Goal: Task Accomplishment & Management: Use online tool/utility

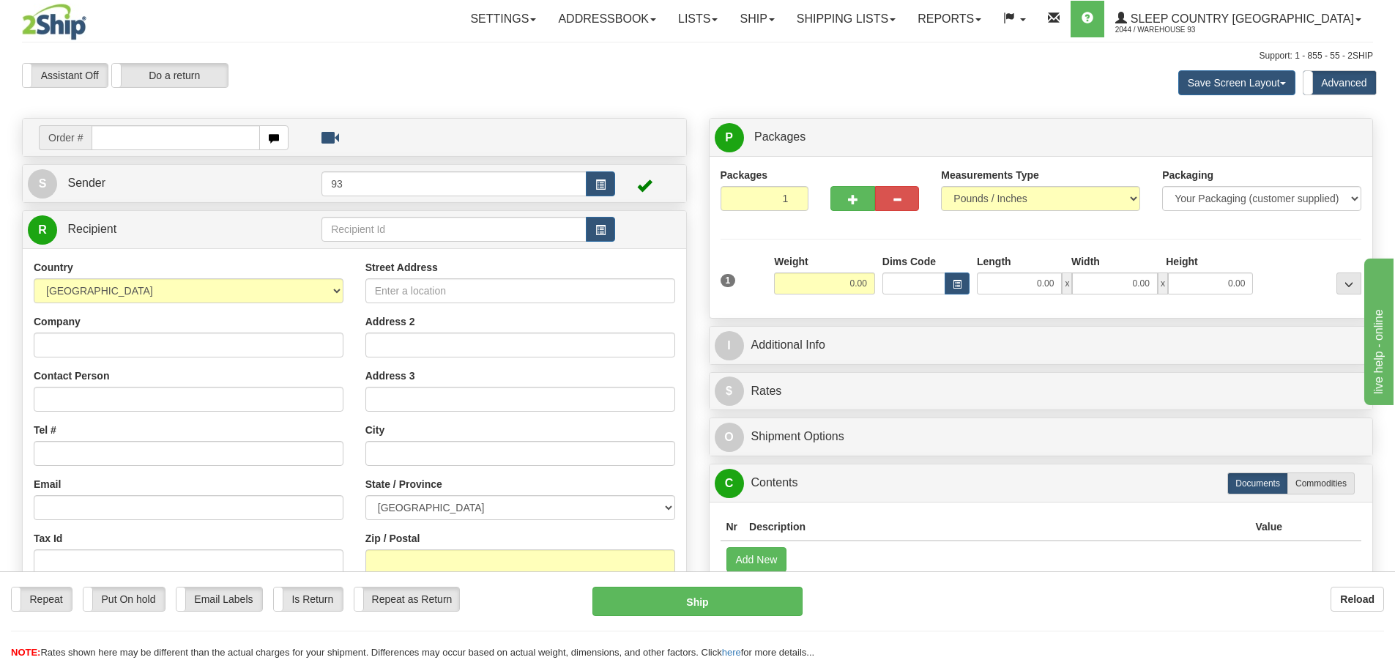
click at [100, 139] on input "text" at bounding box center [176, 137] width 168 height 25
type input "9007i65778"
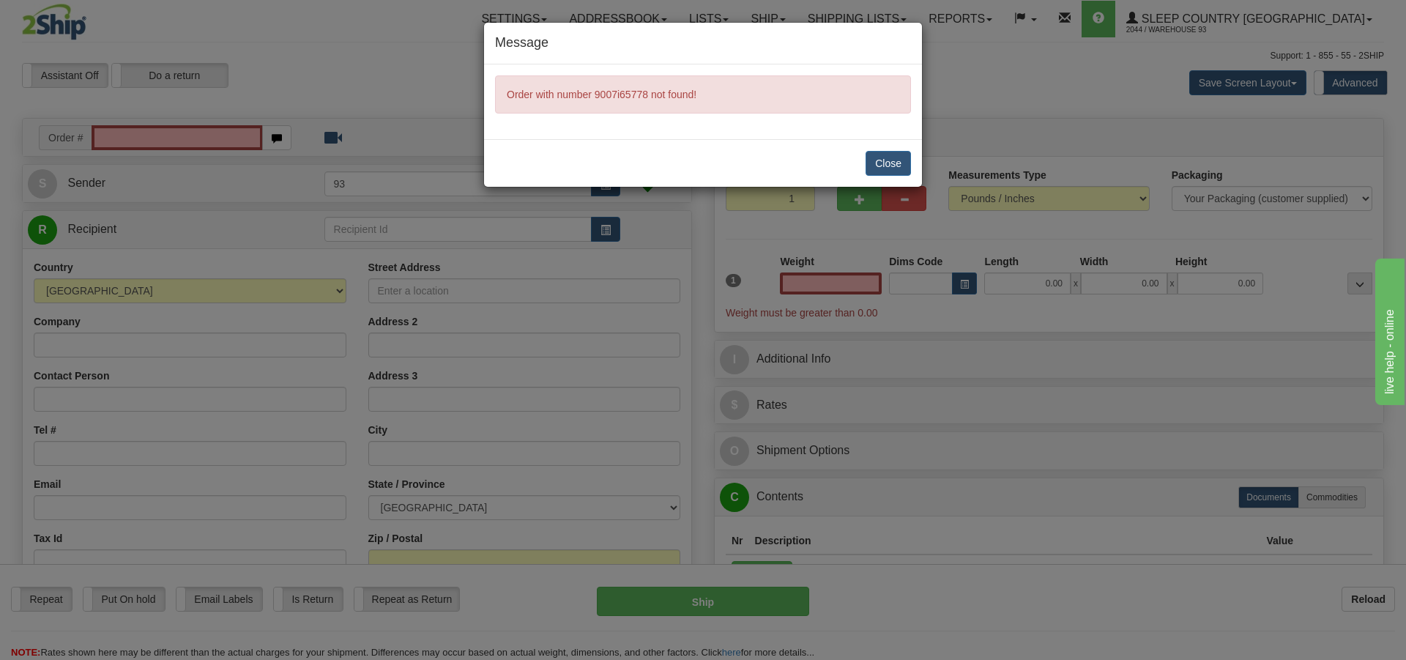
type input "0.00"
click at [136, 130] on div "Message Order with number 9007i65778 not found! Close" at bounding box center [703, 330] width 1406 height 660
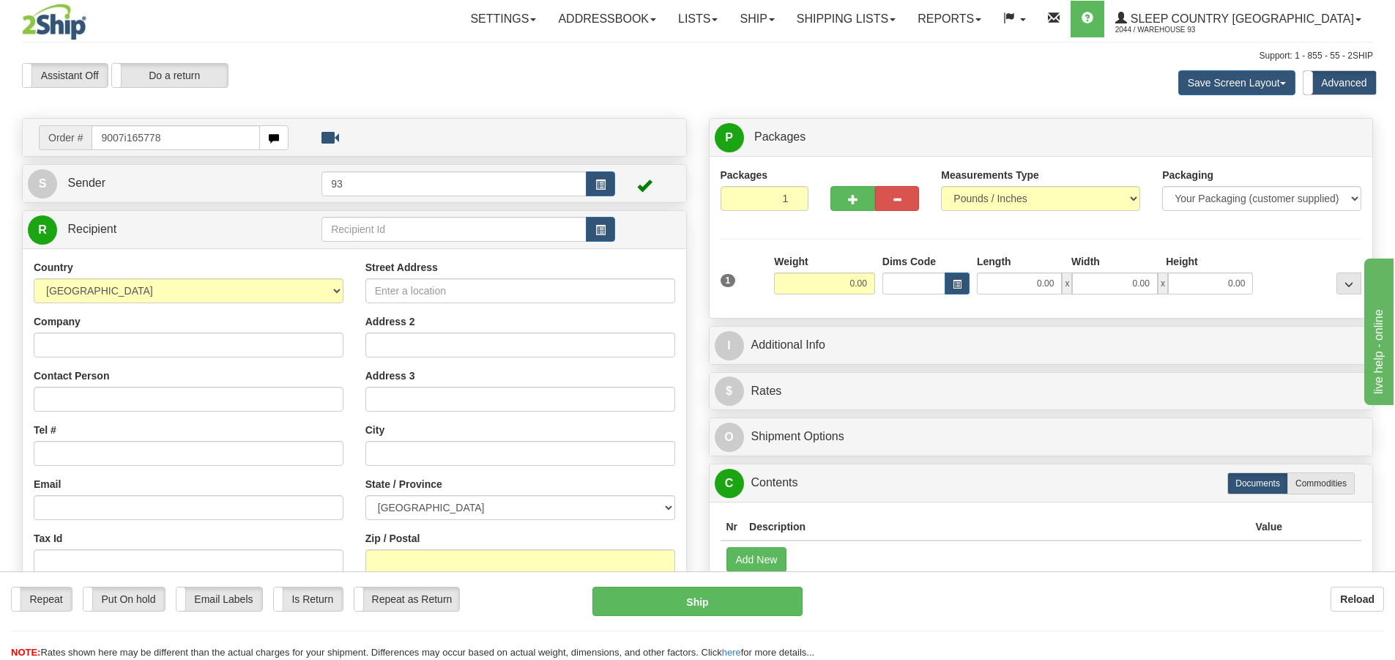
type input "9007i165778"
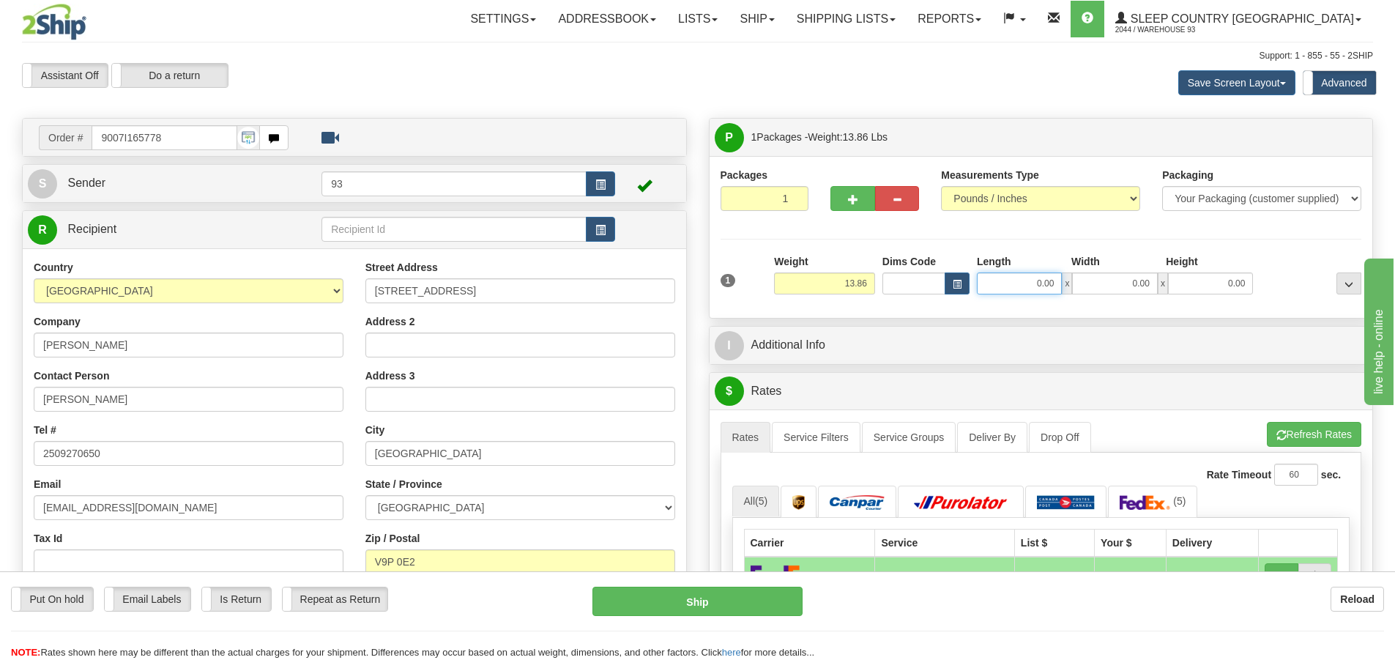
click at [1006, 272] on input "0.00" at bounding box center [1019, 283] width 85 height 22
type input "1"
type input "17.00"
click at [1109, 278] on input "0.00" at bounding box center [1114, 283] width 85 height 22
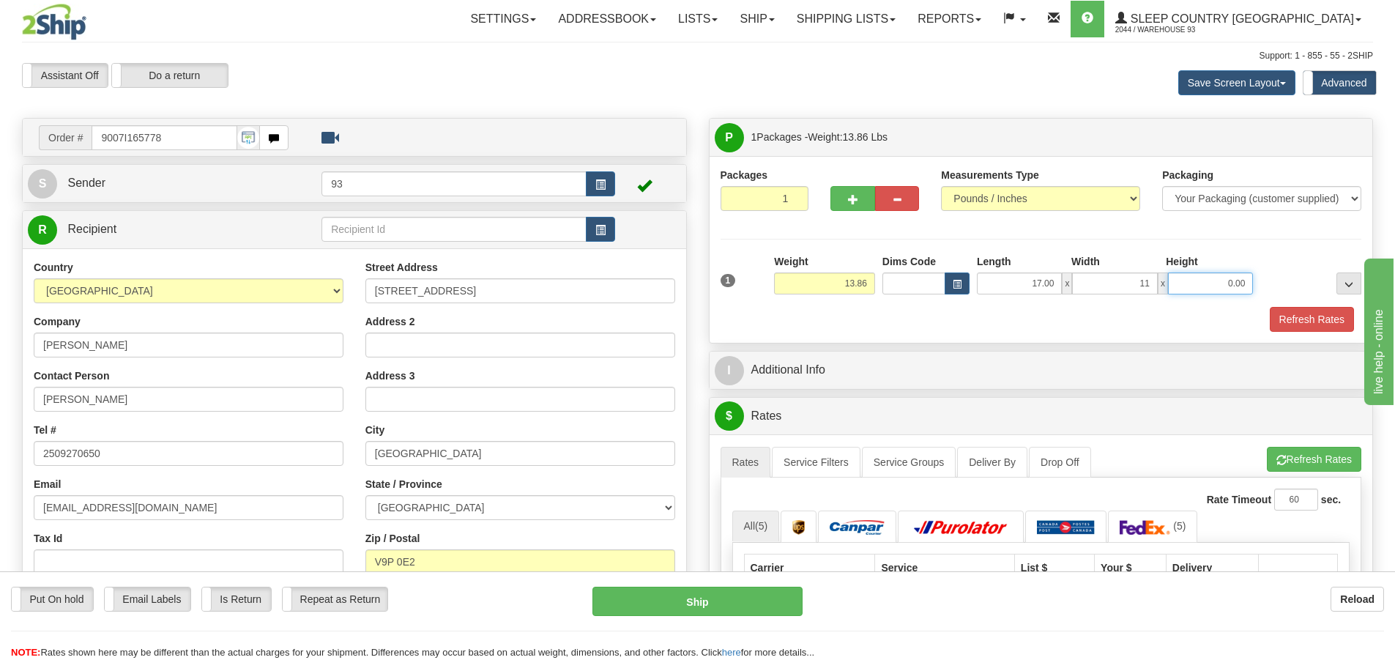
type input "11.00"
click at [1198, 278] on input "0.00" at bounding box center [1210, 283] width 85 height 22
type input "4.00"
click at [1305, 317] on button "Refresh Rates" at bounding box center [1312, 319] width 84 height 25
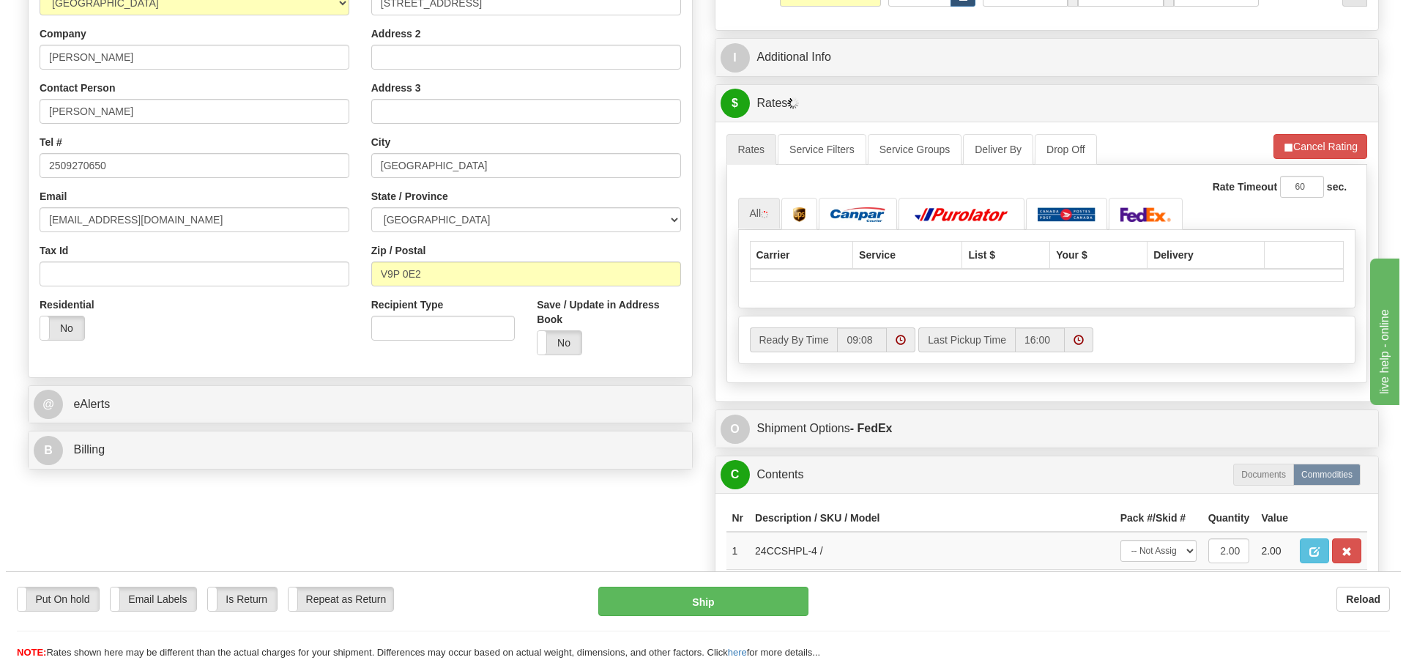
scroll to position [366, 0]
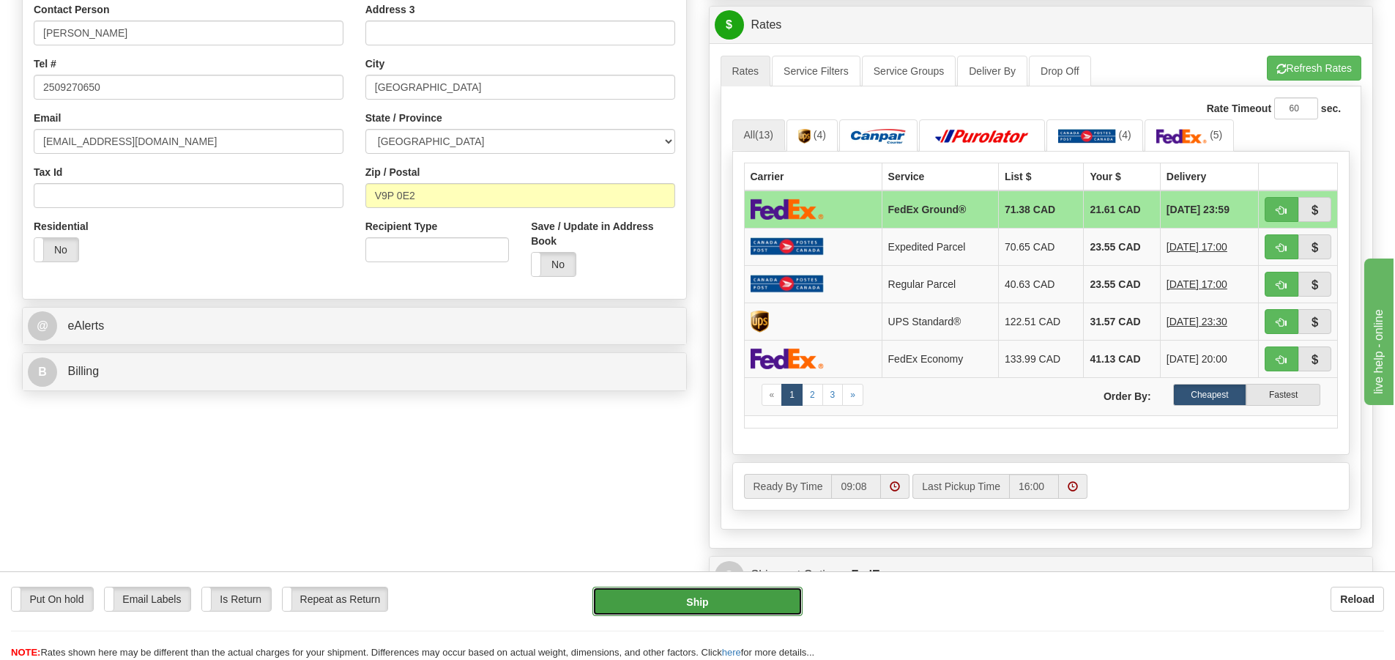
click at [700, 602] on button "Ship" at bounding box center [698, 601] width 210 height 29
type input "92"
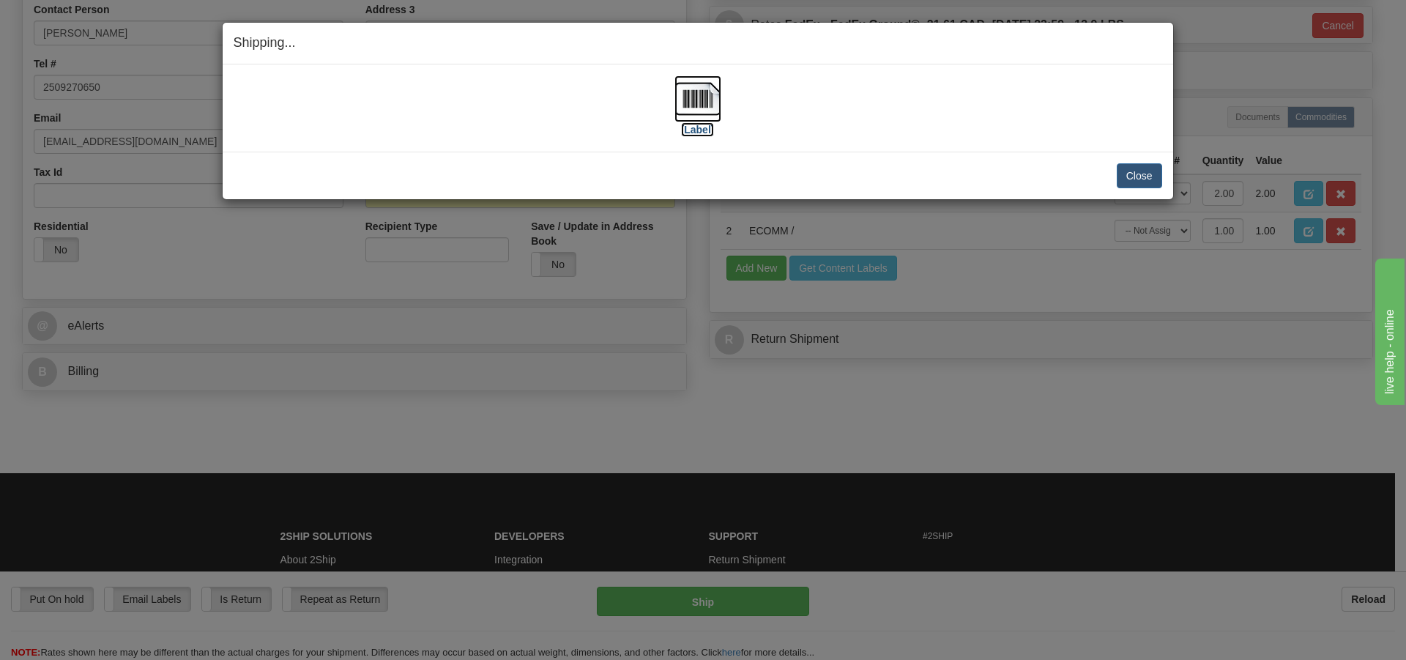
click at [686, 105] on img at bounding box center [698, 98] width 47 height 47
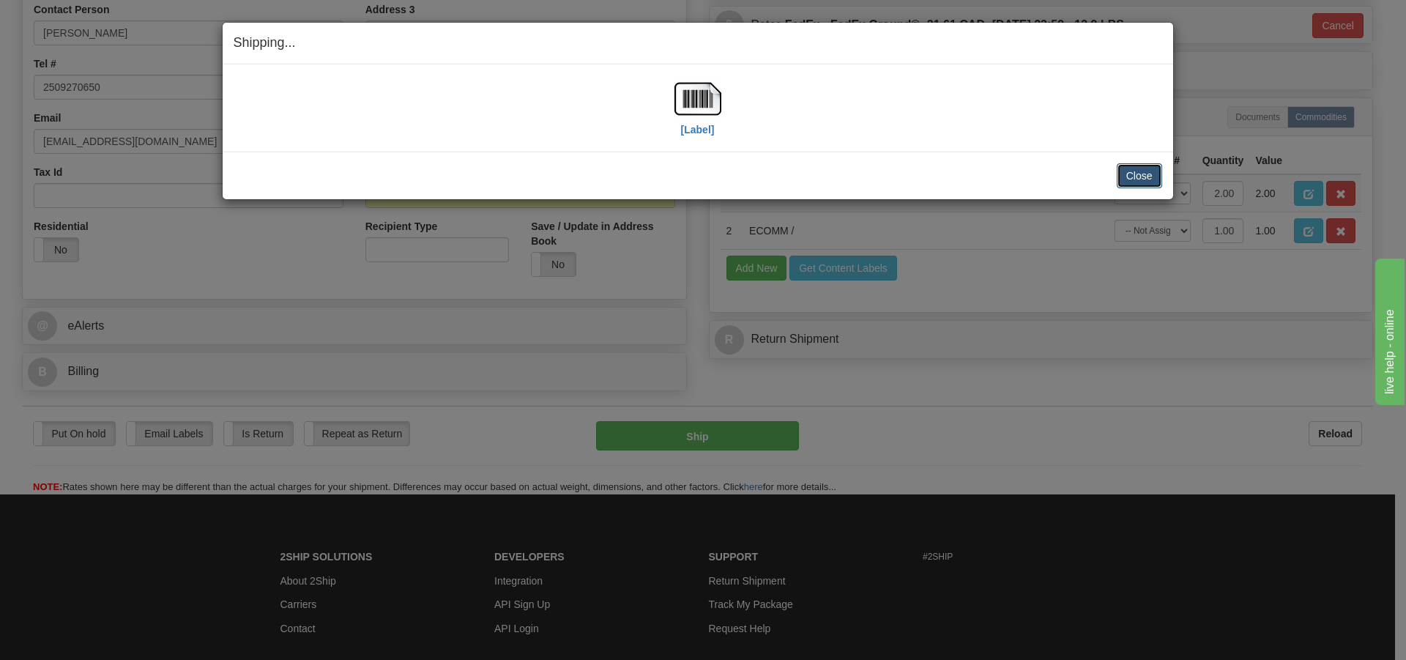
click at [1131, 173] on button "Close" at bounding box center [1139, 175] width 45 height 25
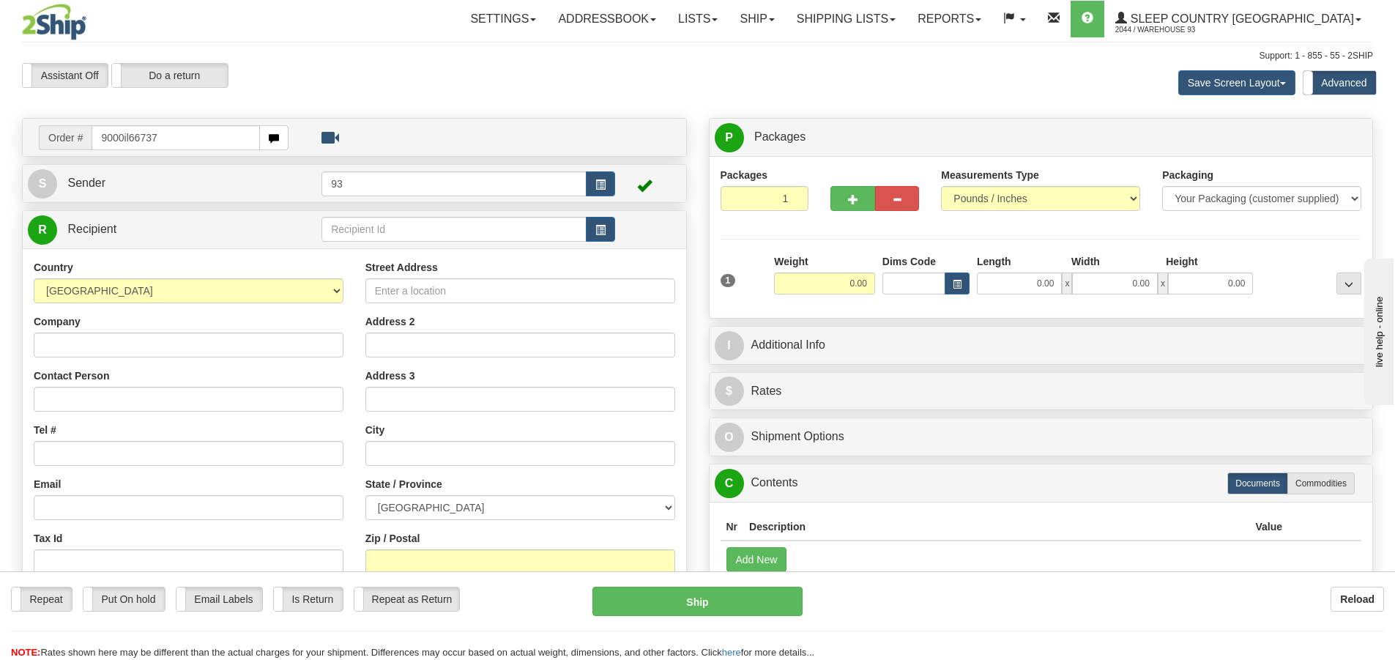
type input "9000il66737"
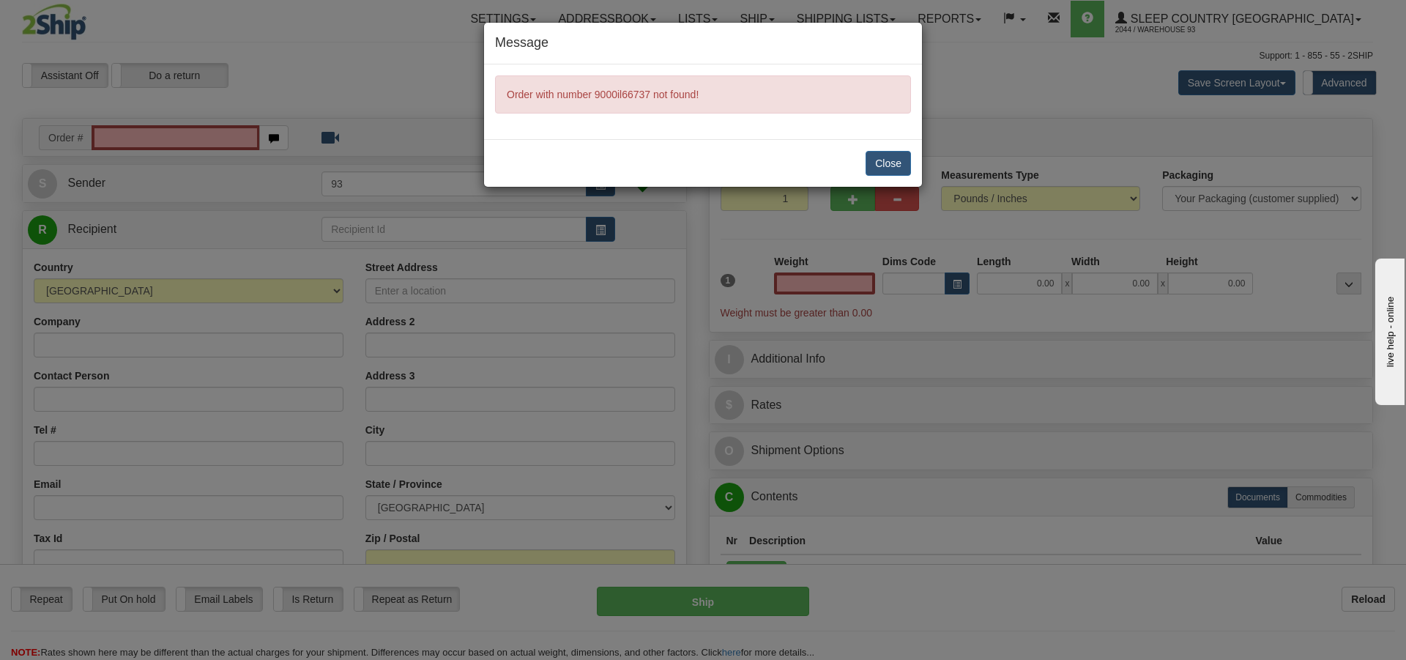
type input "0.00"
click at [220, 133] on div "Message Order with number 9000il66737 not found! Close" at bounding box center [703, 330] width 1406 height 660
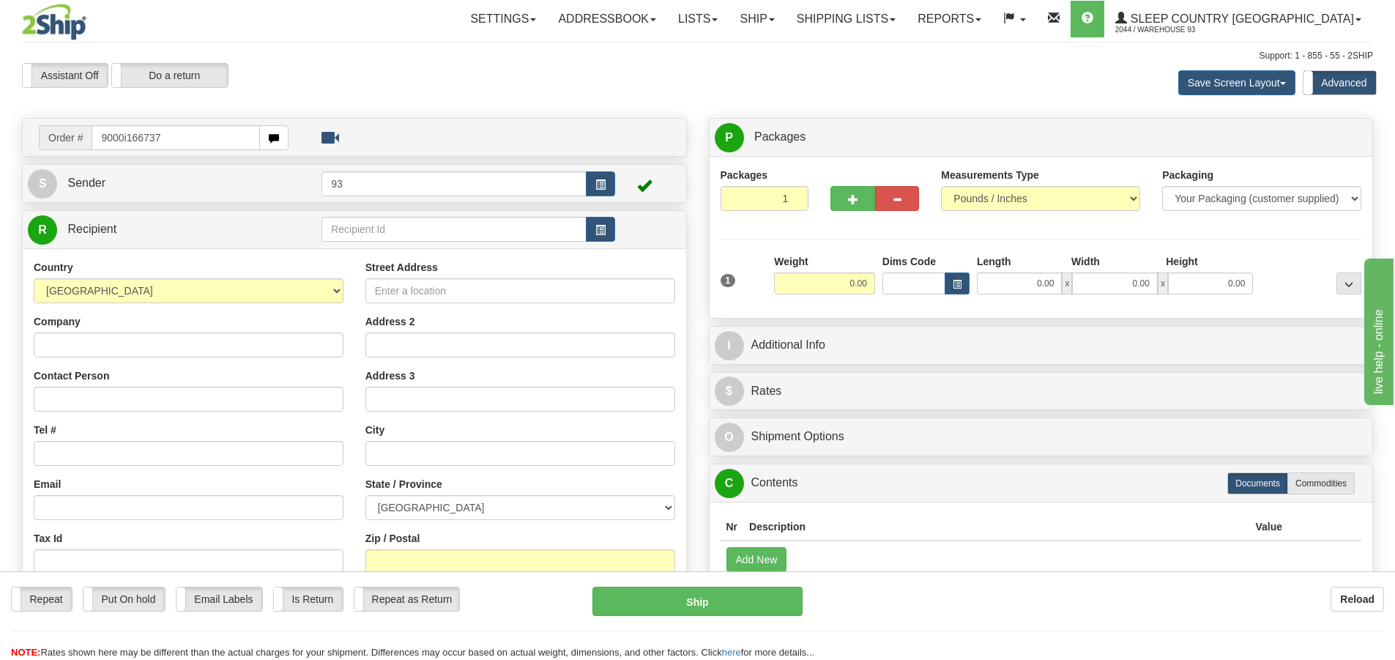
type input "9000i166737"
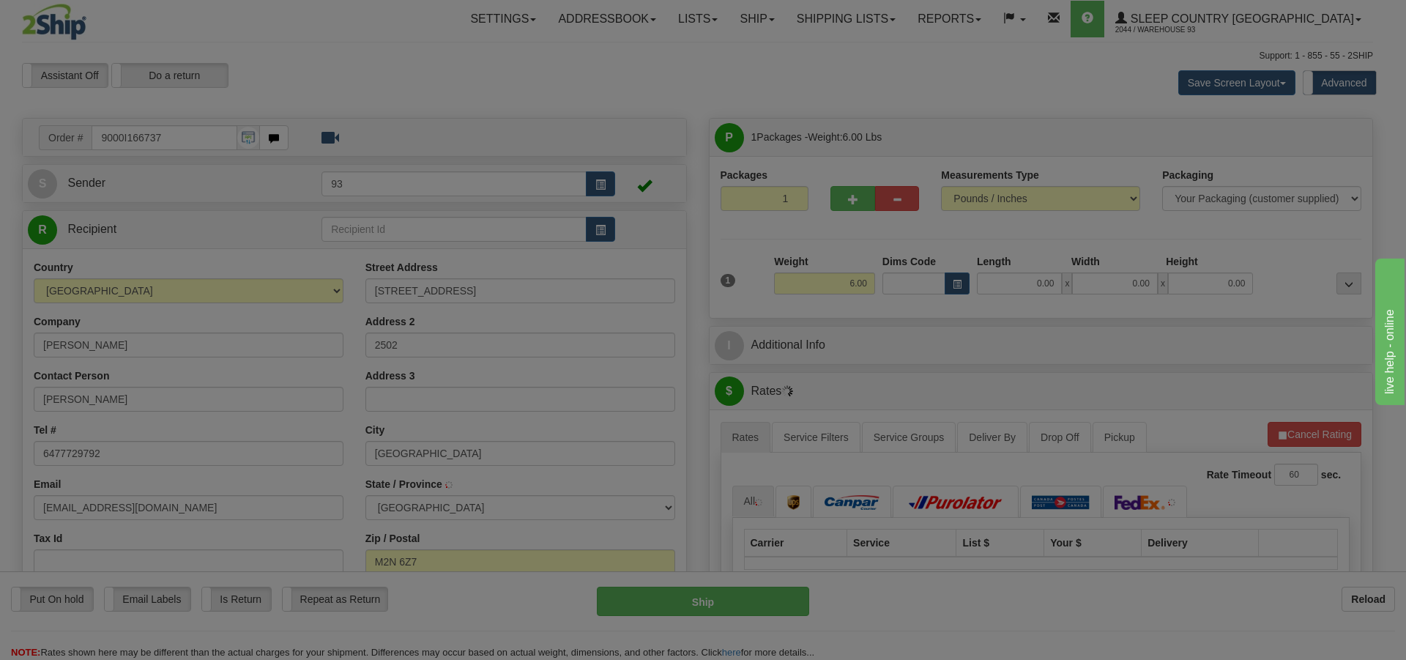
type input "NORTH YORK"
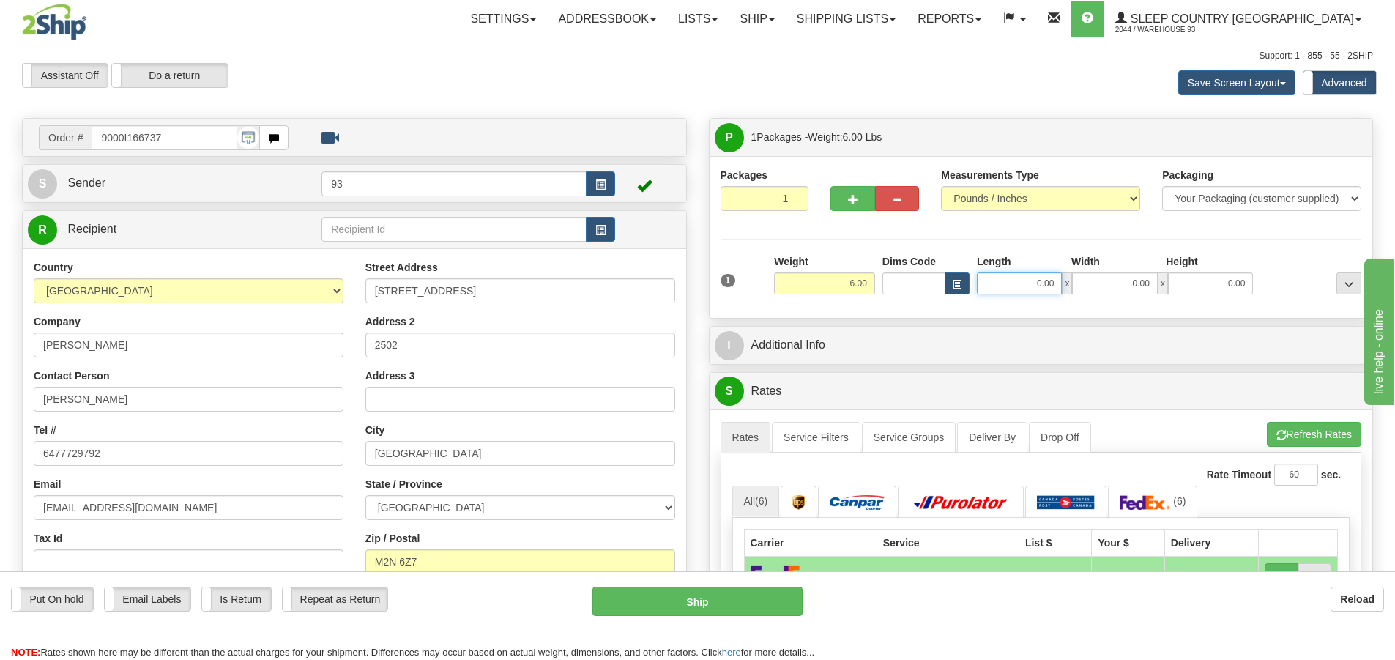
click at [1001, 278] on input "0.00" at bounding box center [1019, 283] width 85 height 22
type input "7.00"
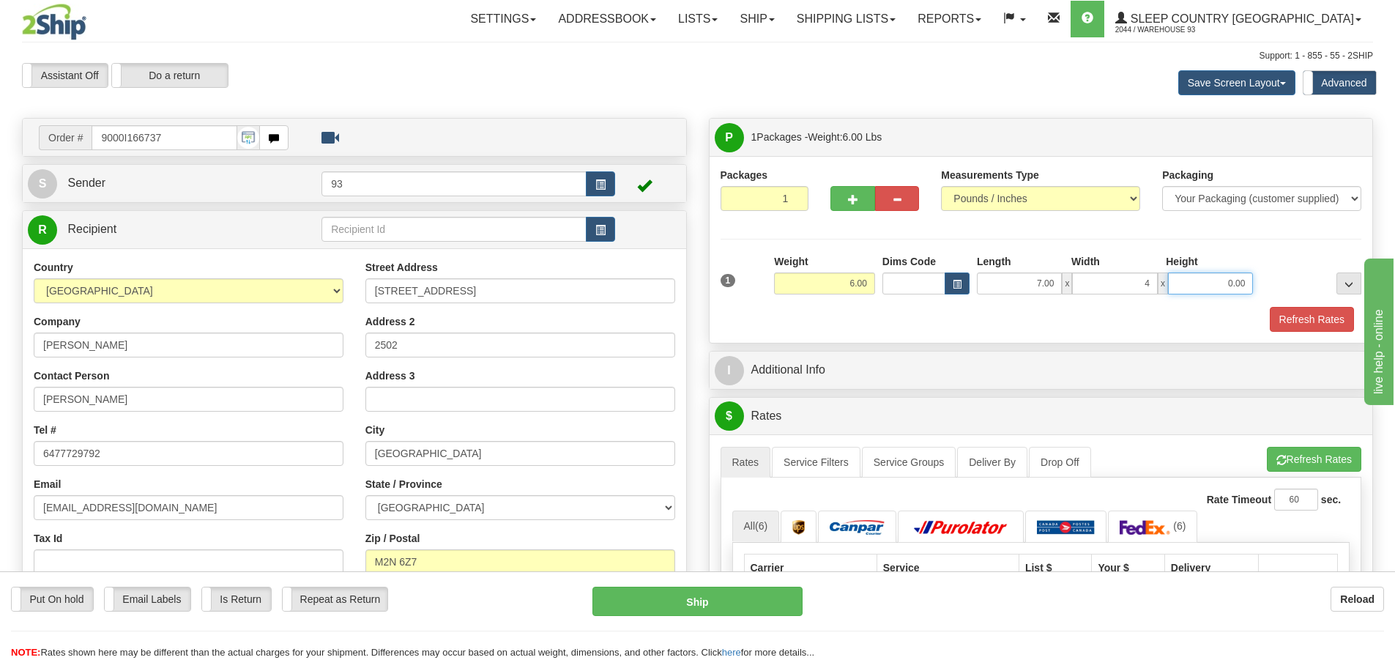
type input "4.00"
click at [1313, 309] on button "Refresh Rates" at bounding box center [1312, 319] width 84 height 25
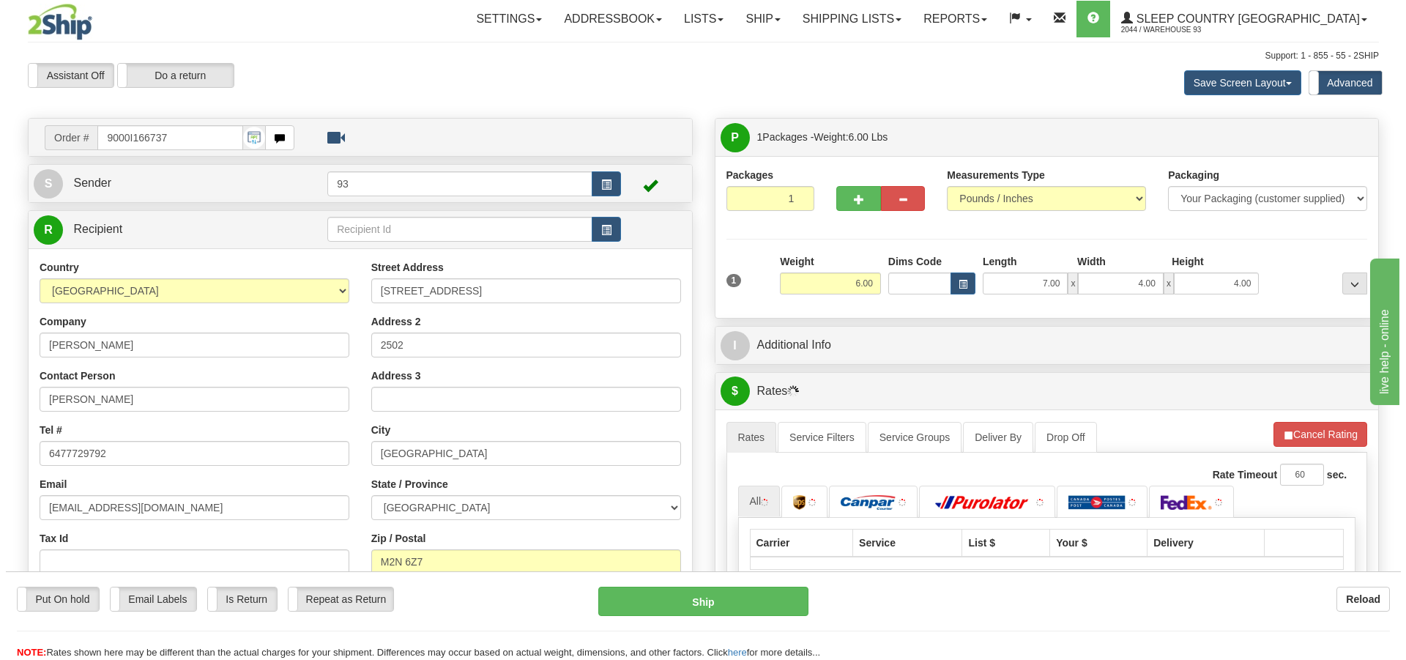
scroll to position [293, 0]
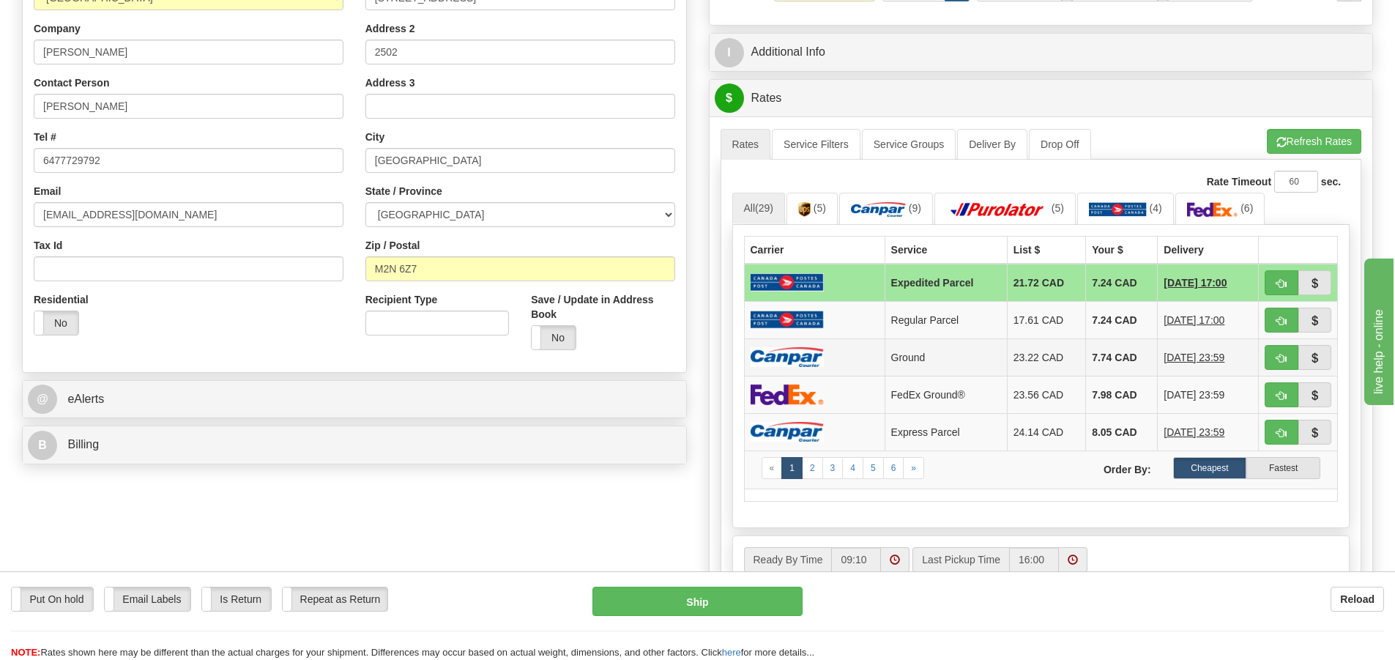
click at [795, 354] on img at bounding box center [787, 357] width 73 height 20
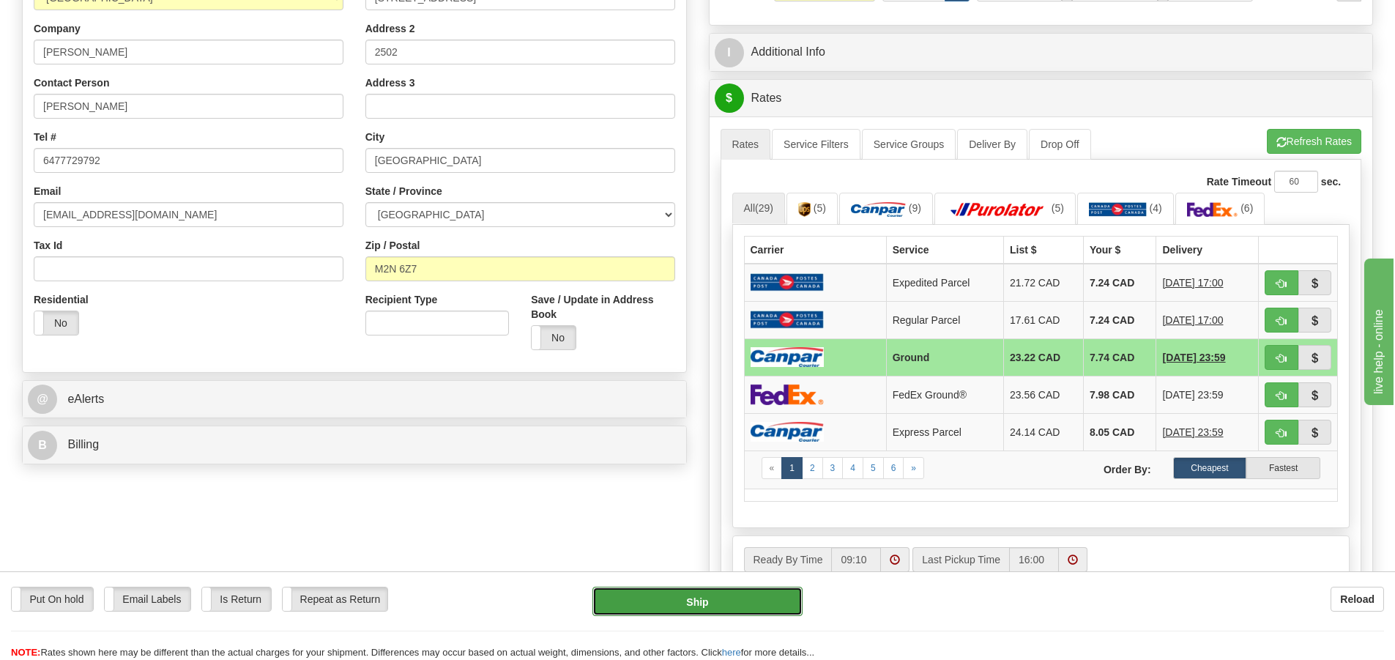
click at [706, 595] on button "Ship" at bounding box center [698, 601] width 210 height 29
type input "1"
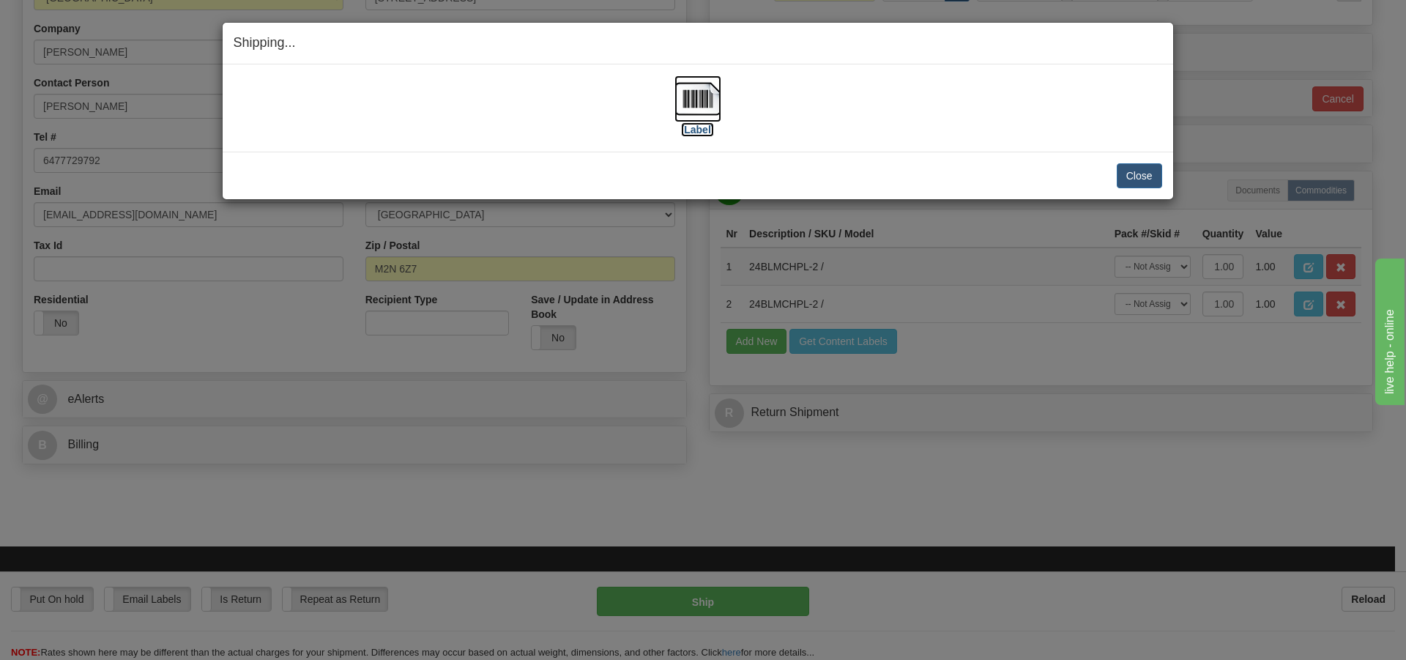
click at [698, 92] on img at bounding box center [698, 98] width 47 height 47
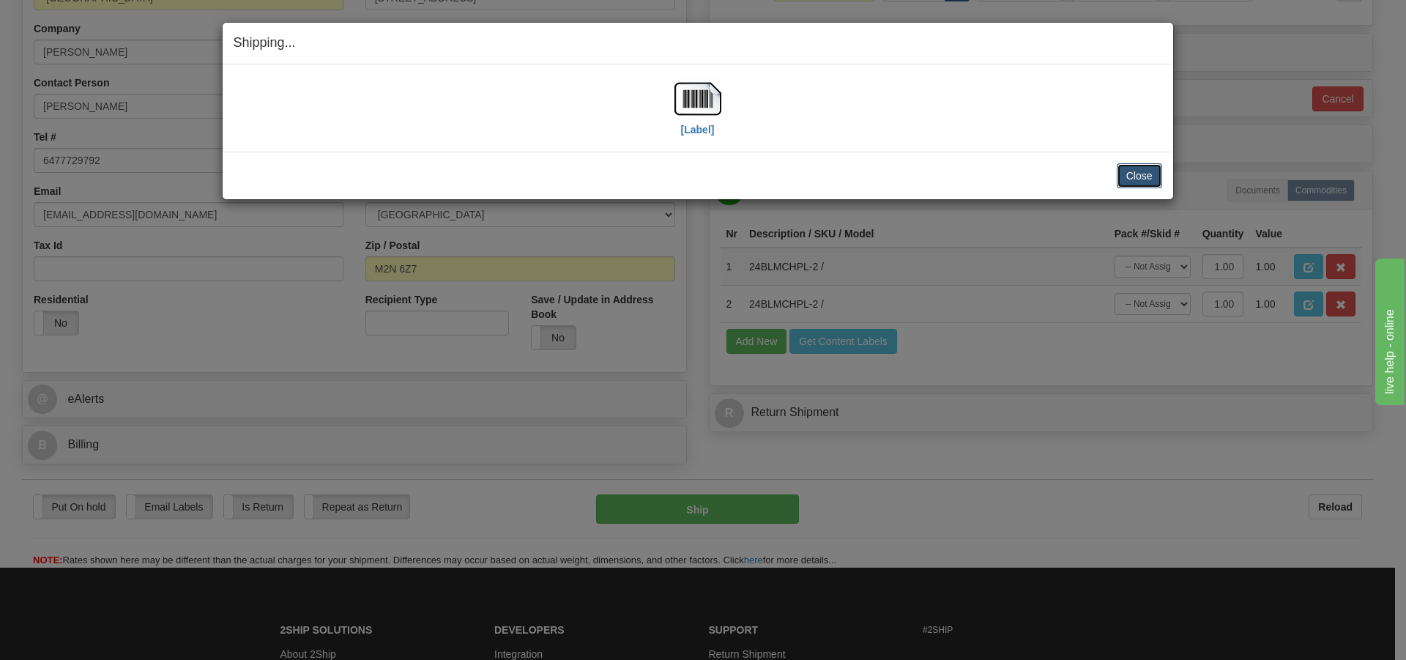
click at [1142, 172] on button "Close" at bounding box center [1139, 175] width 45 height 25
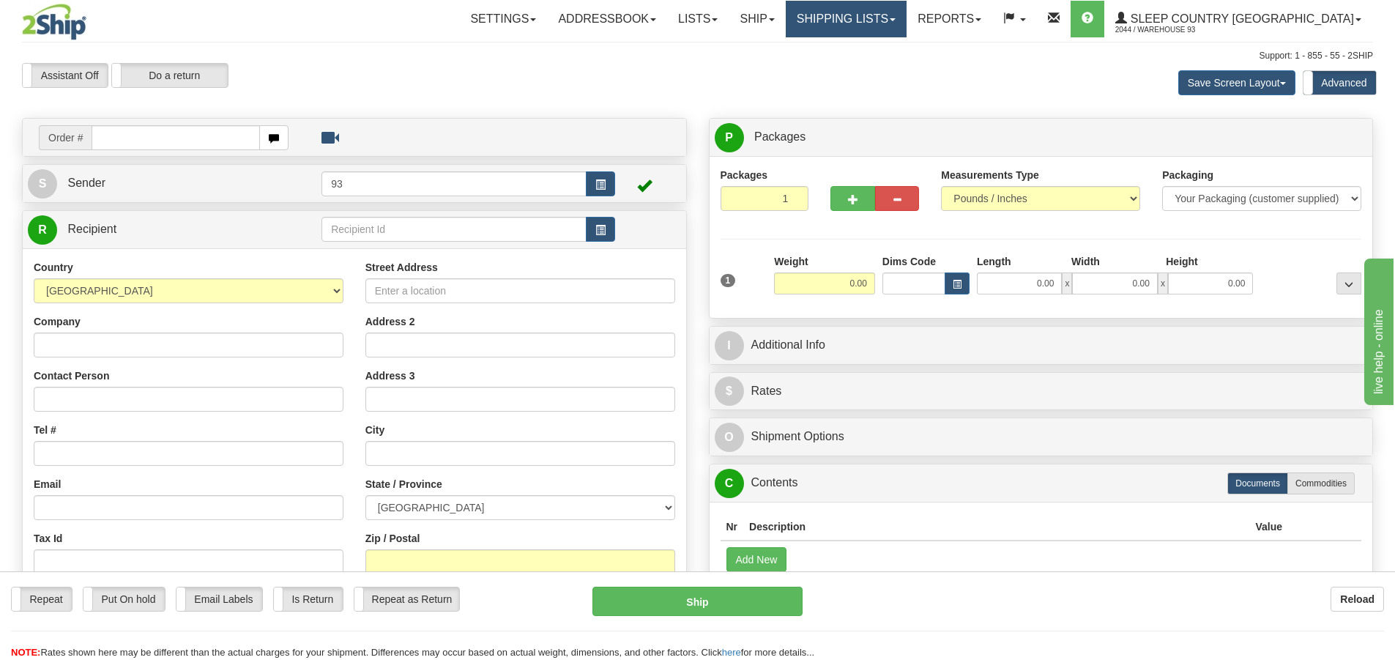
click at [907, 19] on link "Shipping lists" at bounding box center [846, 19] width 121 height 37
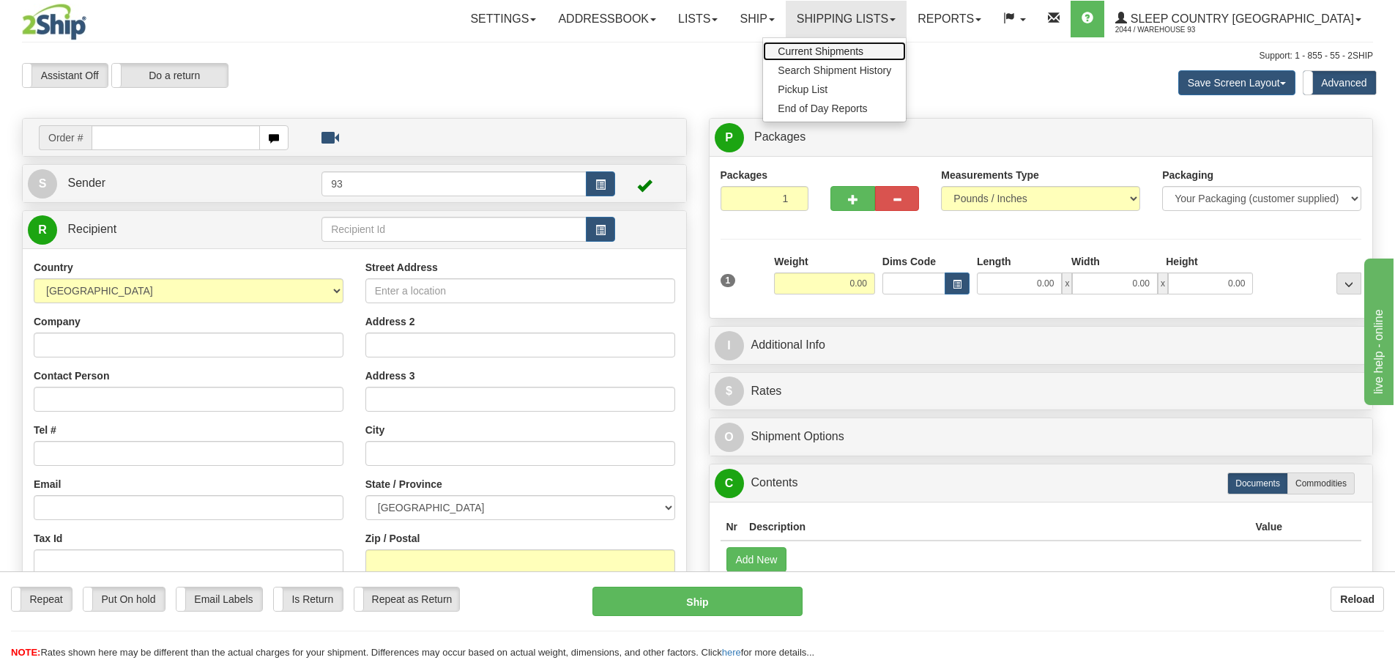
click at [864, 50] on span "Current Shipments" at bounding box center [821, 51] width 86 height 12
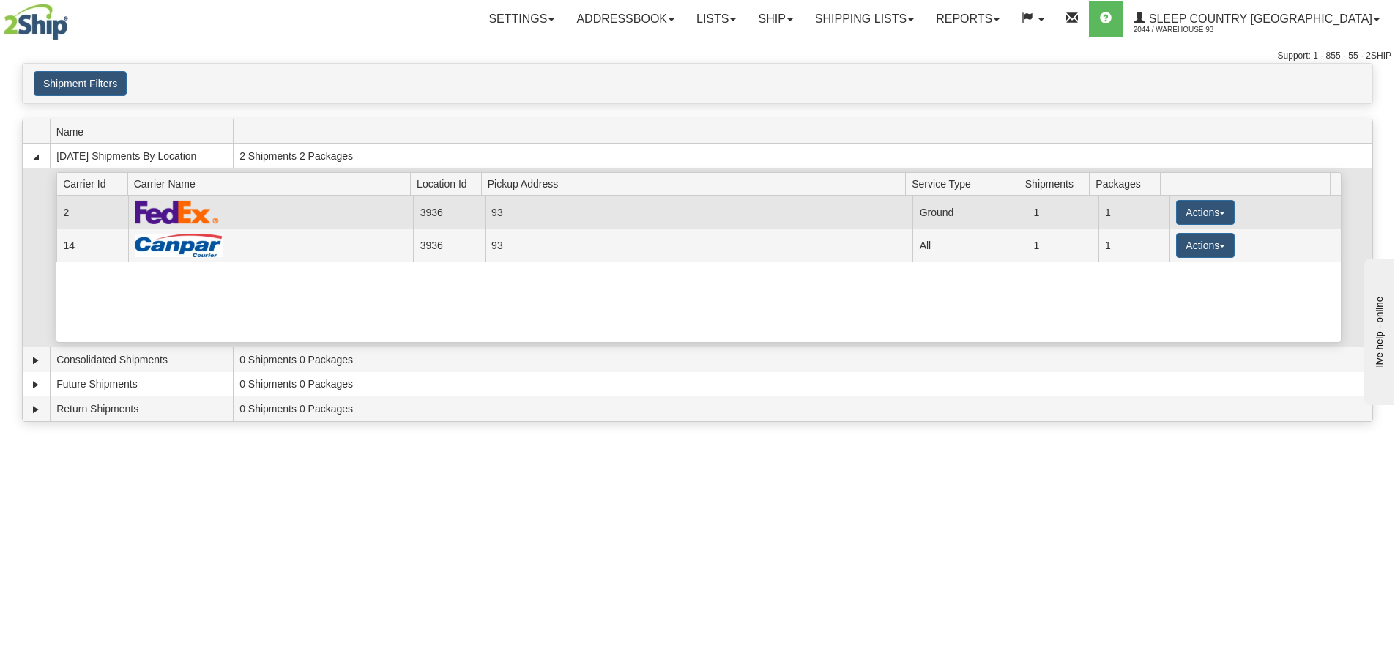
drag, startPoint x: 252, startPoint y: 208, endPoint x: 266, endPoint y: 207, distance: 14.0
click at [257, 207] on td at bounding box center [271, 212] width 286 height 33
click at [1192, 212] on button "Actions" at bounding box center [1205, 212] width 59 height 25
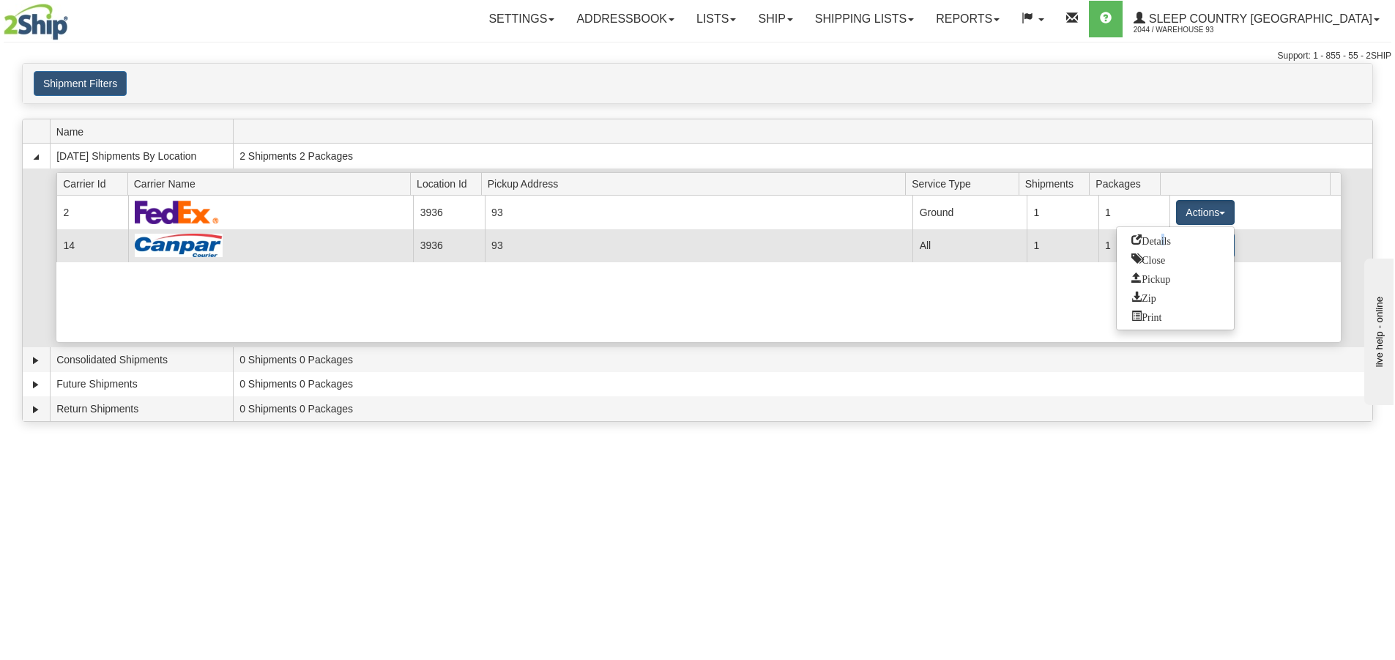
click at [1166, 234] on span "Details" at bounding box center [1152, 239] width 40 height 10
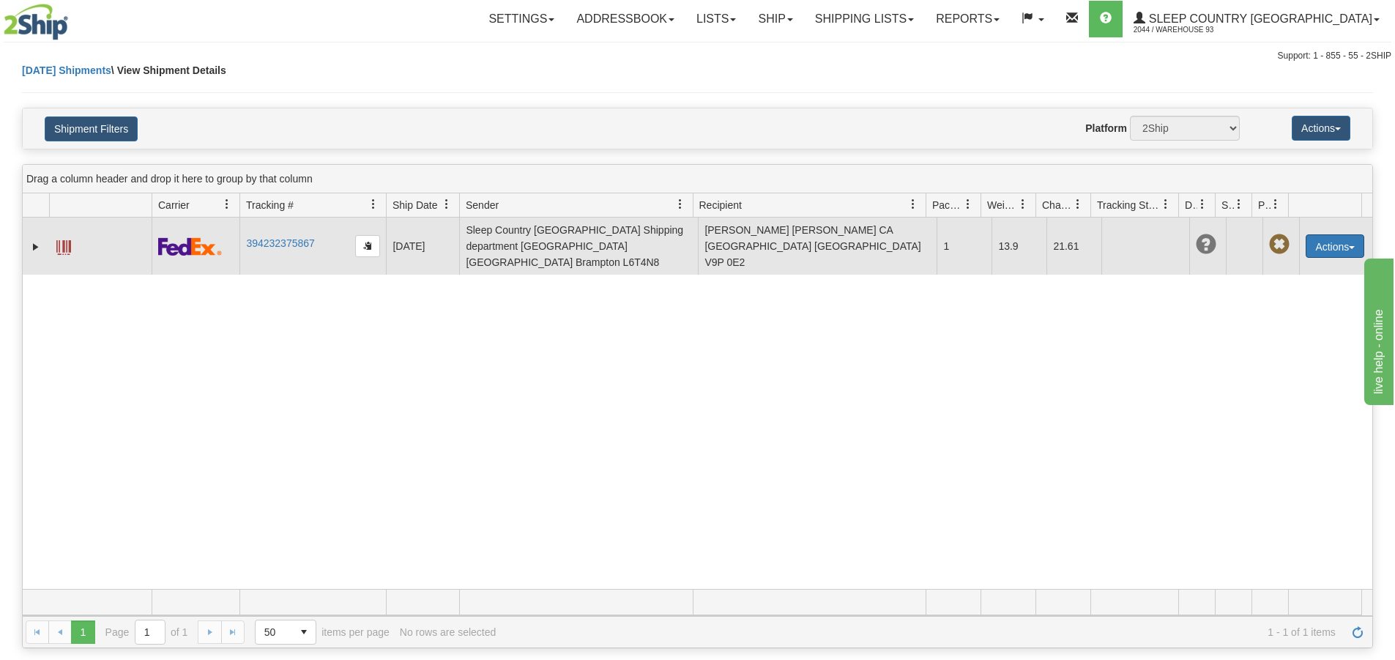
click at [1333, 236] on button "Actions" at bounding box center [1335, 245] width 59 height 23
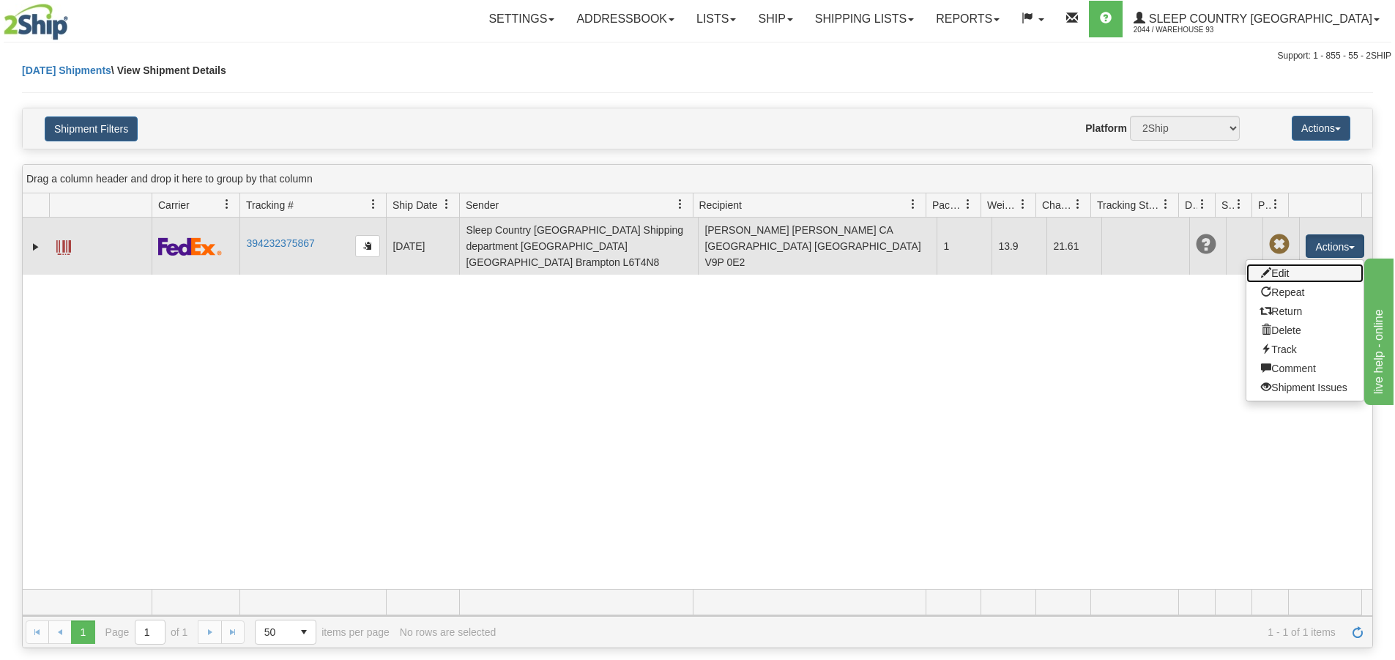
click at [1270, 265] on link "Edit" at bounding box center [1305, 273] width 117 height 19
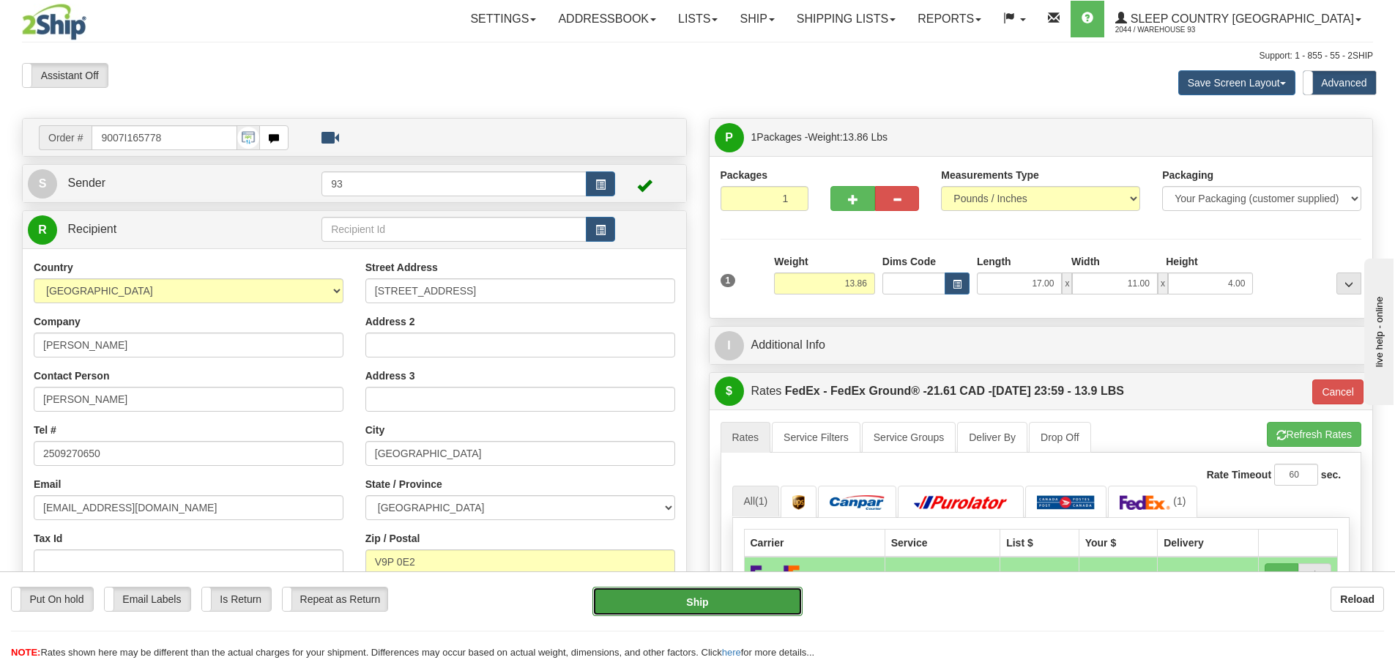
click at [675, 596] on button "Ship" at bounding box center [698, 601] width 210 height 29
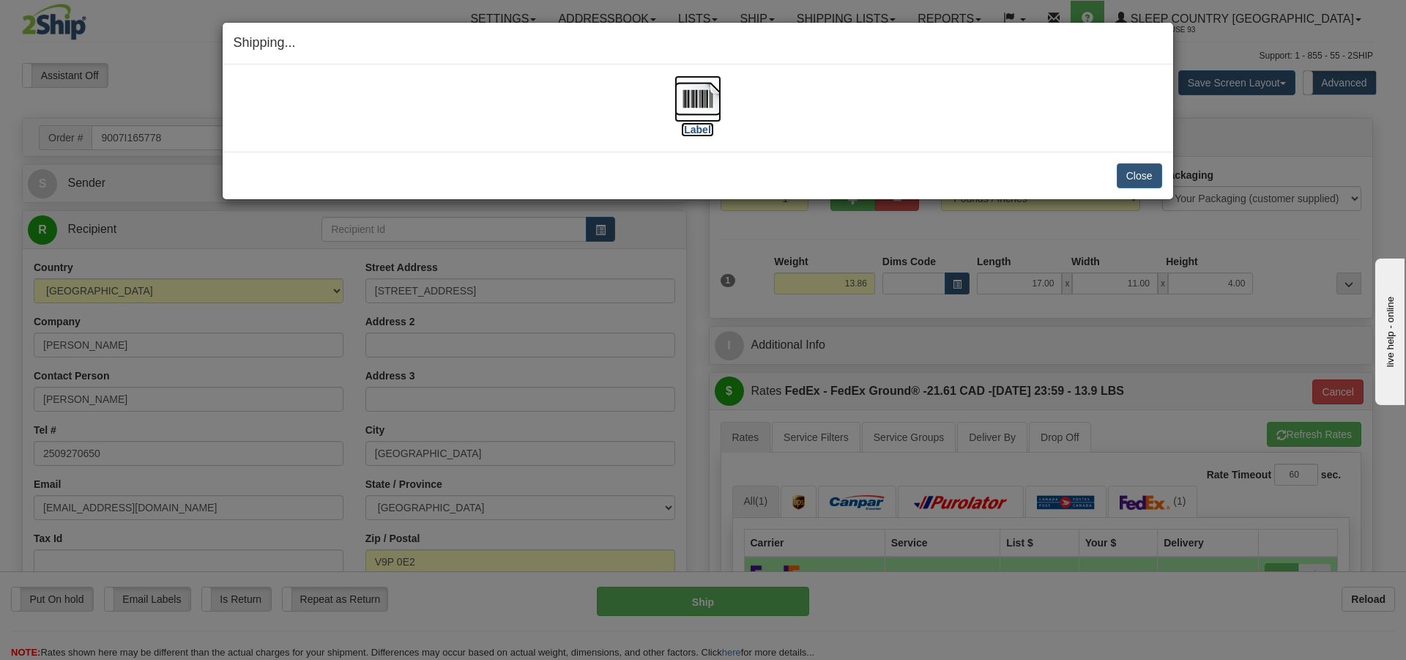
click at [692, 94] on img at bounding box center [698, 98] width 47 height 47
click at [1140, 171] on button "Close" at bounding box center [1139, 175] width 45 height 25
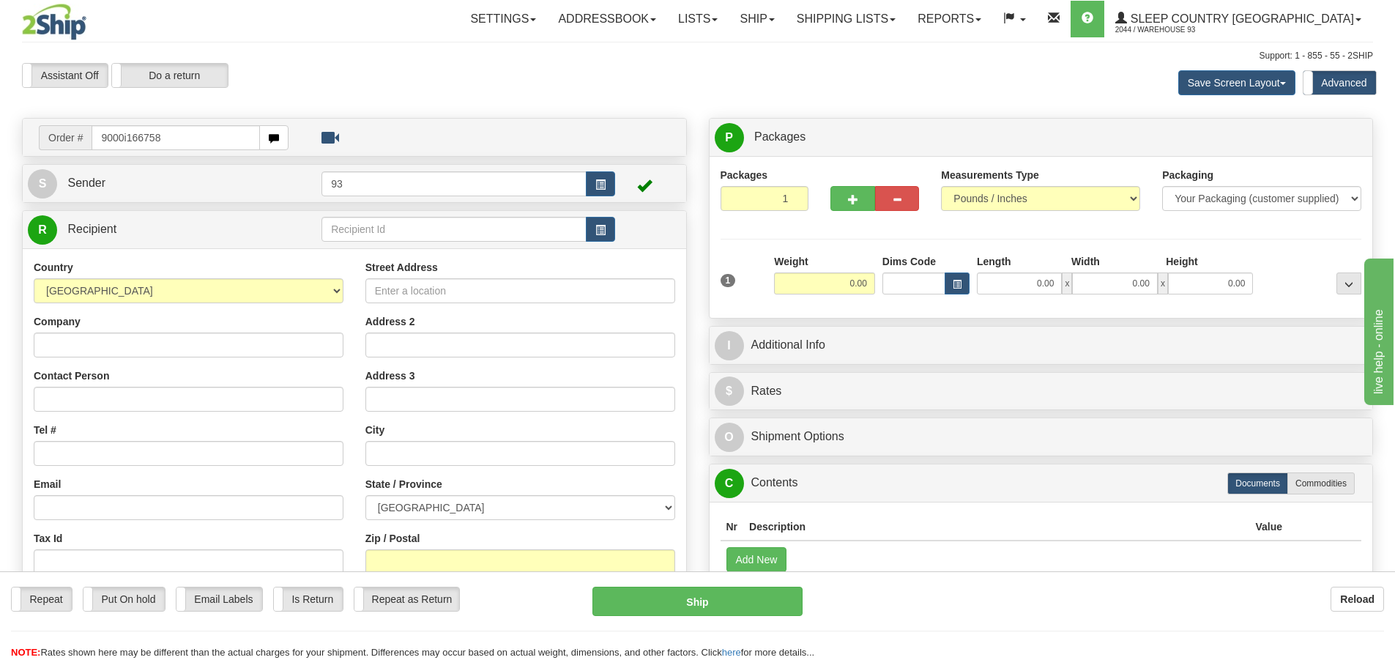
type input "9000i166758"
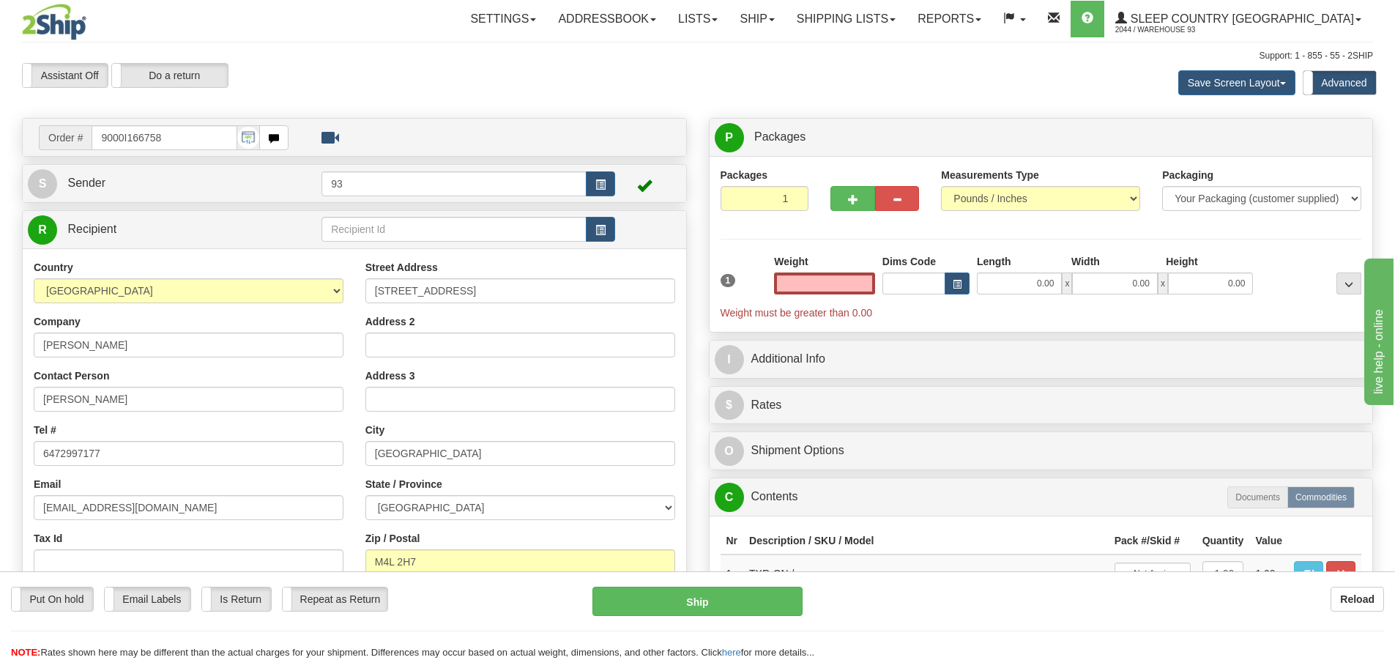
click at [824, 280] on input "text" at bounding box center [824, 283] width 101 height 22
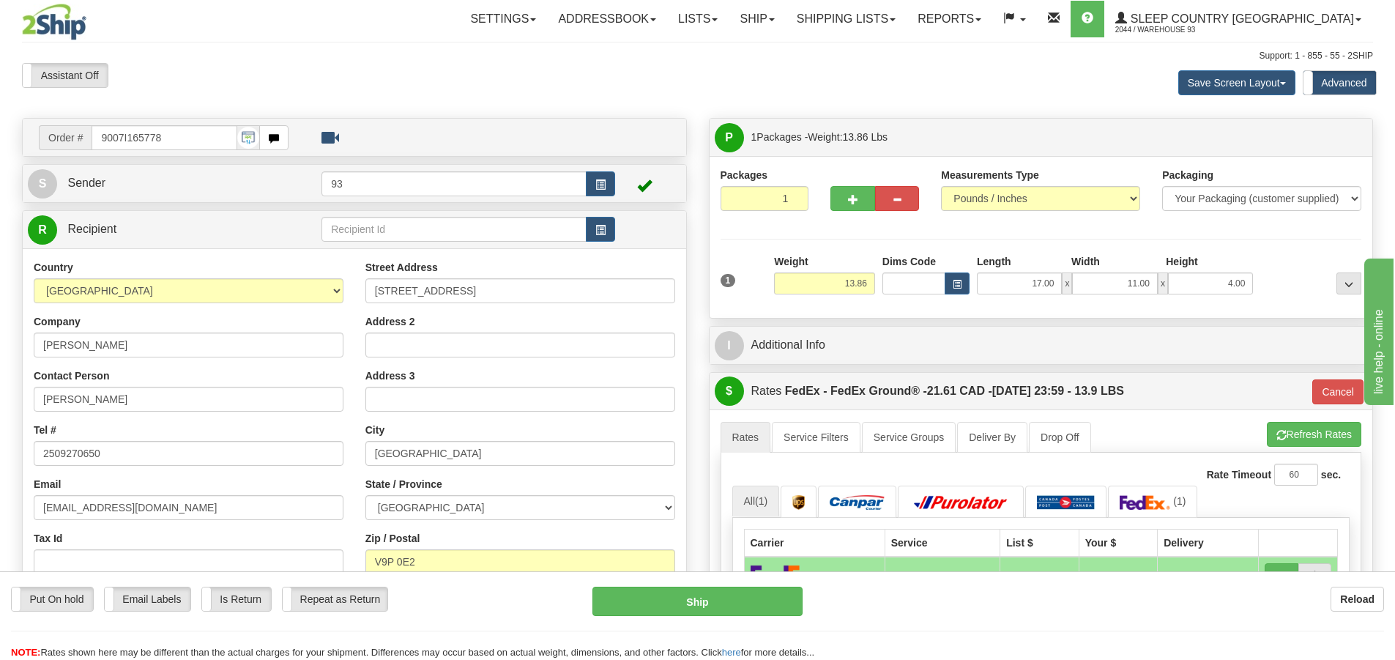
click at [178, 135] on input "9007I165778" at bounding box center [165, 137] width 146 height 25
type input "9"
type input "9000i166769"
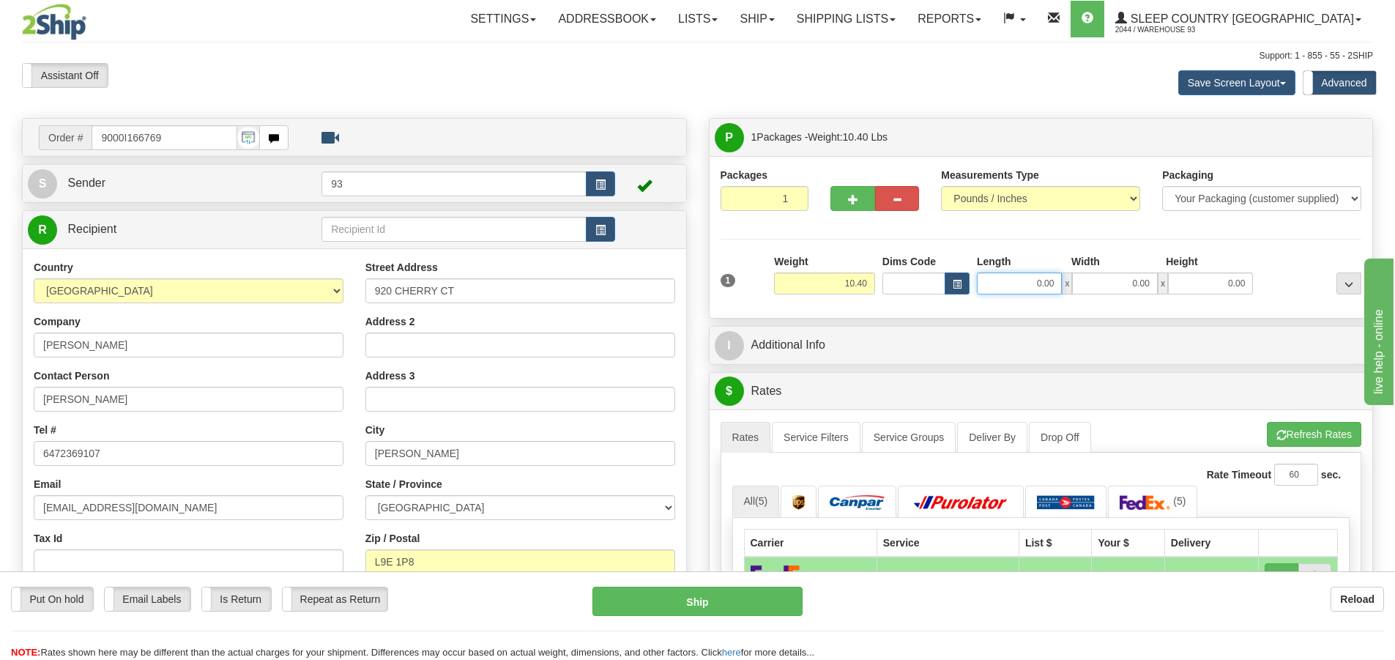
drag, startPoint x: 992, startPoint y: 272, endPoint x: 1001, endPoint y: 280, distance: 11.4
click at [998, 277] on input "0.00" at bounding box center [1019, 283] width 85 height 22
type input "11.00"
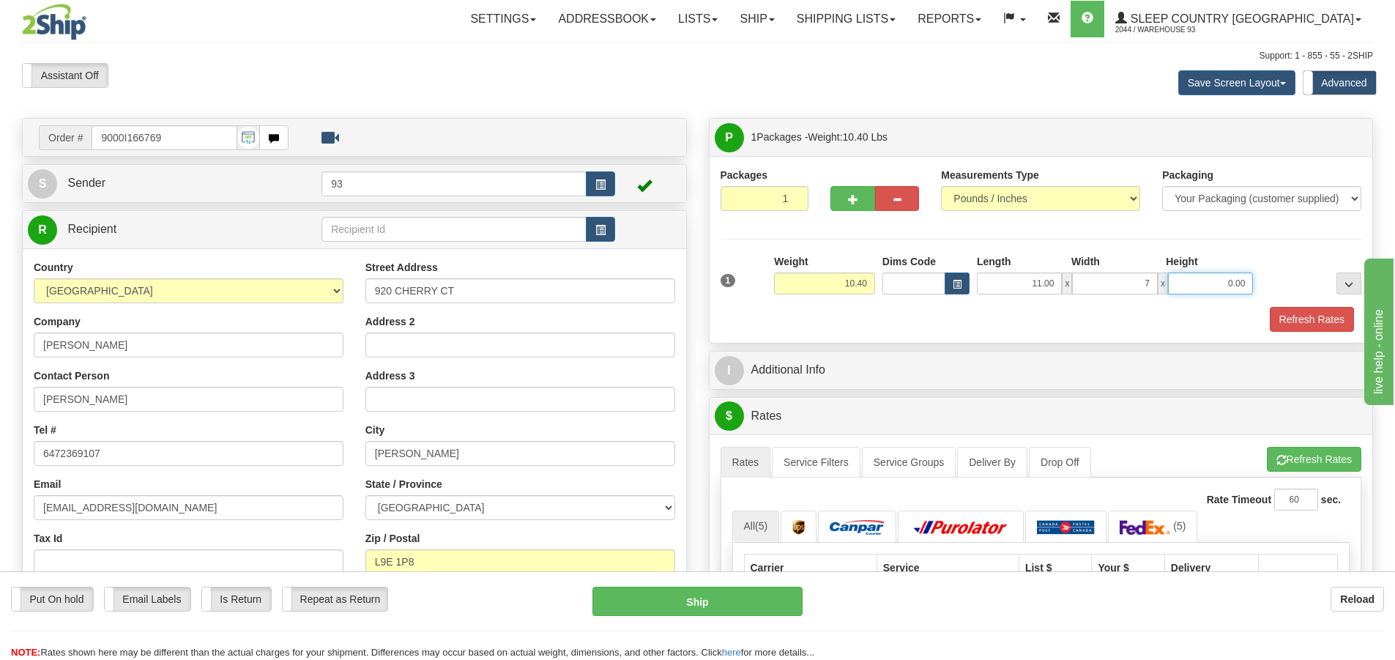
type input "7.00"
type input "4.00"
click at [1324, 313] on button "Refresh Rates" at bounding box center [1312, 319] width 84 height 25
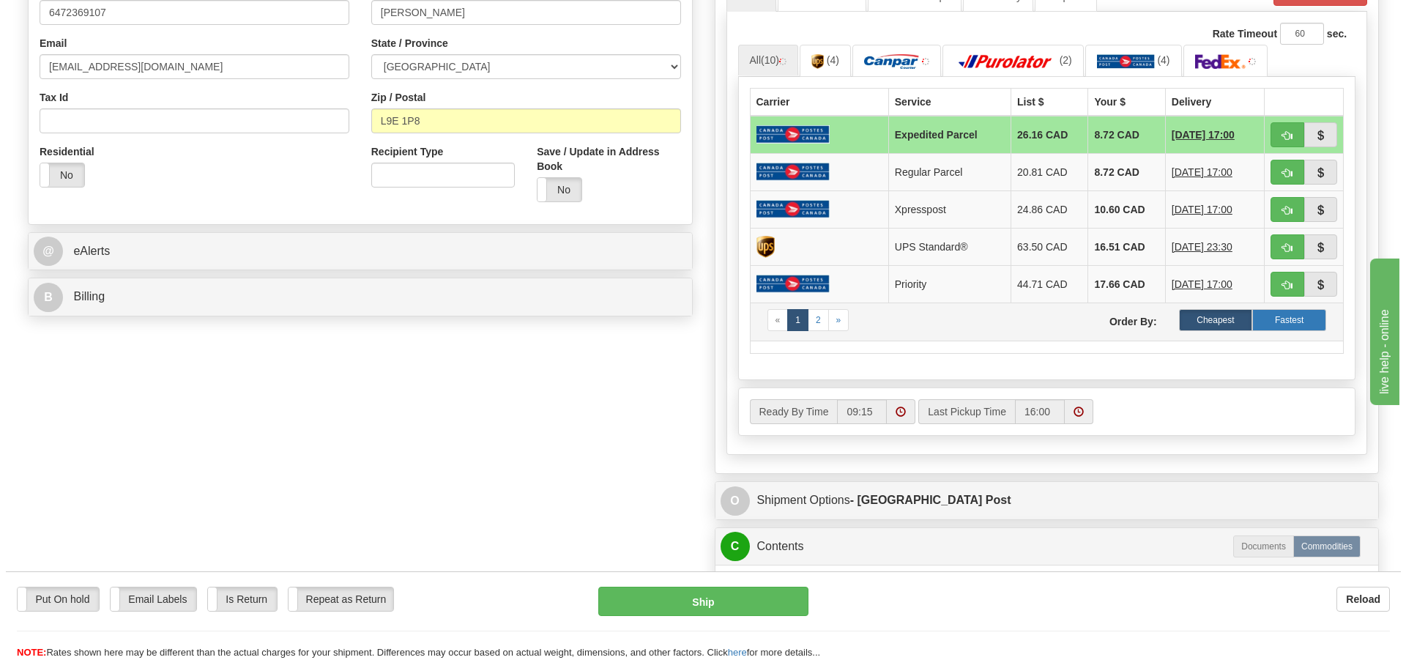
scroll to position [366, 0]
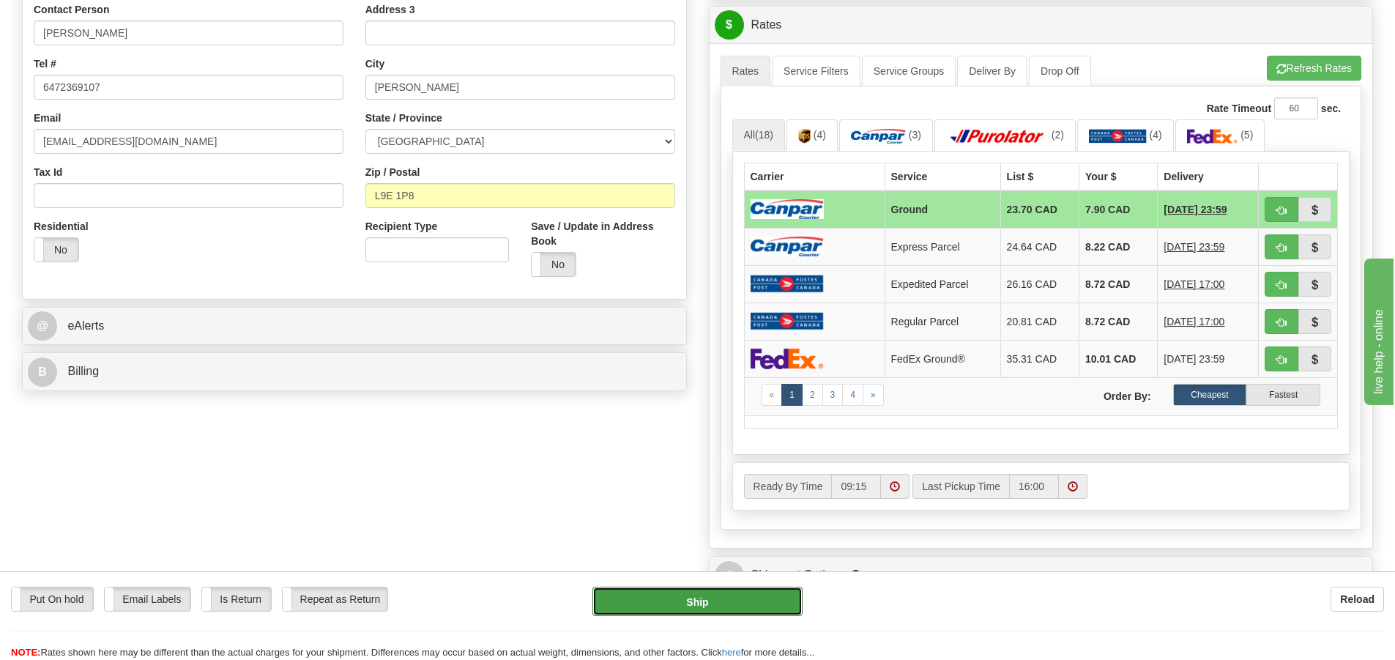
click at [697, 598] on button "Ship" at bounding box center [698, 601] width 210 height 29
type input "1"
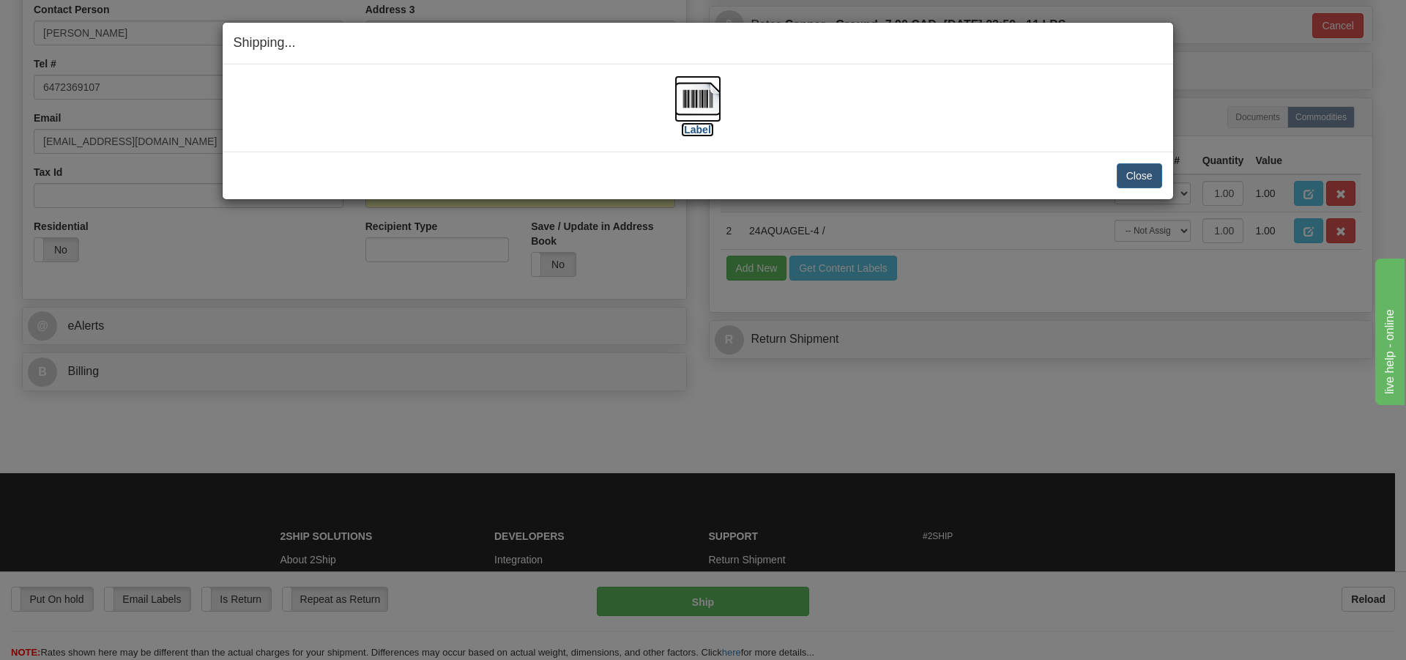
click at [691, 97] on img at bounding box center [698, 98] width 47 height 47
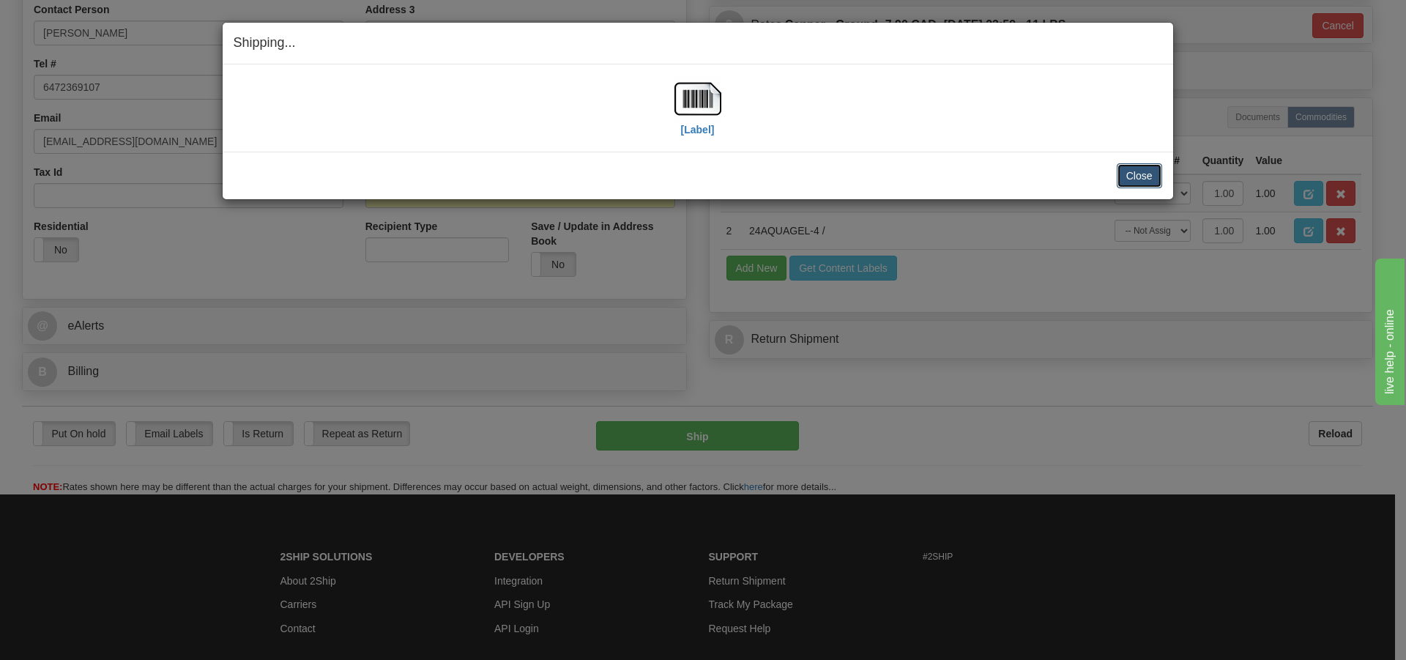
click at [1137, 174] on button "Close" at bounding box center [1139, 175] width 45 height 25
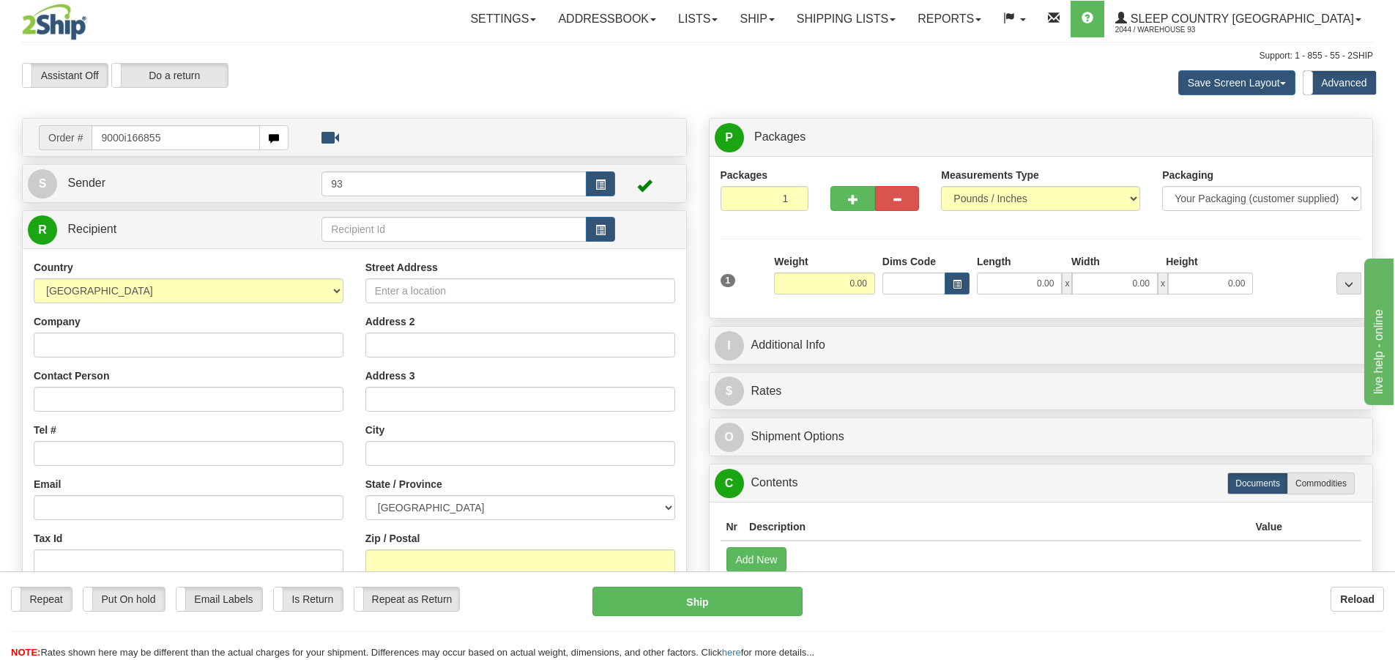
type input "9000i166855"
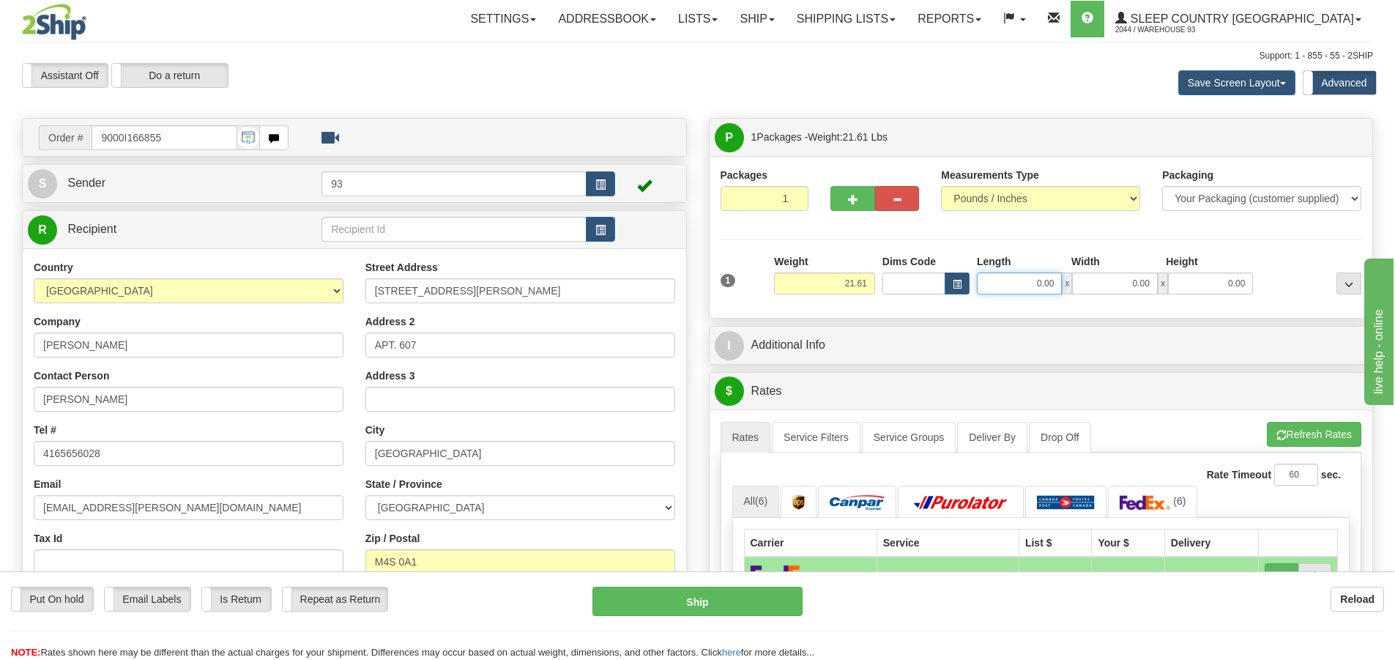
drag, startPoint x: 1002, startPoint y: 281, endPoint x: 698, endPoint y: 339, distance: 309.4
click at [989, 283] on input "0.00" at bounding box center [1019, 283] width 85 height 22
type input "21.00"
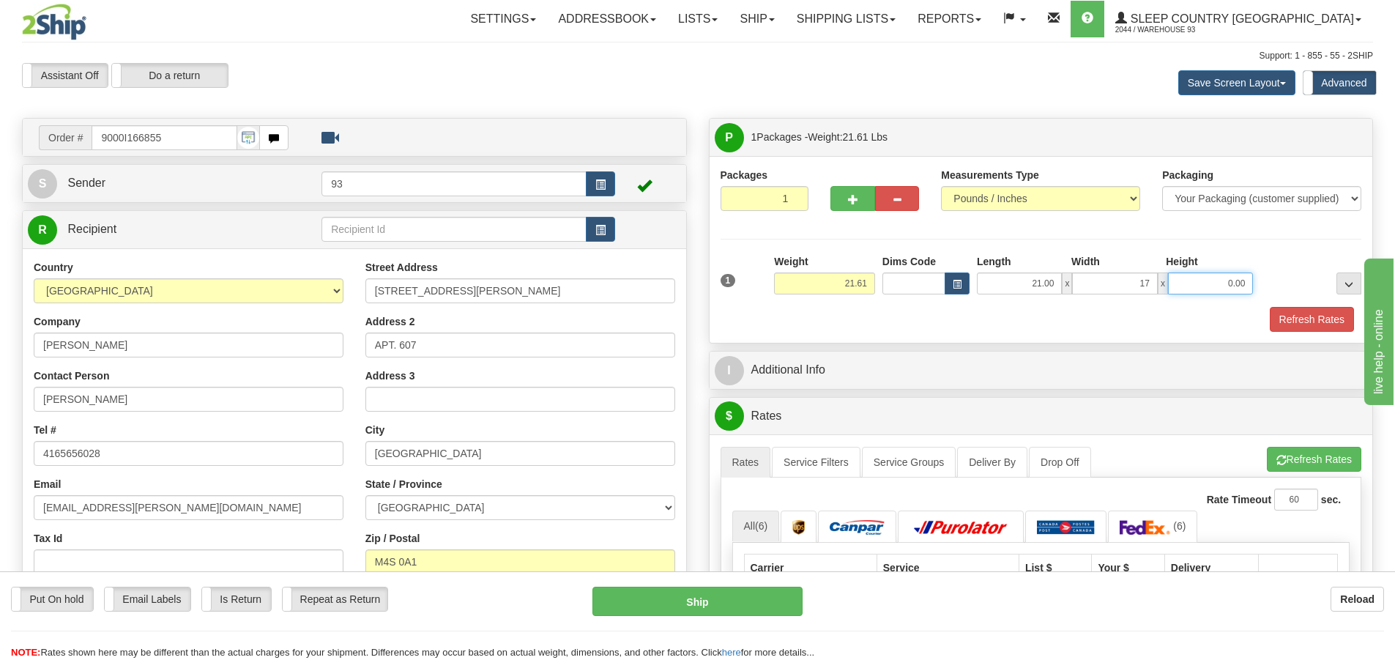
type input "17.00"
type input "7.00"
click at [772, 314] on div "Refresh Rates" at bounding box center [1041, 319] width 649 height 25
click at [1312, 313] on button "Refresh Rates" at bounding box center [1312, 319] width 84 height 25
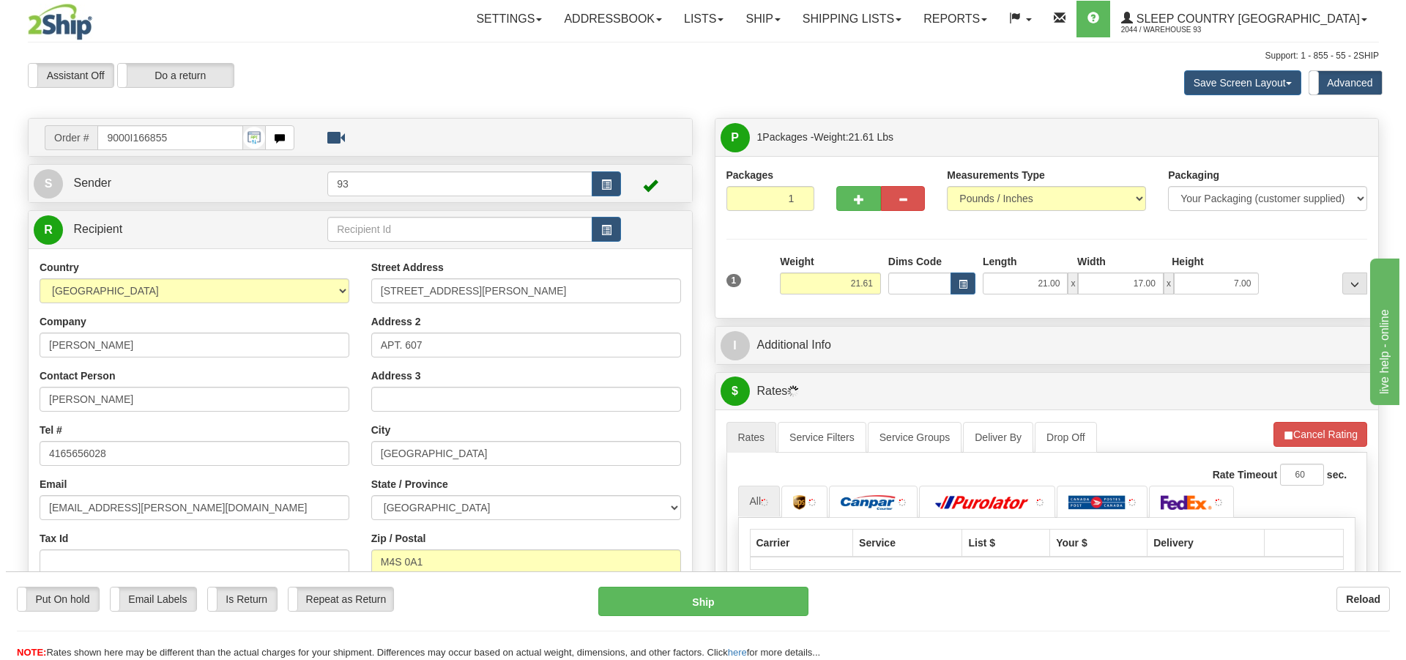
scroll to position [146, 0]
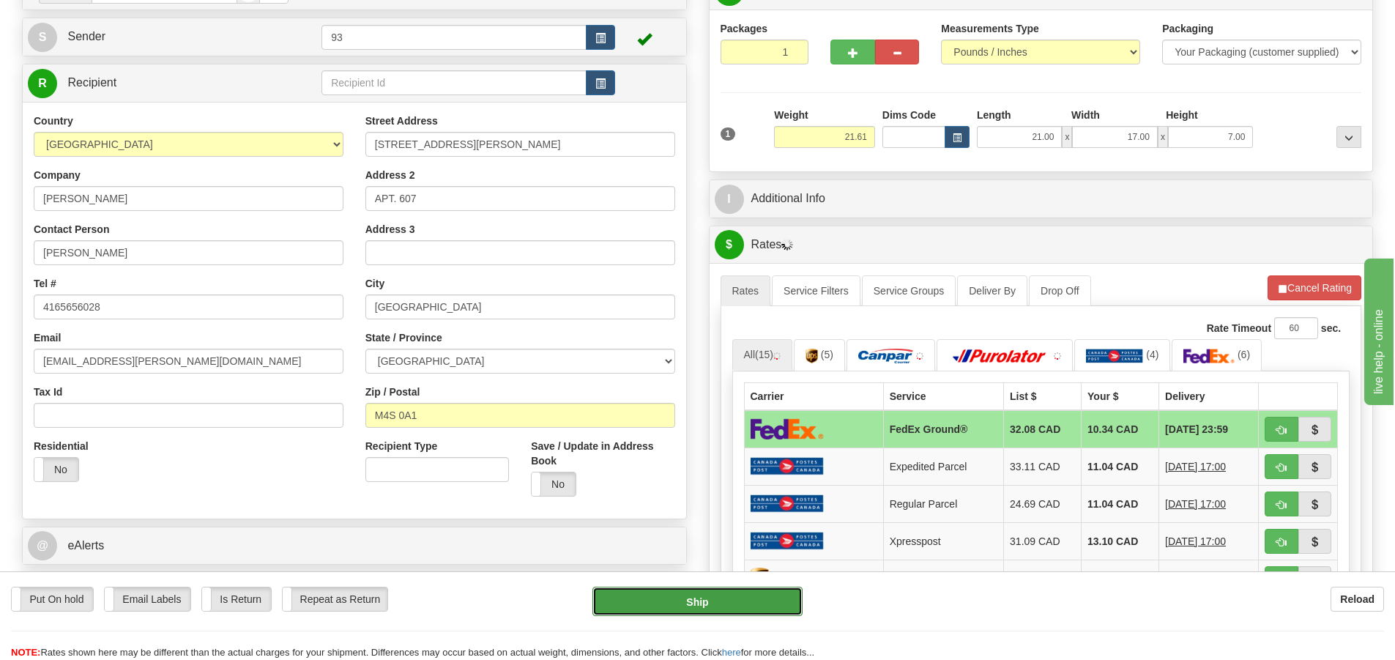
click at [730, 598] on button "Ship" at bounding box center [698, 601] width 210 height 29
type input "92"
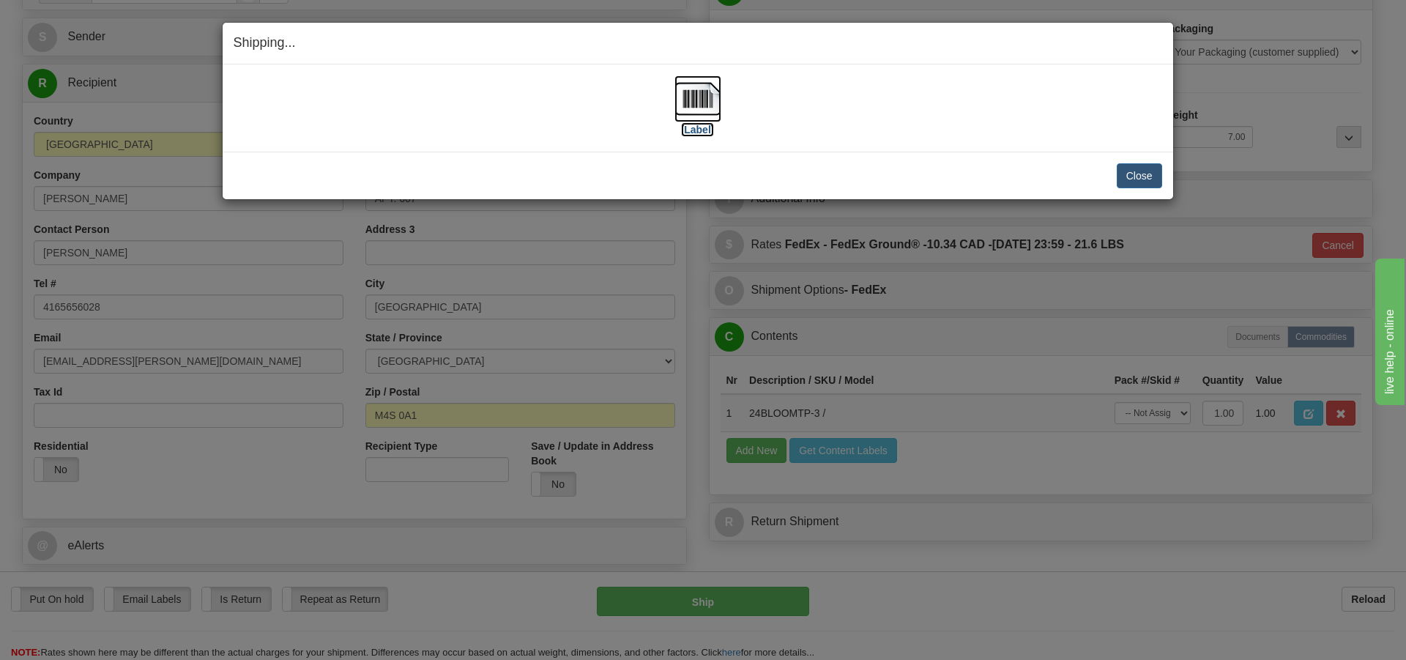
click at [697, 93] on img at bounding box center [698, 98] width 47 height 47
click at [699, 99] on img at bounding box center [698, 98] width 47 height 47
click at [1137, 168] on button "Close" at bounding box center [1139, 175] width 45 height 25
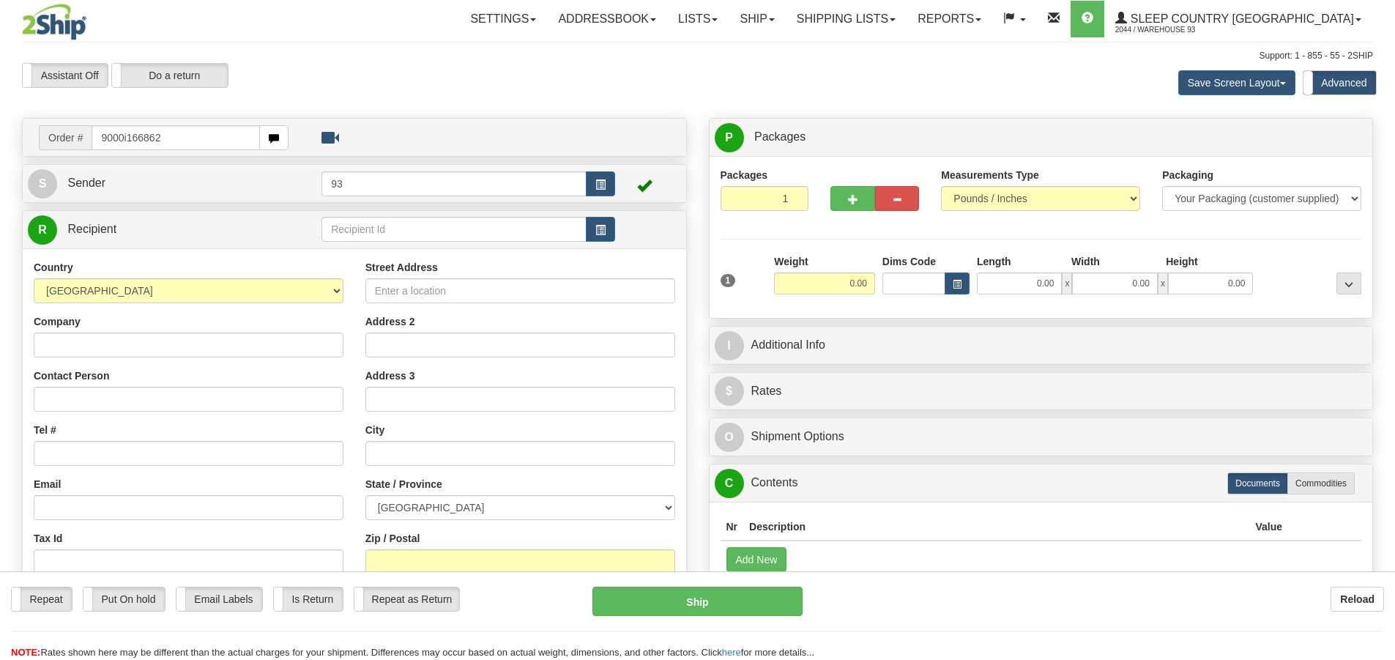
type input "9000i166862"
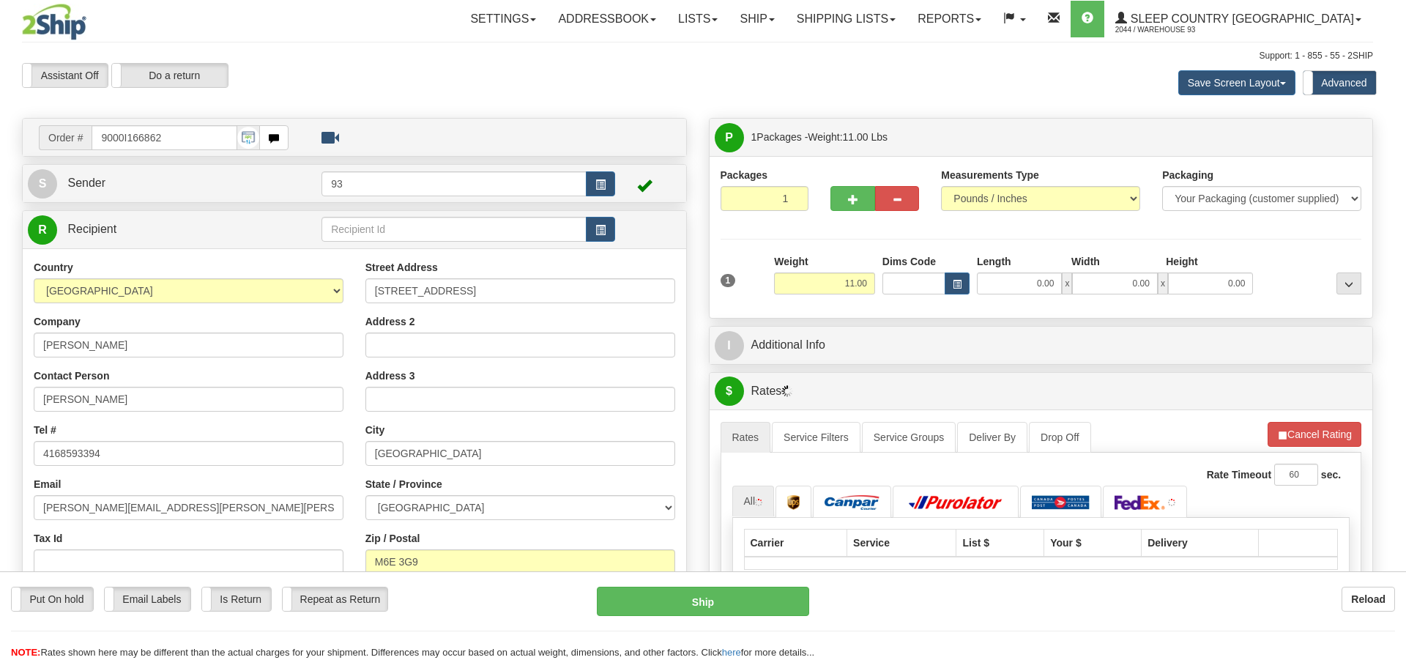
type input "YORK"
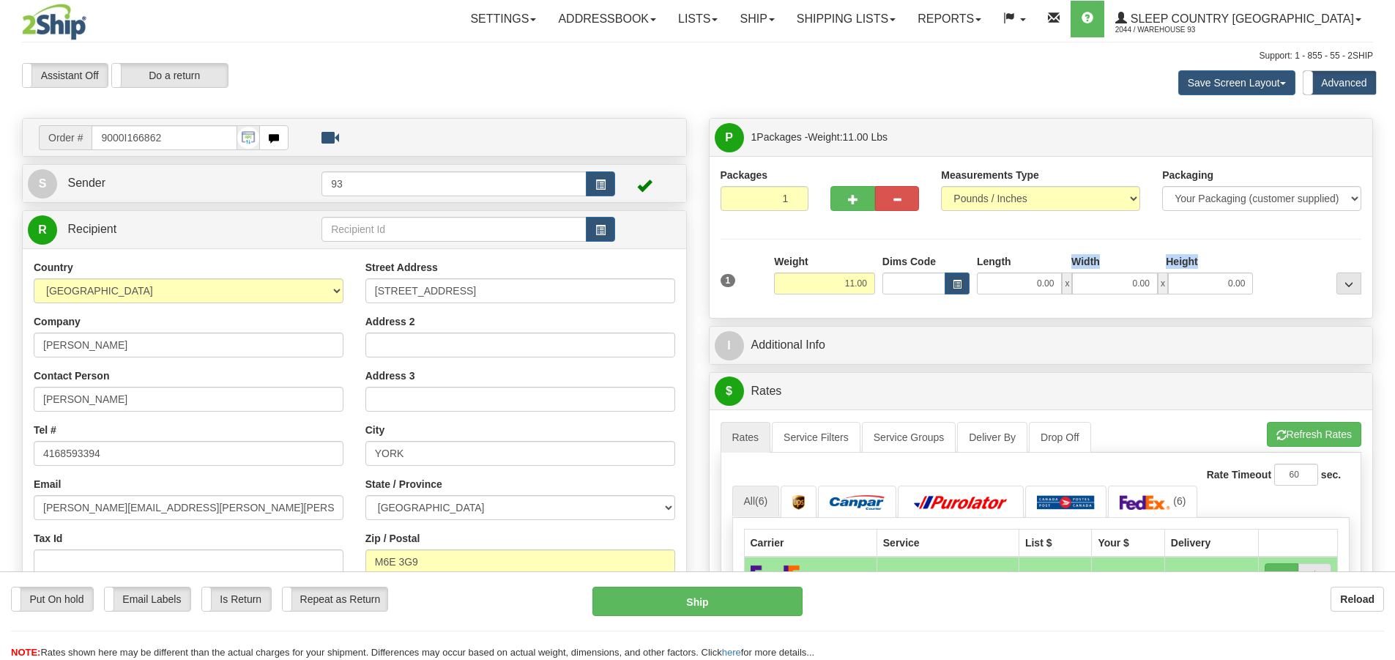
drag, startPoint x: 1011, startPoint y: 270, endPoint x: 1004, endPoint y: 275, distance: 8.4
click at [1005, 274] on div "Length Width Height 0.00 x 0.00 x 0.00" at bounding box center [1114, 274] width 283 height 40
click at [1009, 278] on input "0.00" at bounding box center [1019, 283] width 85 height 22
type input "11.00"
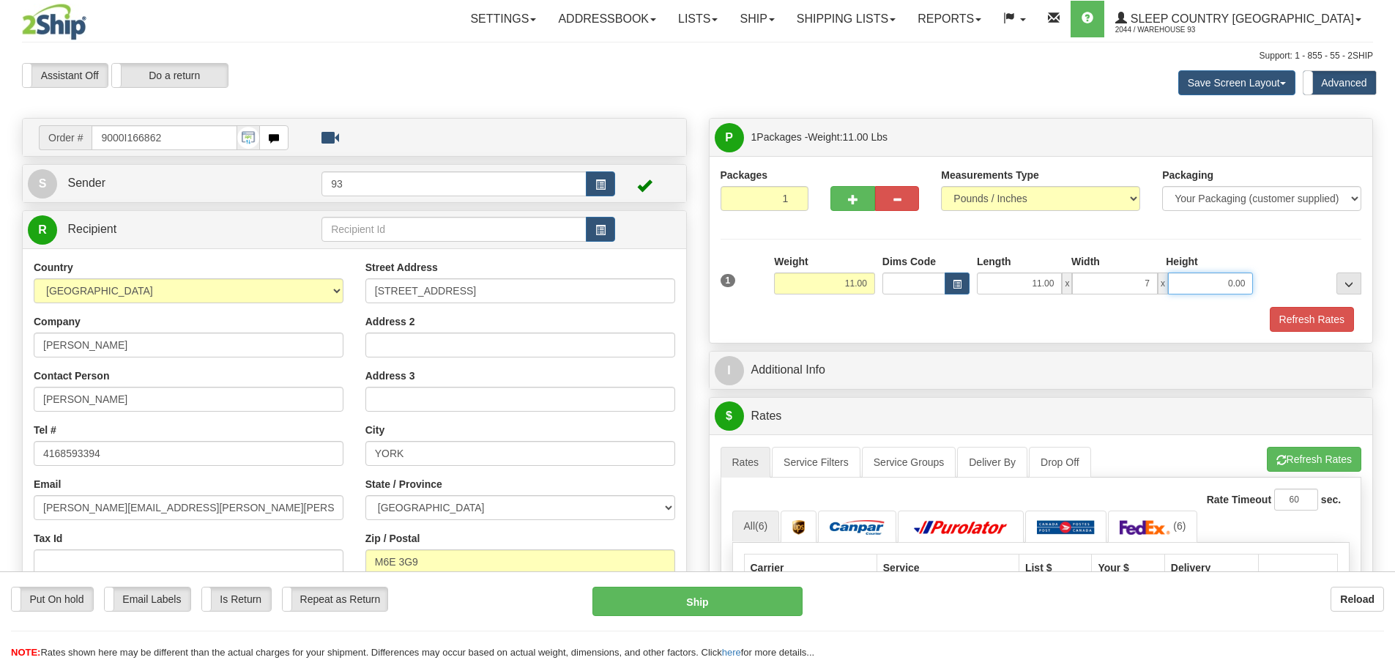
type input "7.00"
type input "4.00"
click at [1312, 318] on button "Refresh Rates" at bounding box center [1312, 319] width 84 height 25
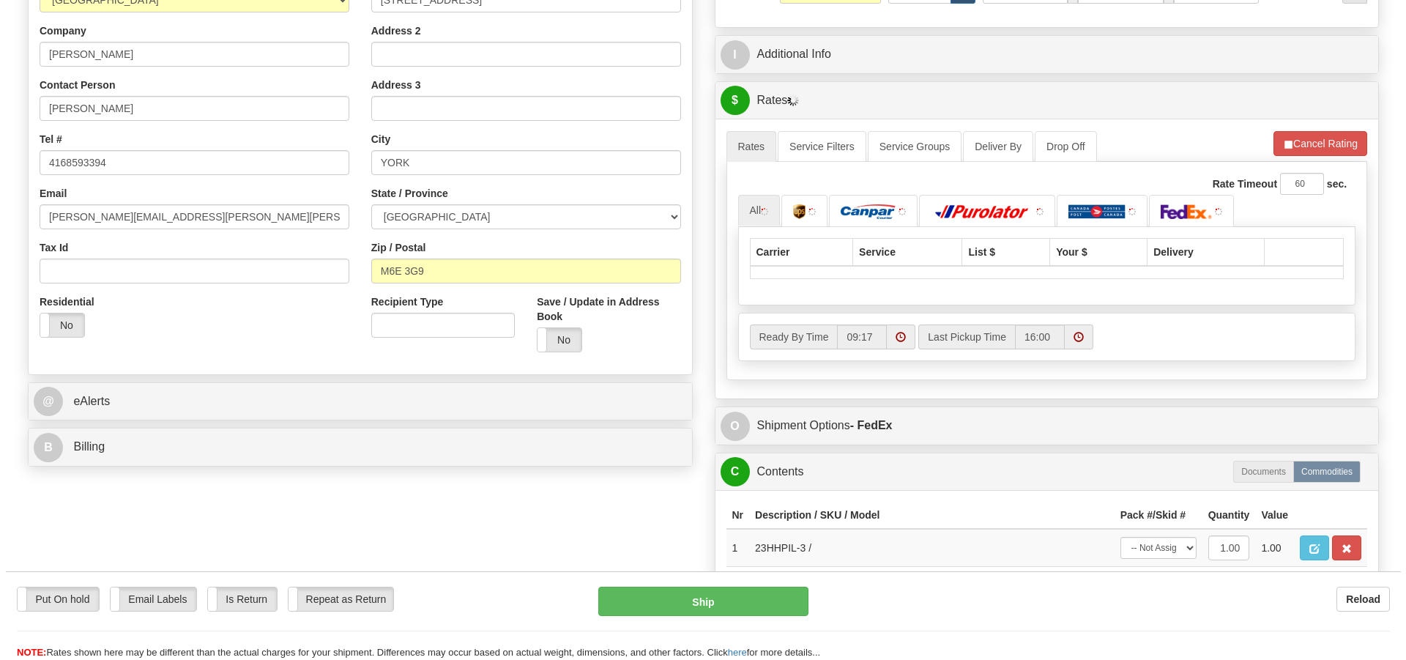
scroll to position [293, 0]
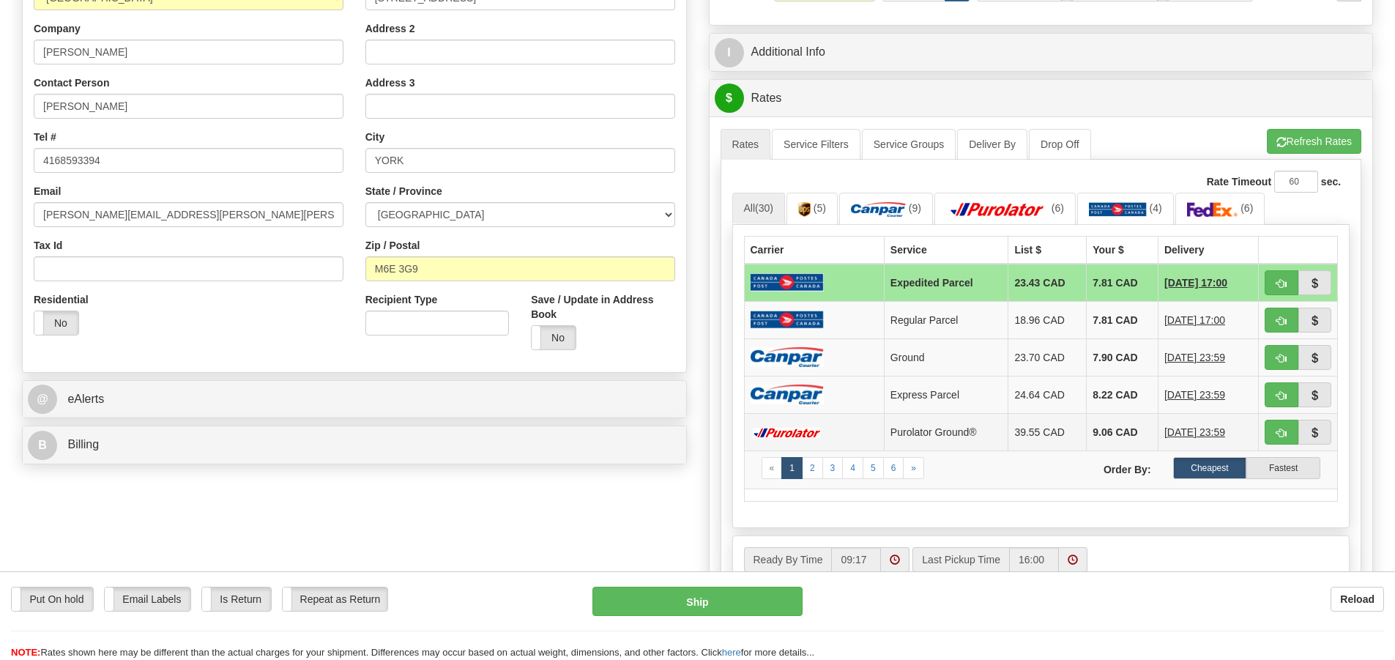
click at [836, 435] on td at bounding box center [814, 431] width 140 height 37
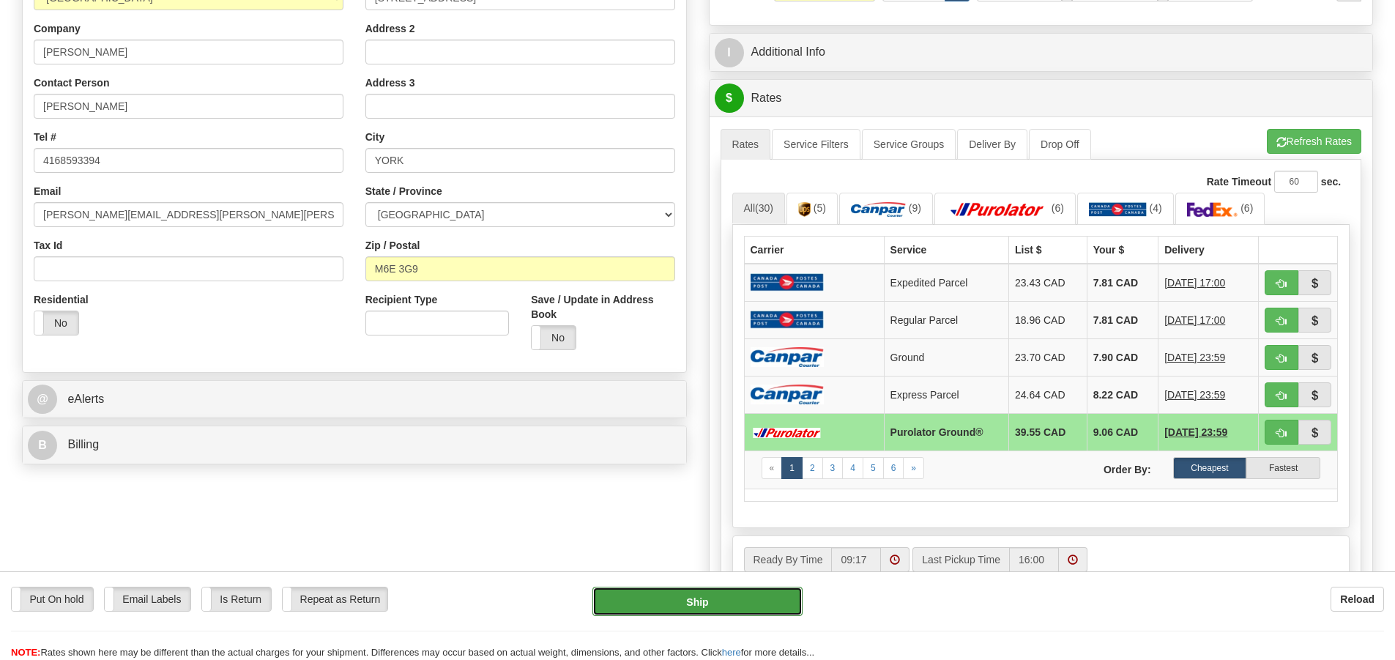
click at [713, 595] on button "Ship" at bounding box center [698, 601] width 210 height 29
type input "260"
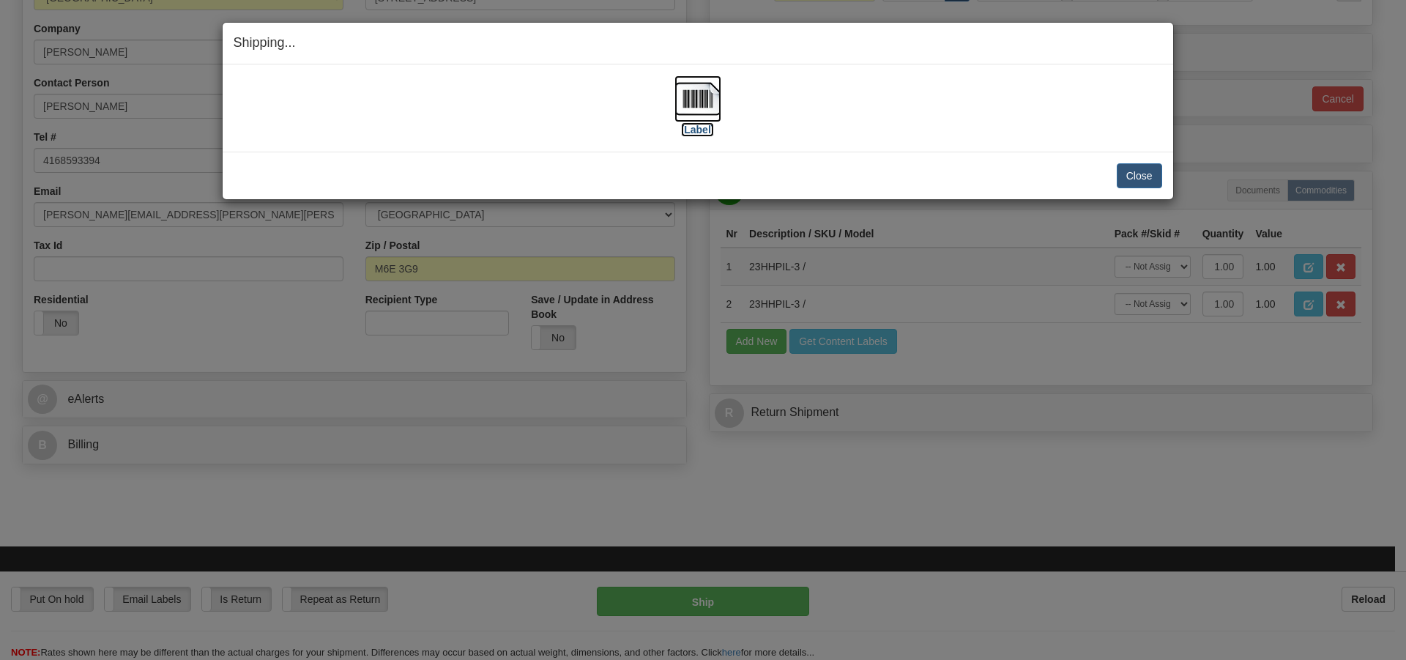
click at [697, 91] on img at bounding box center [698, 98] width 47 height 47
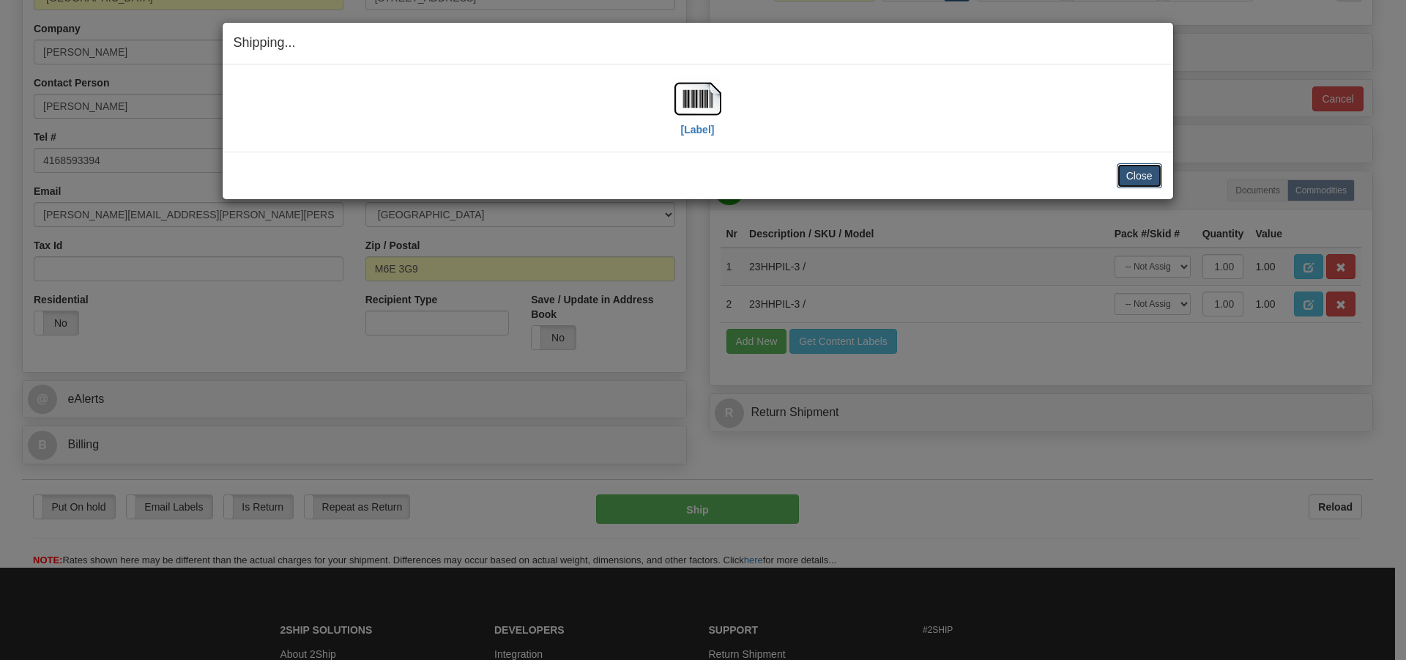
click at [1146, 175] on button "Close" at bounding box center [1139, 175] width 45 height 25
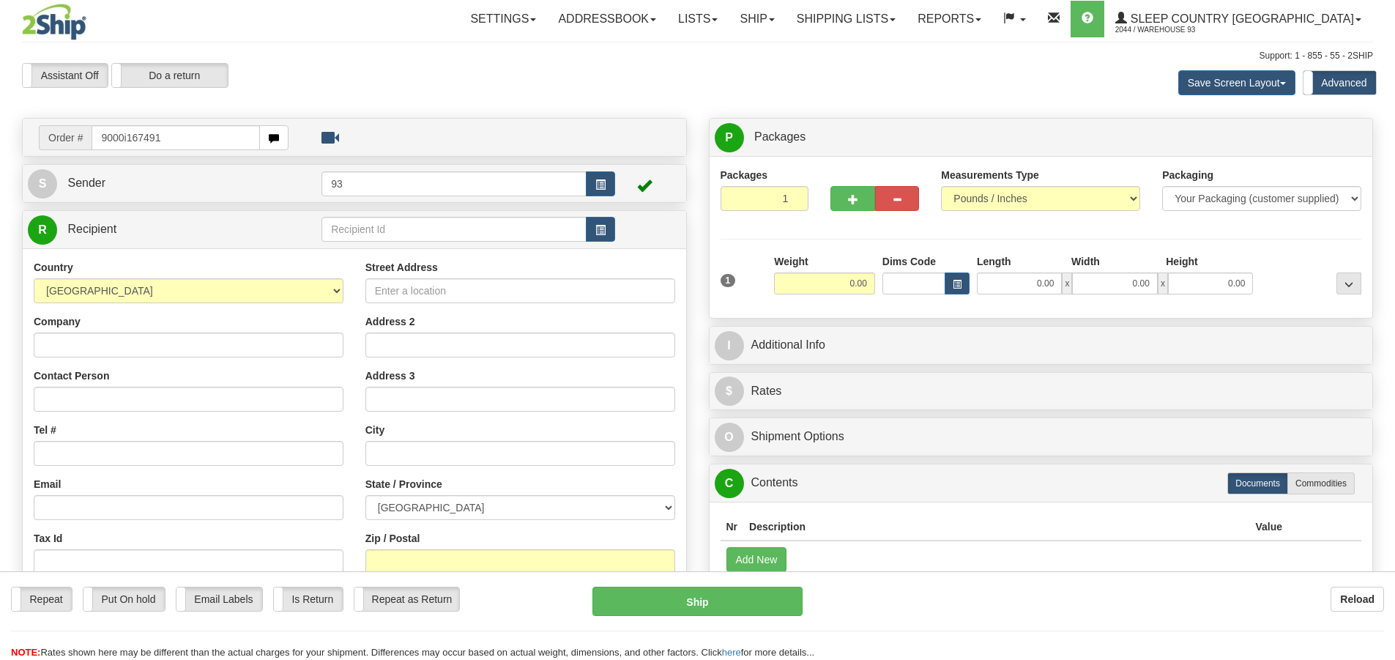
type input "9000i167491"
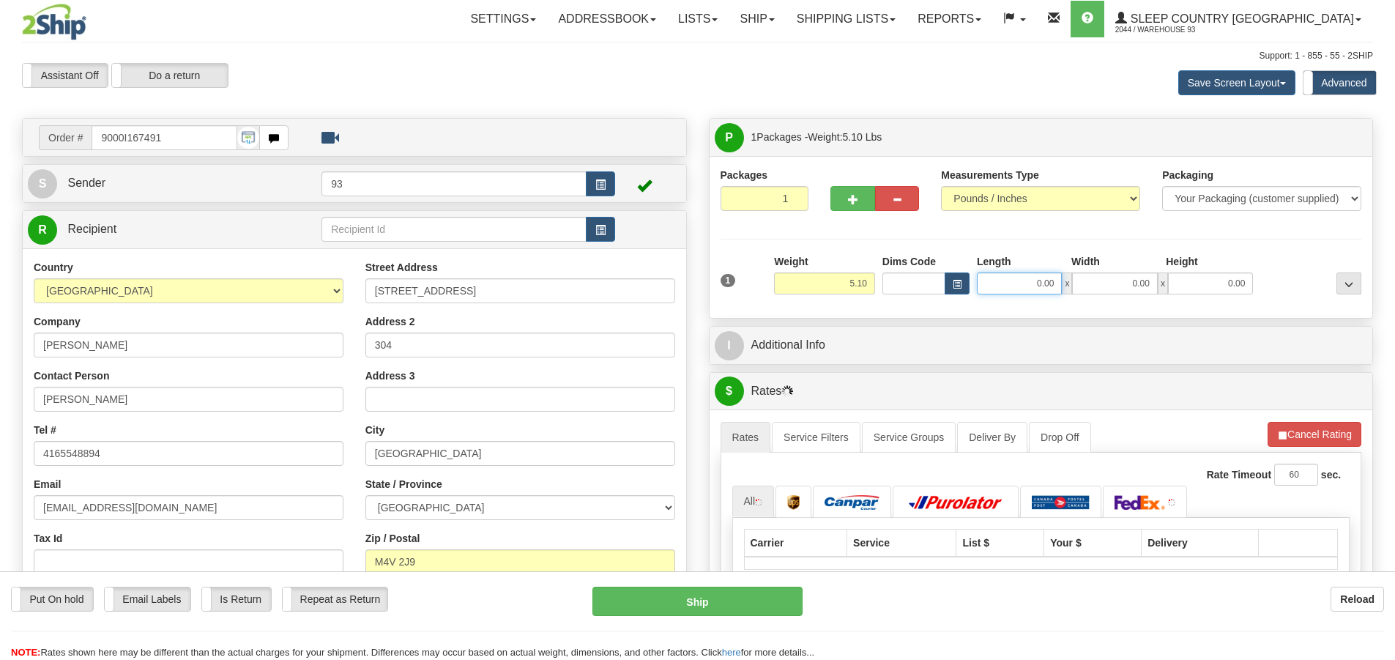
click at [1006, 278] on input "0.00" at bounding box center [1019, 283] width 85 height 22
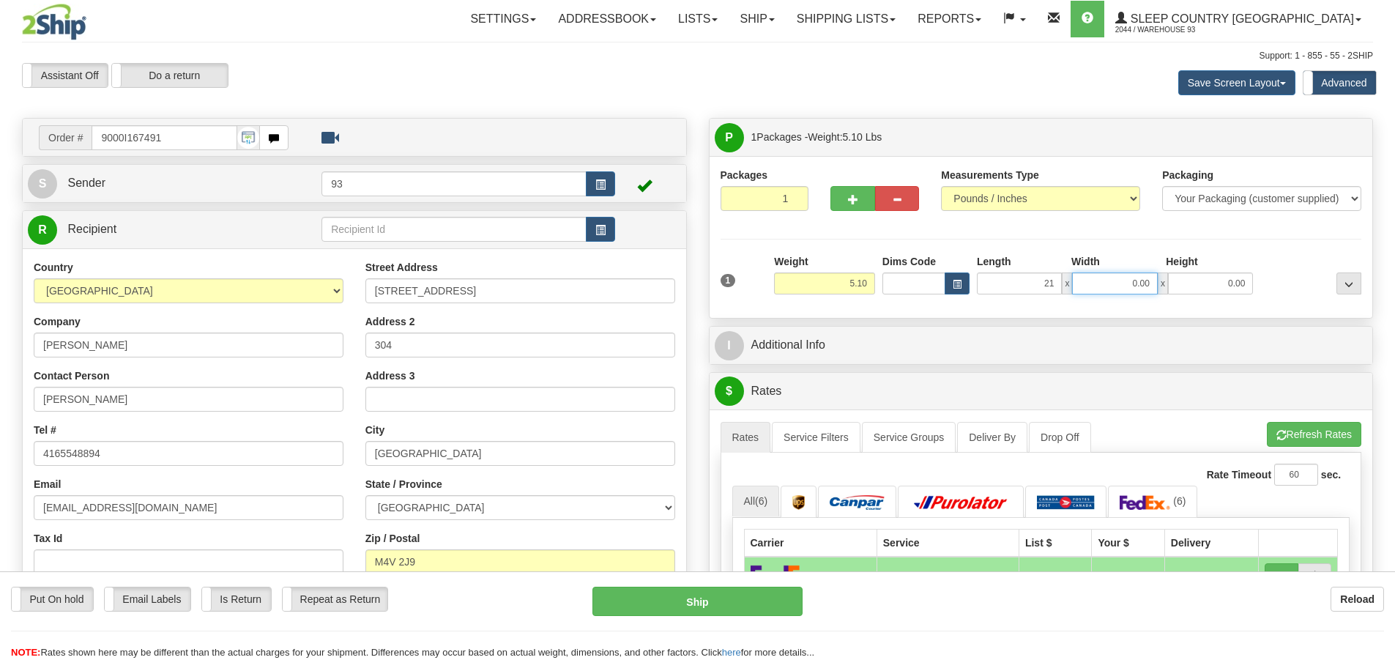
type input "21.00"
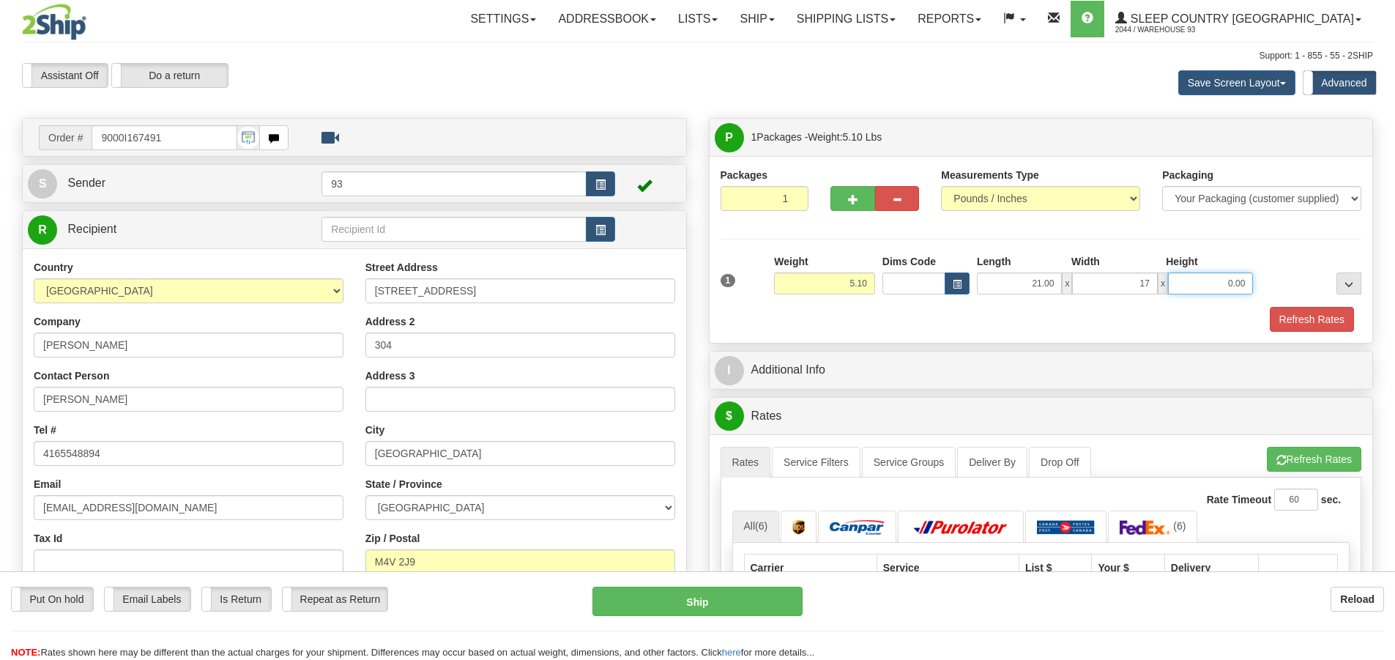
type input "17.00"
type input "4.00"
click at [1334, 315] on button "Refresh Rates" at bounding box center [1312, 319] width 84 height 25
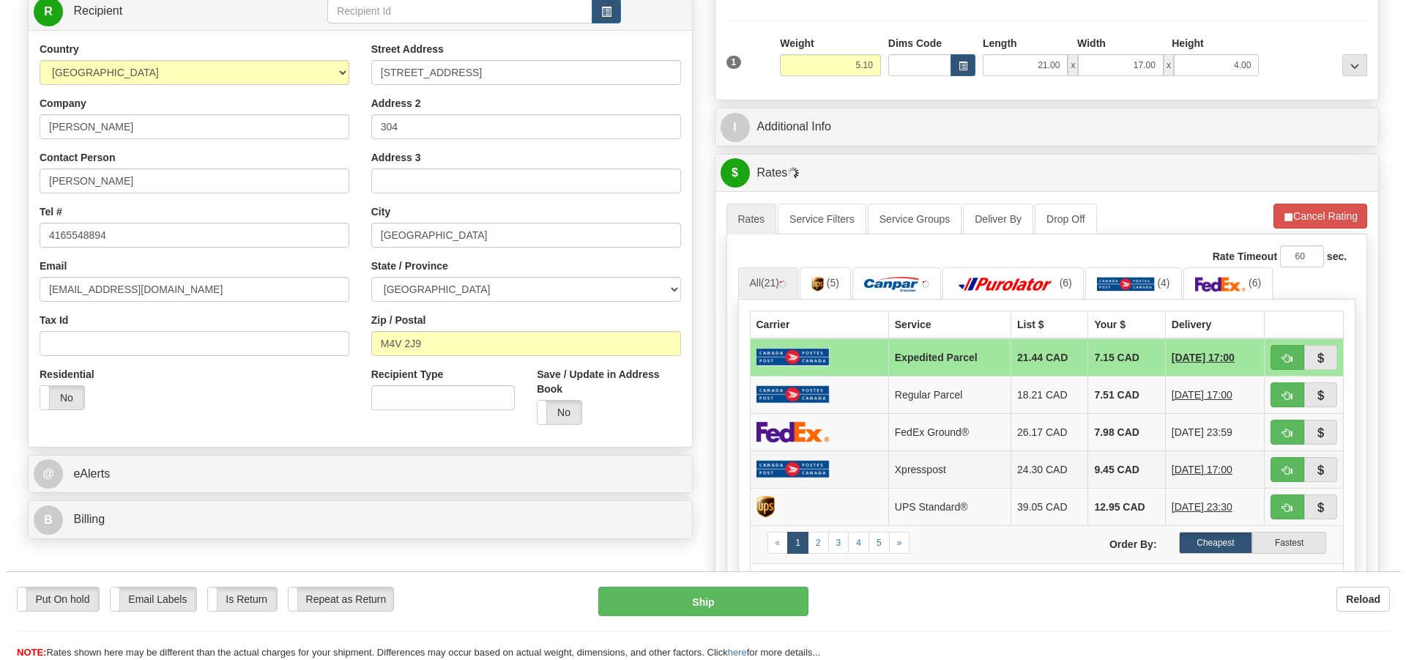
scroll to position [220, 0]
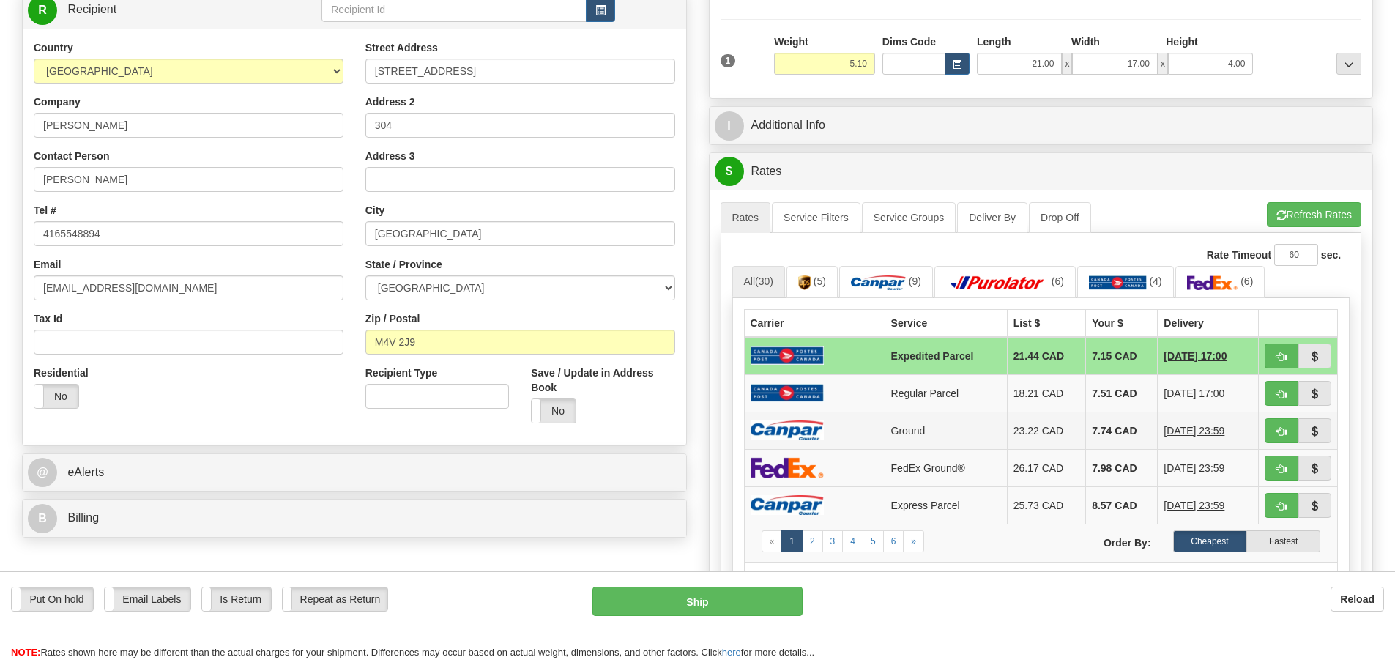
click at [826, 419] on td at bounding box center [814, 430] width 141 height 37
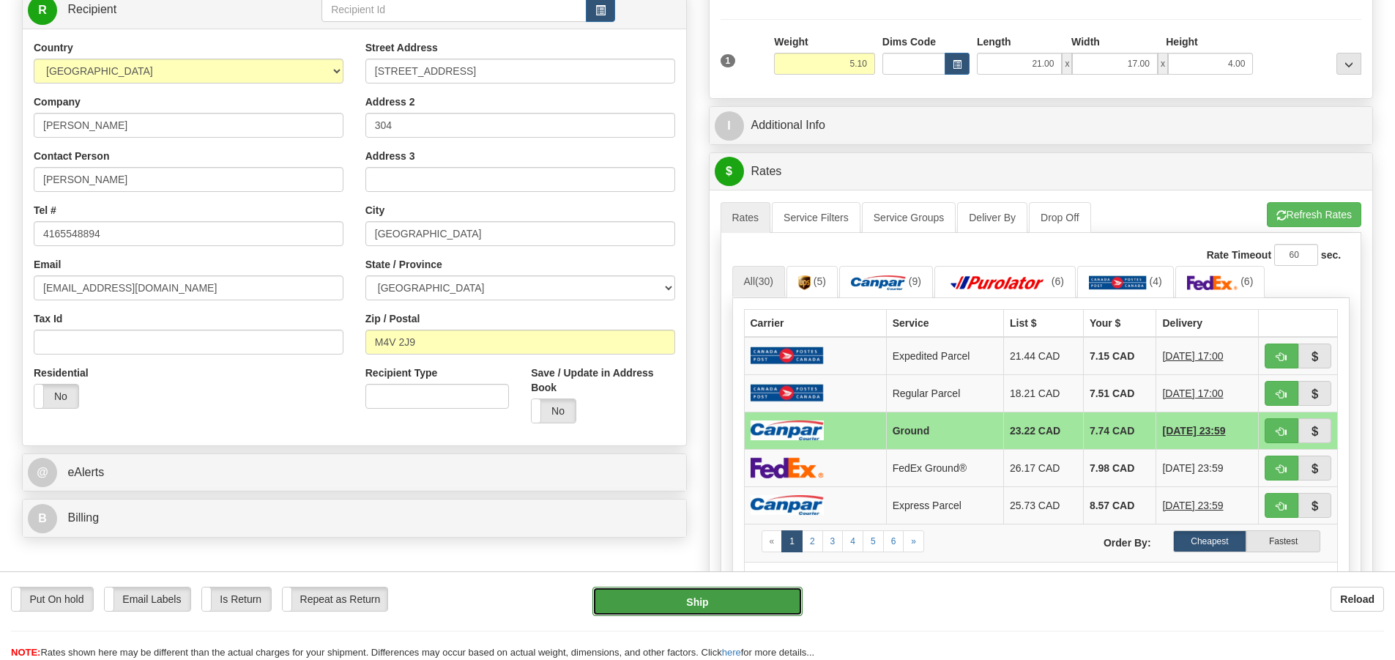
click at [688, 594] on button "Ship" at bounding box center [698, 601] width 210 height 29
type input "1"
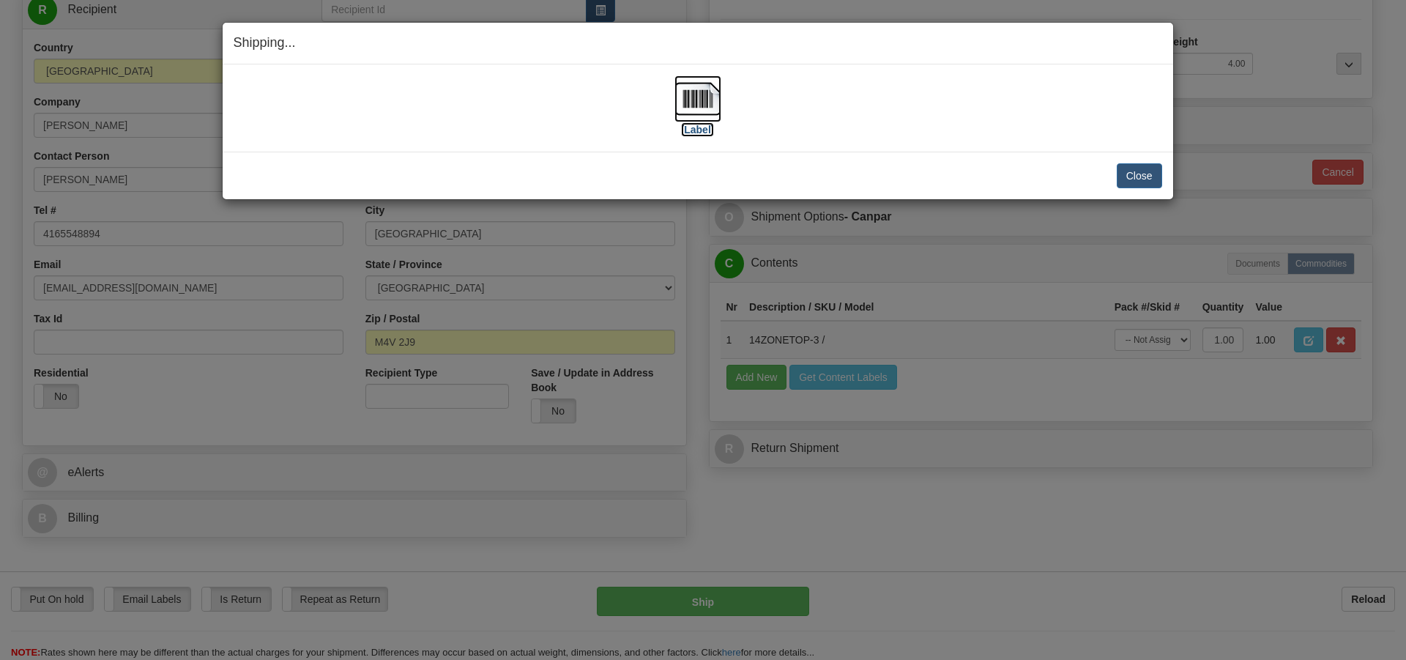
click at [693, 100] on img at bounding box center [698, 98] width 47 height 47
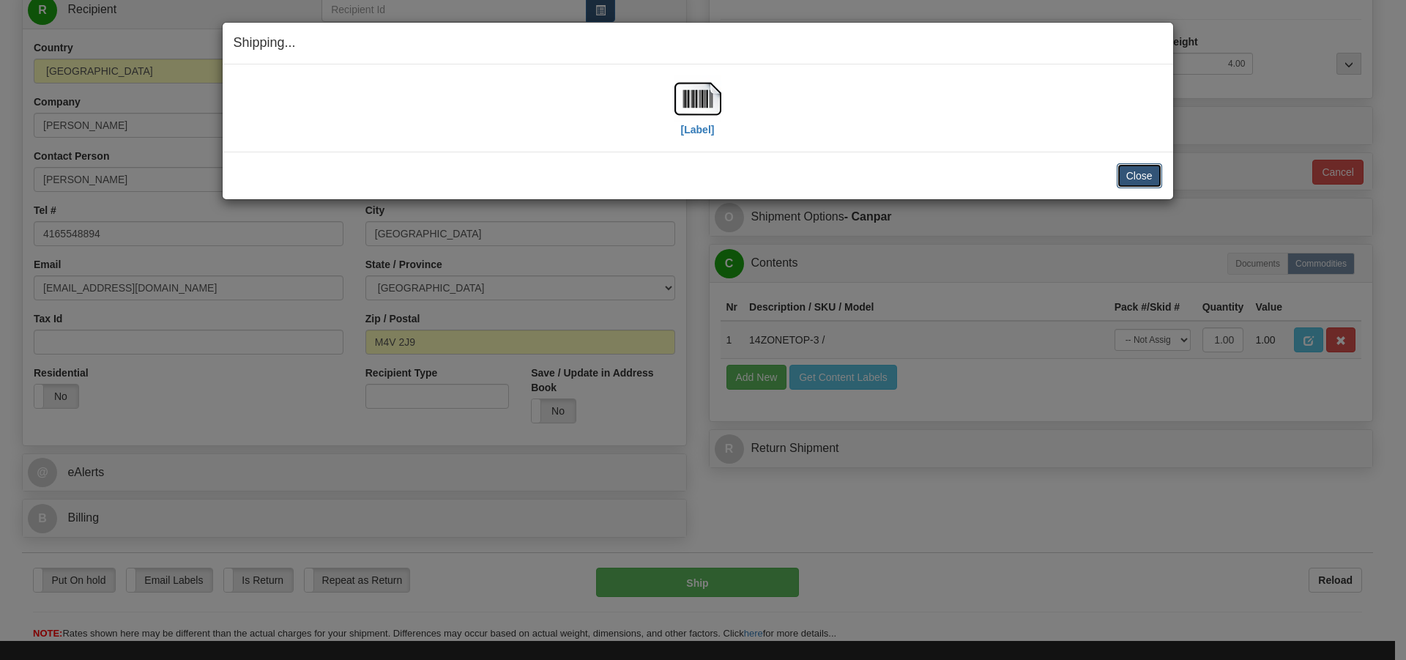
click at [1125, 170] on button "Close" at bounding box center [1139, 175] width 45 height 25
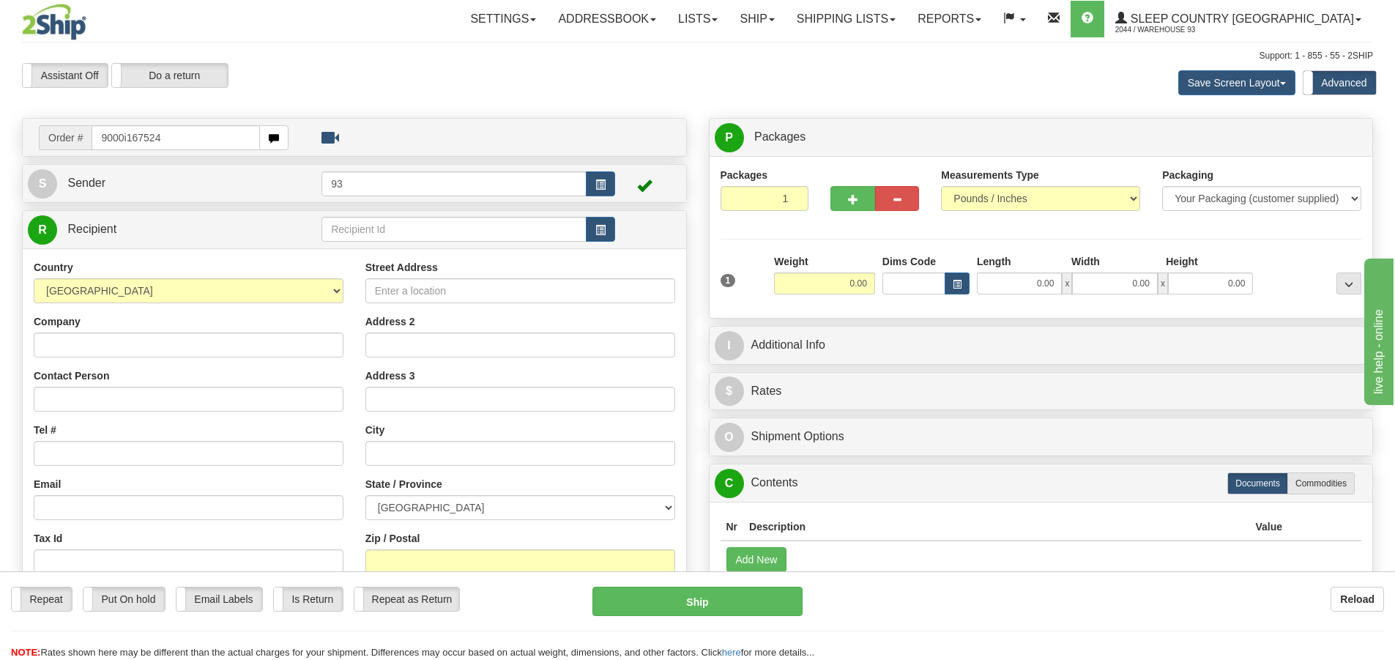
type input "9000i167524"
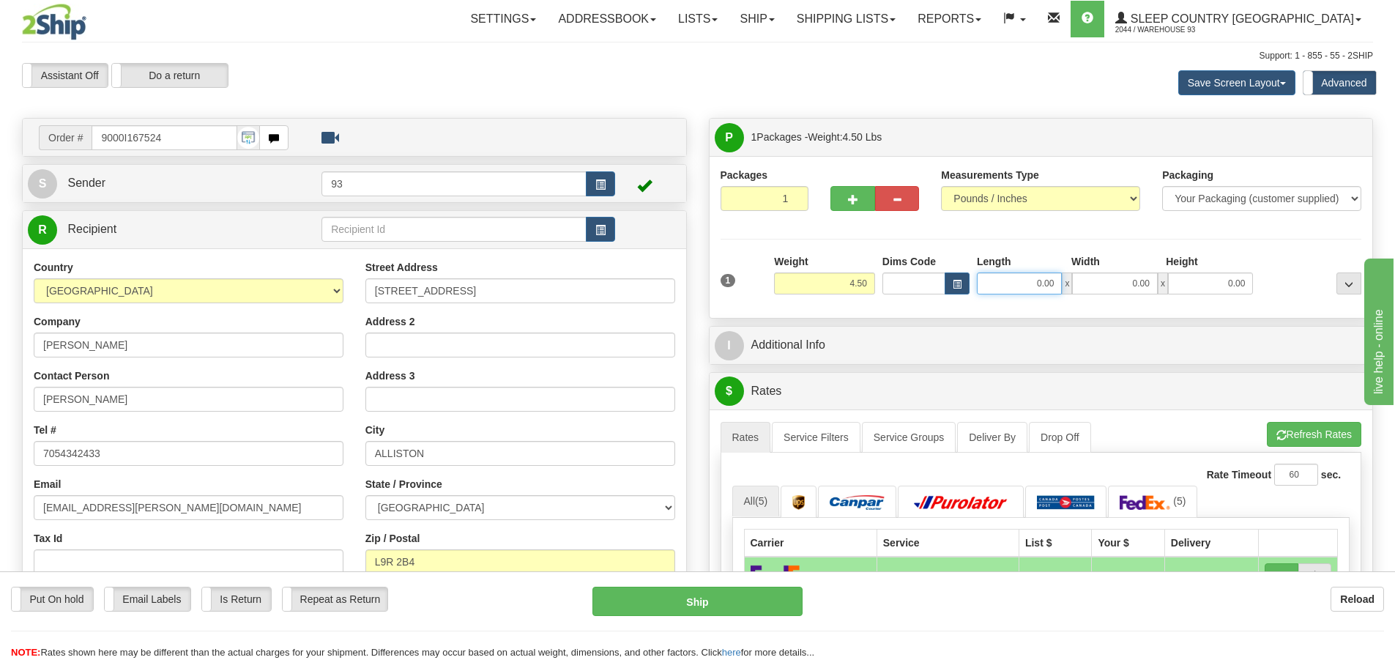
click at [1019, 283] on input "0.00" at bounding box center [1019, 283] width 85 height 22
type input "11.00"
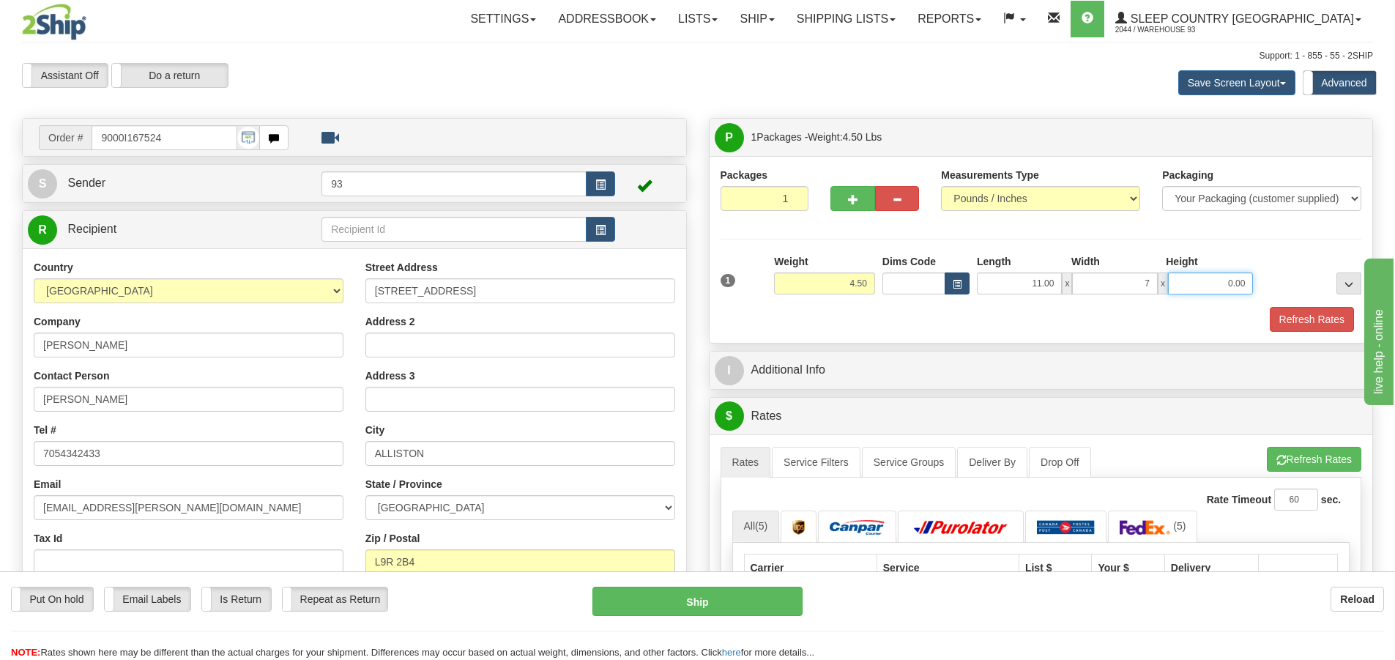
type input "7.00"
type input "4.00"
click at [1317, 310] on button "Refresh Rates" at bounding box center [1312, 319] width 84 height 25
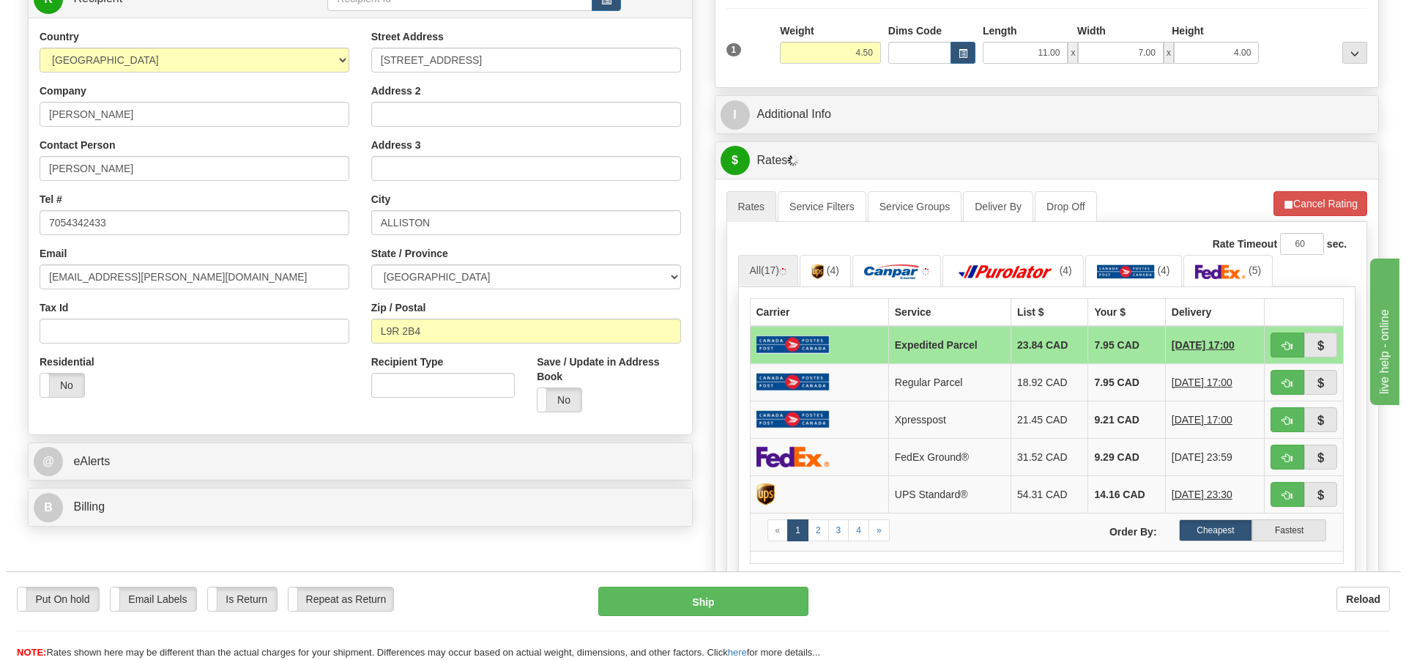
scroll to position [293, 0]
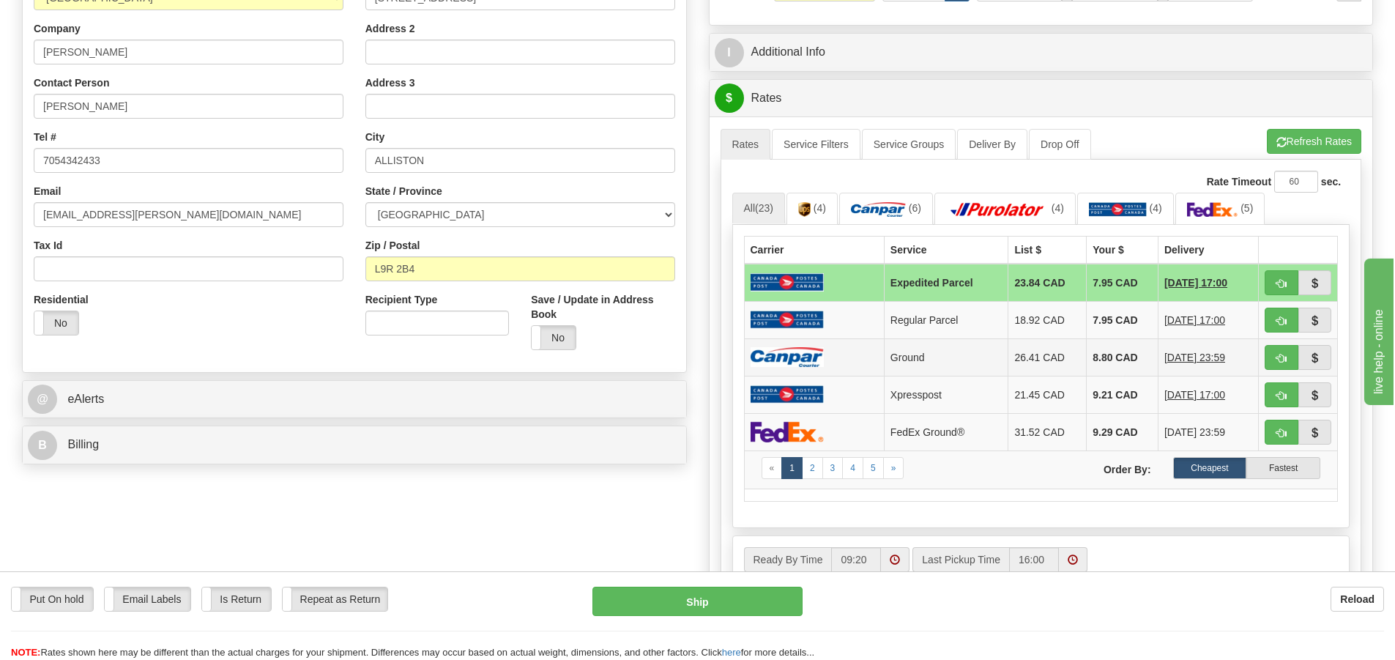
click at [792, 354] on img at bounding box center [787, 357] width 73 height 20
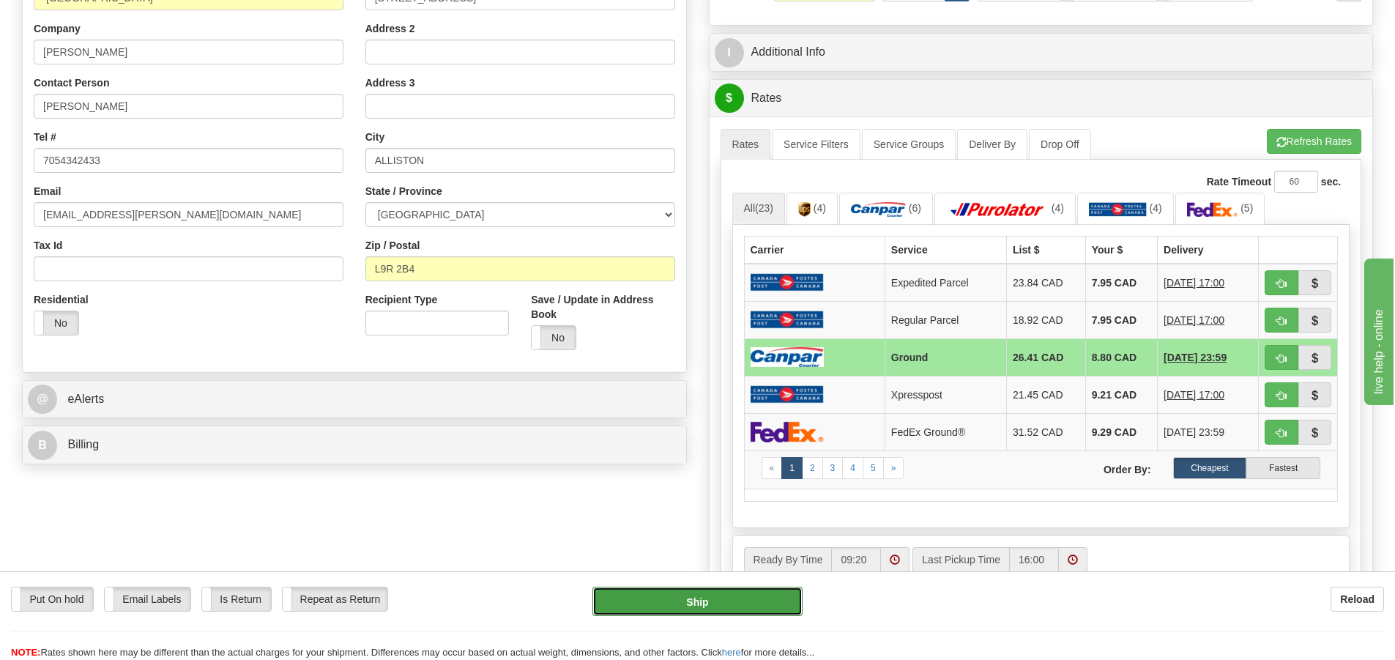
click at [665, 597] on button "Ship" at bounding box center [698, 601] width 210 height 29
type input "1"
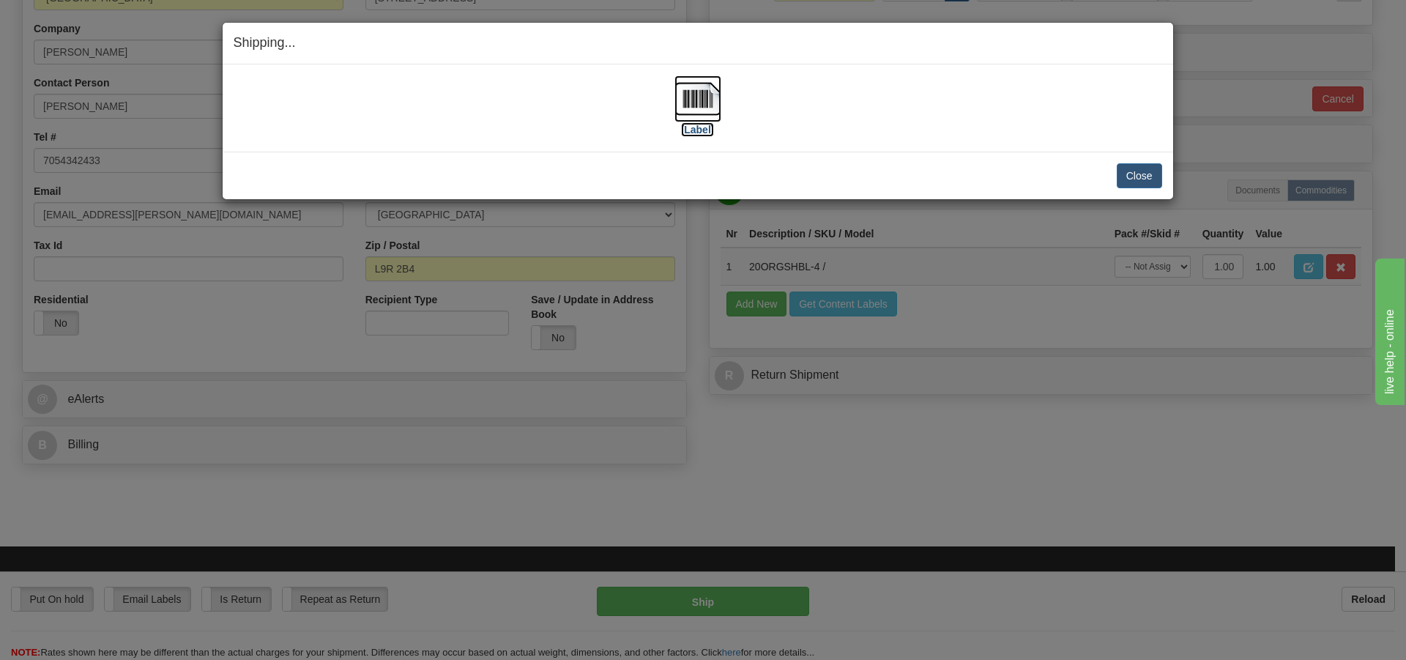
click at [695, 95] on img at bounding box center [698, 98] width 47 height 47
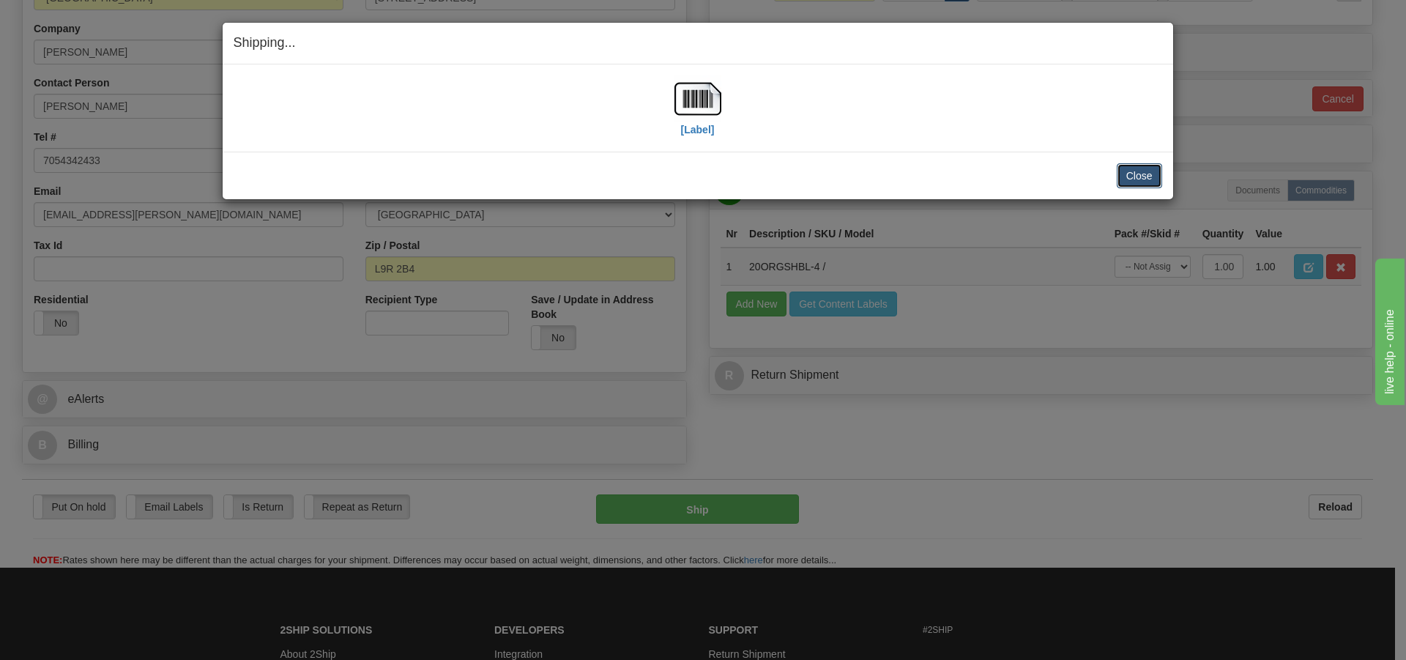
click at [1140, 174] on button "Close" at bounding box center [1139, 175] width 45 height 25
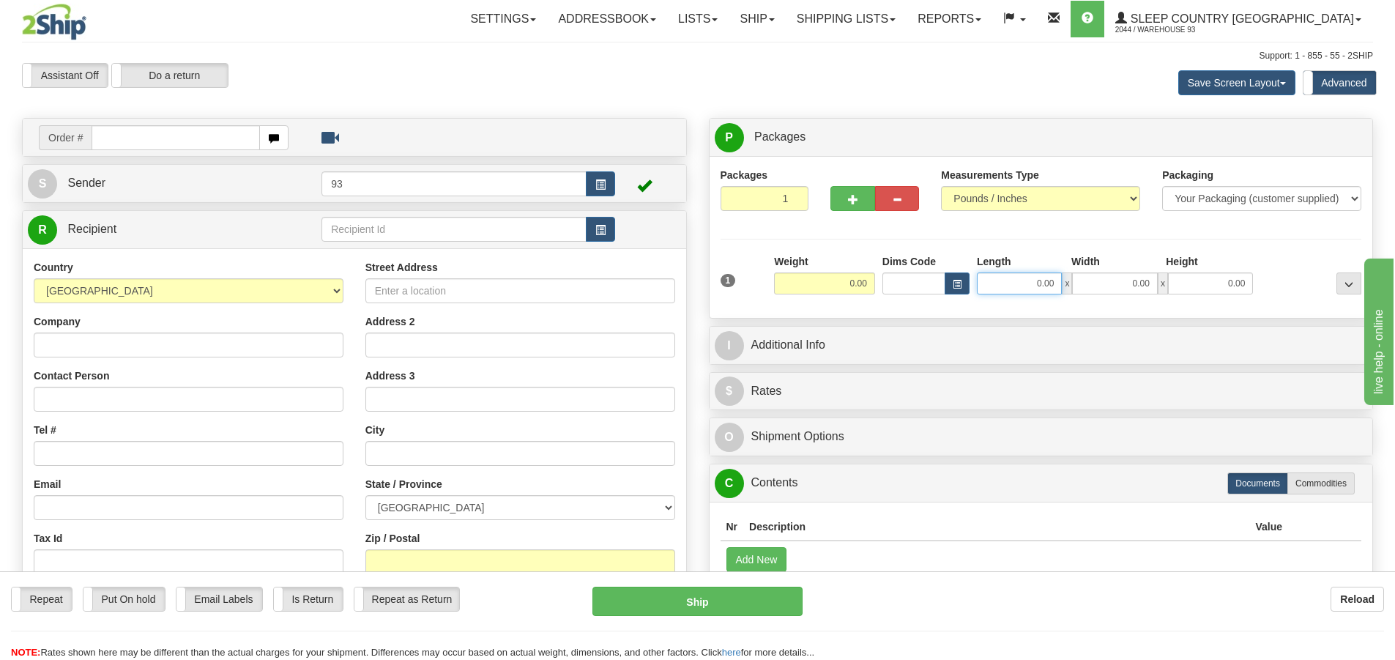
click at [1007, 281] on input "0.00" at bounding box center [1019, 283] width 85 height 22
type input "0.00"
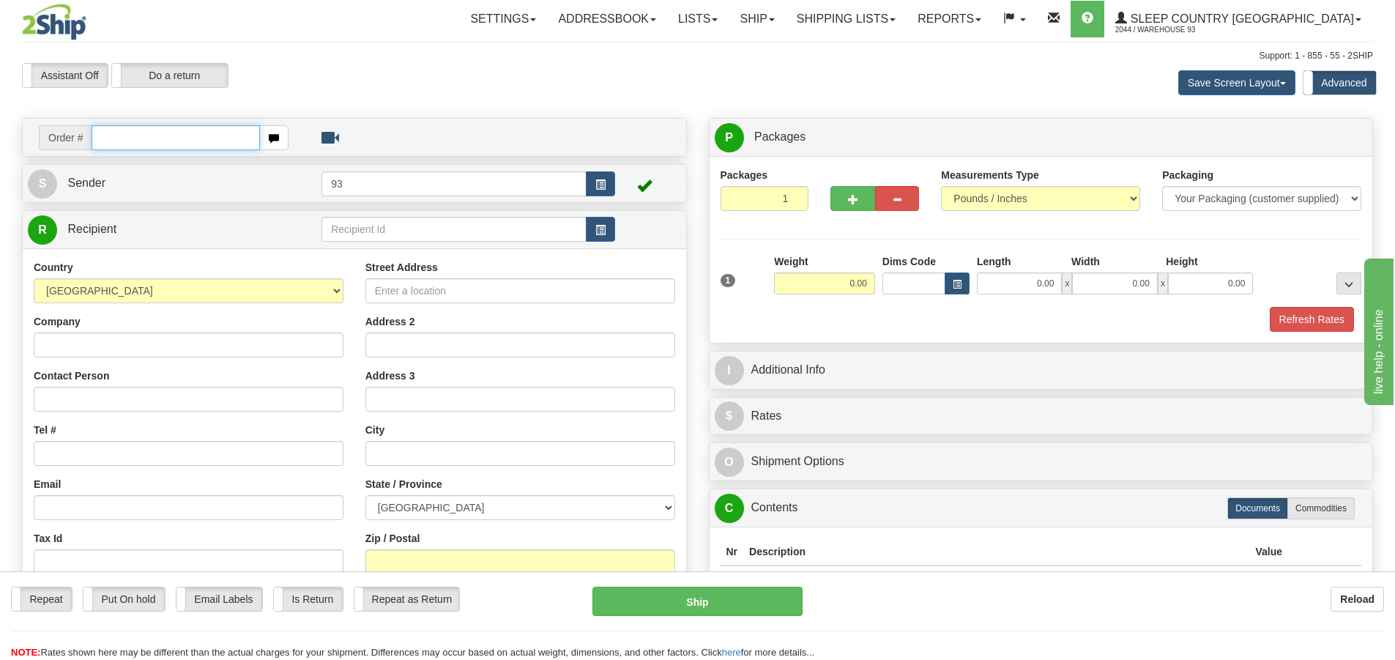
click at [124, 142] on input "text" at bounding box center [176, 137] width 168 height 25
type input "9000i1677724"
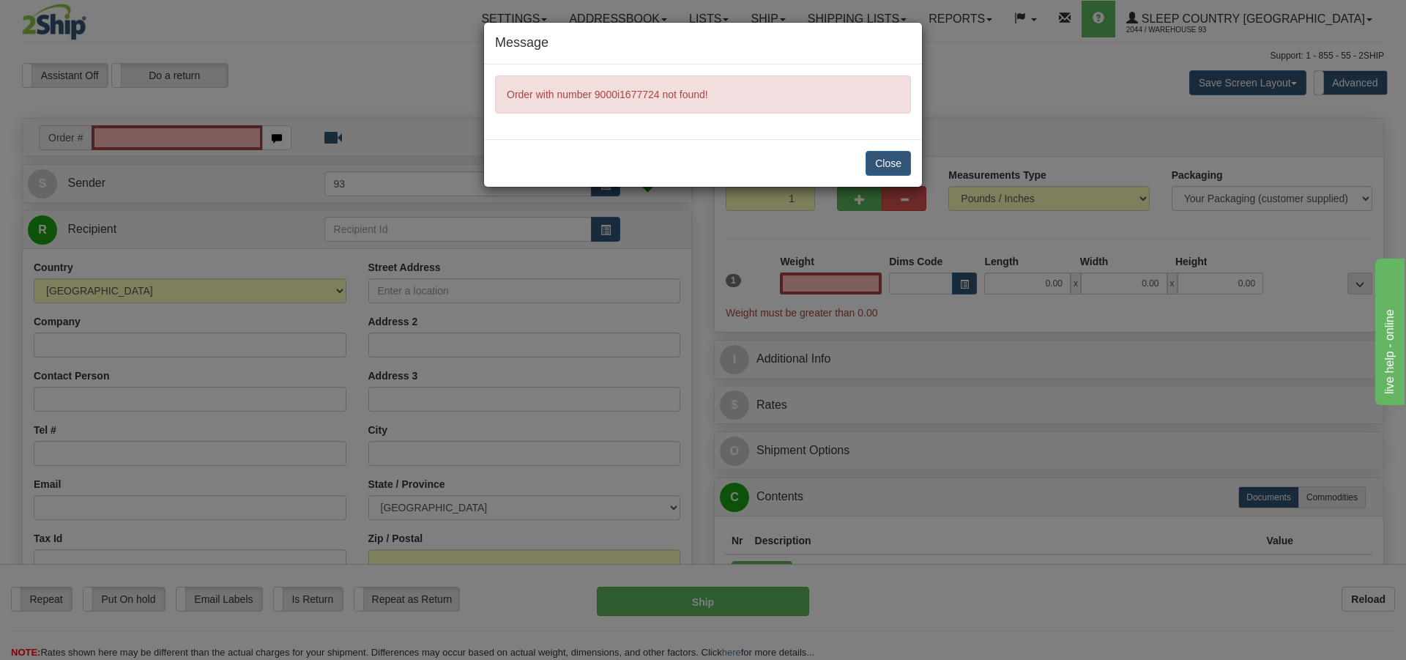
type input "0.00"
click at [183, 135] on div "Message Order with number 9000i1677724 not found! Close" at bounding box center [703, 330] width 1406 height 660
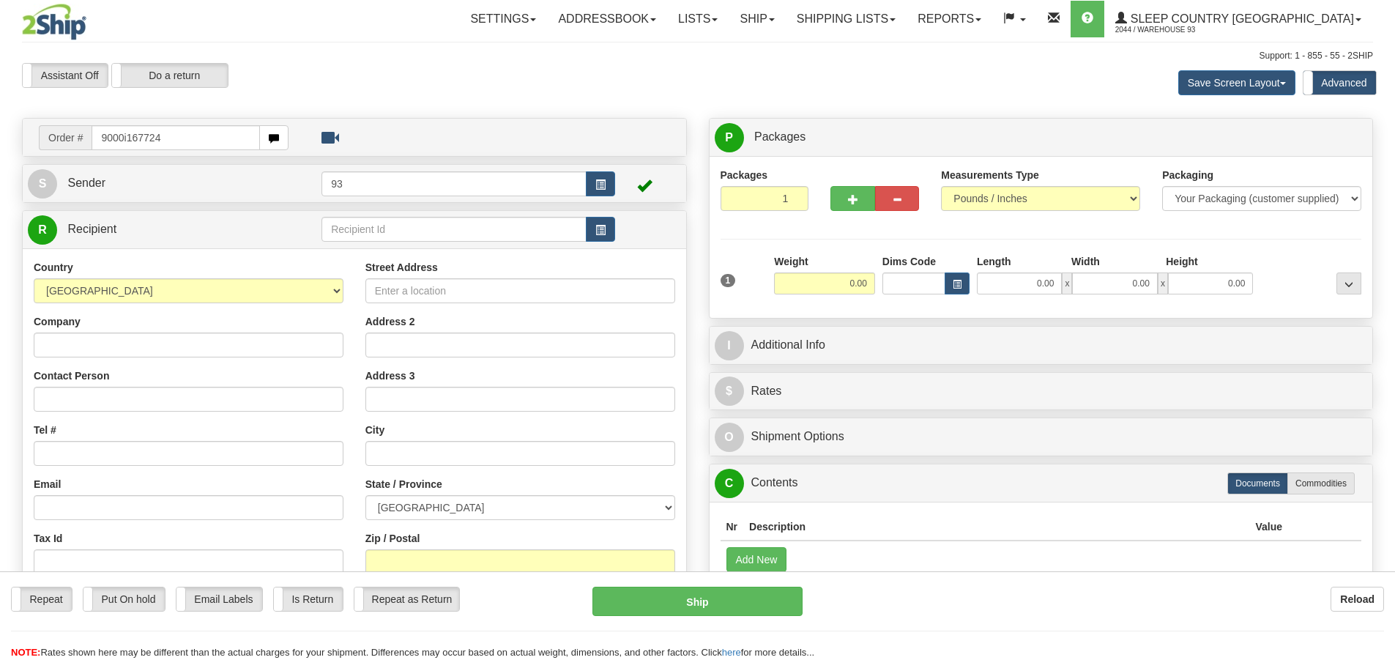
type input "9000i167724"
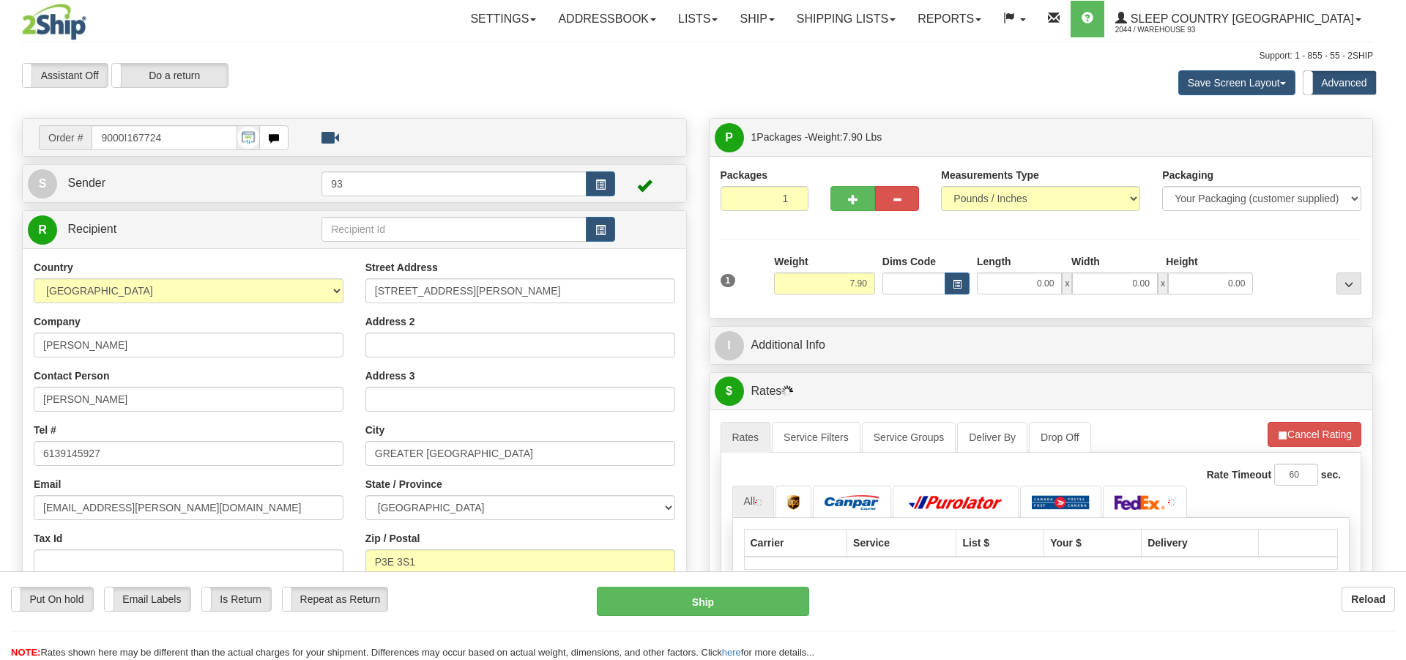
type input "[GEOGRAPHIC_DATA]"
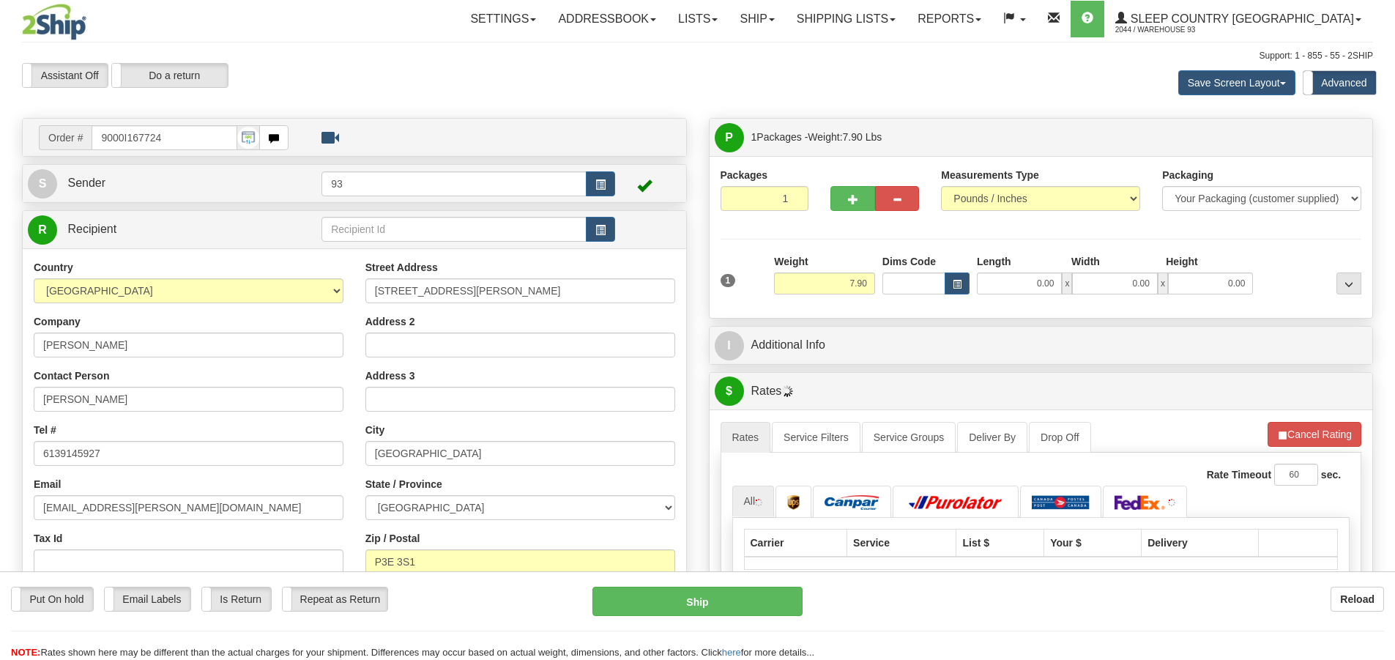
click at [1020, 266] on div "Length" at bounding box center [1020, 263] width 94 height 18
click at [1023, 286] on input "0.00" at bounding box center [1019, 283] width 85 height 22
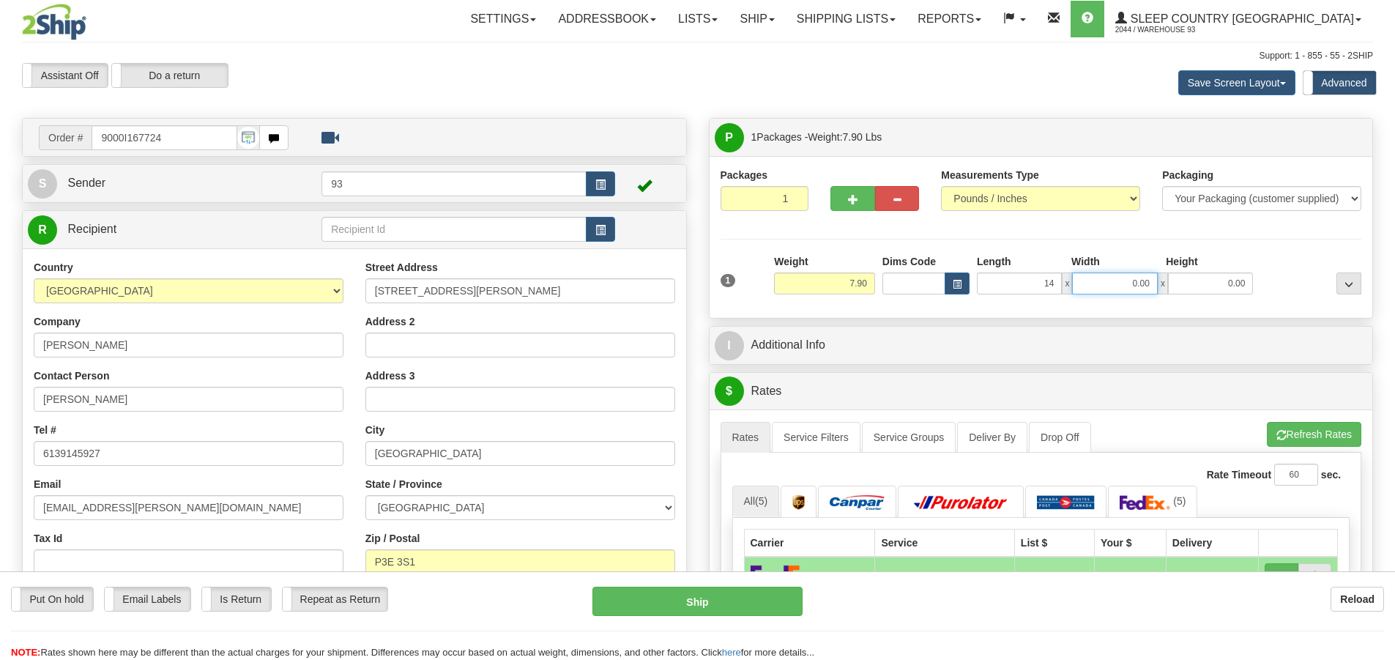
type input "14.00"
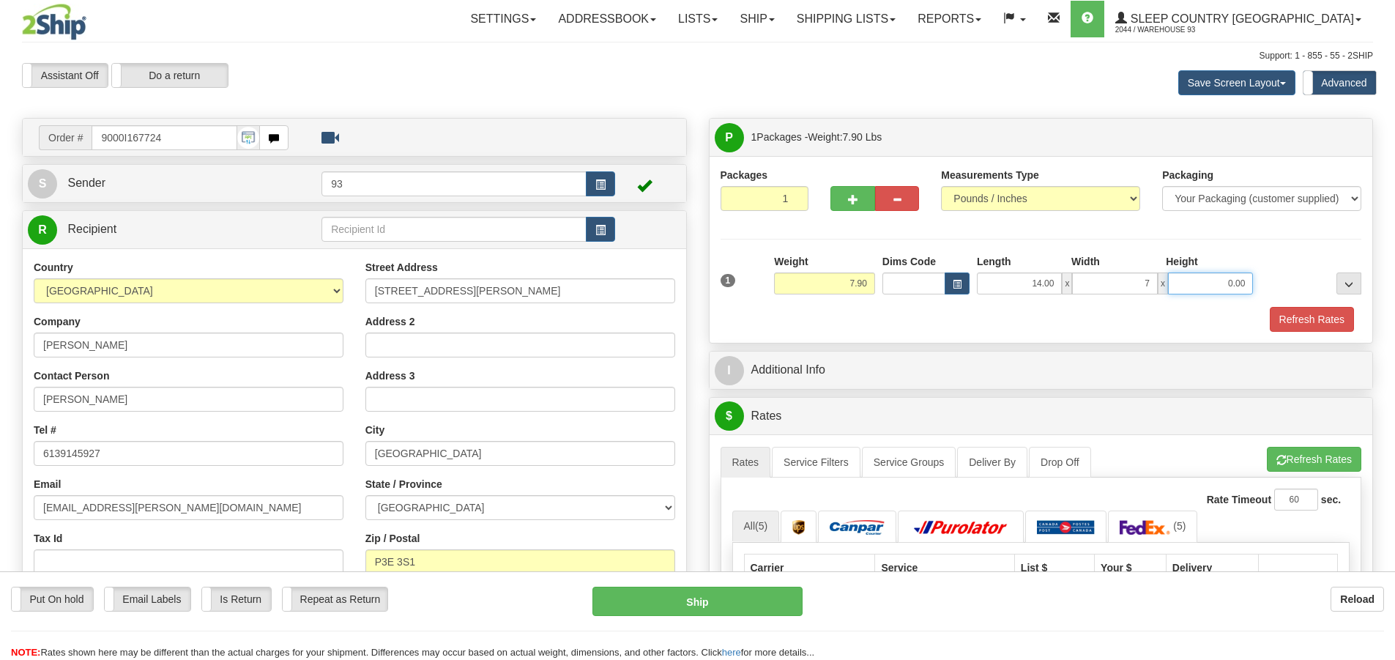
type input "7.00"
type input "4.00"
click at [1318, 311] on button "Refresh Rates" at bounding box center [1312, 319] width 84 height 25
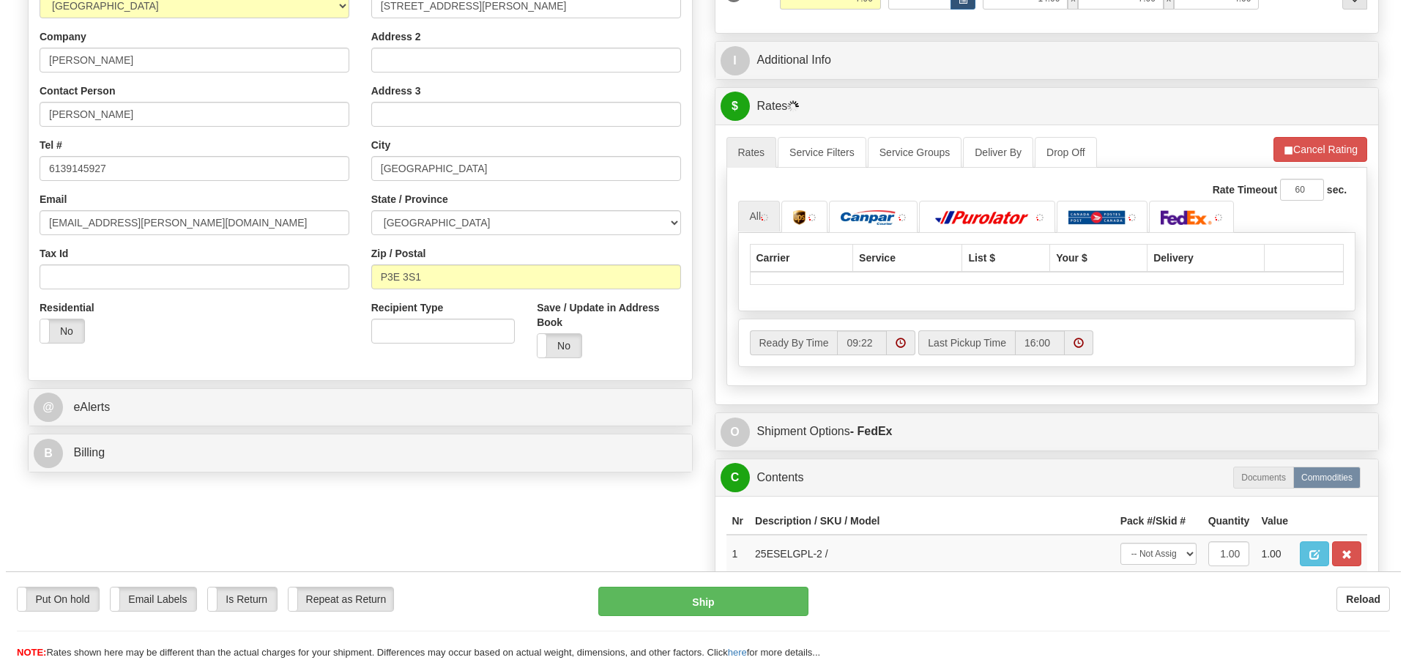
scroll to position [293, 0]
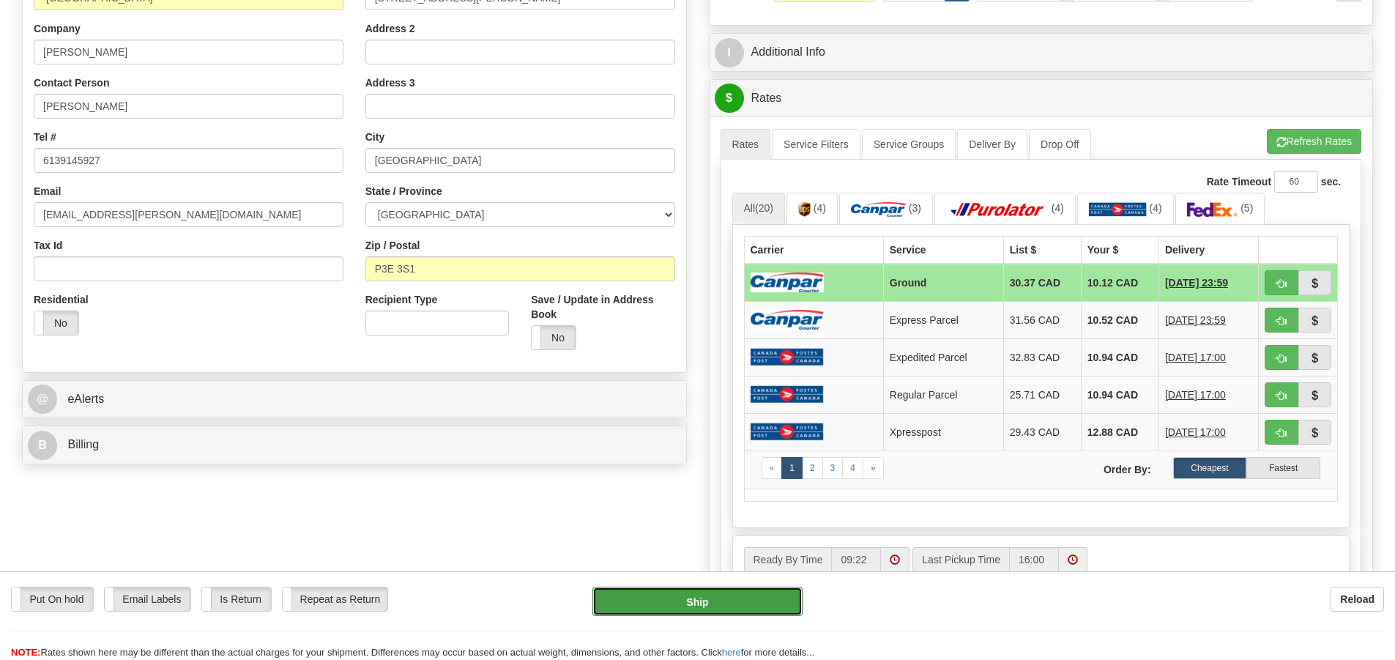
click at [691, 594] on button "Ship" at bounding box center [698, 601] width 210 height 29
type input "1"
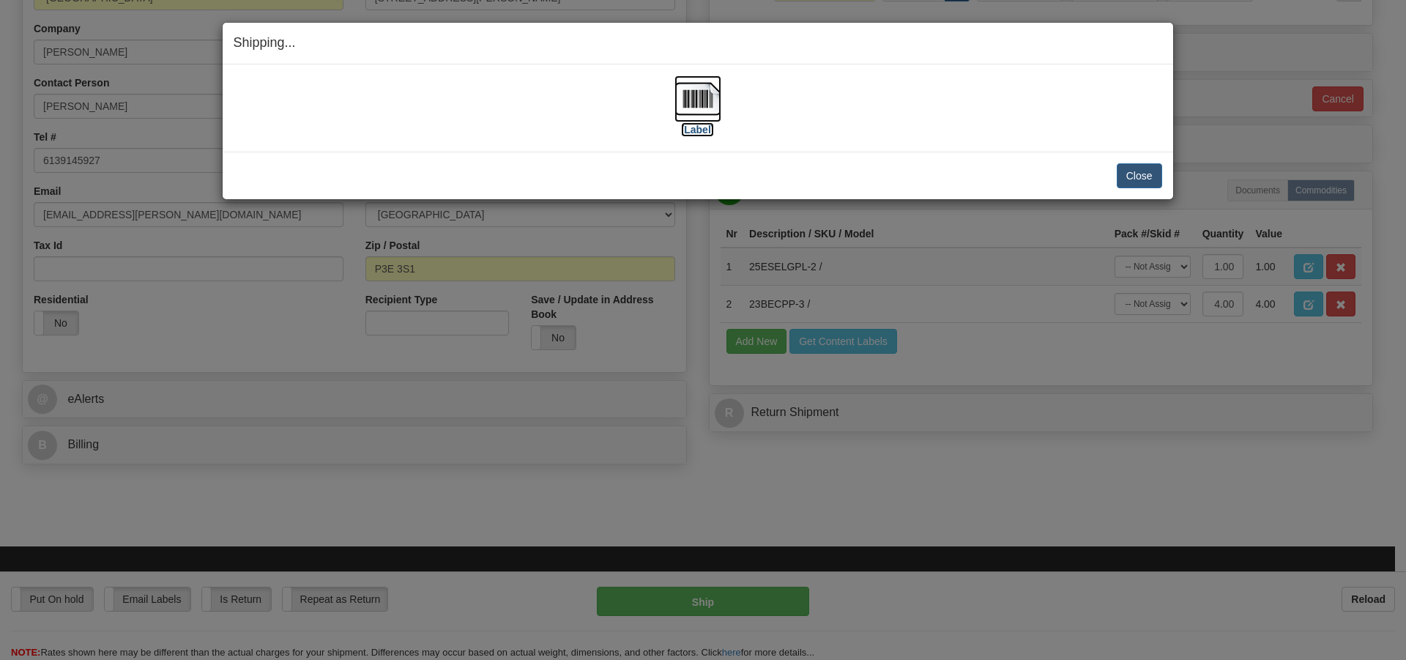
click at [700, 100] on img at bounding box center [698, 98] width 47 height 47
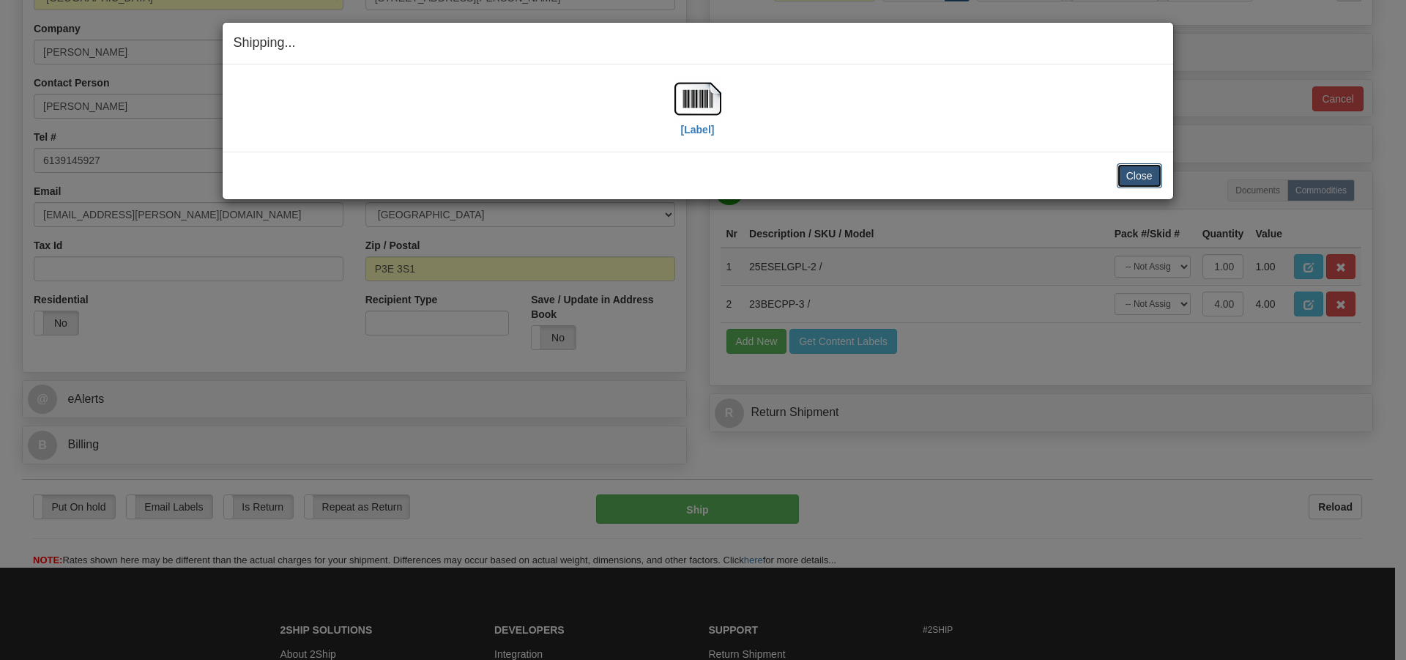
click at [1134, 177] on button "Close" at bounding box center [1139, 175] width 45 height 25
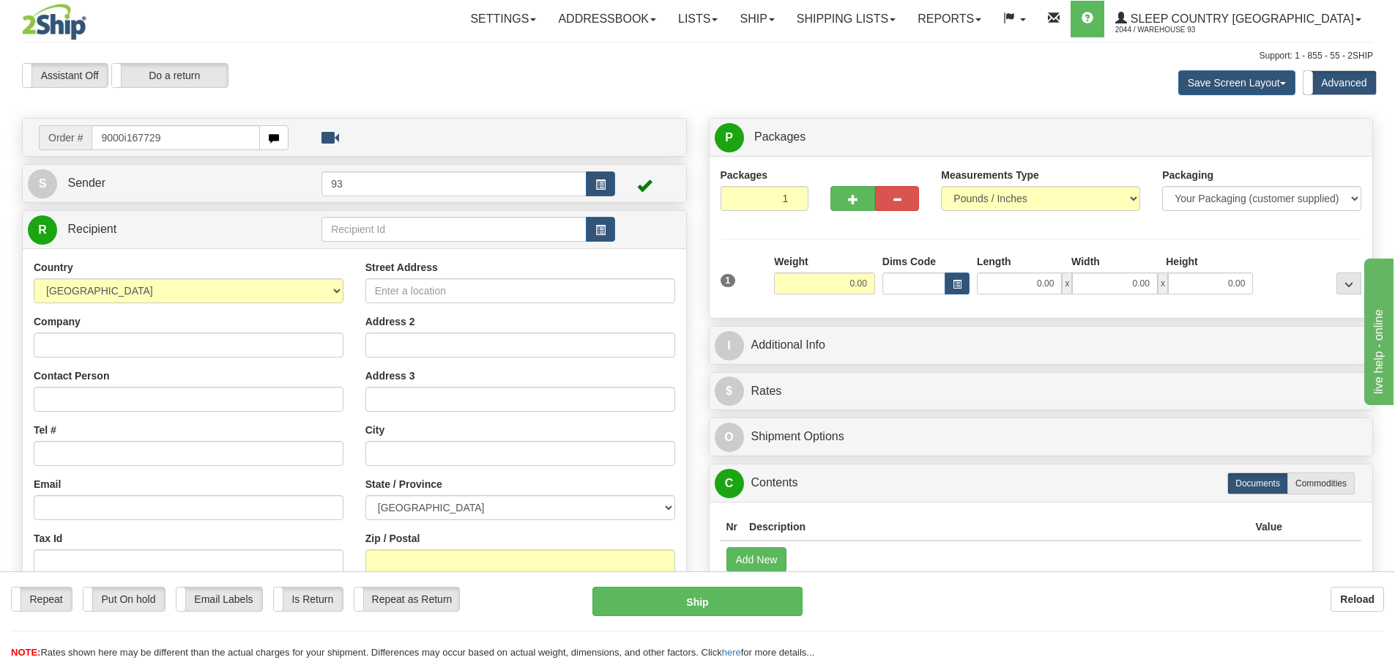
type input "9000i167729"
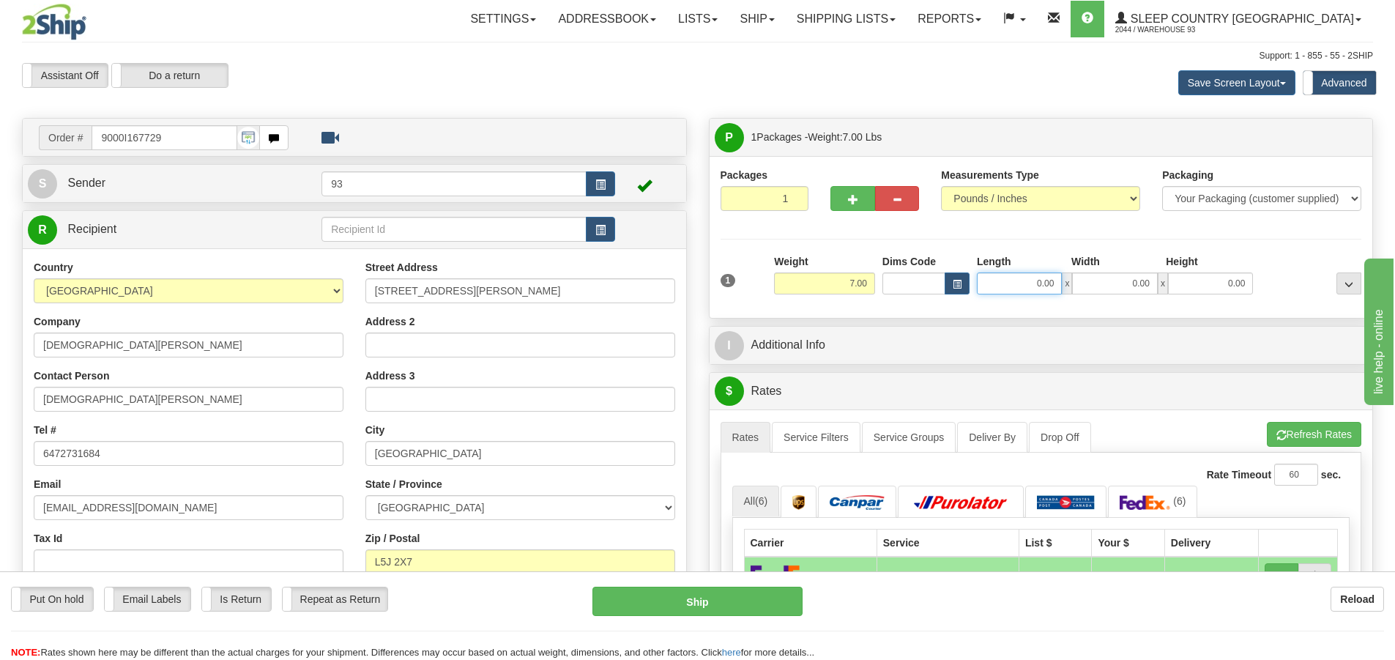
click at [1009, 280] on input "0.00" at bounding box center [1019, 283] width 85 height 22
type input "17.00"
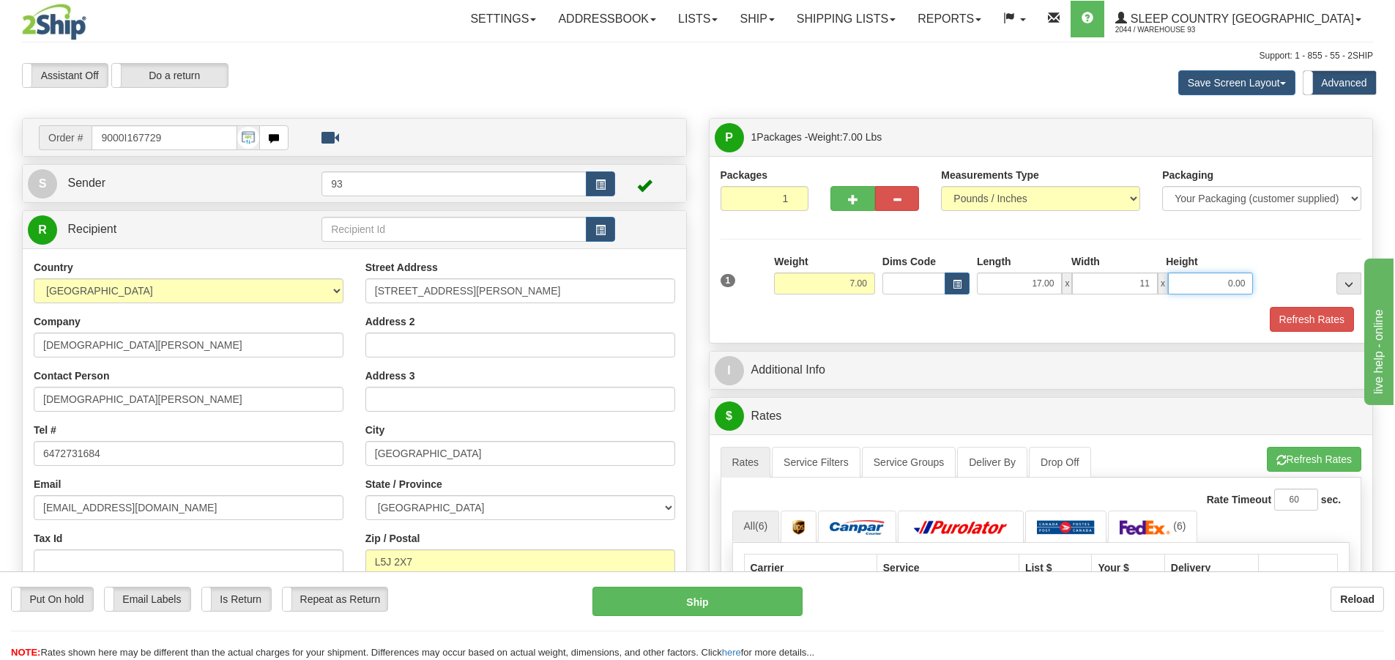
type input "11.00"
type input "4.00"
click at [1310, 314] on button "Refresh Rates" at bounding box center [1312, 319] width 84 height 25
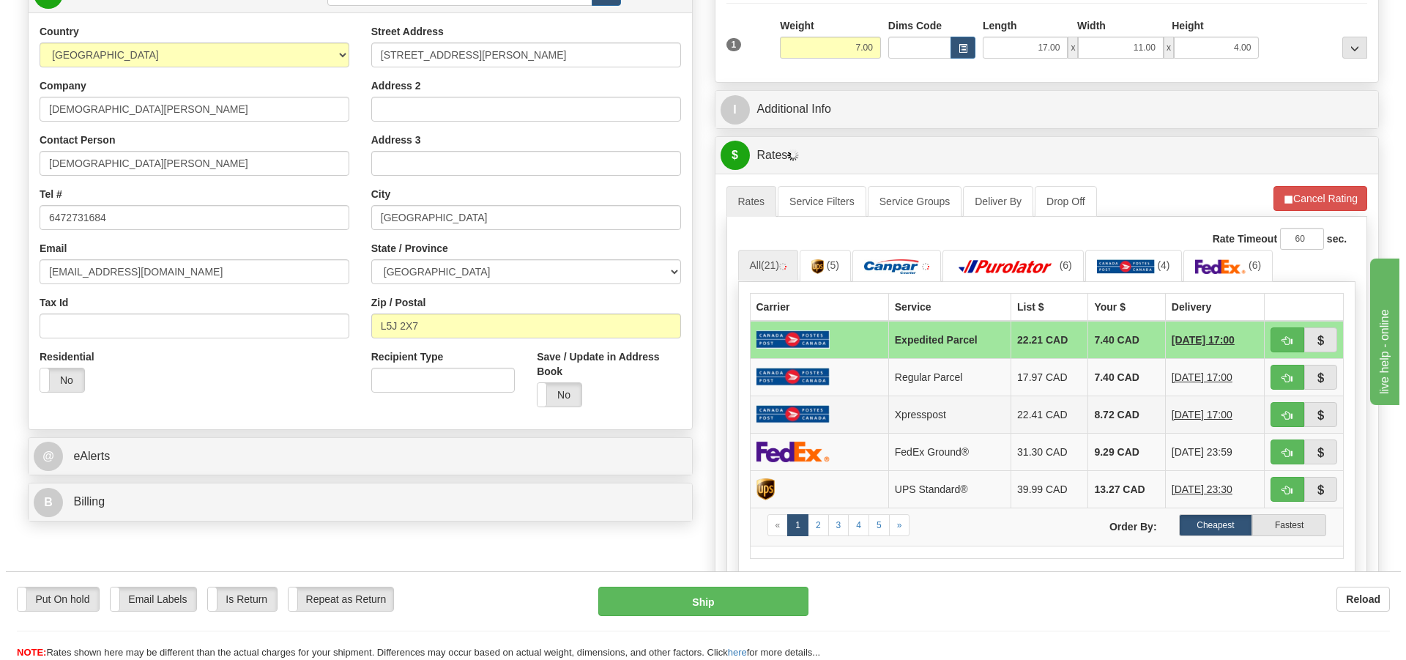
scroll to position [293, 0]
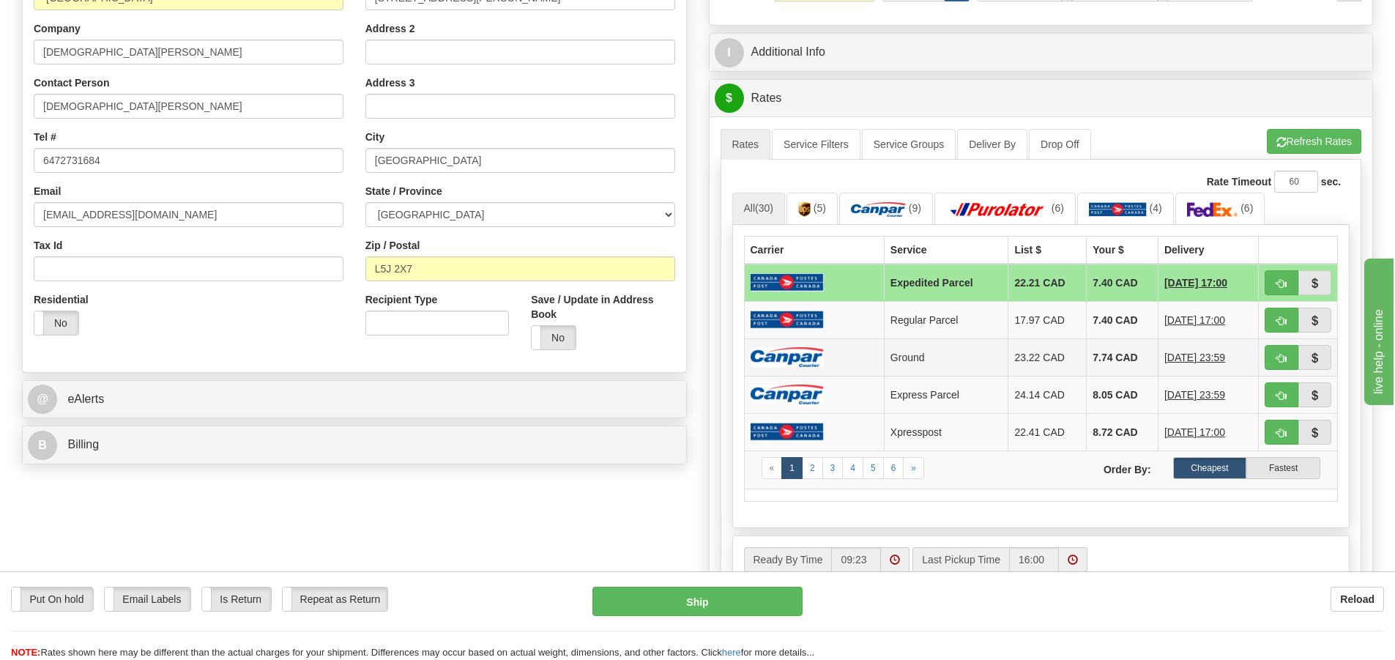
click at [837, 349] on td at bounding box center [814, 356] width 140 height 37
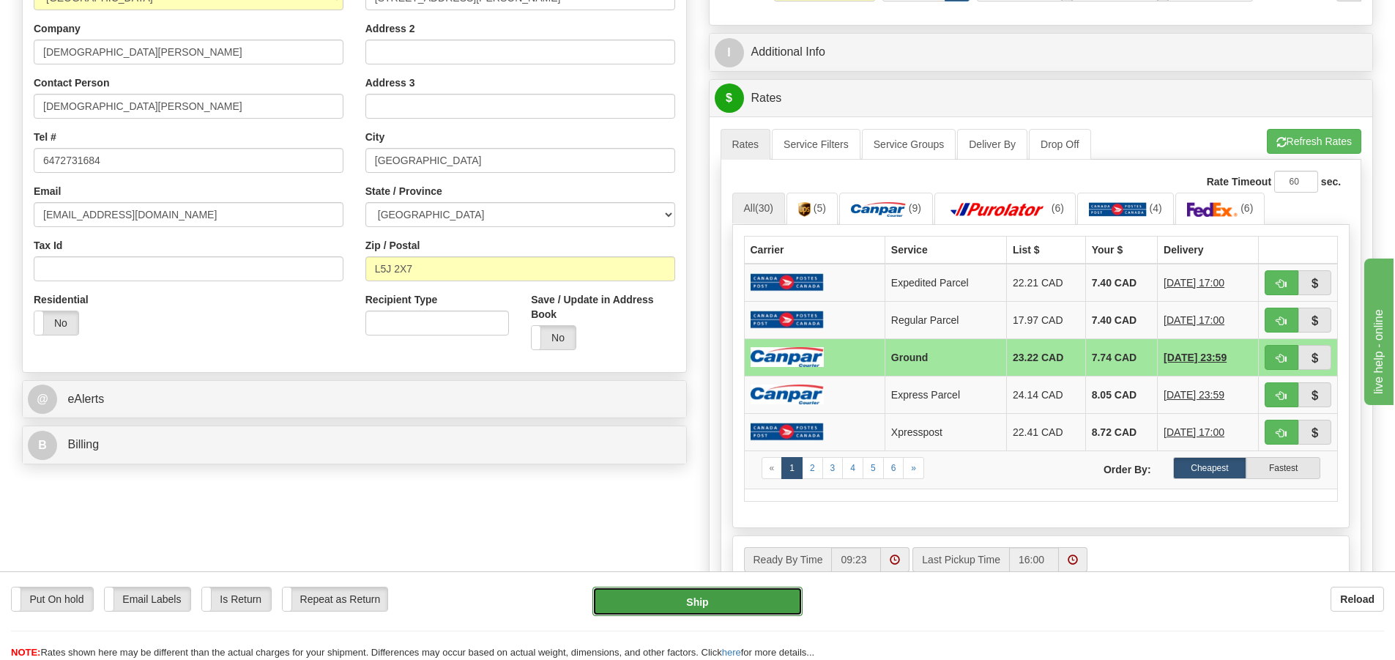
click at [694, 594] on button "Ship" at bounding box center [698, 601] width 210 height 29
type input "1"
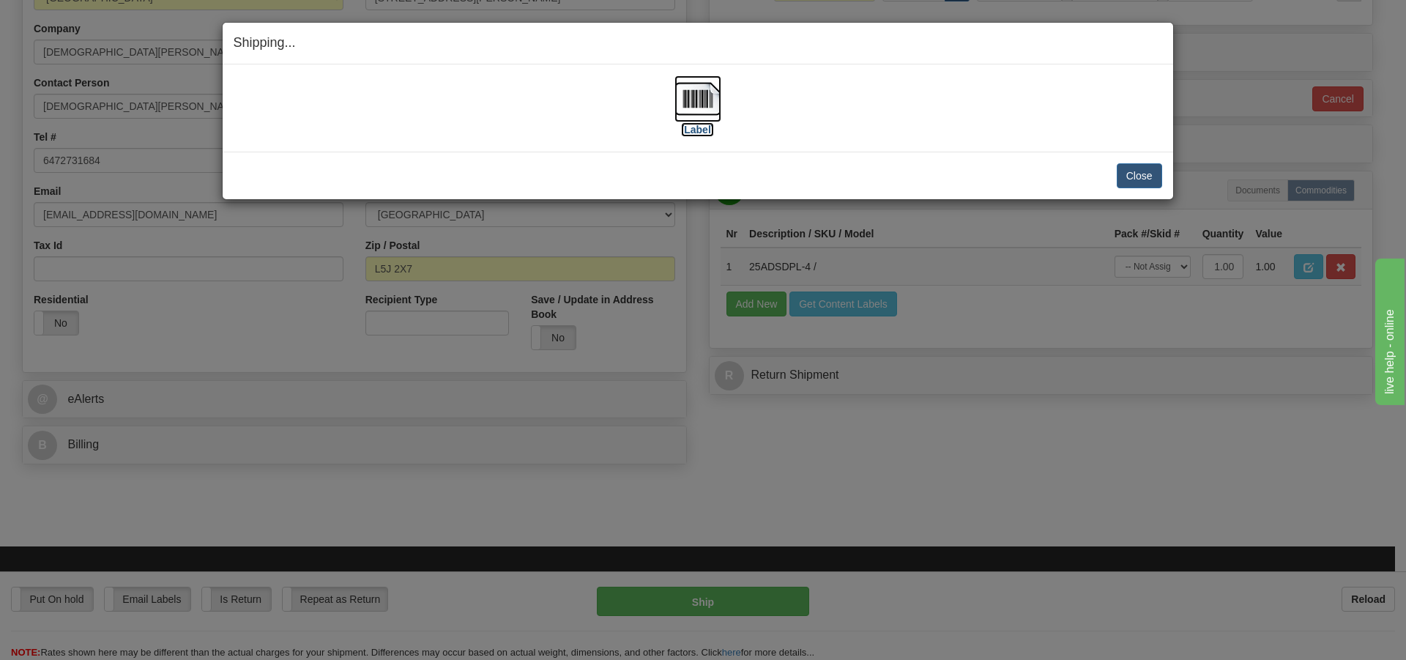
click at [705, 92] on img at bounding box center [698, 98] width 47 height 47
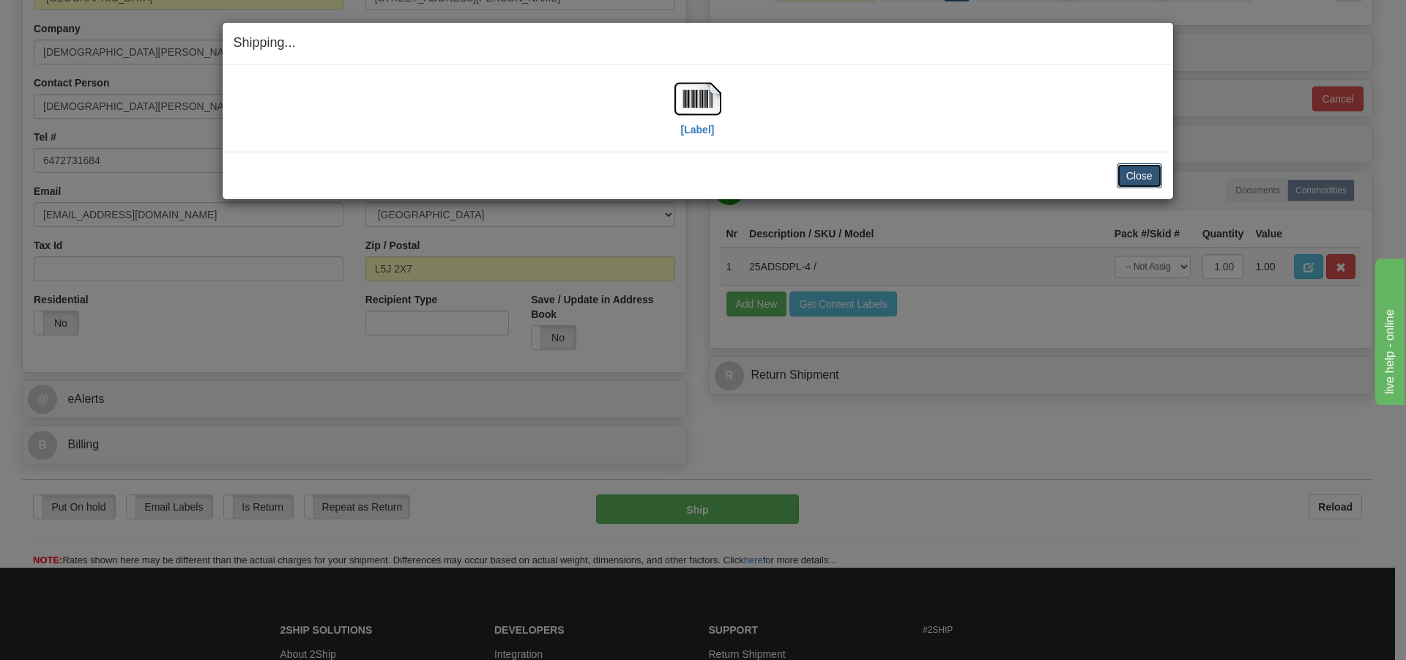
click at [1139, 174] on button "Close" at bounding box center [1139, 175] width 45 height 25
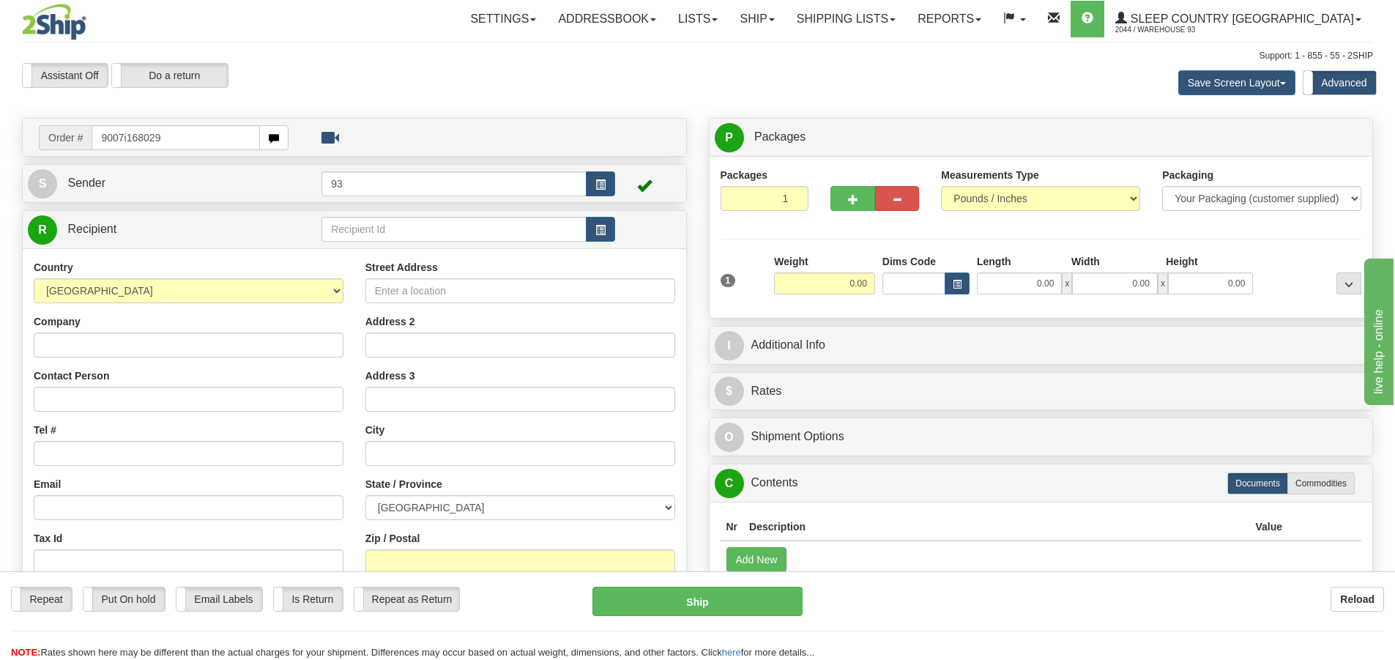
type input "9007i168029"
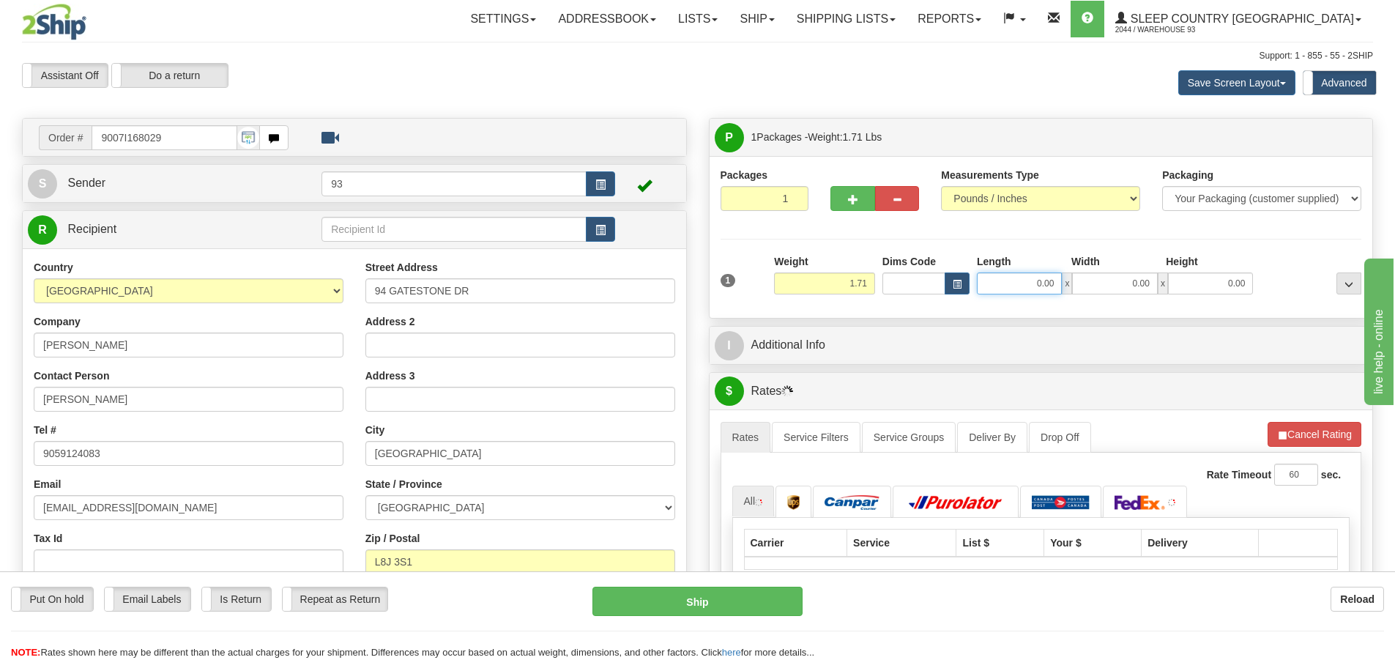
click at [1011, 275] on input "0.00" at bounding box center [1019, 283] width 85 height 22
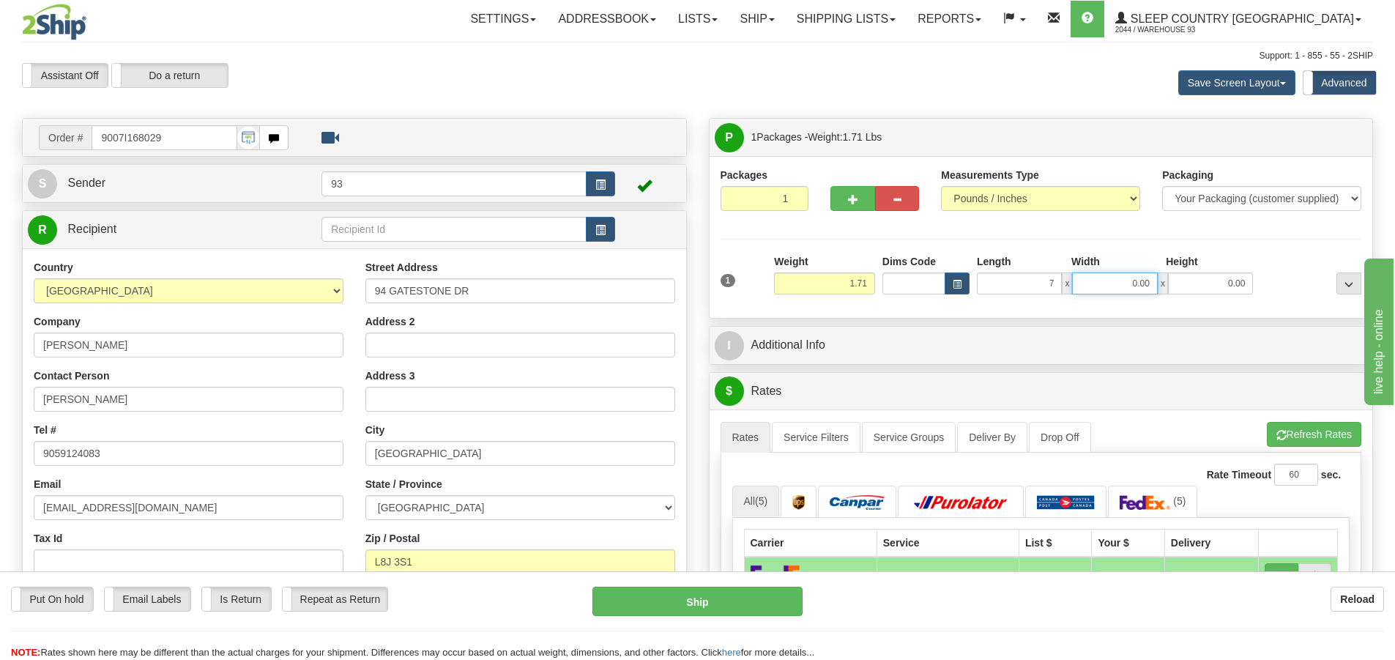
type input "7.00"
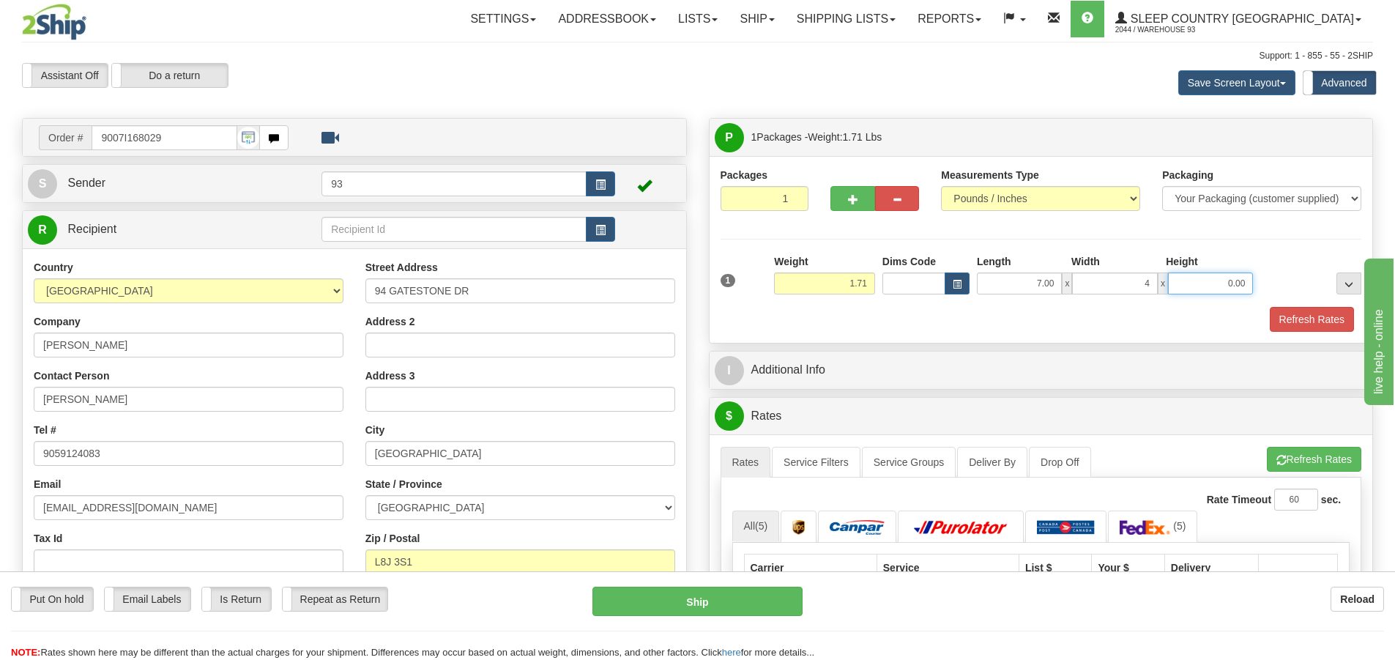
type input "4.00"
click at [1317, 311] on button "Refresh Rates" at bounding box center [1312, 319] width 84 height 25
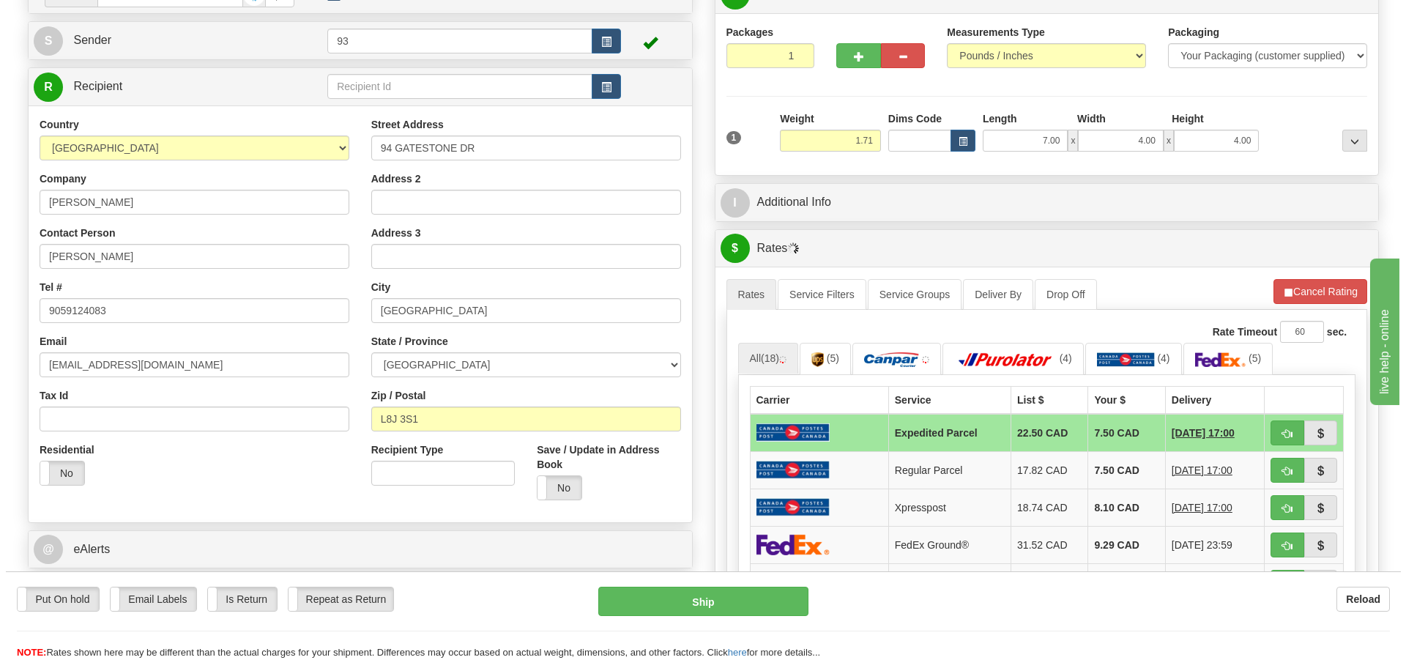
scroll to position [293, 0]
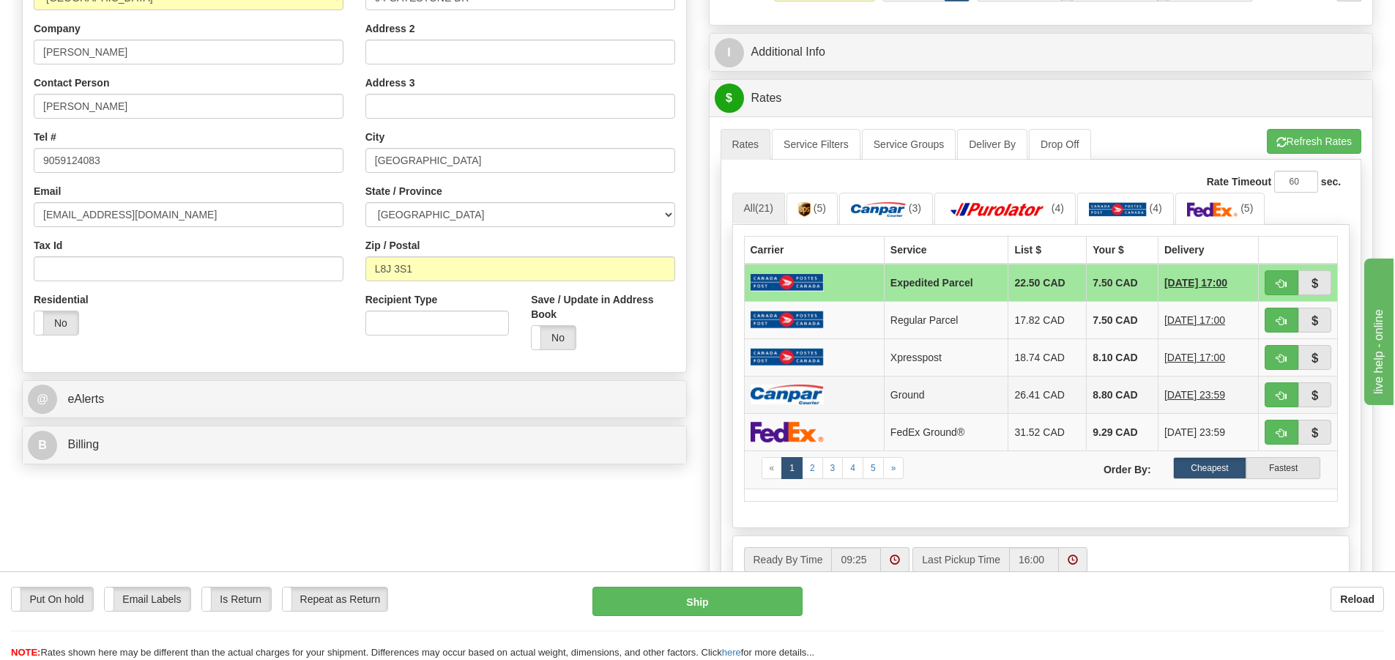
click at [836, 398] on td at bounding box center [814, 394] width 140 height 37
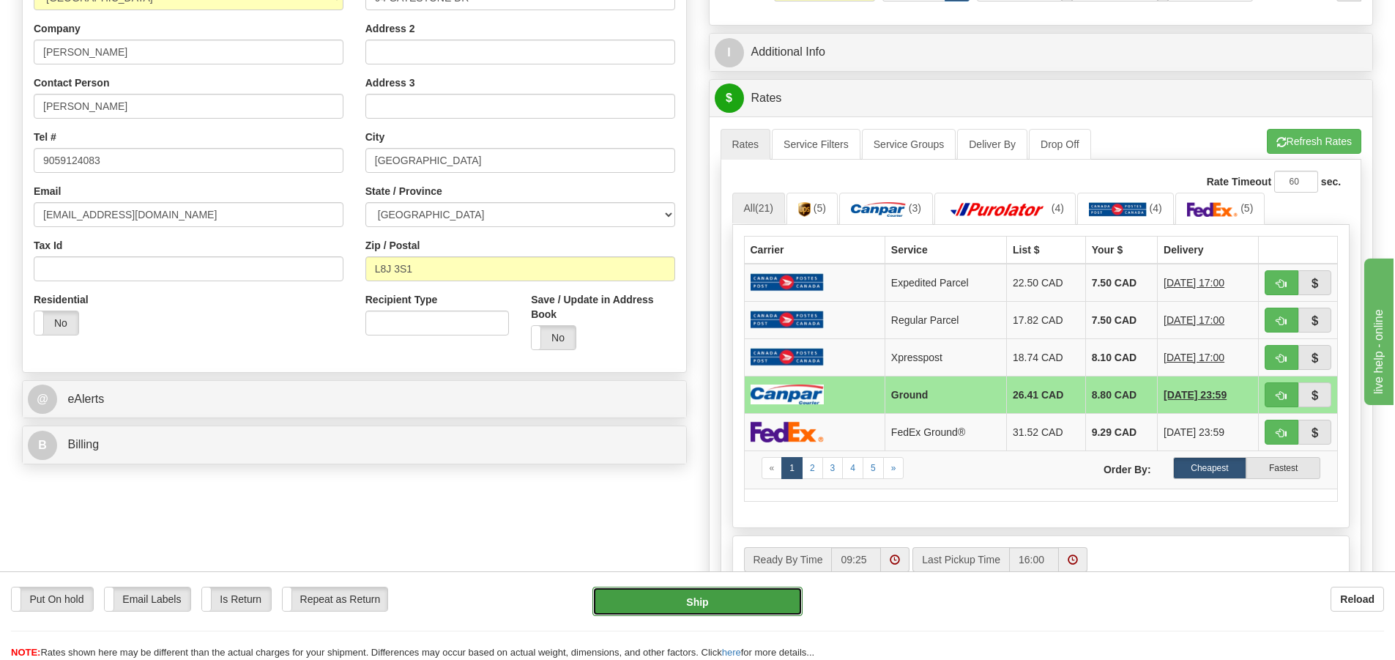
click at [704, 604] on button "Ship" at bounding box center [698, 601] width 210 height 29
type input "1"
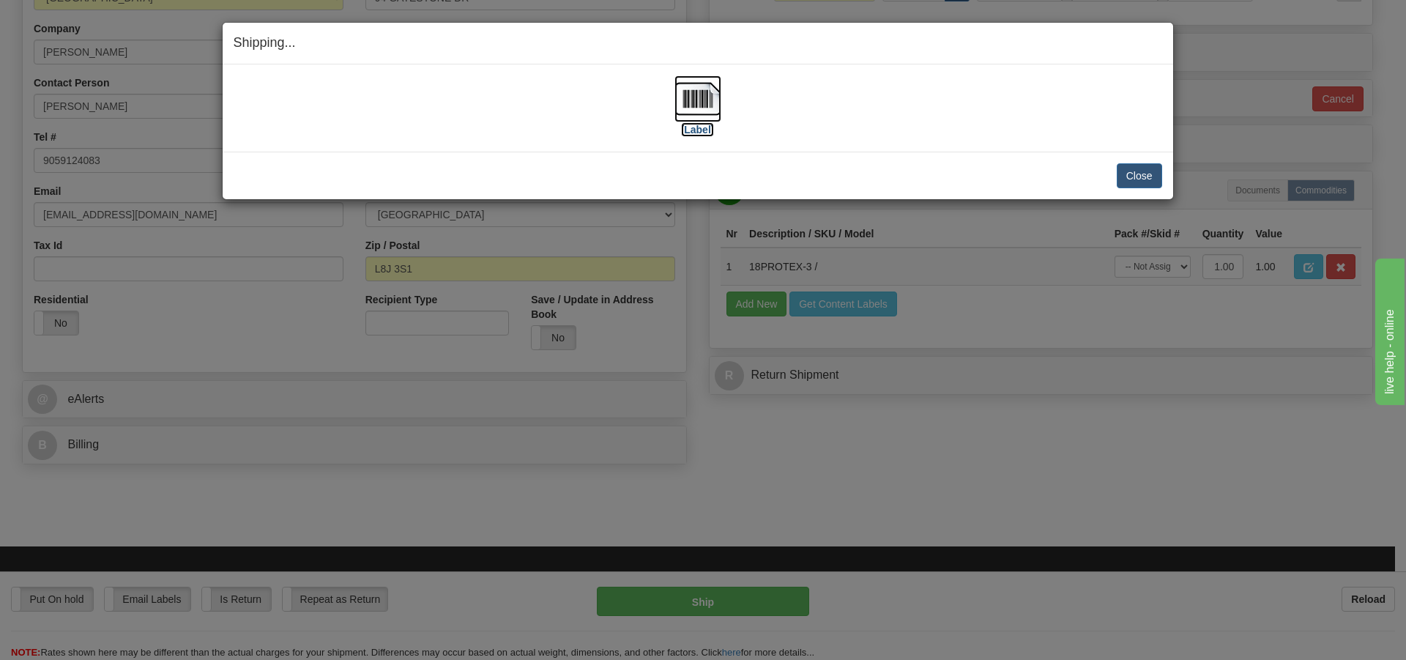
click at [707, 103] on img at bounding box center [698, 98] width 47 height 47
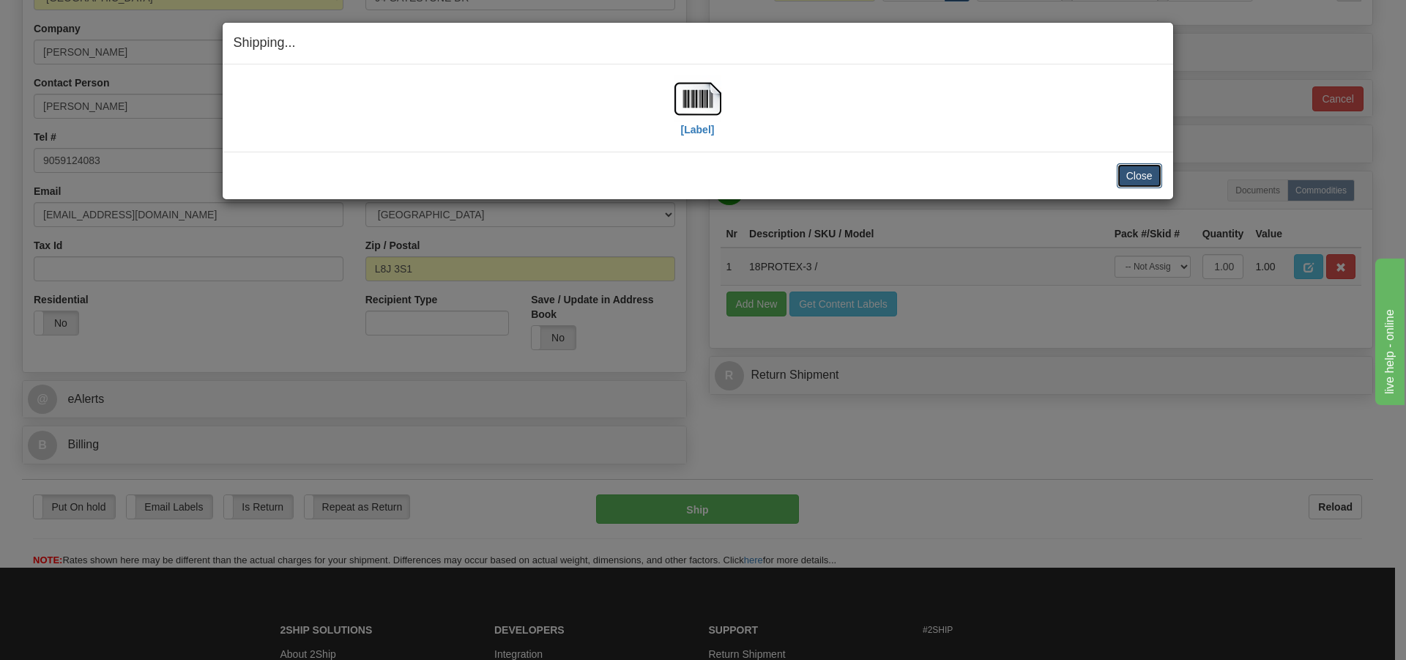
click at [1138, 176] on button "Close" at bounding box center [1139, 175] width 45 height 25
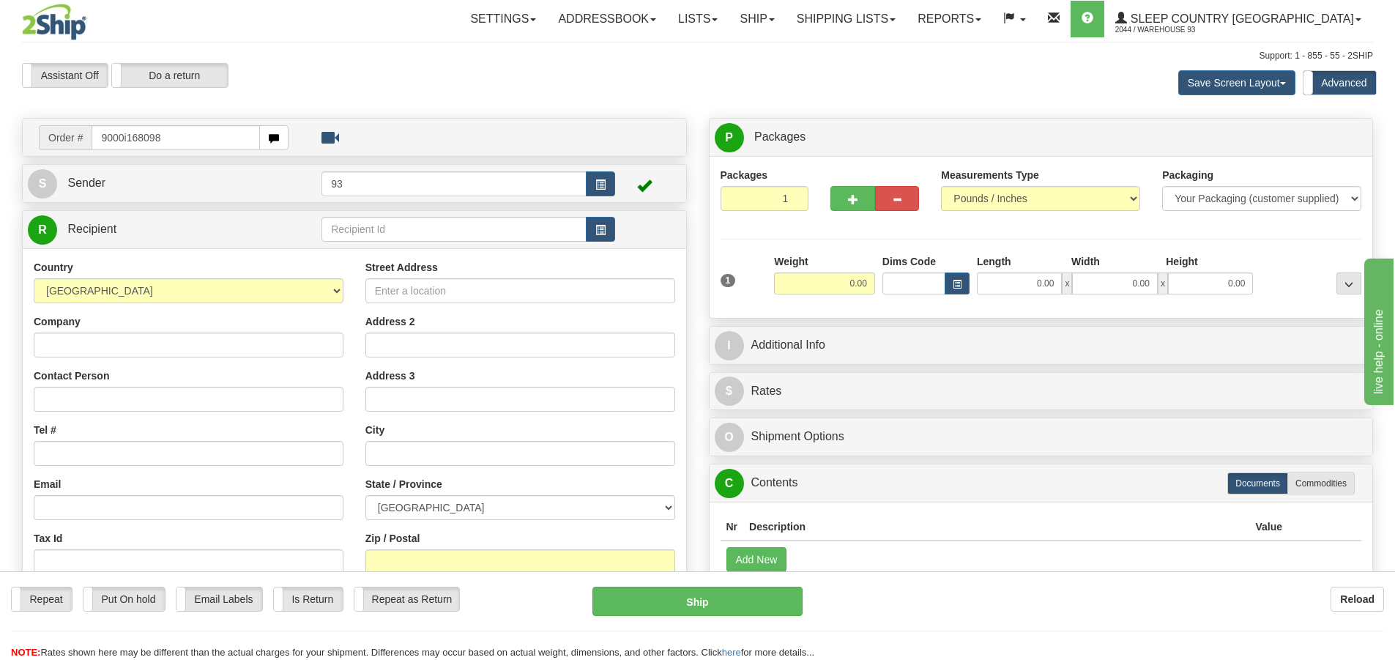
type input "9000i168098"
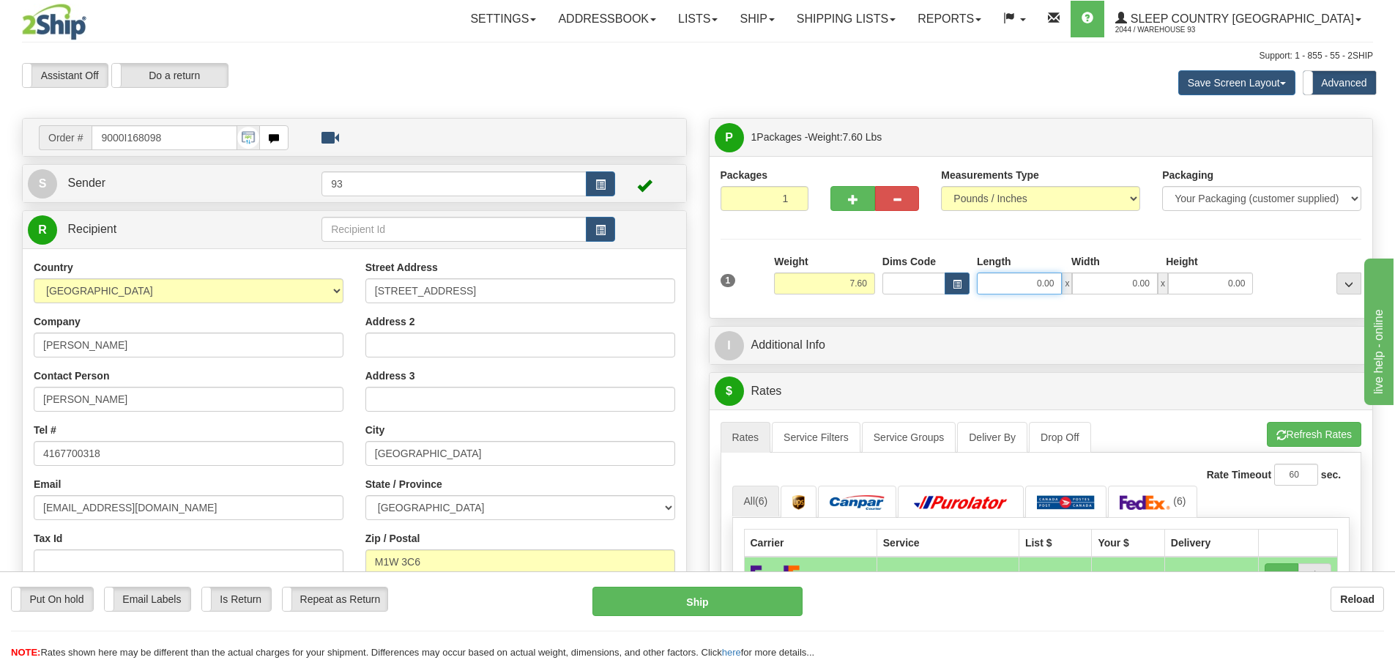
click at [1026, 273] on input "0.00" at bounding box center [1019, 283] width 85 height 22
type input "14.00"
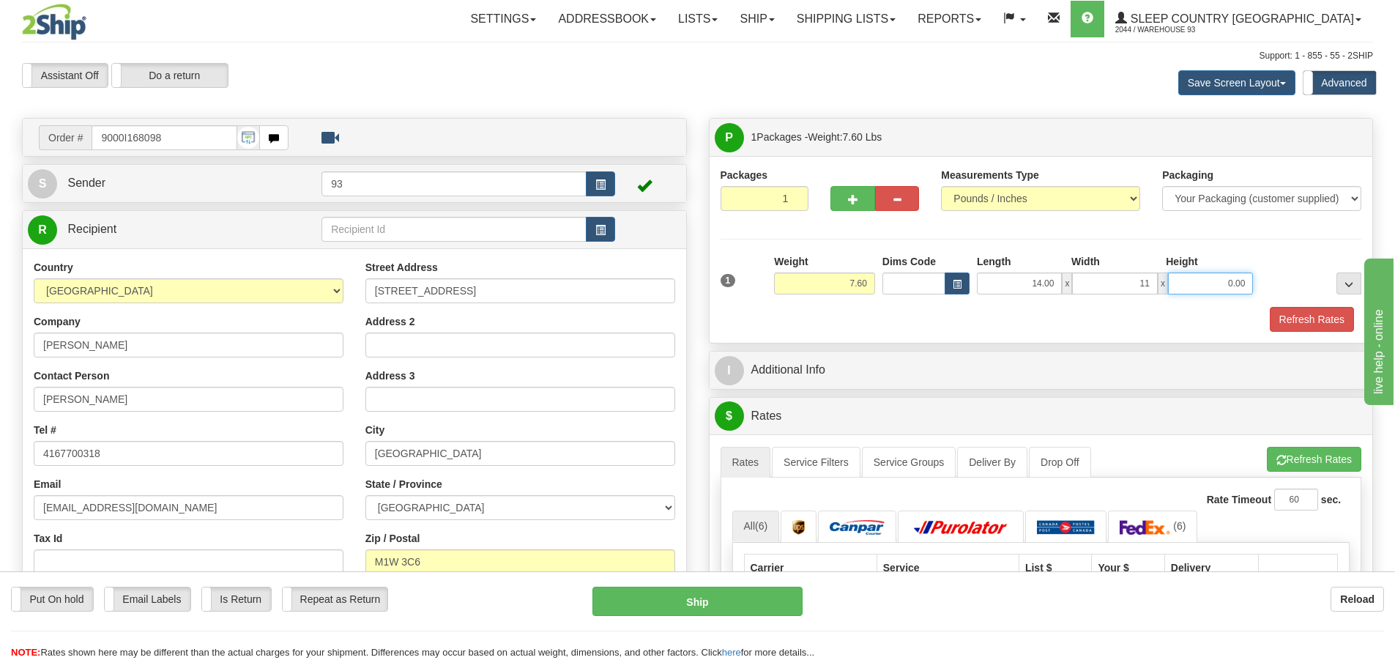
type input "11.00"
type input "7.00"
click at [1321, 313] on button "Refresh Rates" at bounding box center [1312, 319] width 84 height 25
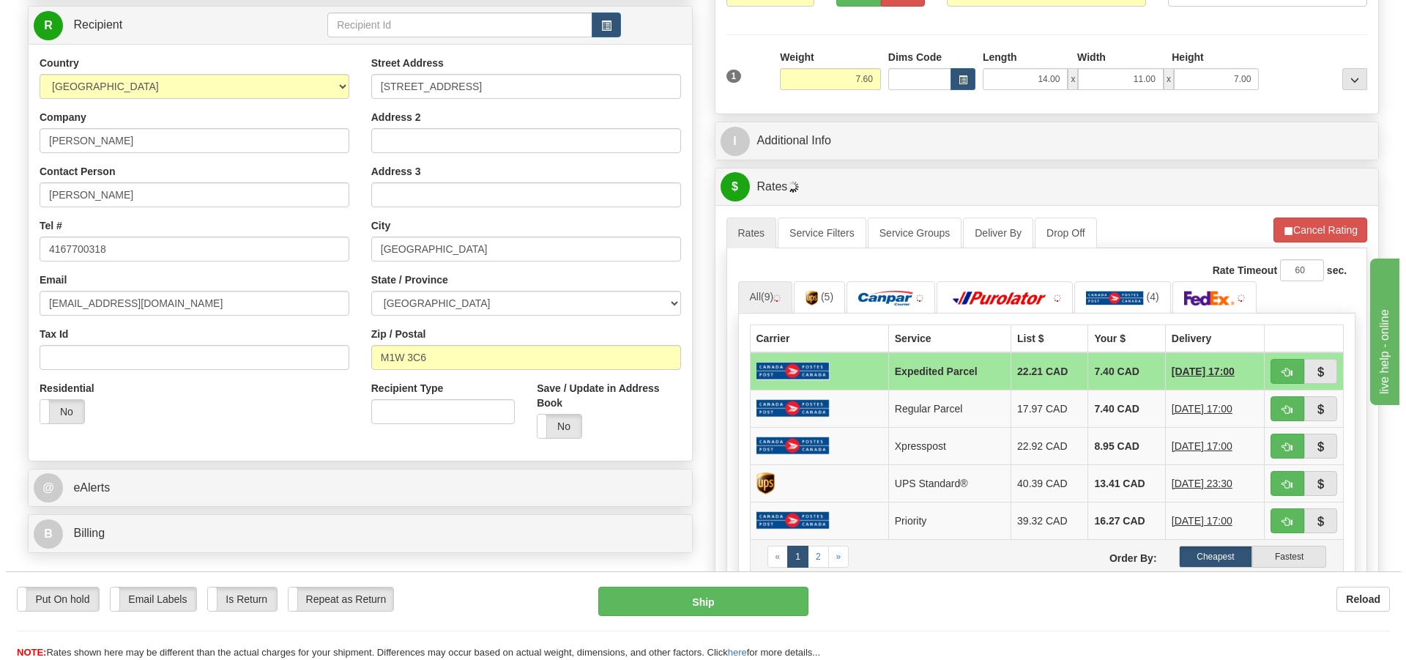
scroll to position [220, 0]
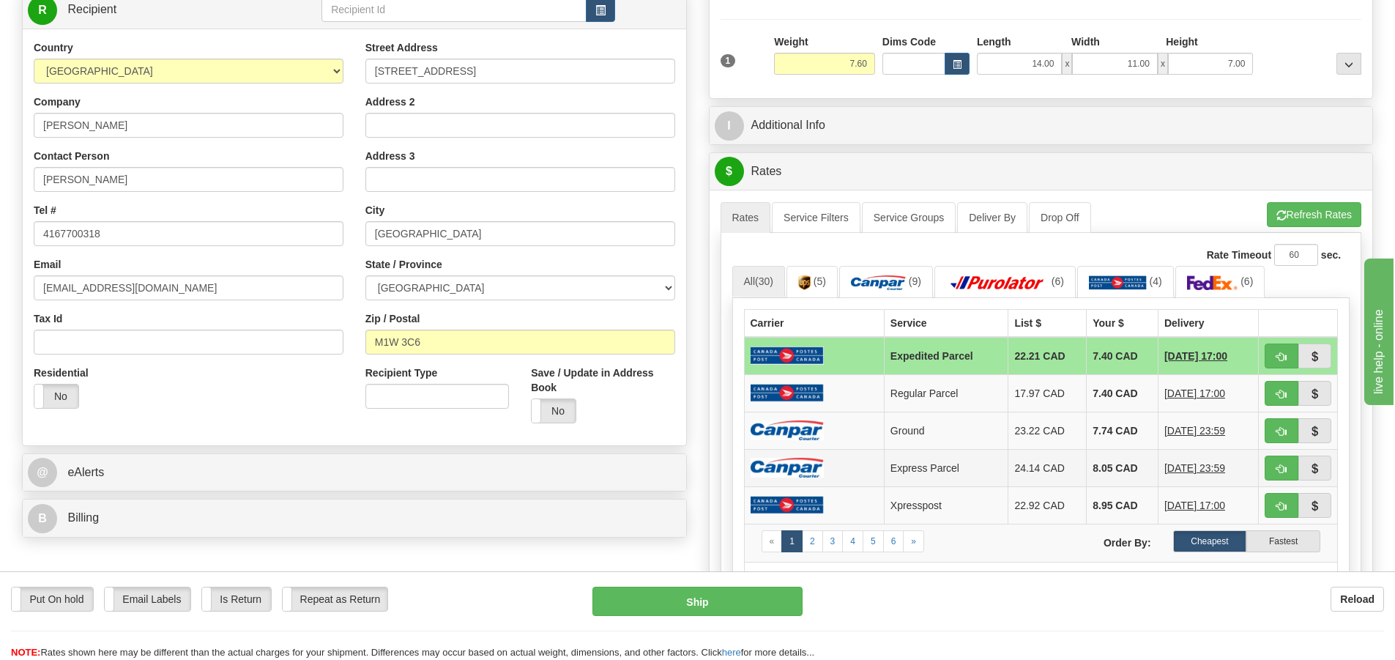
click at [797, 459] on img at bounding box center [787, 468] width 73 height 20
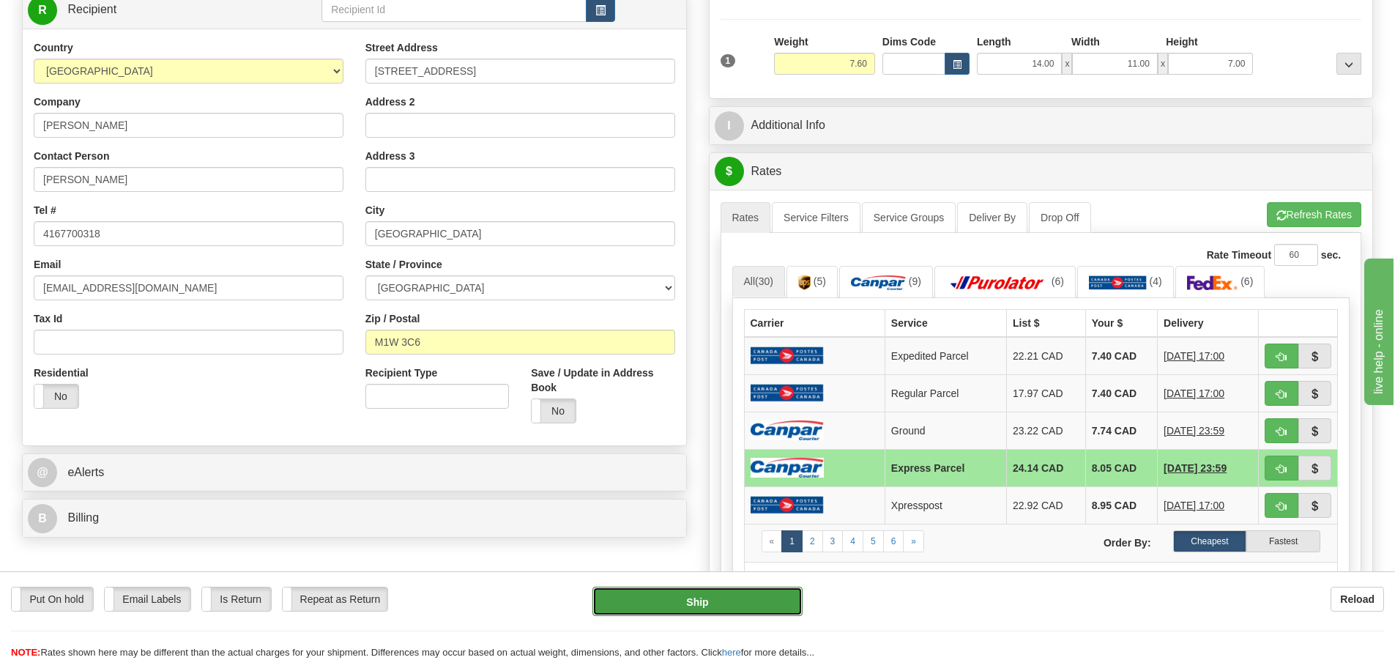
drag, startPoint x: 704, startPoint y: 595, endPoint x: 693, endPoint y: 601, distance: 12.8
click at [693, 601] on button "Ship" at bounding box center [698, 601] width 210 height 29
type input "E"
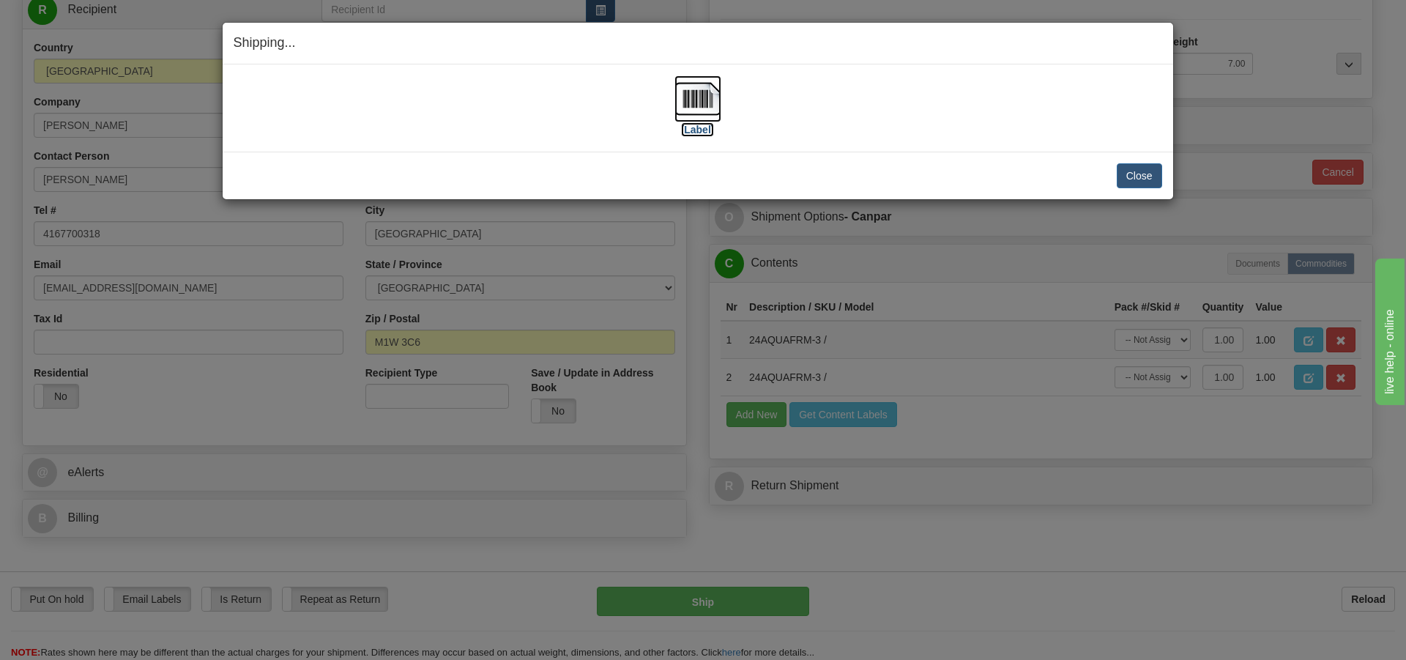
click at [713, 94] on img at bounding box center [698, 98] width 47 height 47
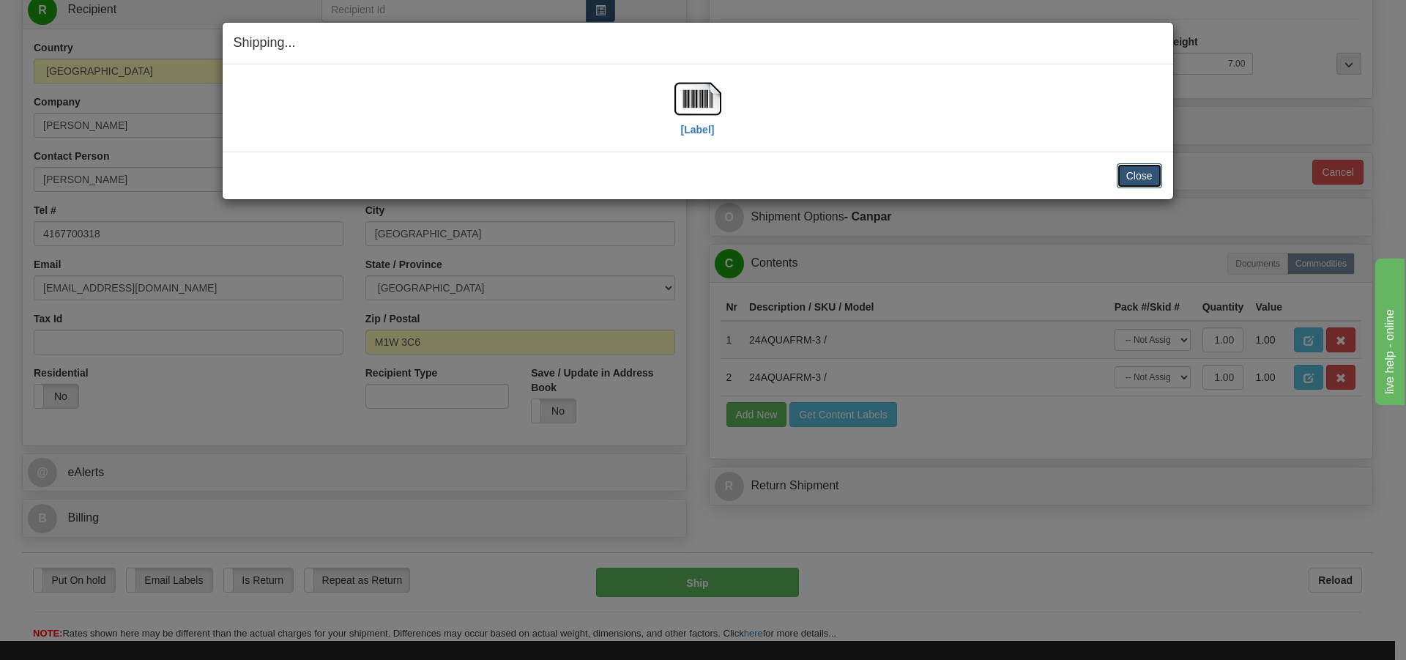
click at [1136, 178] on button "Close" at bounding box center [1139, 175] width 45 height 25
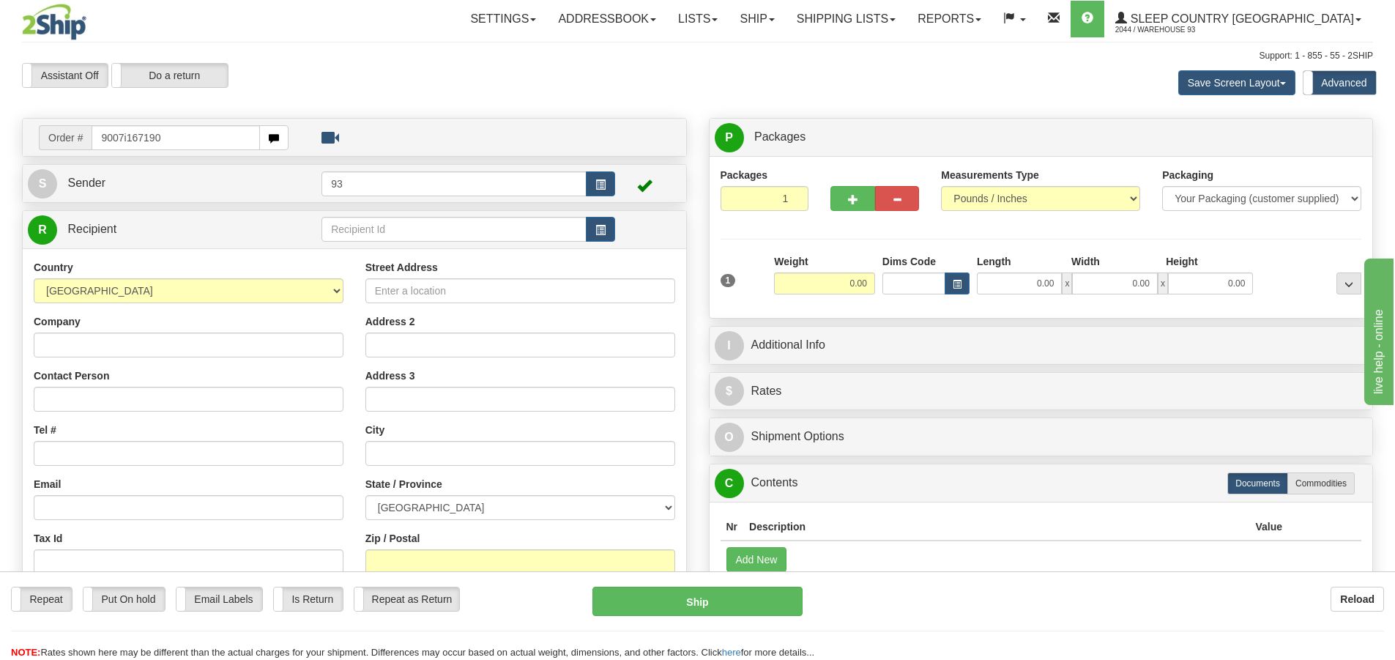
type input "9007i167190"
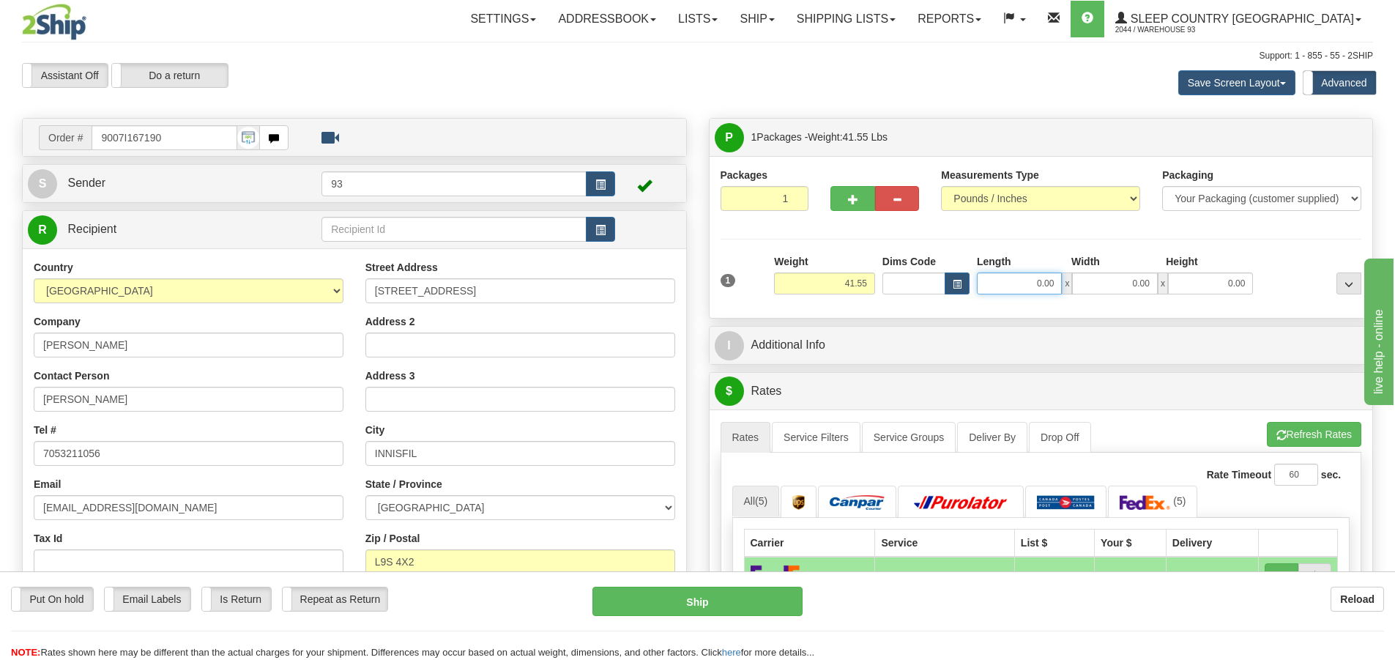
click at [1015, 277] on input "0.00" at bounding box center [1019, 283] width 85 height 22
type input "40.00"
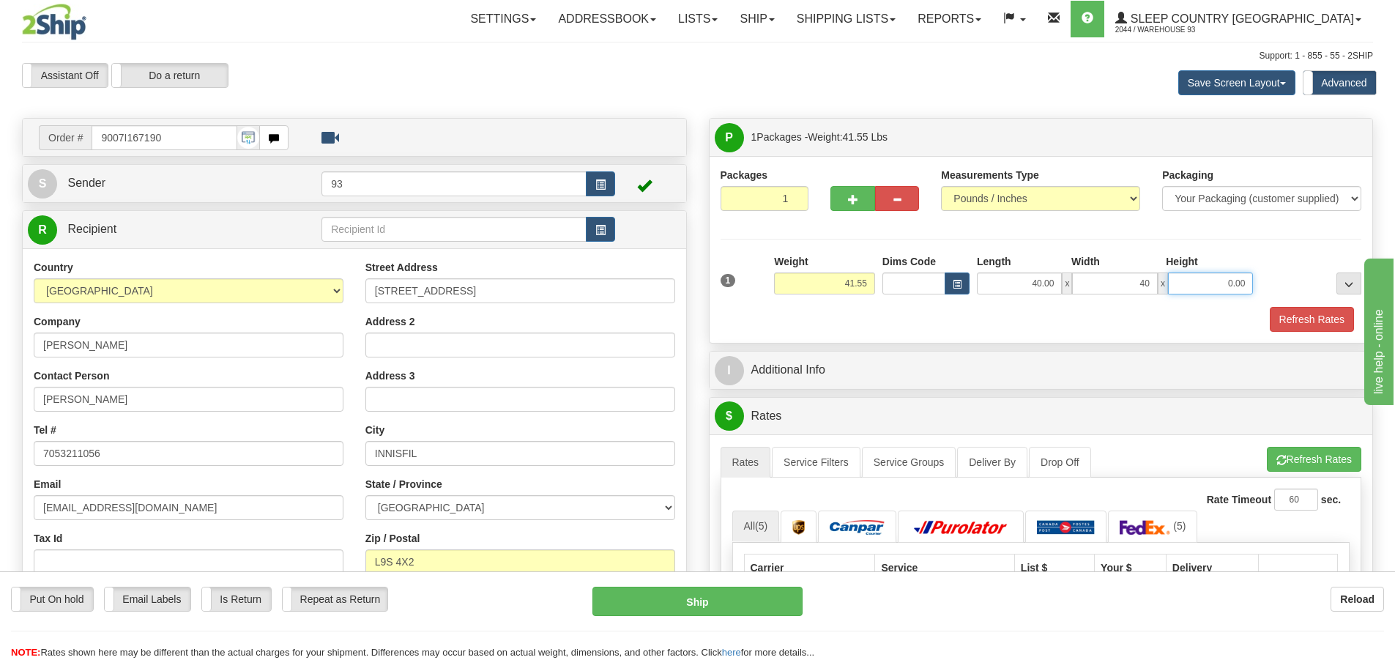
type input "40.00"
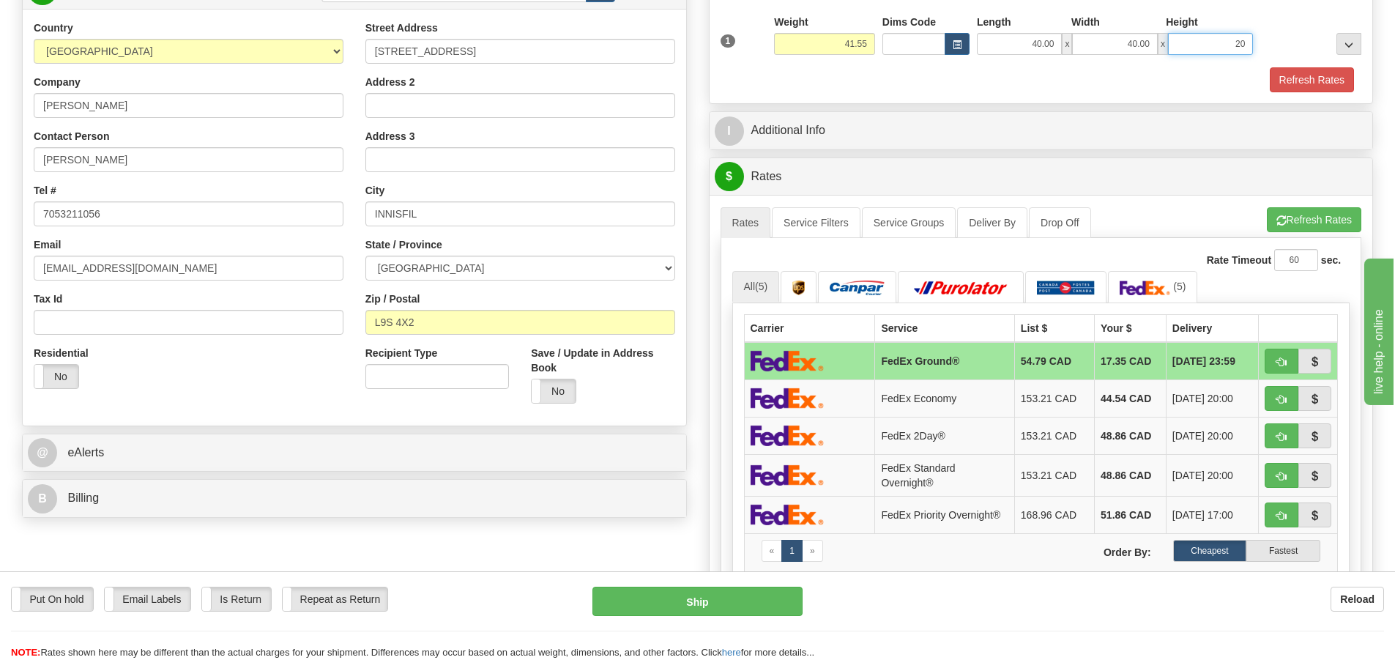
scroll to position [513, 0]
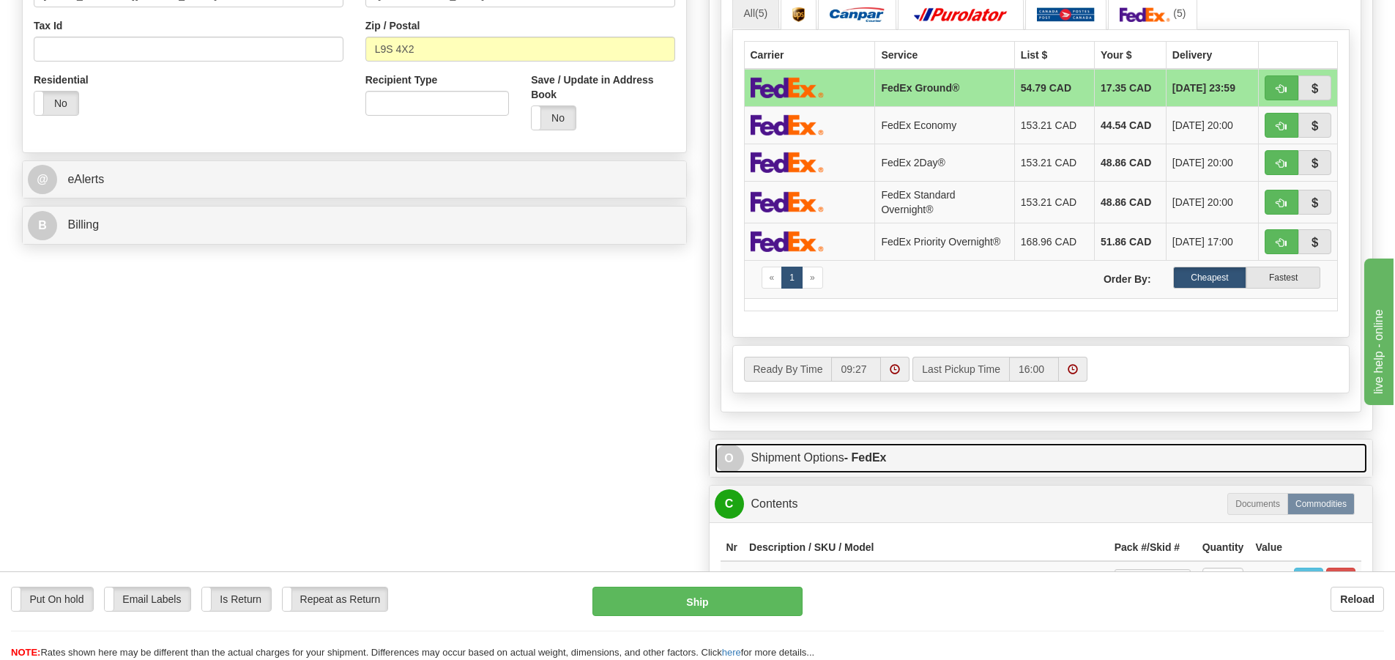
type input "20.00"
click at [839, 458] on link "O Shipment Options - FedEx" at bounding box center [1041, 458] width 653 height 30
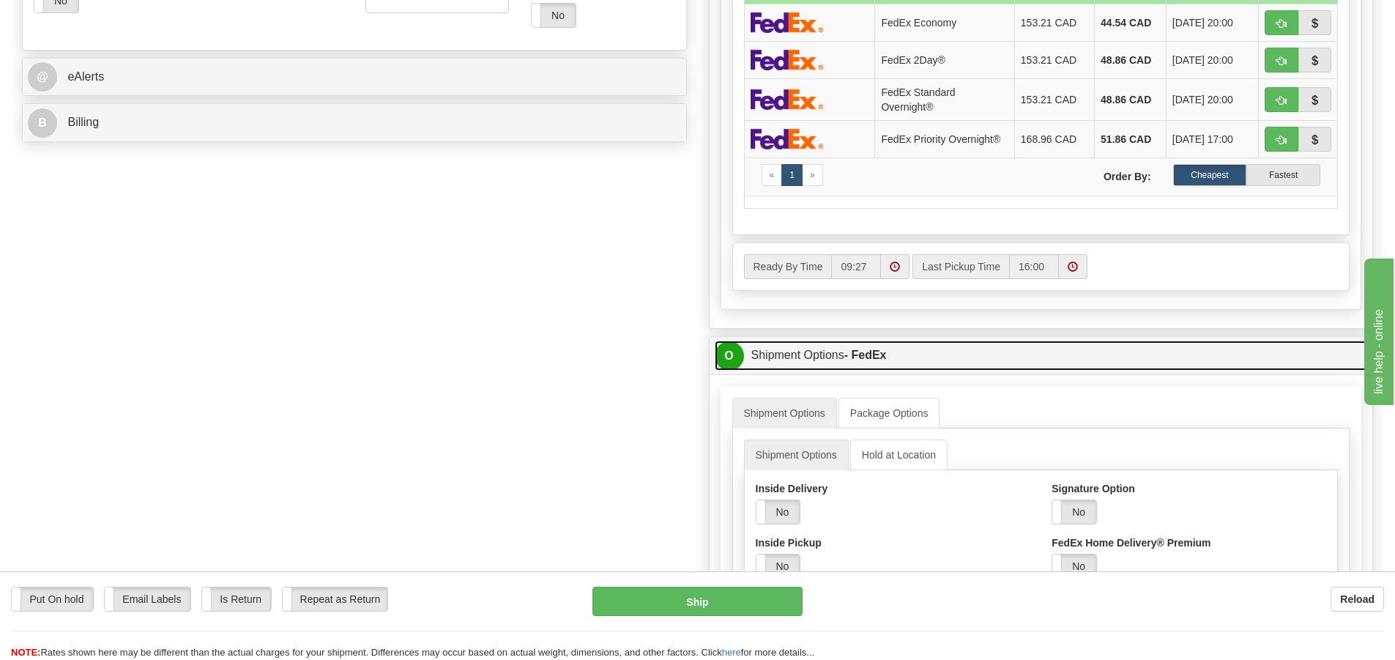
scroll to position [732, 0]
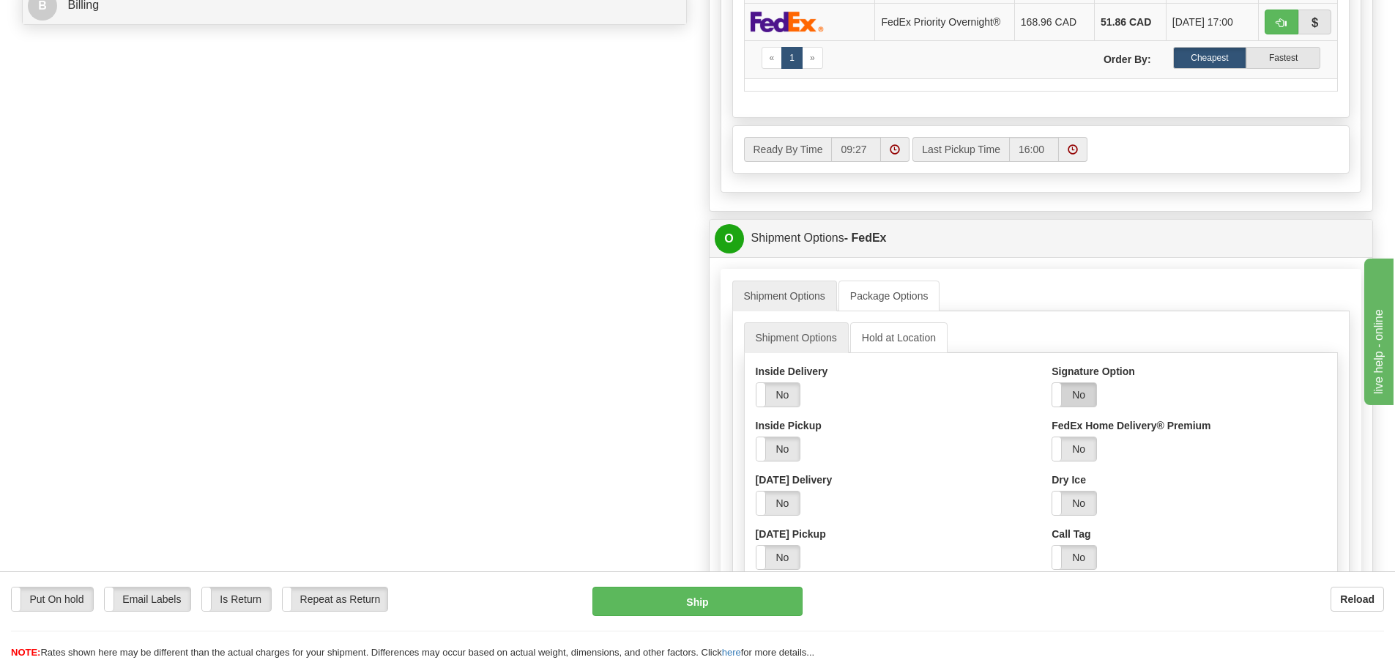
click at [1082, 398] on label "No" at bounding box center [1074, 394] width 44 height 23
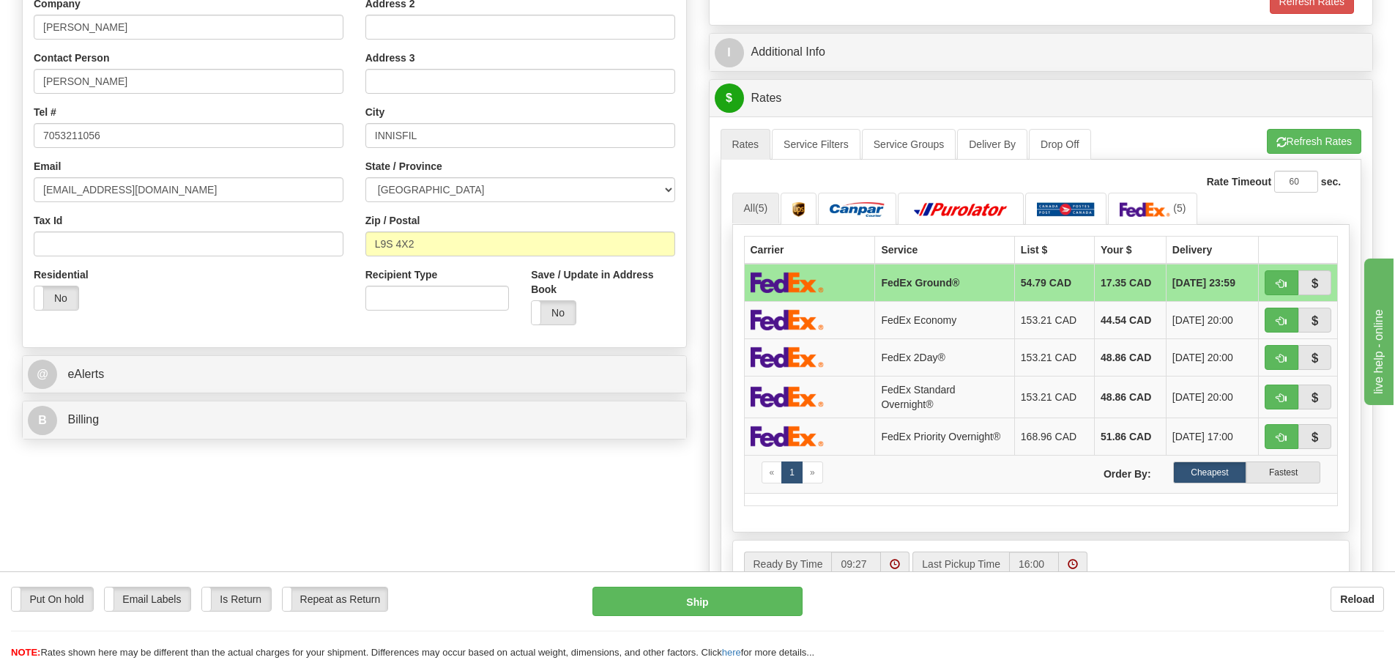
scroll to position [73, 0]
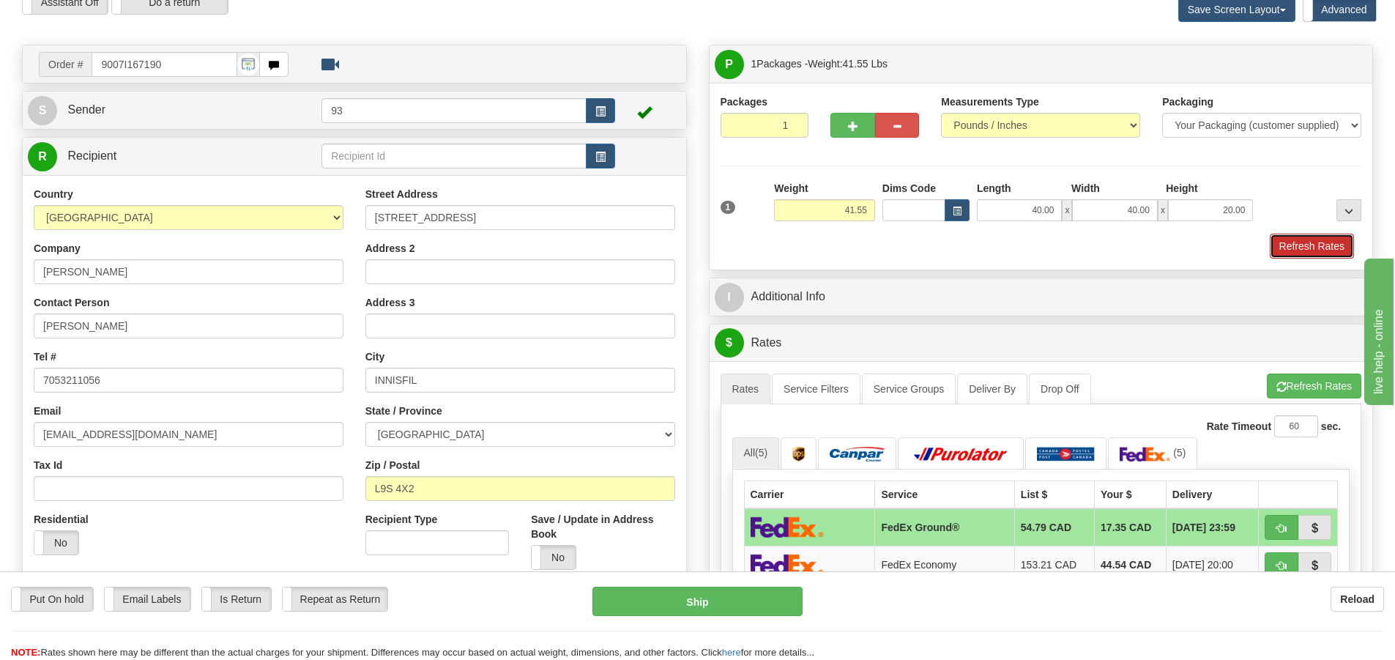
click at [1313, 242] on button "Refresh Rates" at bounding box center [1312, 246] width 84 height 25
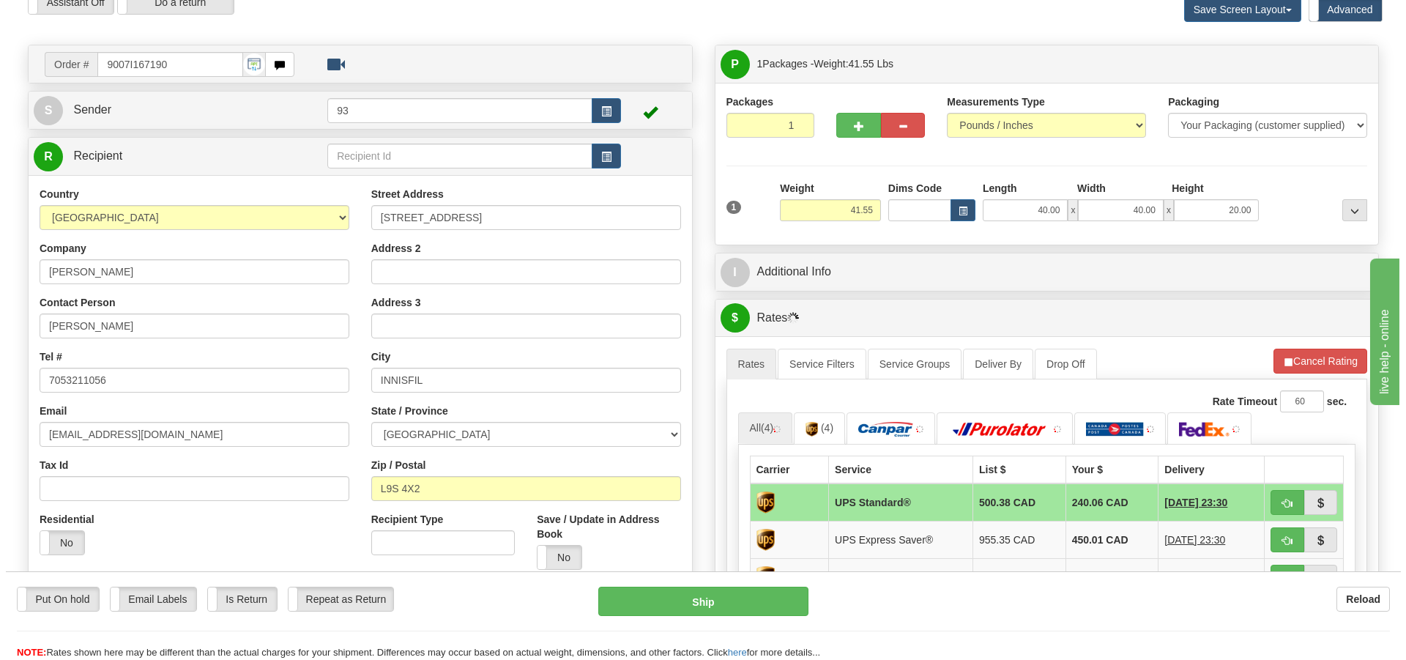
scroll to position [366, 0]
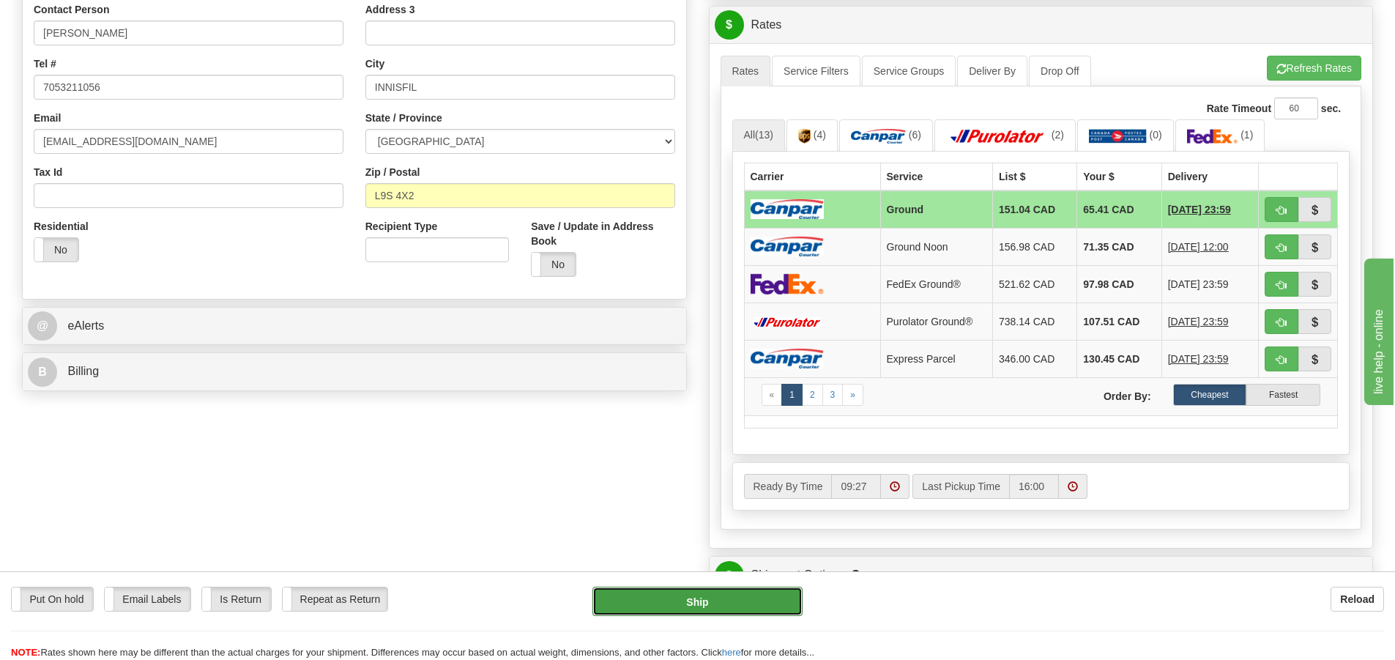
click at [708, 595] on button "Ship" at bounding box center [698, 601] width 210 height 29
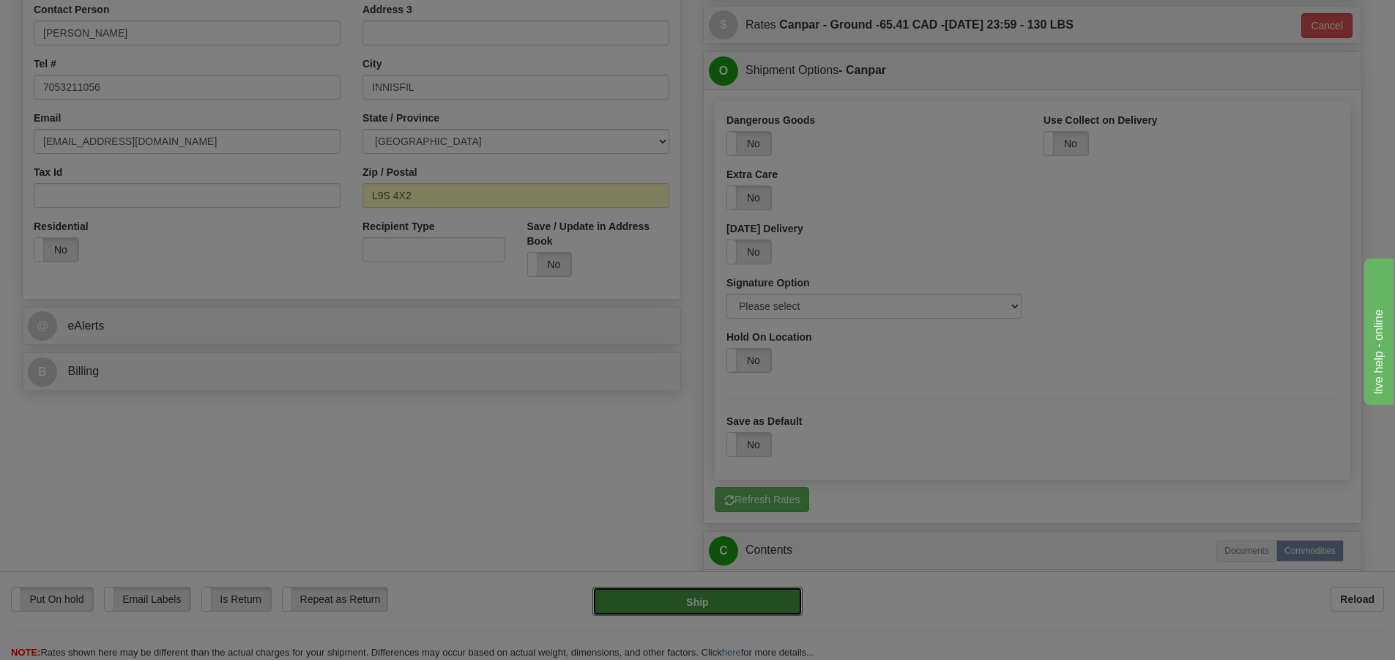
type input "1"
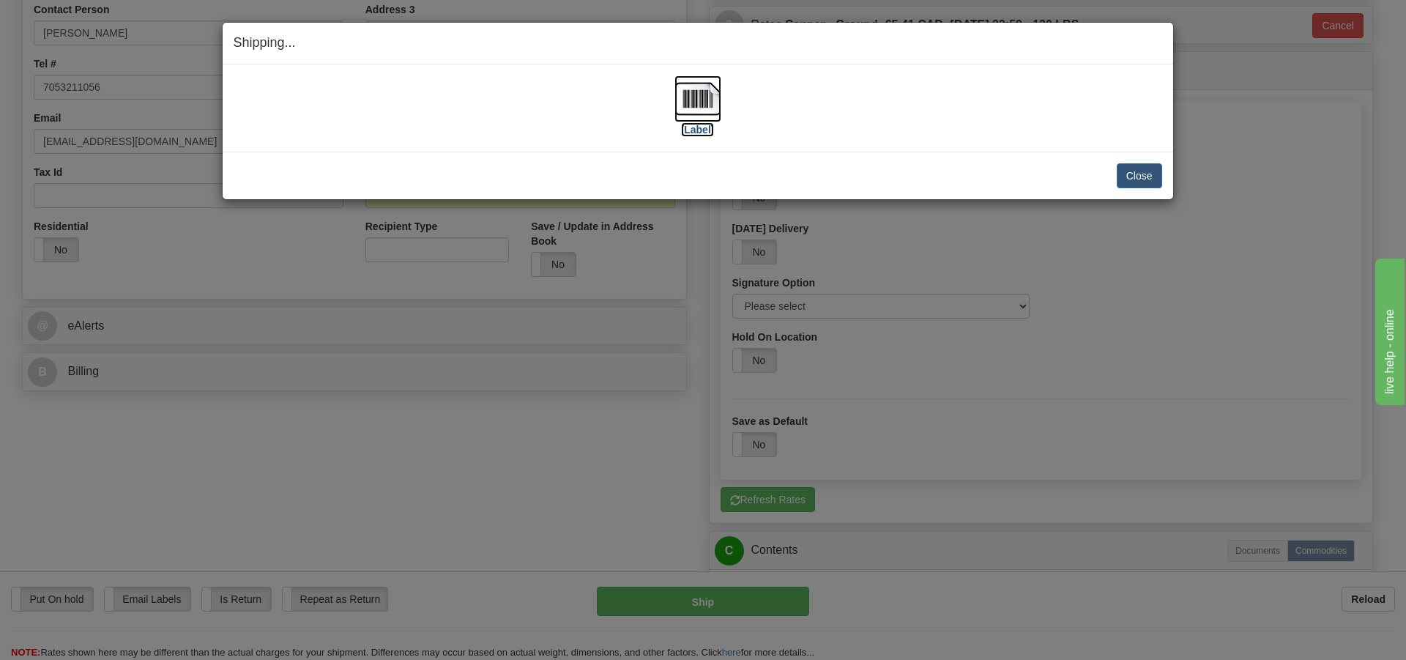
click at [683, 96] on img at bounding box center [698, 98] width 47 height 47
click at [1144, 175] on button "Close" at bounding box center [1139, 175] width 45 height 25
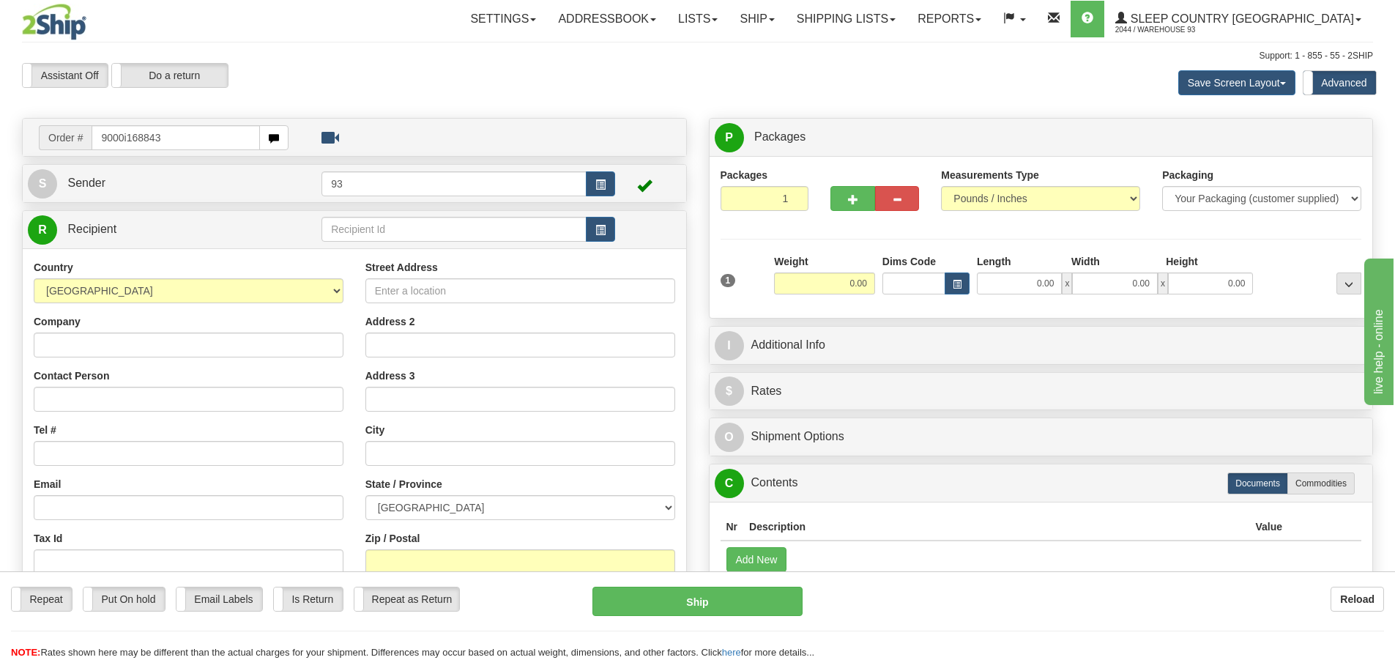
type input "9000i168843"
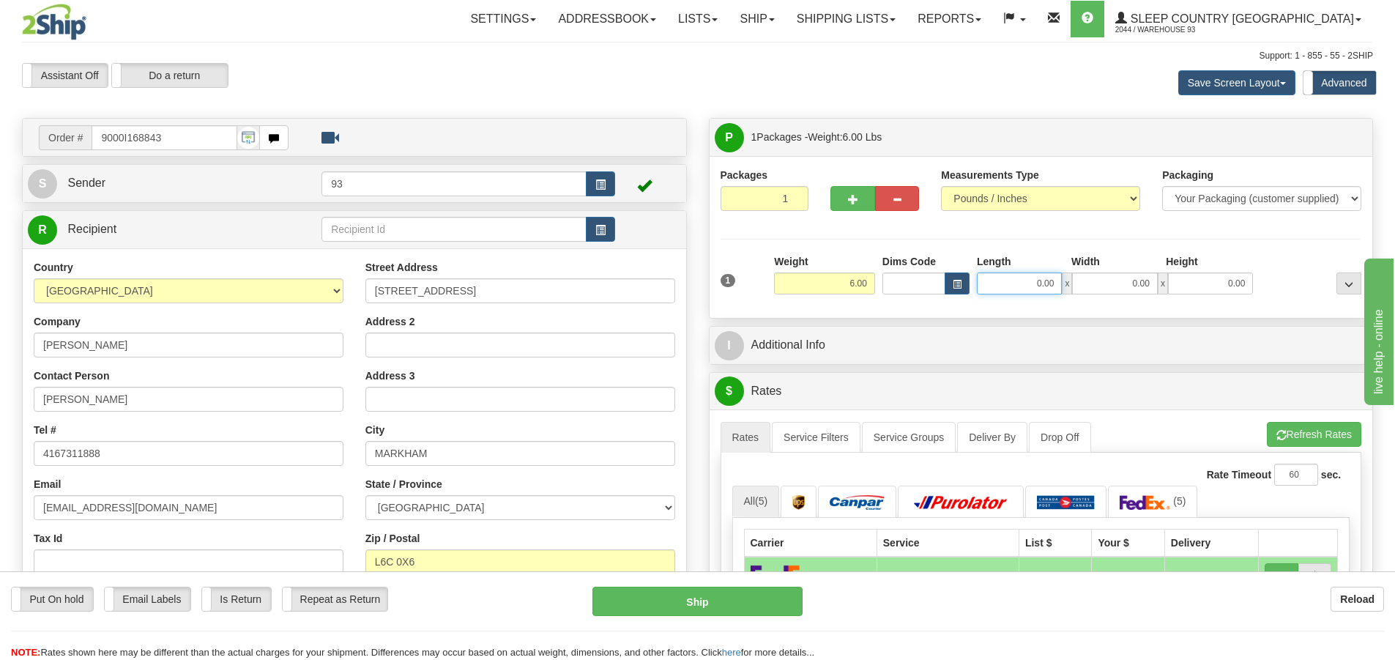
click at [1007, 278] on input "0.00" at bounding box center [1019, 283] width 85 height 22
type input "7.00"
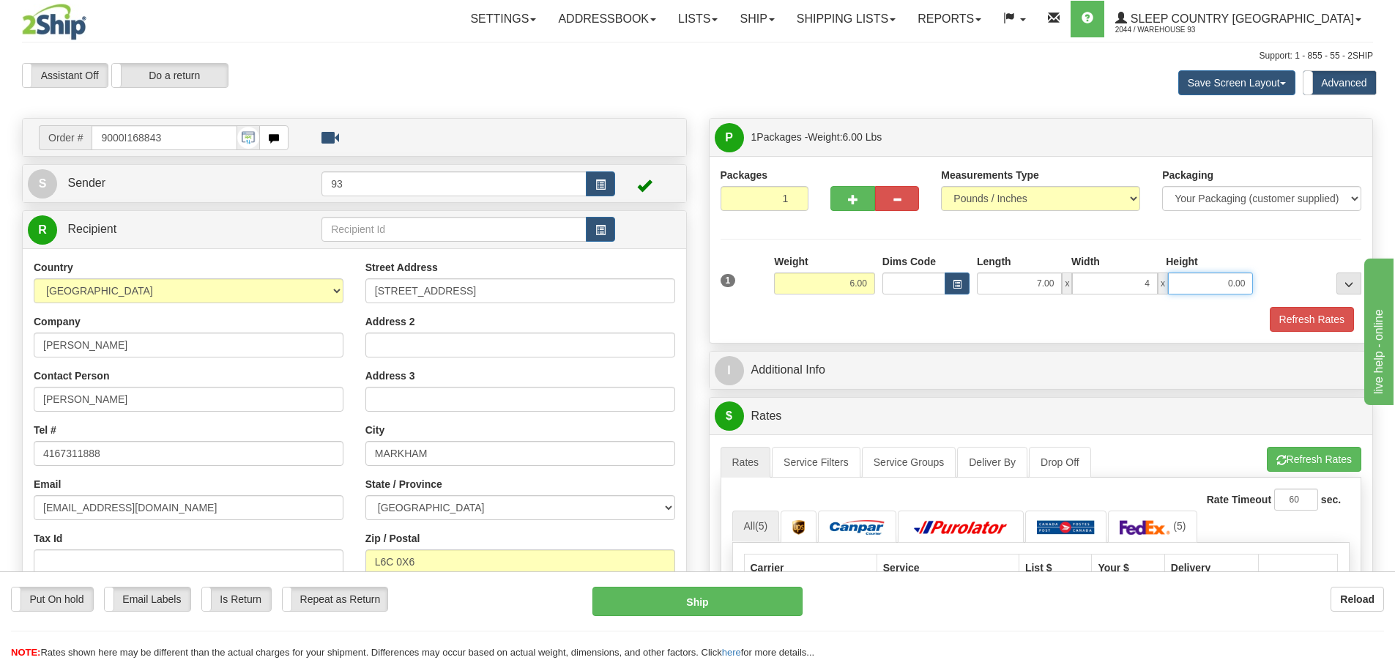
type input "4.00"
click at [1332, 313] on button "Refresh Rates" at bounding box center [1312, 319] width 84 height 25
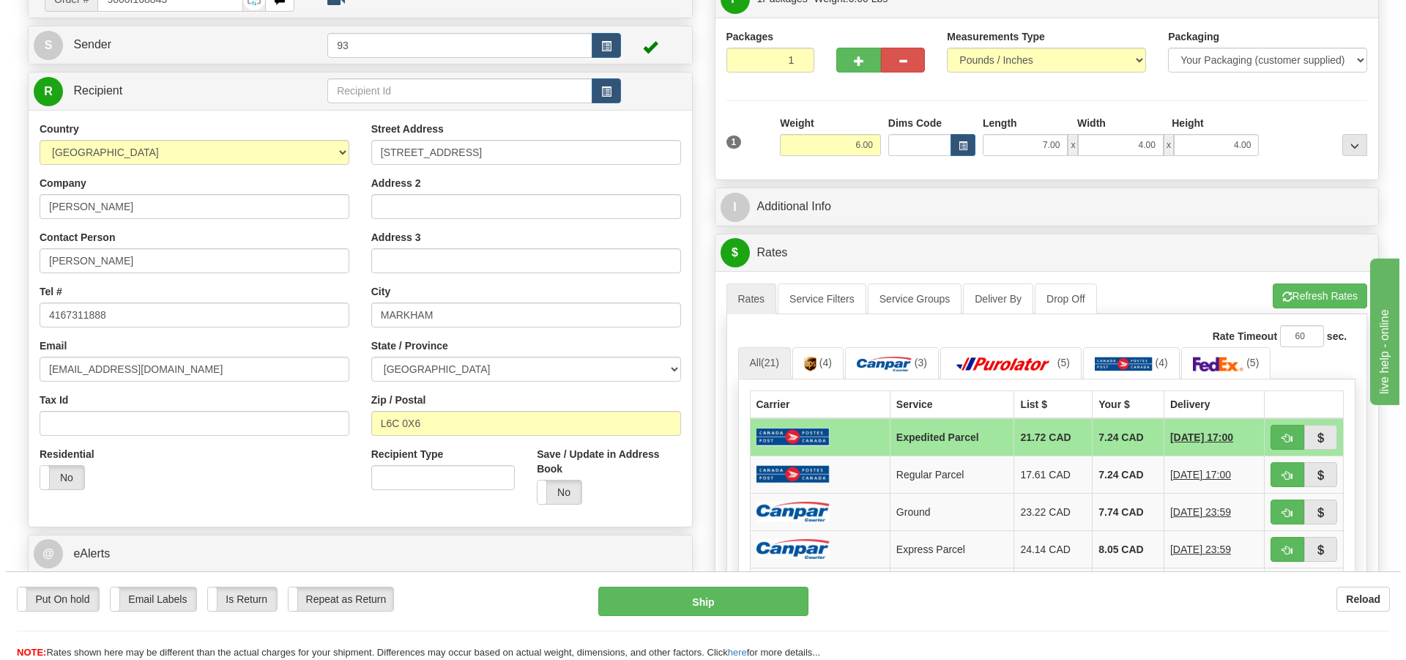
scroll to position [146, 0]
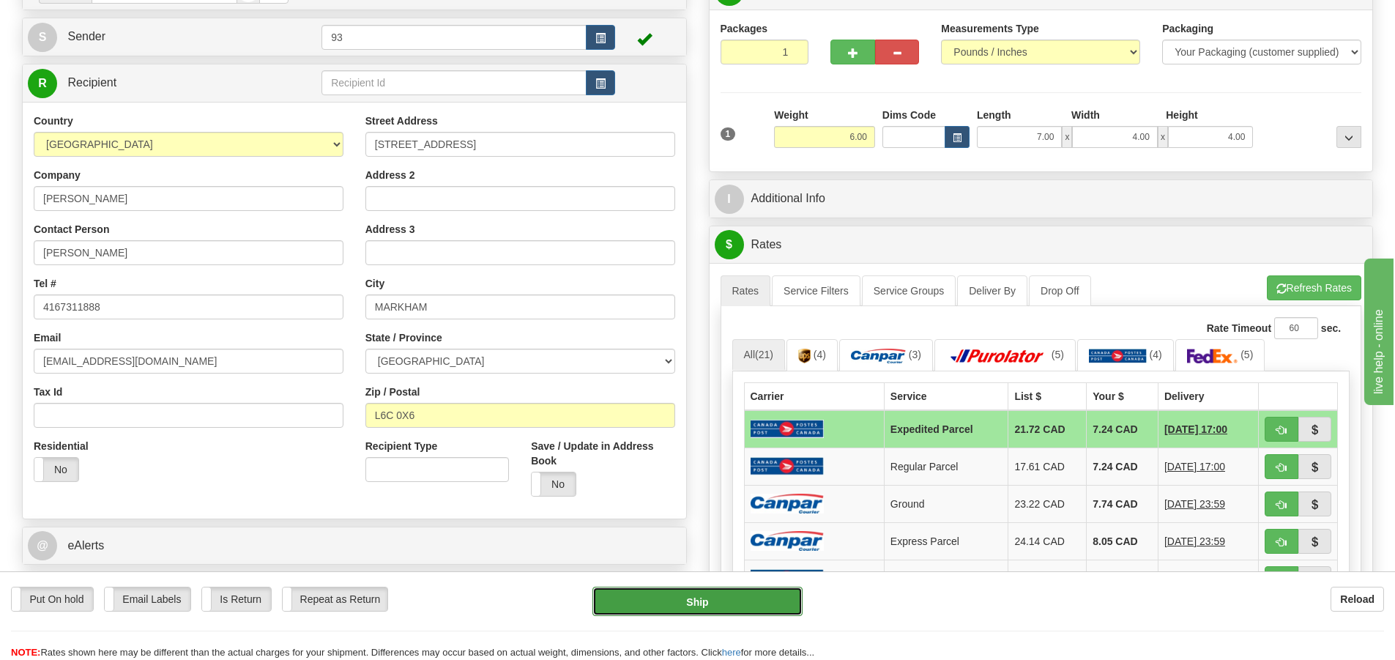
click at [688, 600] on button "Ship" at bounding box center [698, 601] width 210 height 29
type input "DOM.EP"
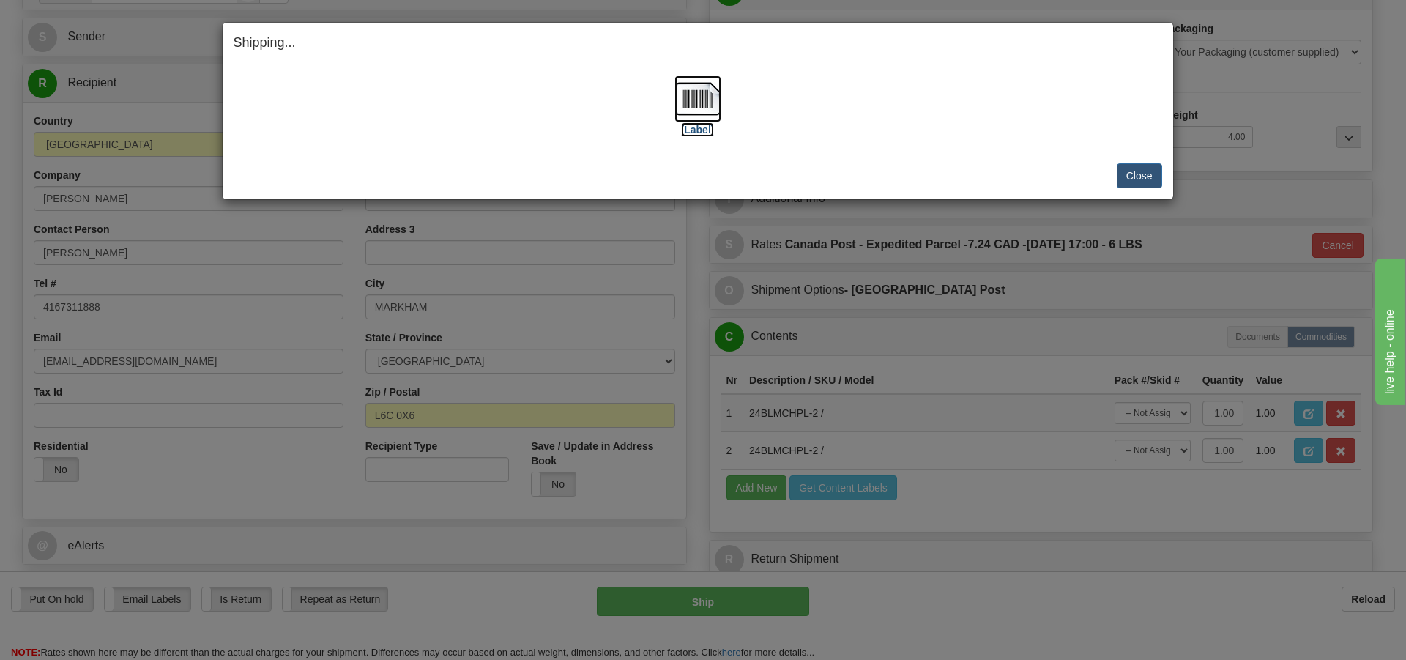
click at [700, 93] on img at bounding box center [698, 98] width 47 height 47
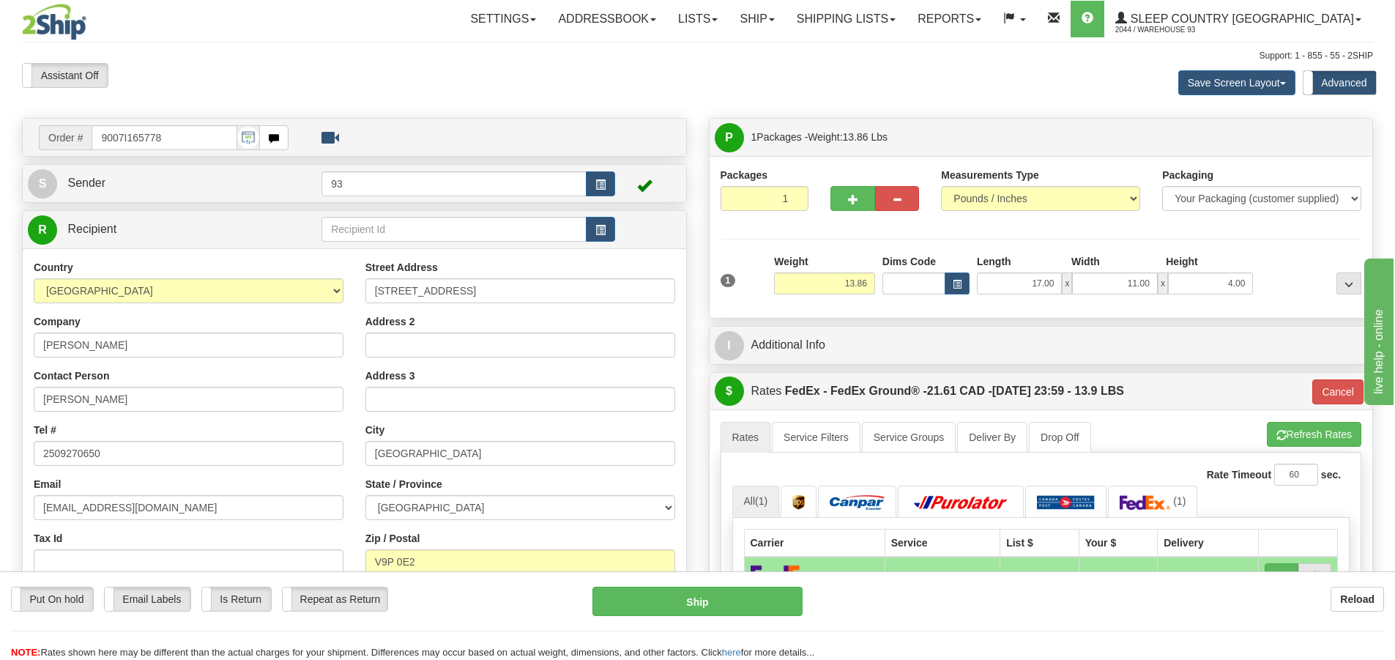
click at [174, 130] on input "9007I165778" at bounding box center [165, 137] width 146 height 25
type input "9"
type input "9000i1168965"
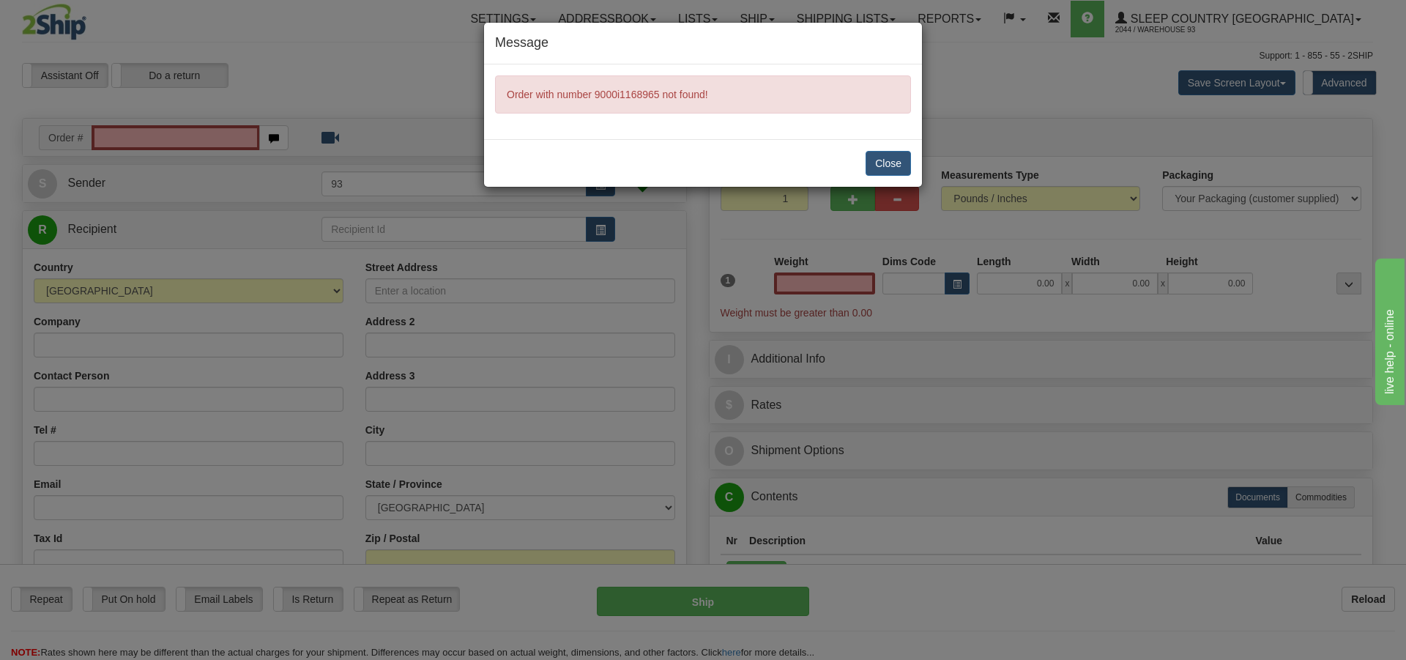
type input "0.00"
click at [888, 162] on button "Close" at bounding box center [888, 163] width 45 height 25
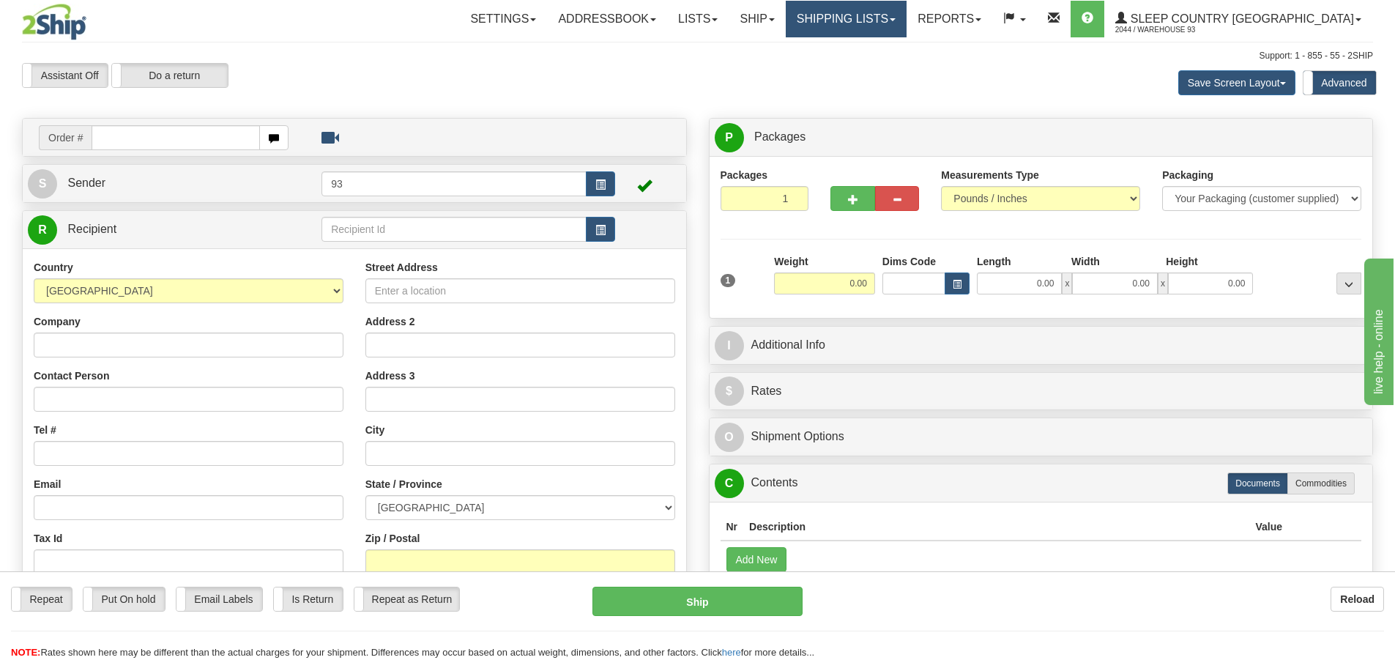
click at [907, 18] on link "Shipping lists" at bounding box center [846, 19] width 121 height 37
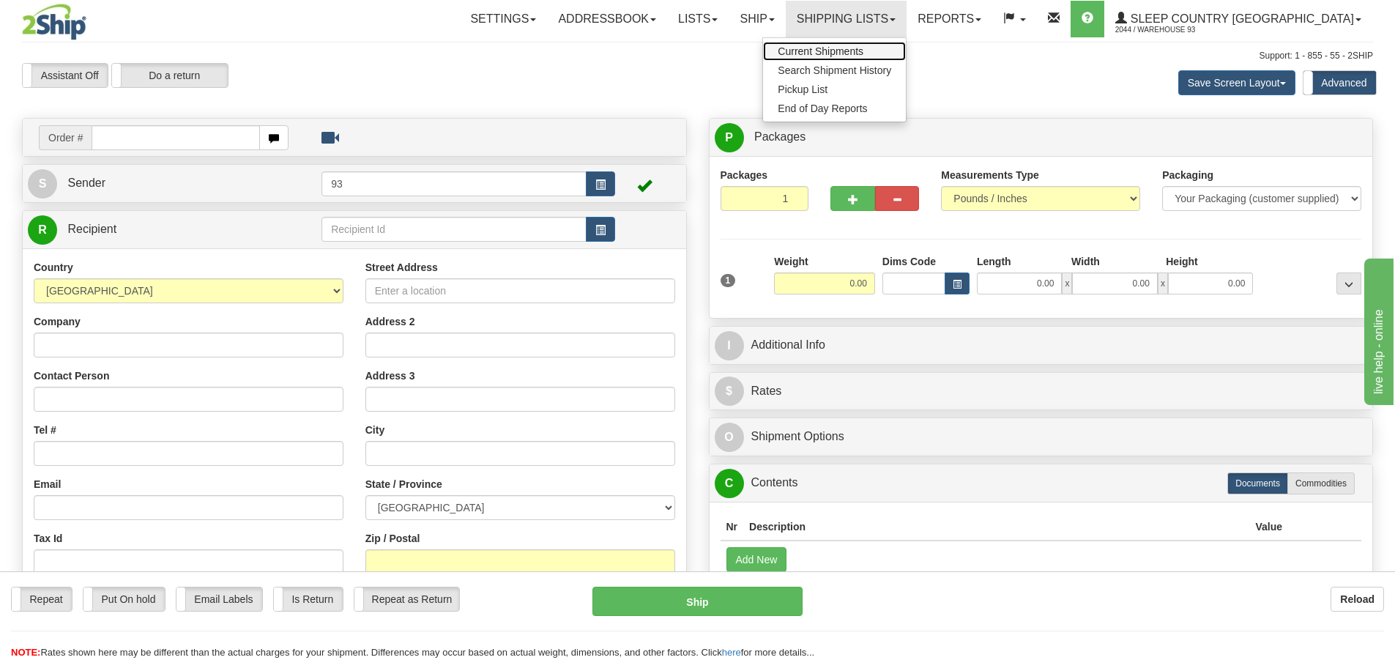
click at [864, 49] on span "Current Shipments" at bounding box center [821, 51] width 86 height 12
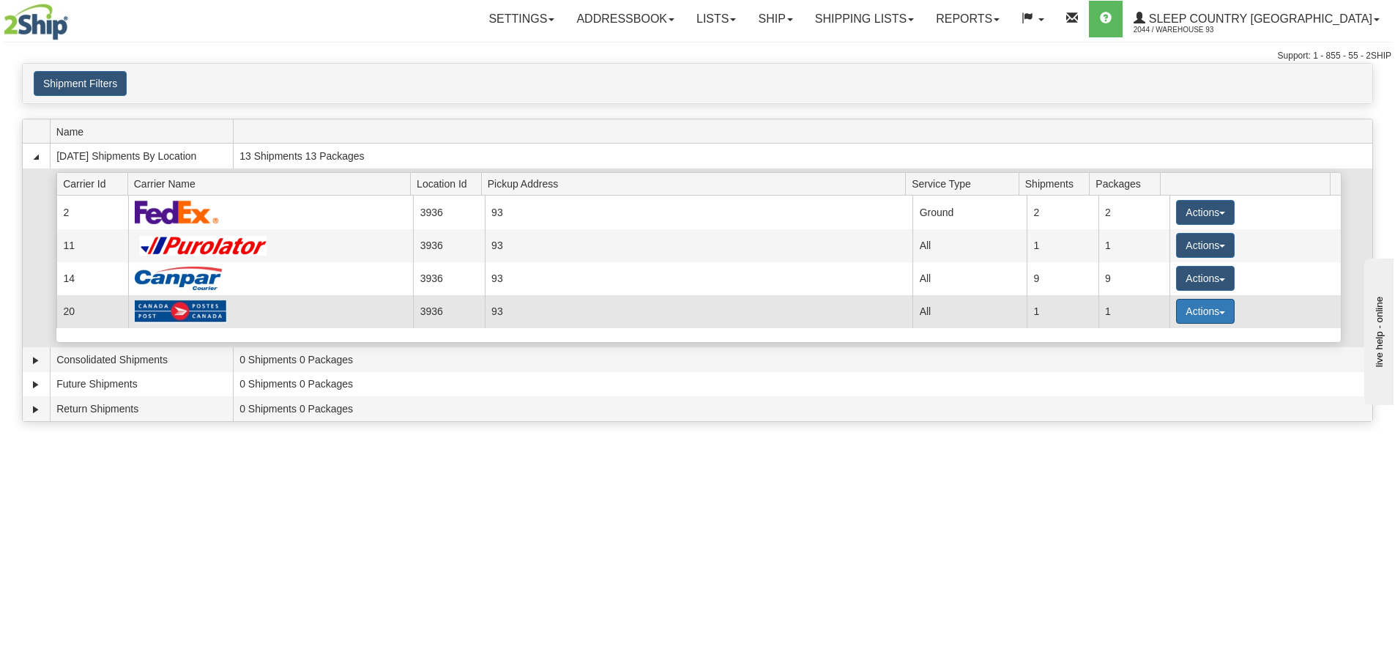
click at [1205, 312] on button "Actions" at bounding box center [1205, 311] width 59 height 25
click at [1184, 329] on ul "Details Close Pickup Zip Print" at bounding box center [1175, 377] width 119 height 104
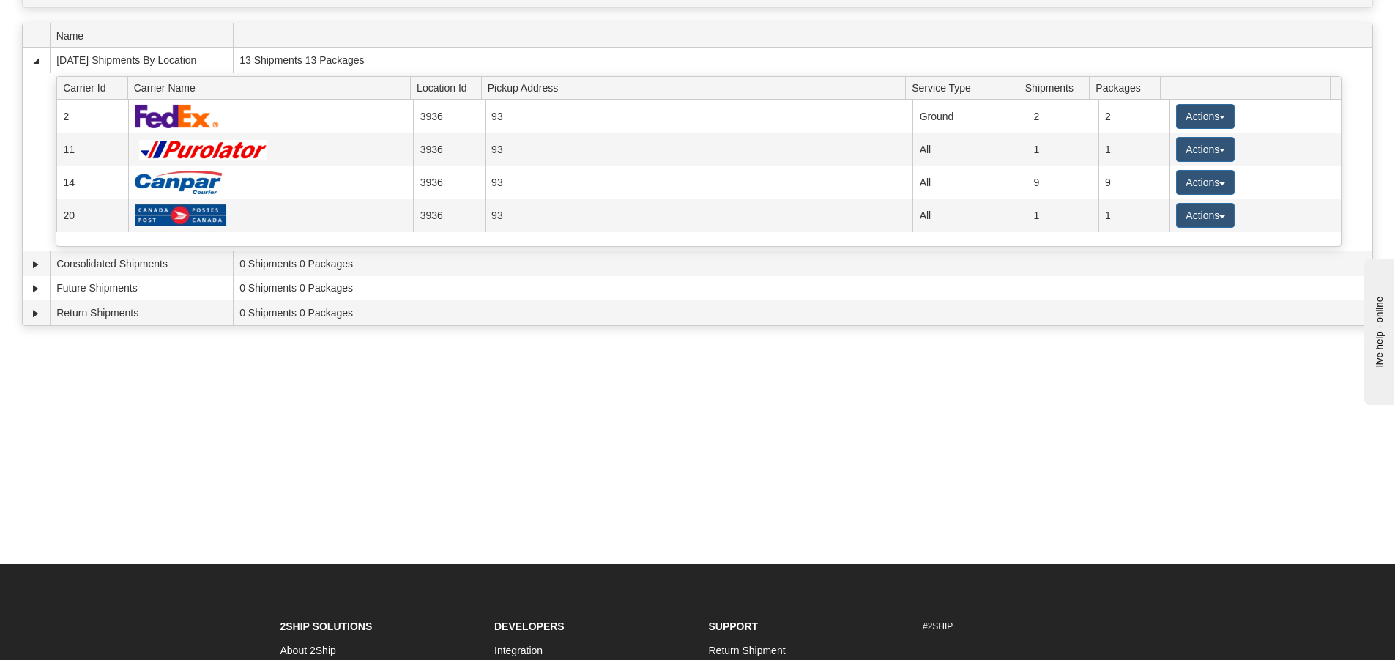
scroll to position [73, 0]
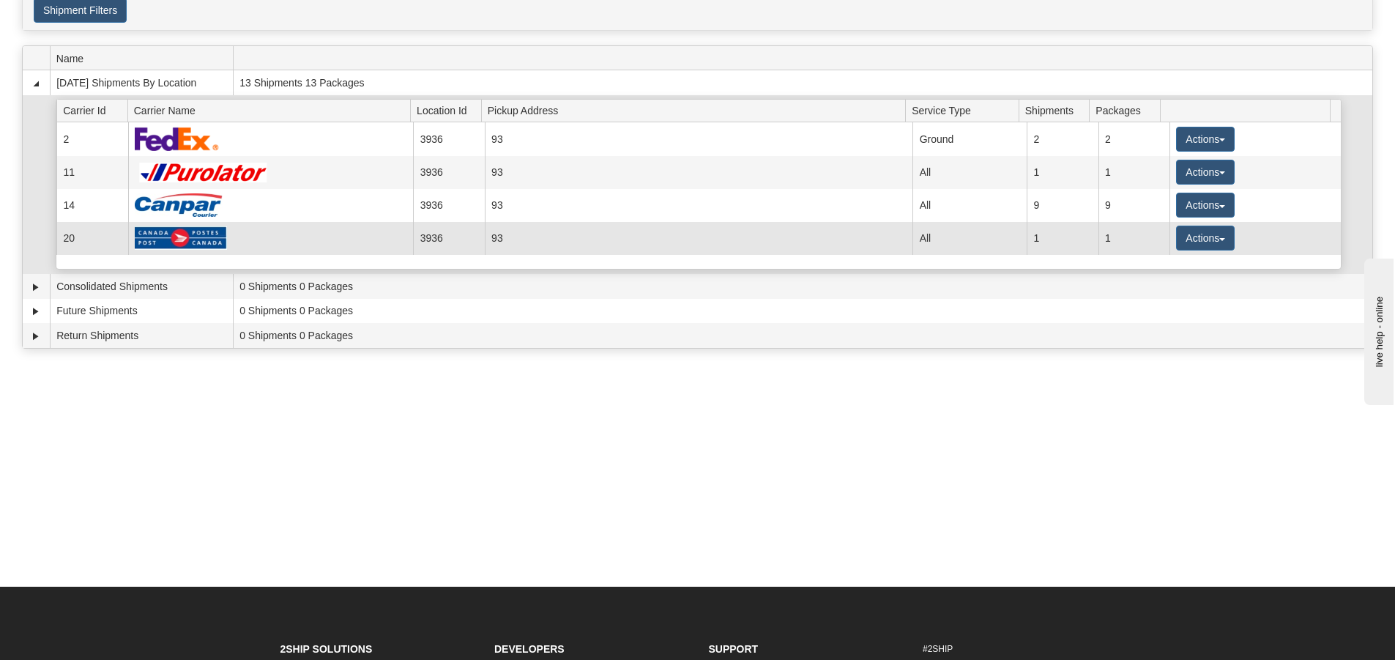
click at [181, 235] on img at bounding box center [181, 237] width 92 height 23
click at [1194, 236] on button "Actions" at bounding box center [1205, 238] width 59 height 25
click at [1195, 262] on link "Details" at bounding box center [1175, 265] width 117 height 19
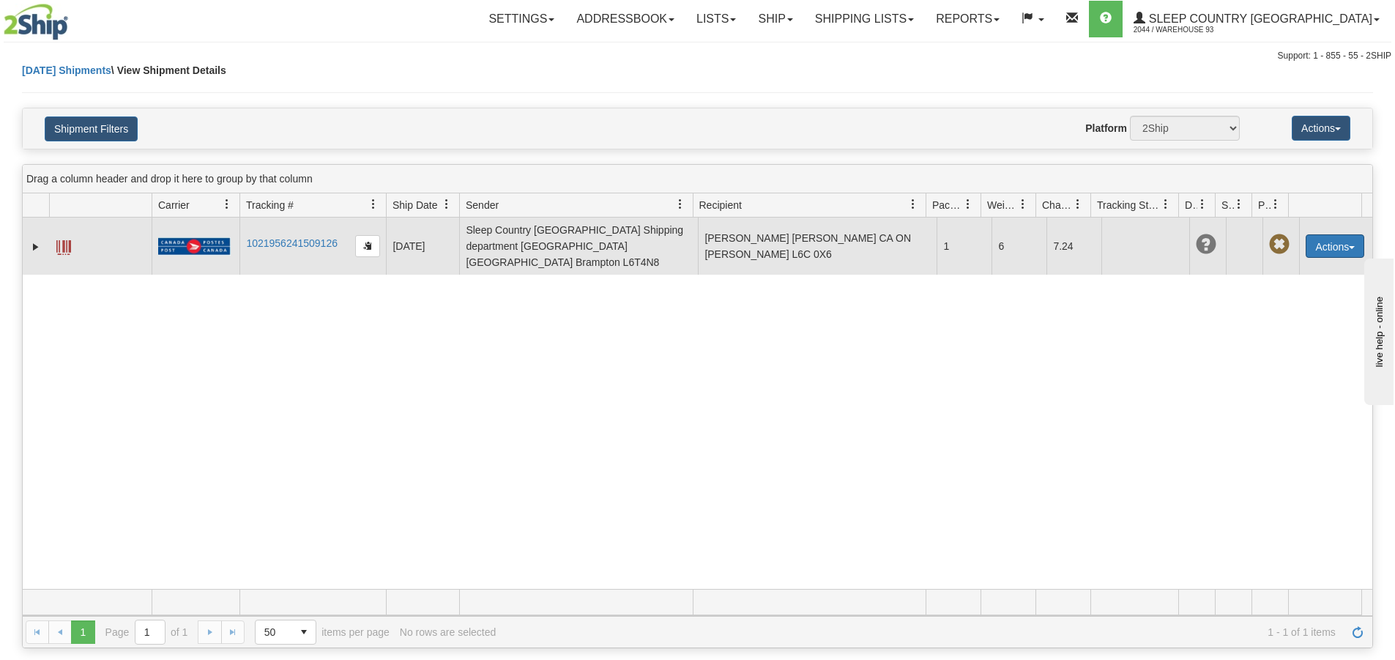
click at [1320, 234] on button "Actions" at bounding box center [1335, 245] width 59 height 23
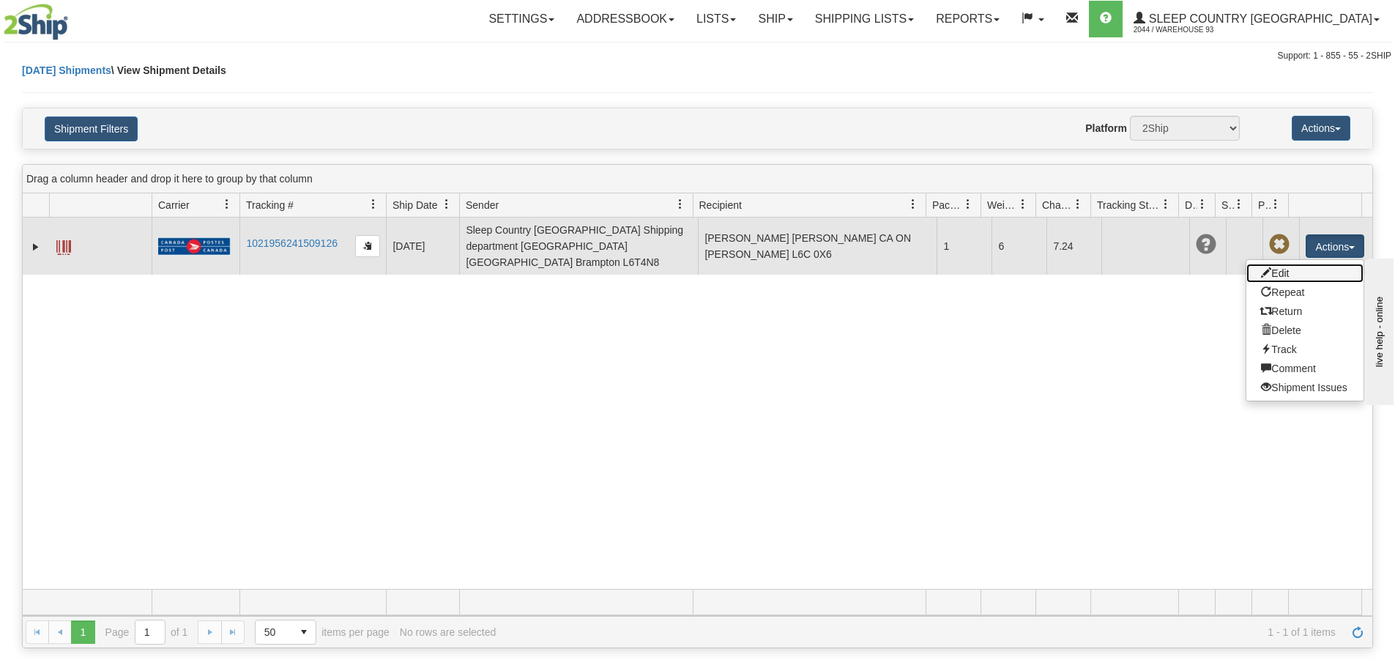
click at [1269, 264] on link "Edit" at bounding box center [1305, 273] width 117 height 19
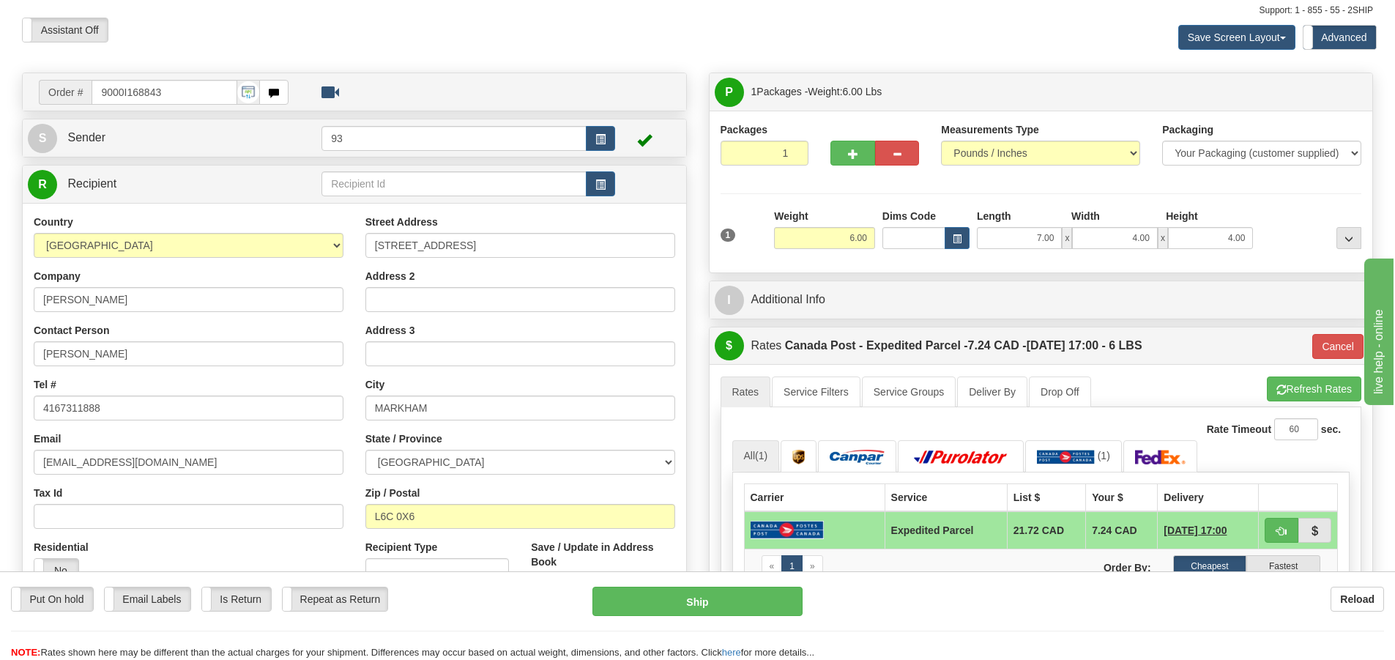
scroll to position [220, 0]
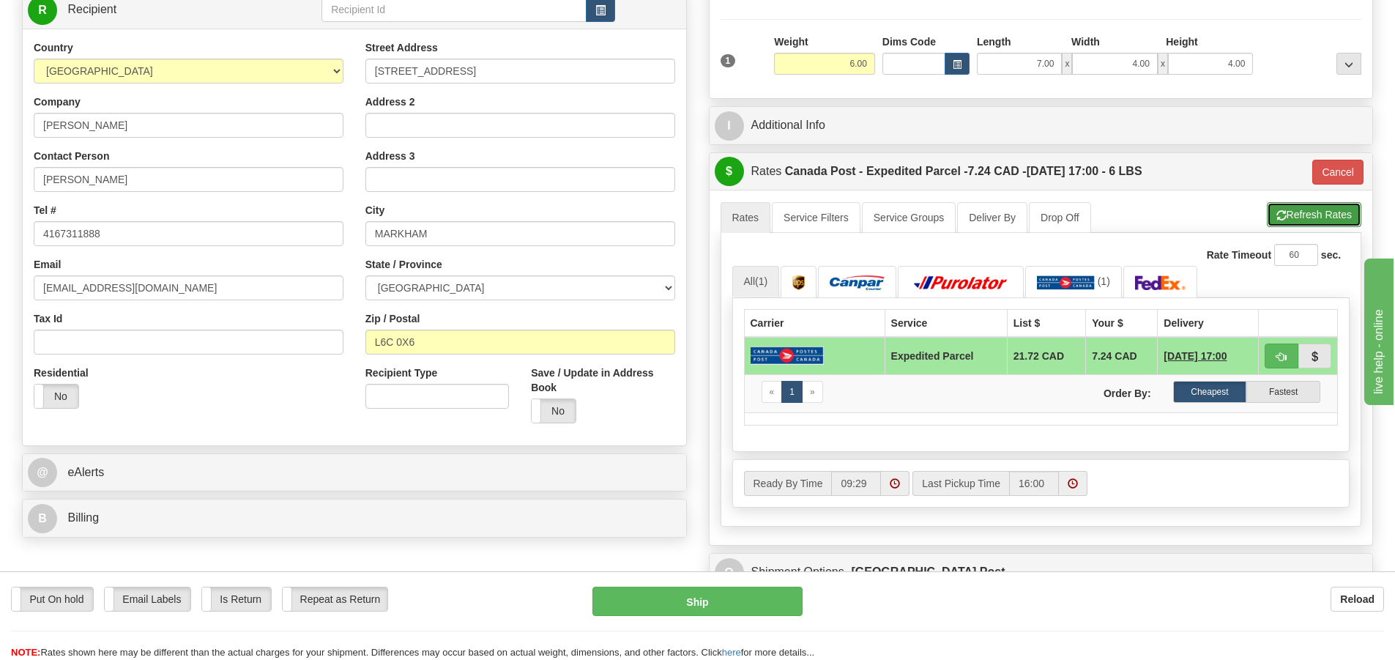
click at [1304, 209] on button "Refresh Rates" at bounding box center [1314, 214] width 94 height 25
click at [855, 283] on img at bounding box center [857, 282] width 55 height 15
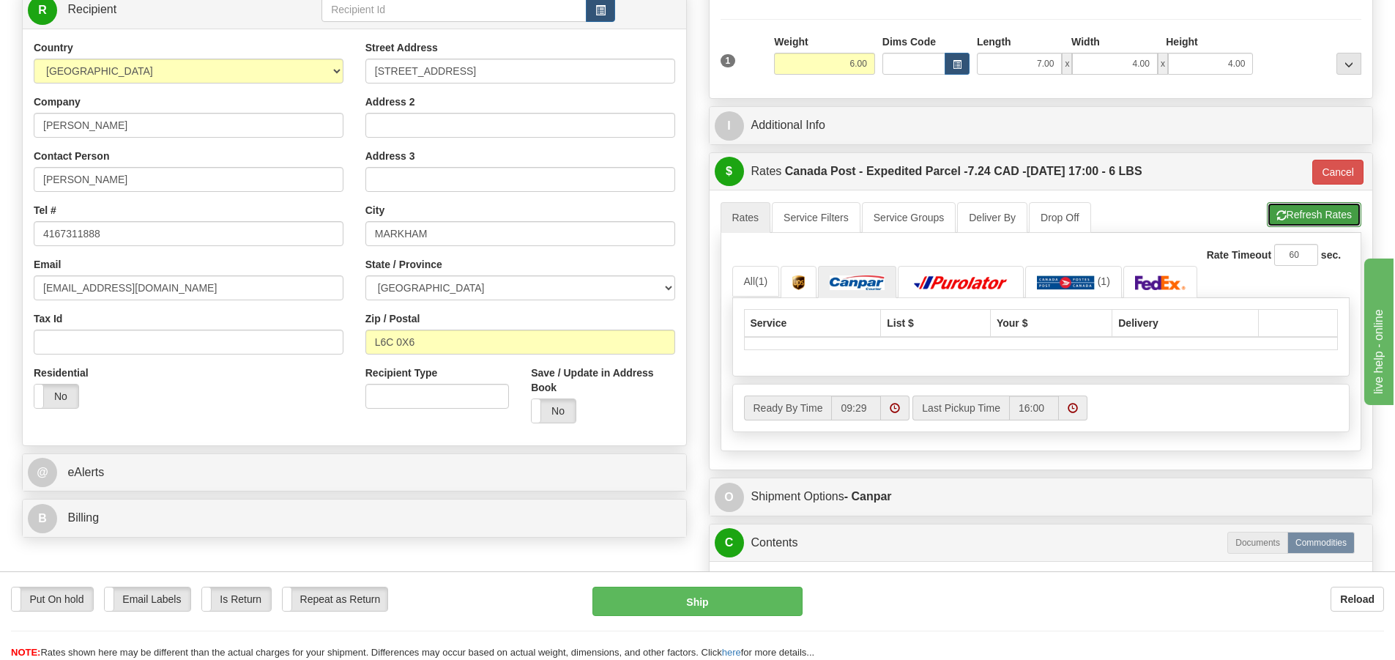
click at [1318, 217] on button "Refresh Rates" at bounding box center [1314, 214] width 94 height 25
type input "DOM.EP"
click at [693, 590] on button "Ship" at bounding box center [698, 601] width 210 height 29
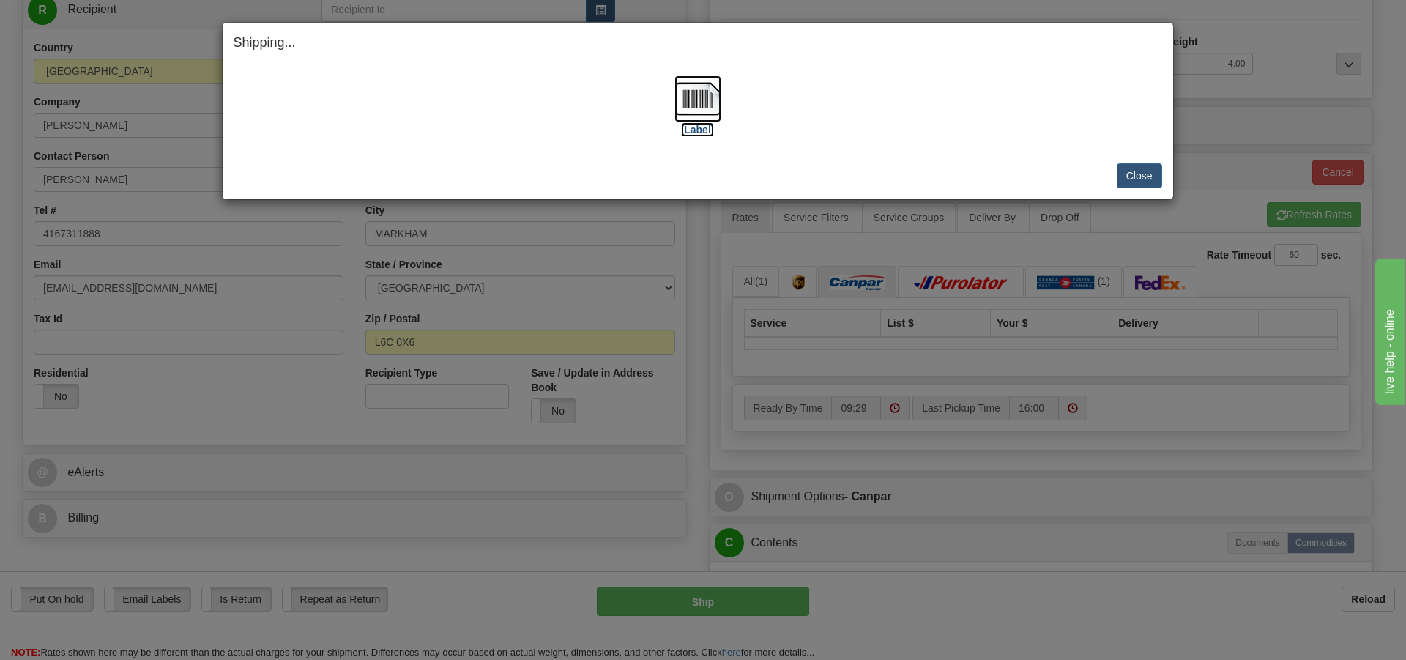
click at [688, 101] on img at bounding box center [698, 98] width 47 height 47
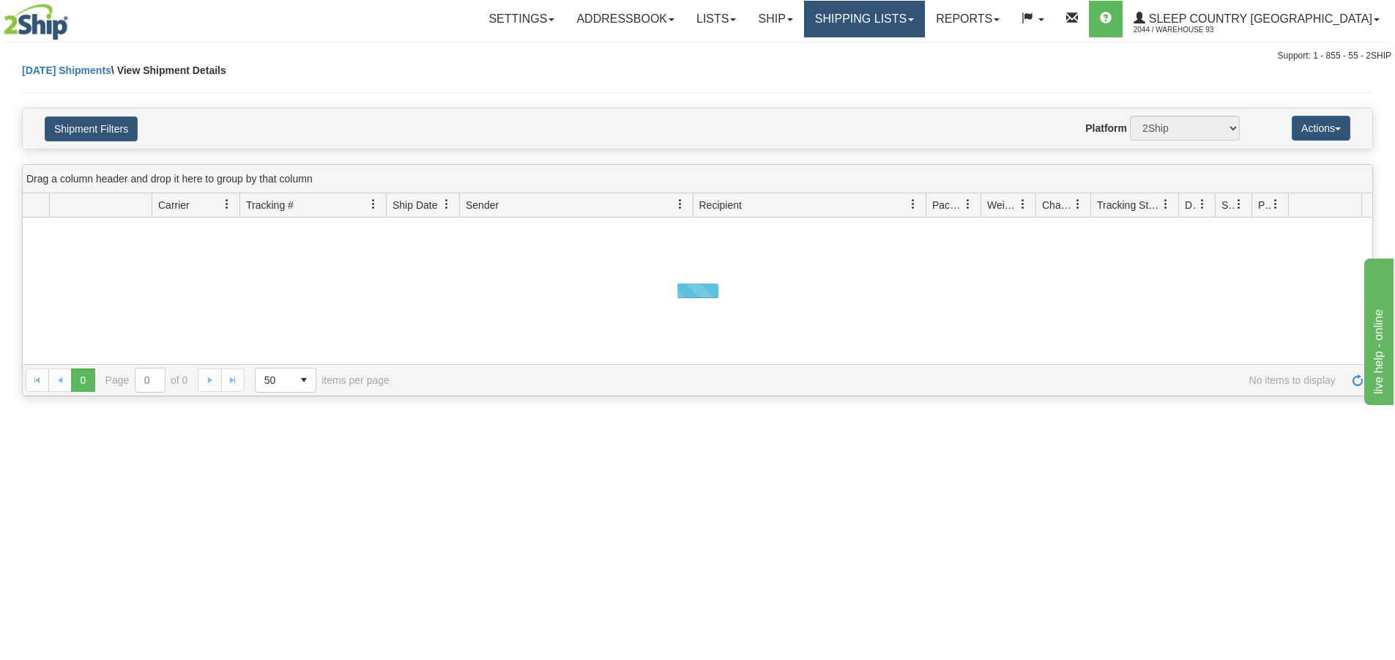
click at [899, 18] on link "Shipping lists" at bounding box center [864, 19] width 121 height 37
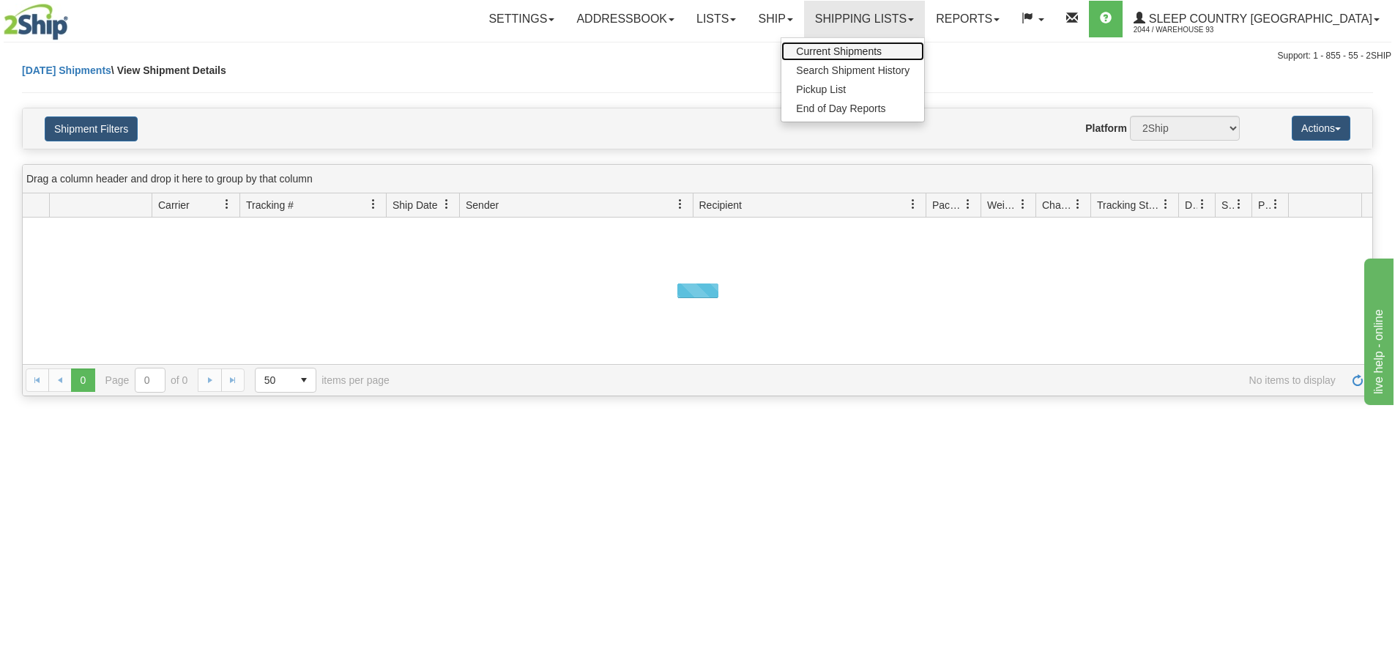
click at [882, 45] on span "Current Shipments" at bounding box center [839, 51] width 86 height 12
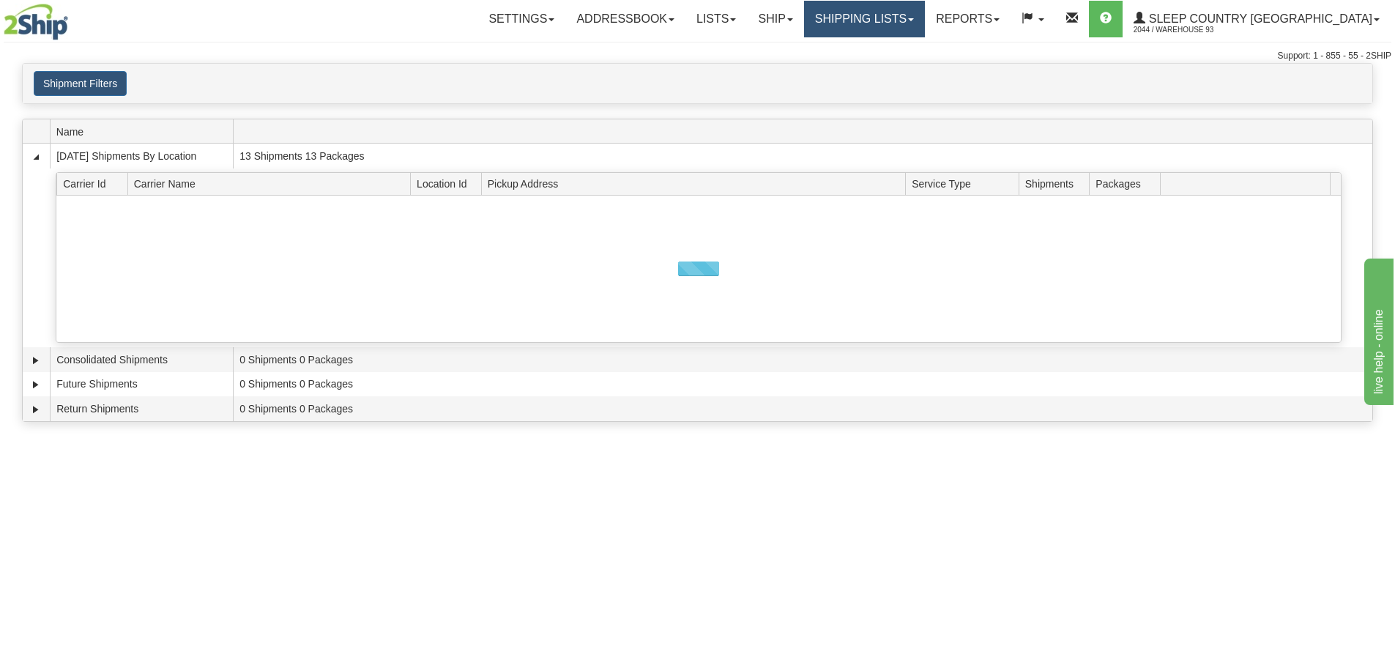
click at [925, 10] on link "Shipping lists" at bounding box center [864, 19] width 121 height 37
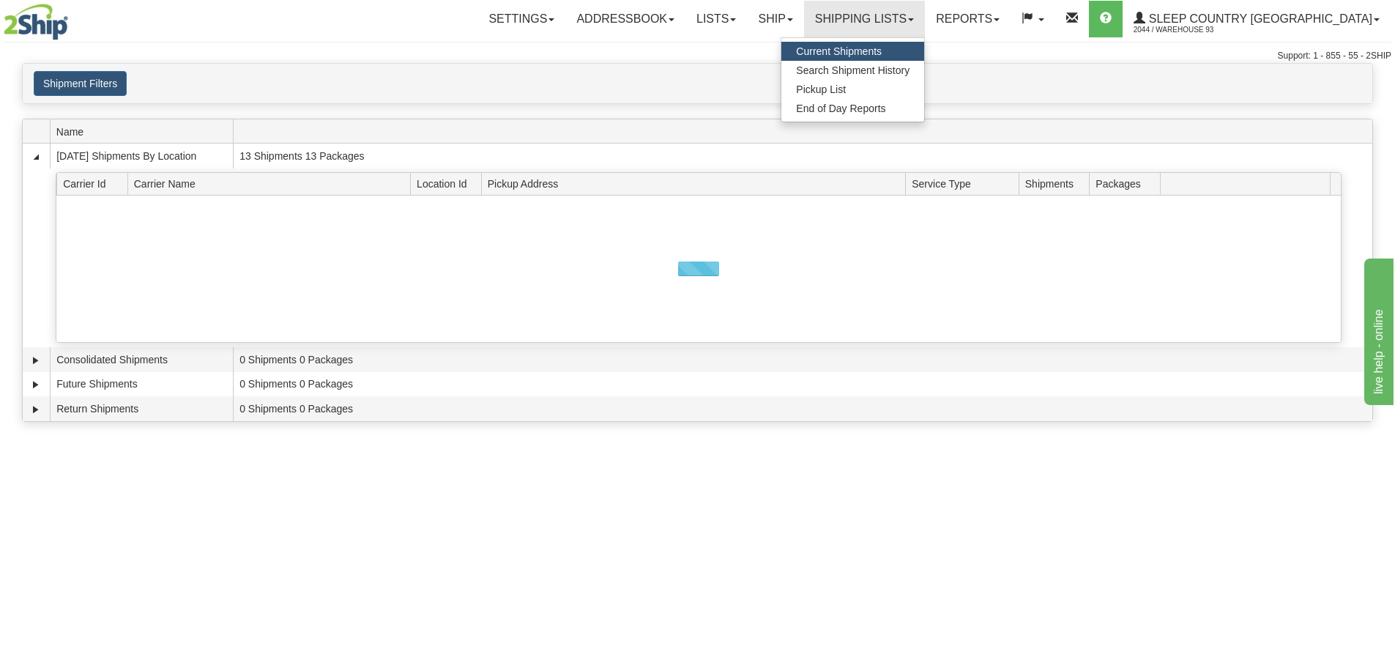
click at [911, 44] on link "Current Shipments" at bounding box center [852, 51] width 143 height 19
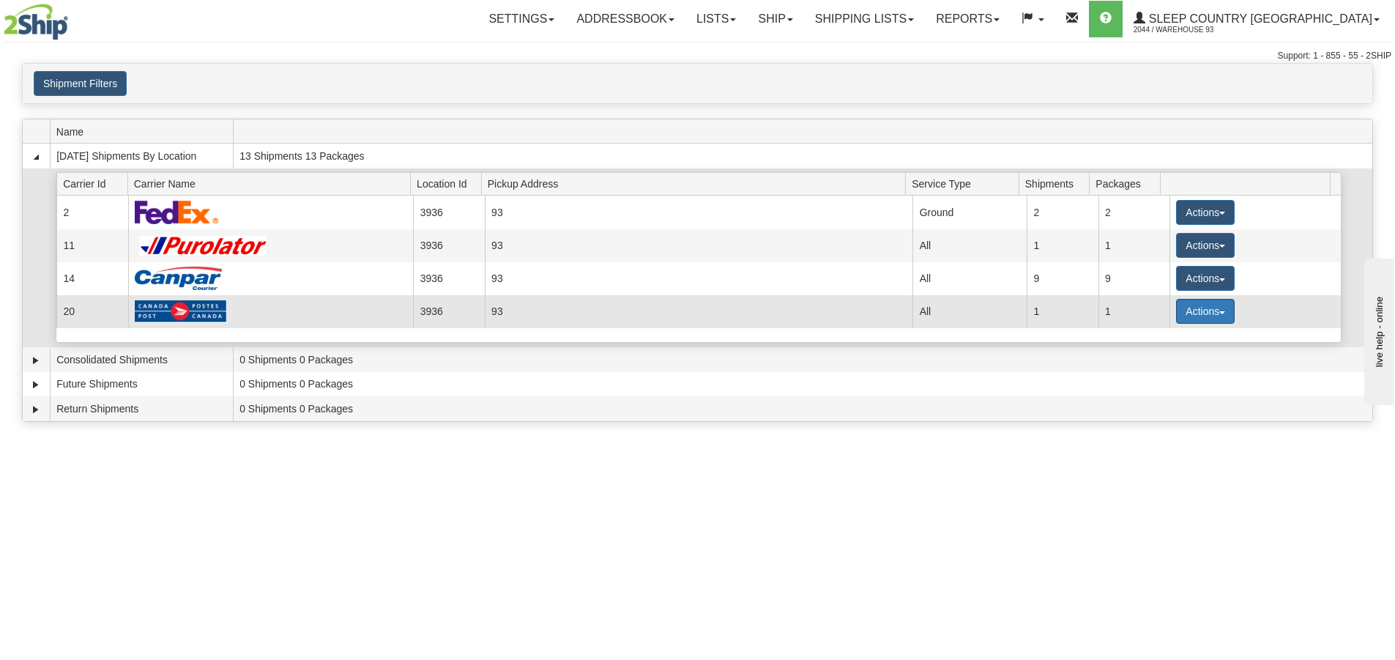
click at [1219, 312] on span "button" at bounding box center [1222, 312] width 6 height 3
click at [1163, 335] on span "Details" at bounding box center [1152, 338] width 40 height 10
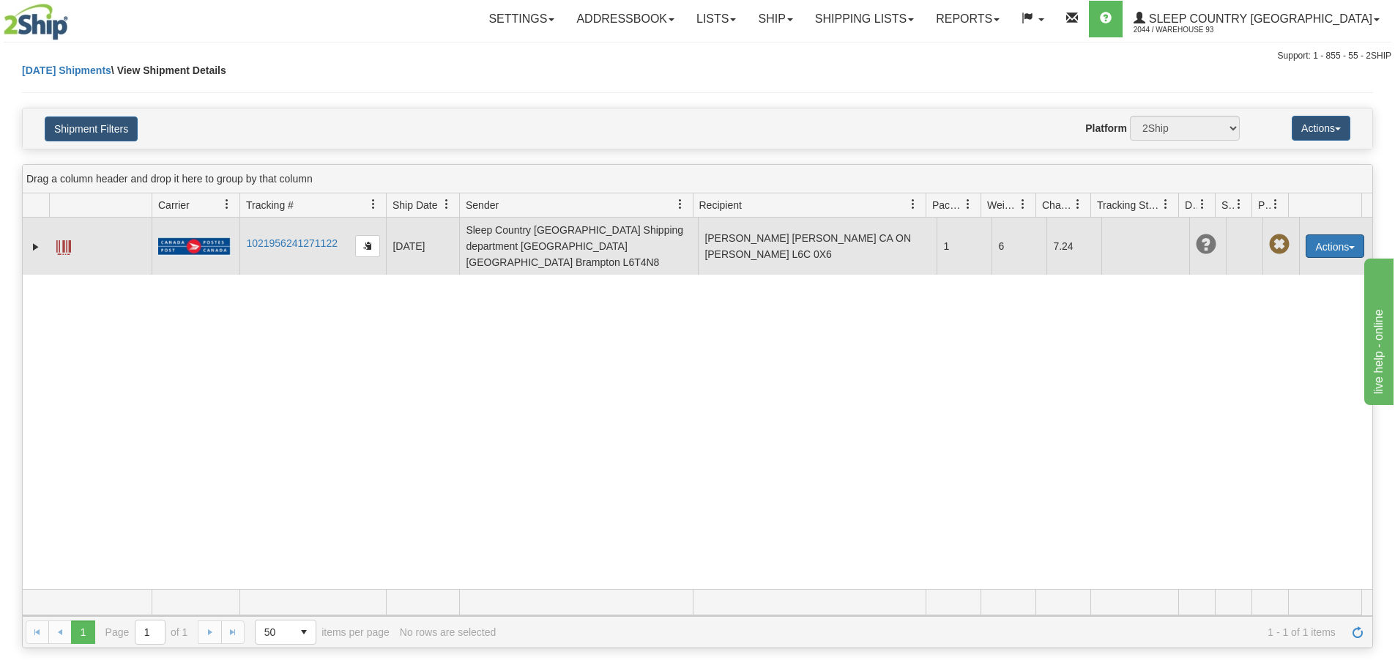
click at [1306, 234] on button "Actions" at bounding box center [1335, 245] width 59 height 23
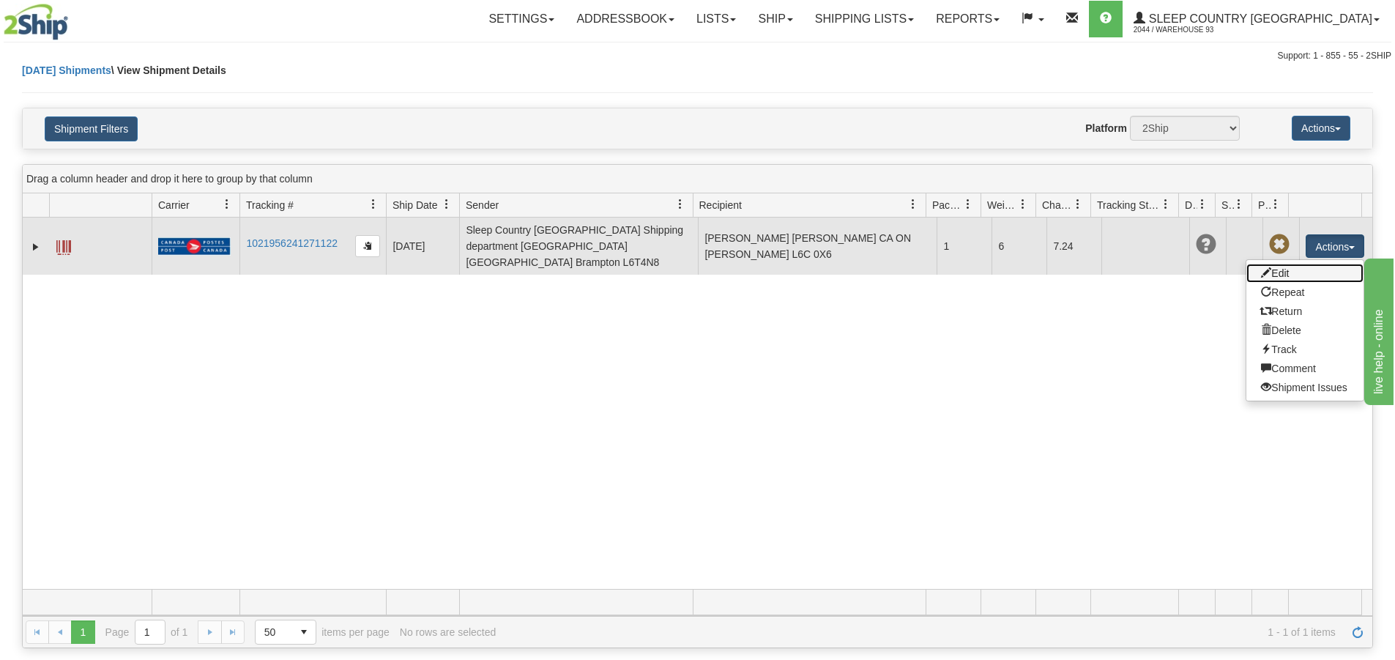
click at [1290, 268] on link "Edit" at bounding box center [1305, 273] width 117 height 19
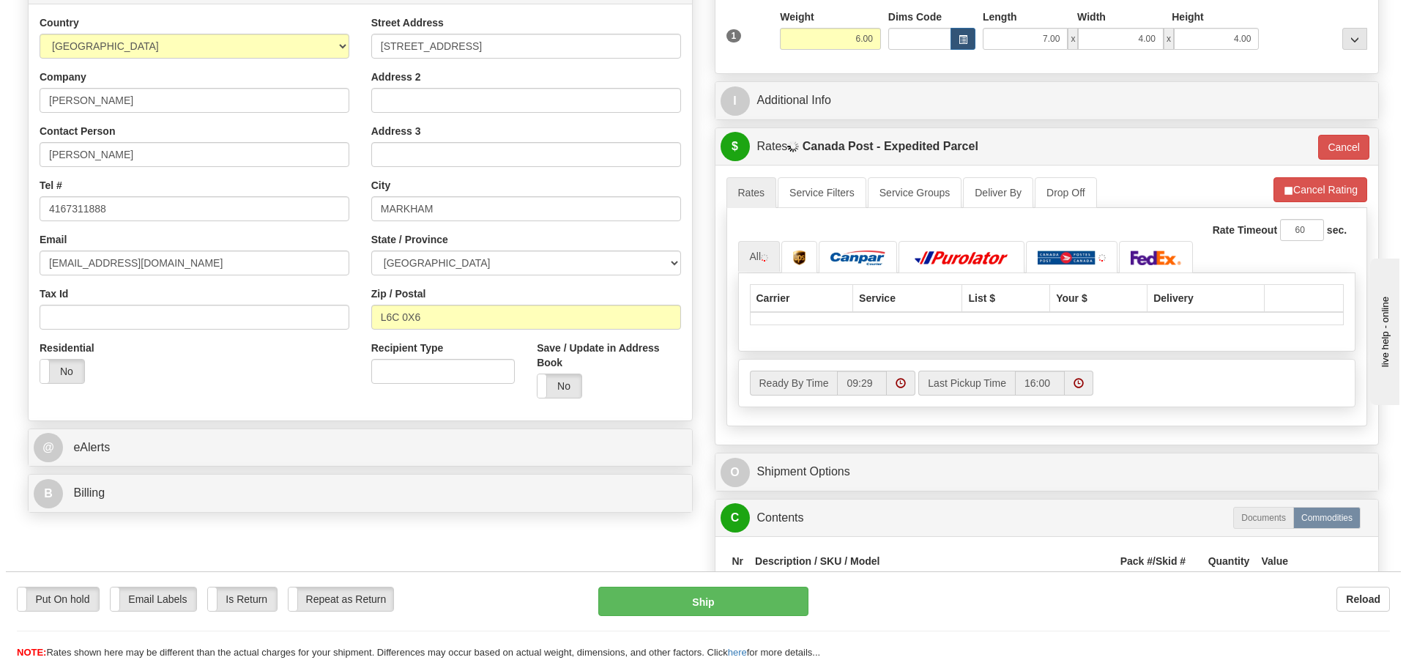
scroll to position [293, 0]
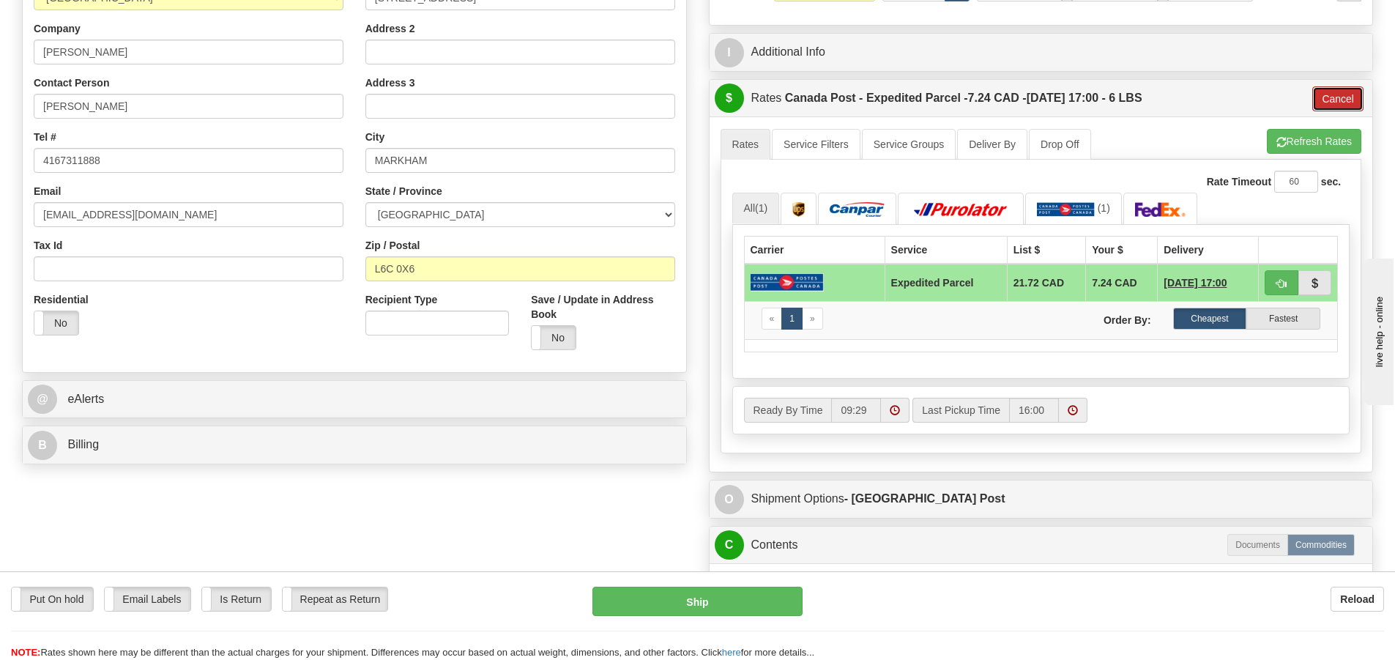
click at [1326, 100] on button "Cancel" at bounding box center [1337, 98] width 51 height 25
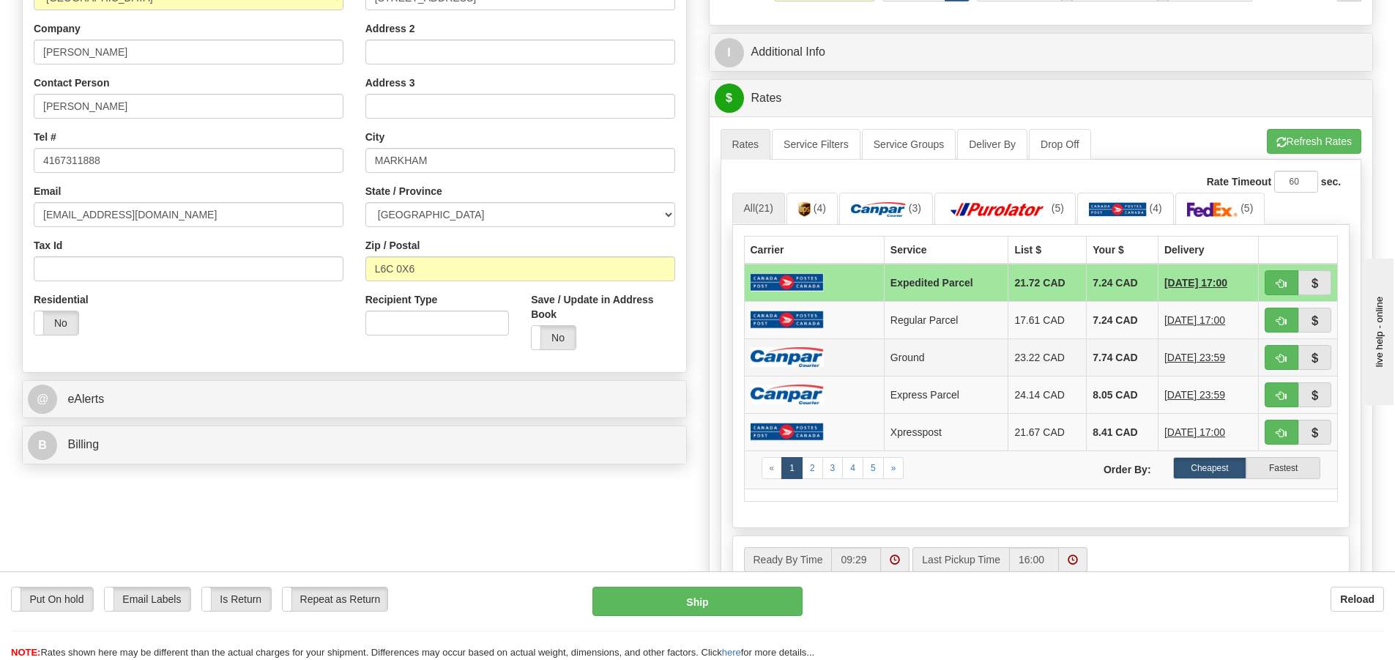
click at [809, 345] on td at bounding box center [814, 356] width 140 height 37
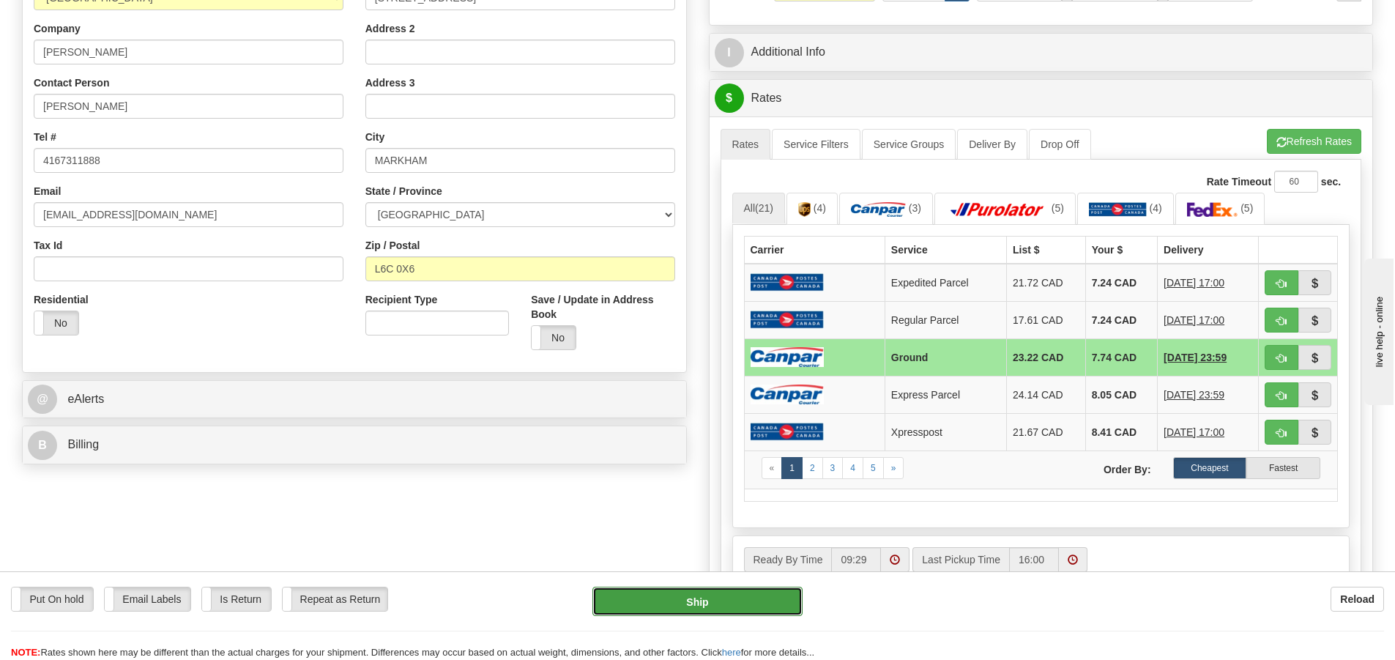
click at [644, 595] on button "Ship" at bounding box center [698, 601] width 210 height 29
type input "1"
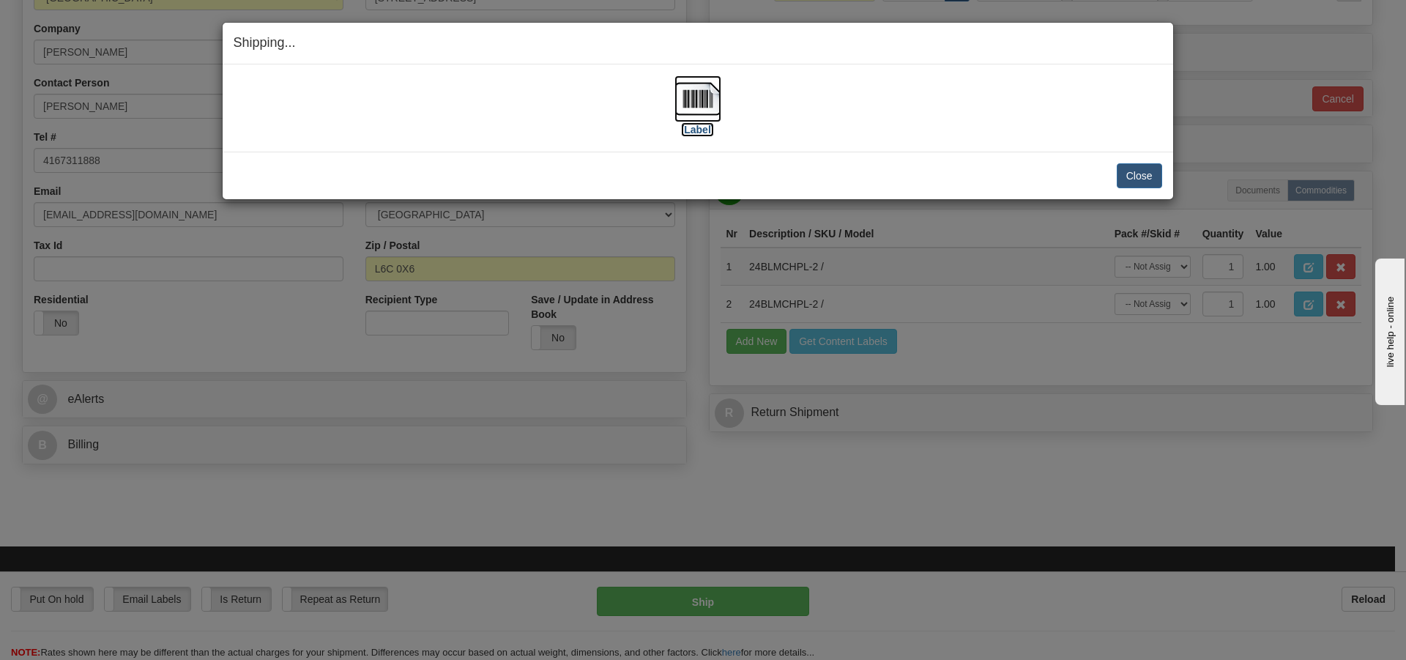
click at [699, 94] on img at bounding box center [698, 98] width 47 height 47
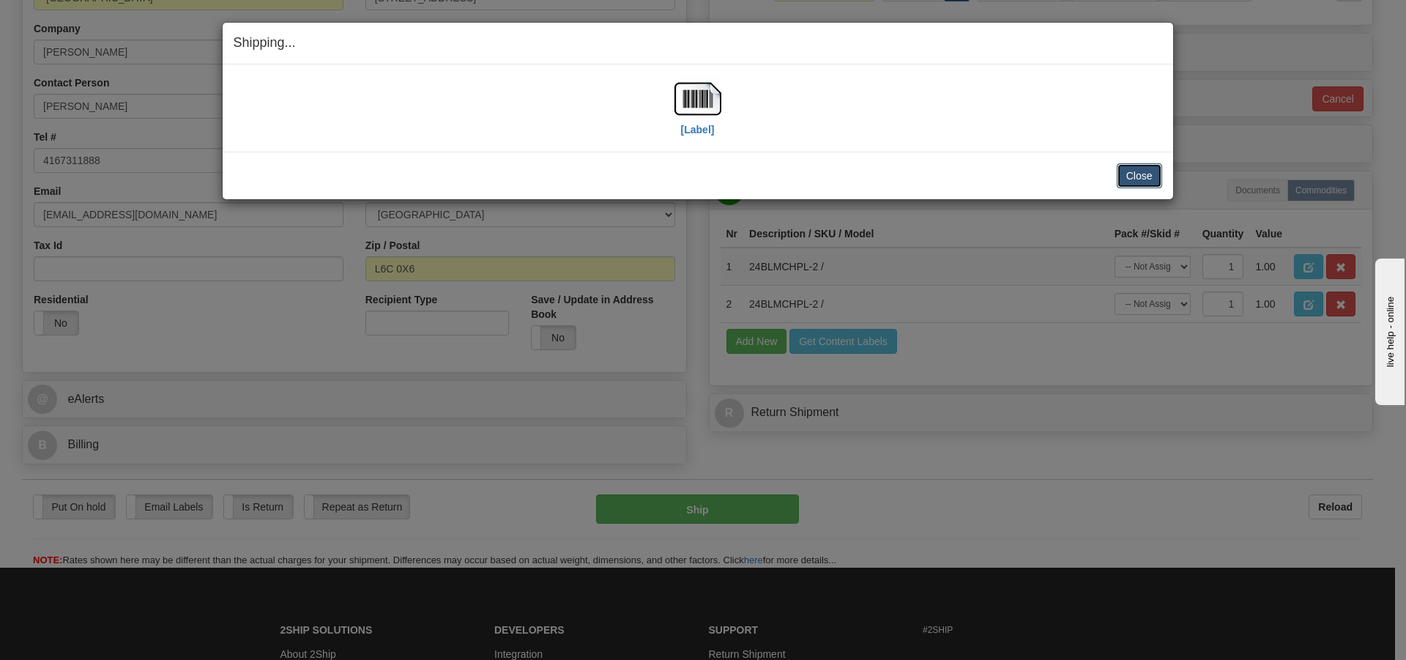
click at [1142, 177] on button "Close" at bounding box center [1139, 175] width 45 height 25
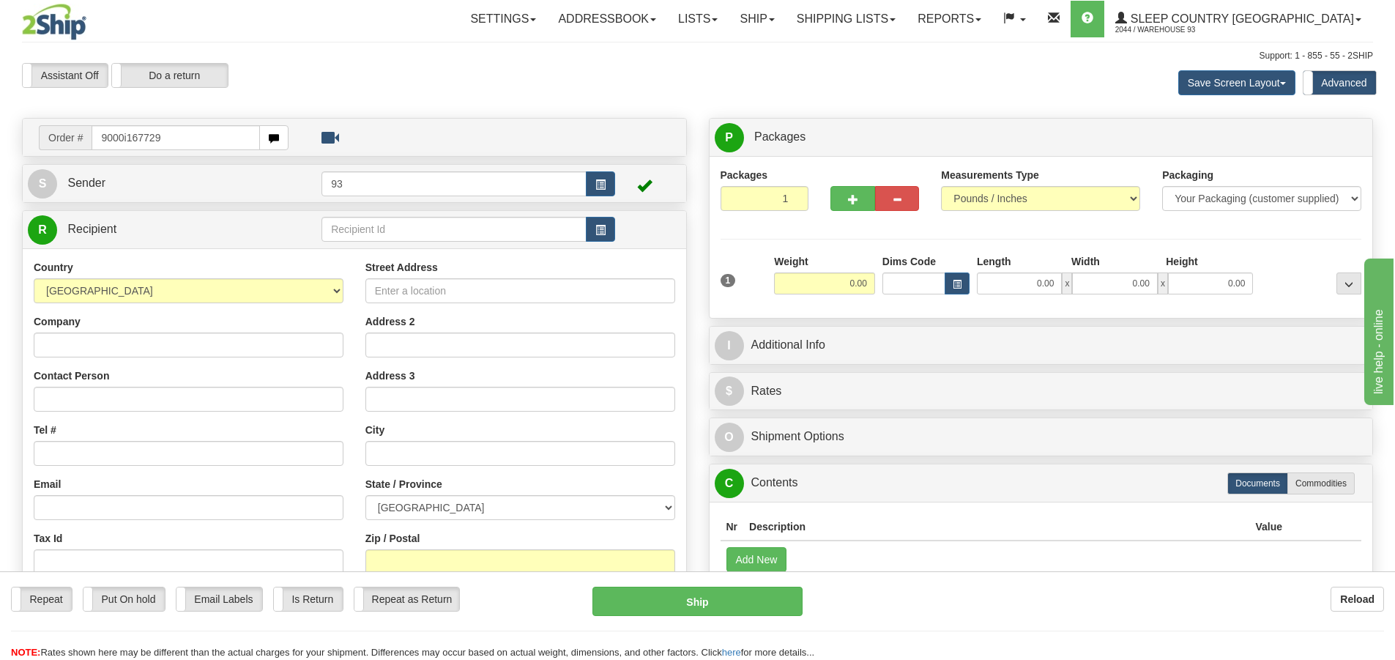
type input "9000i167729"
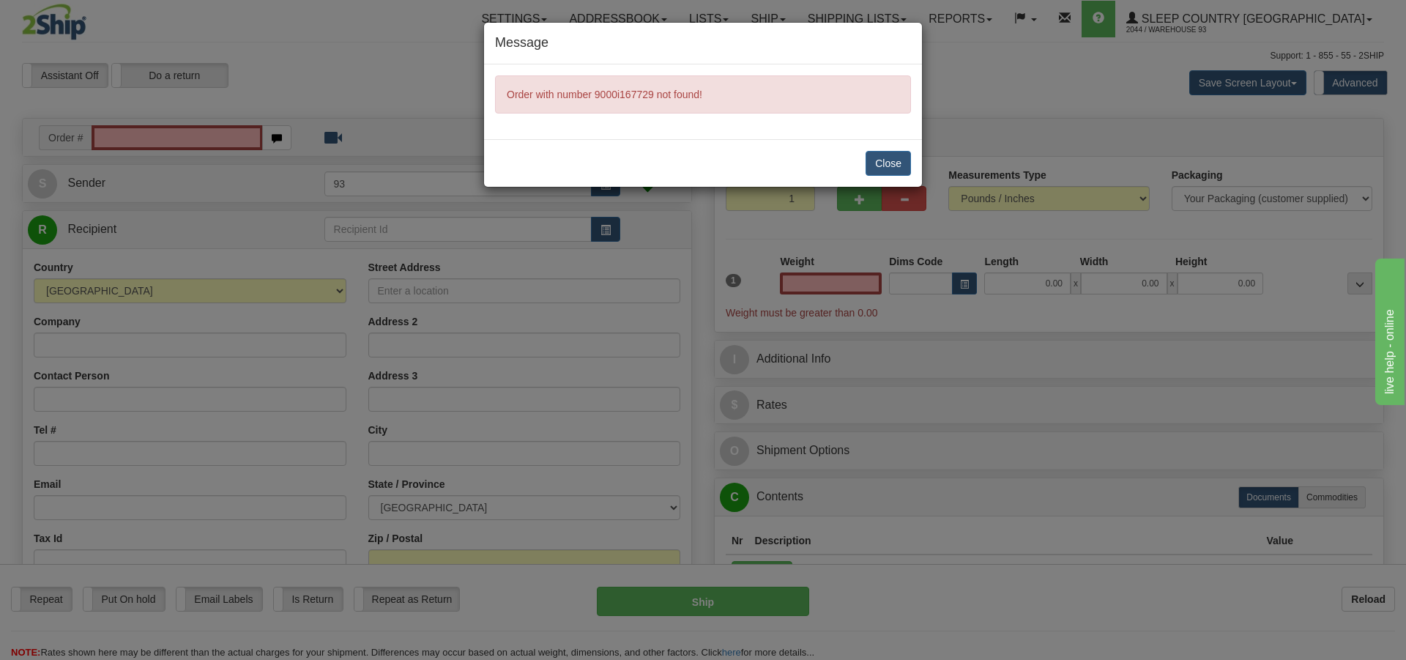
type input "0.00"
click at [116, 130] on div "Message Order with number 9000i167729 not found! Close" at bounding box center [703, 330] width 1406 height 660
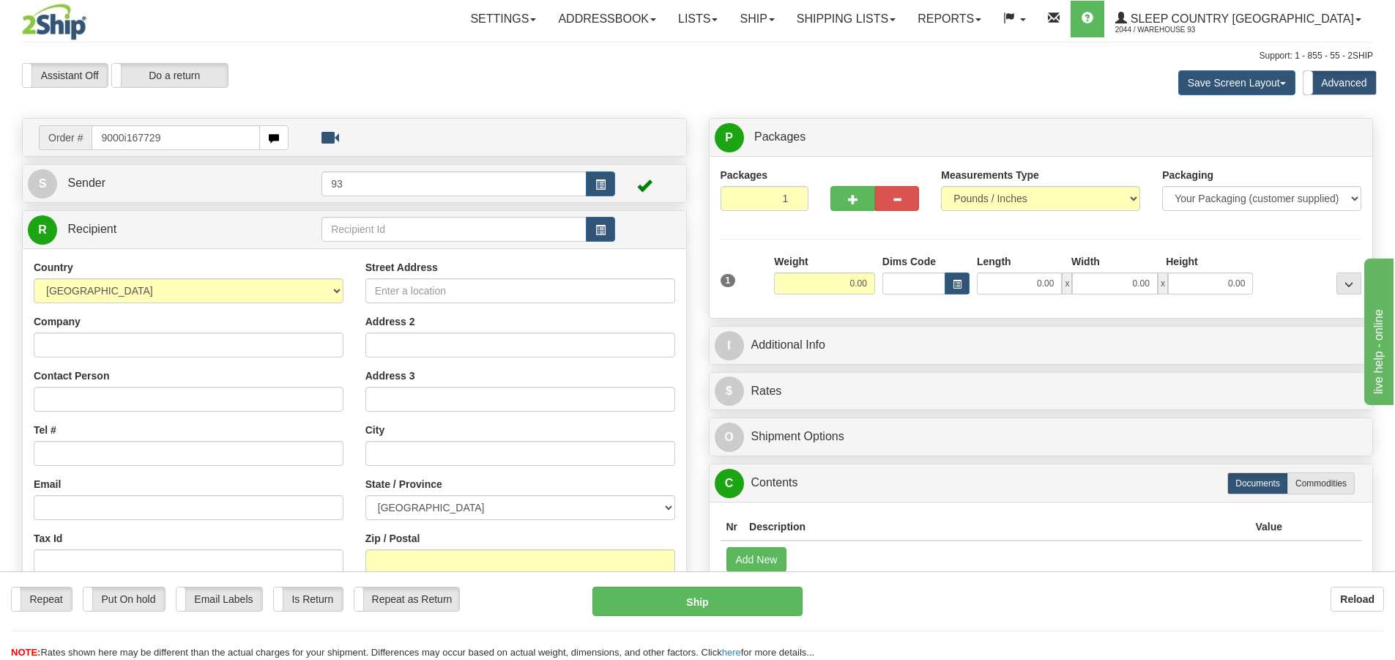
type input "9000i167729"
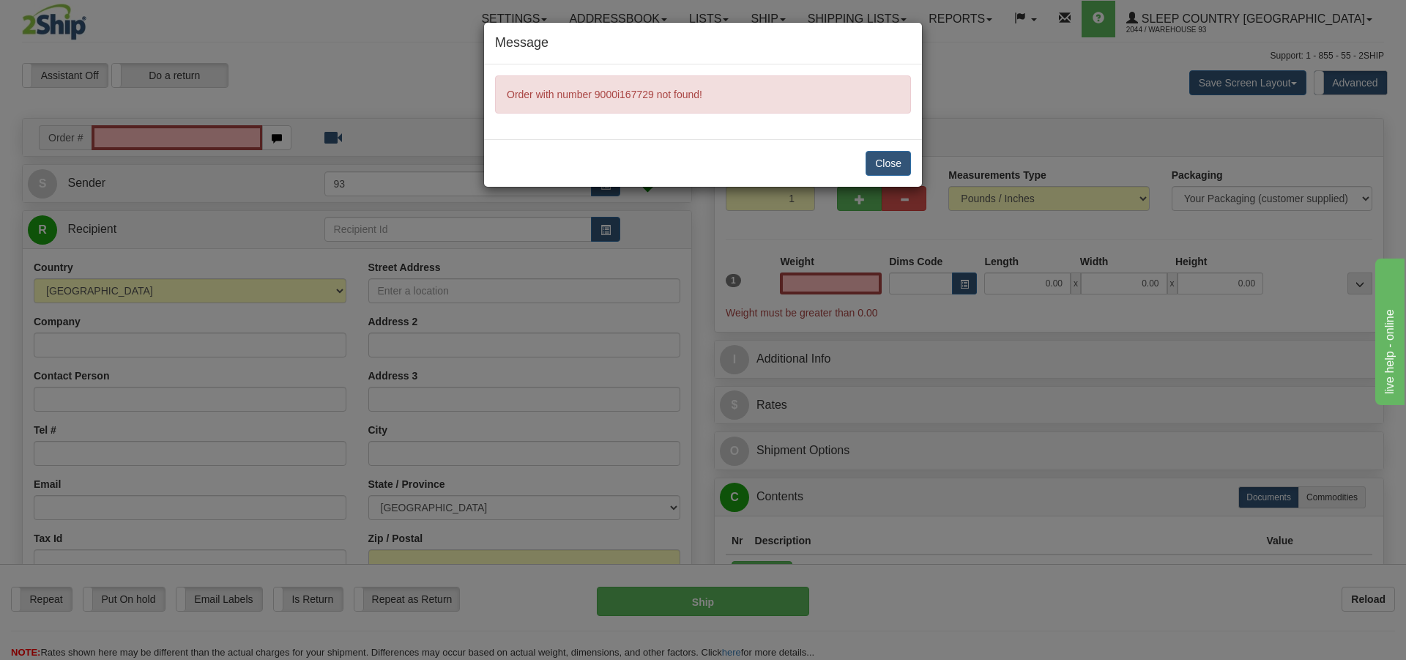
type input "0.00"
click at [892, 162] on button "Close" at bounding box center [888, 163] width 45 height 25
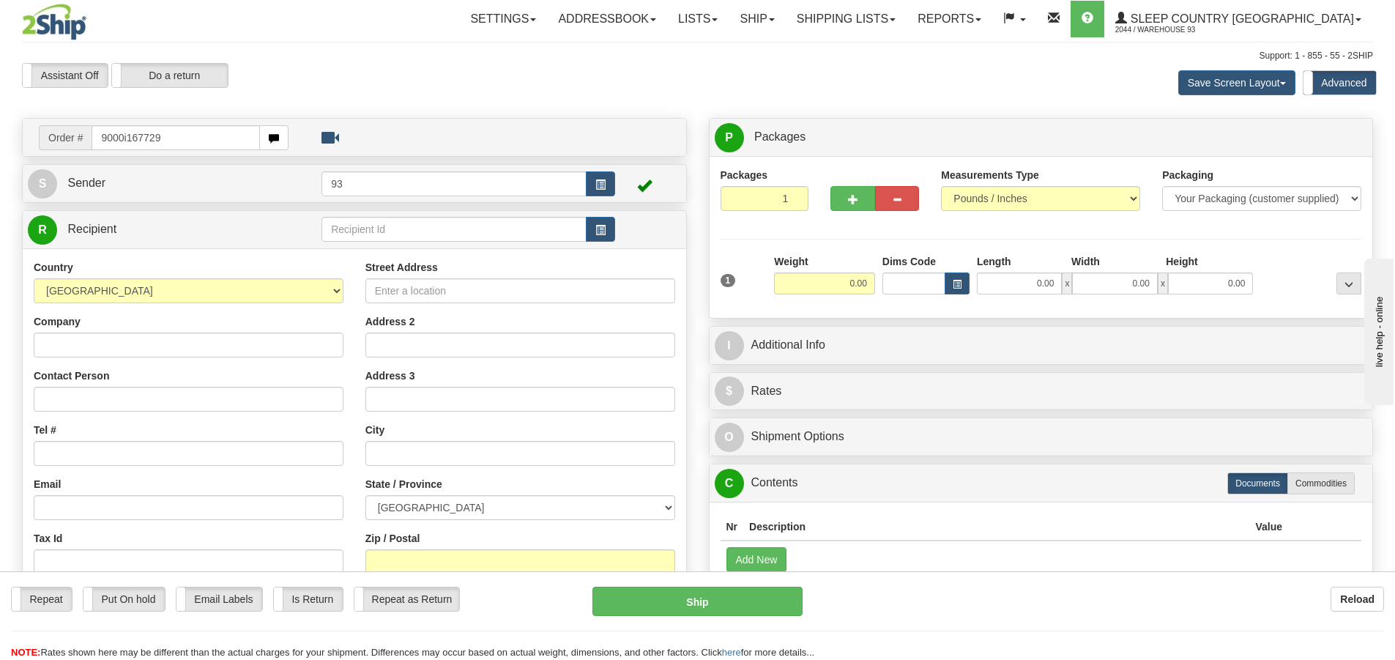
type input "9000i167729"
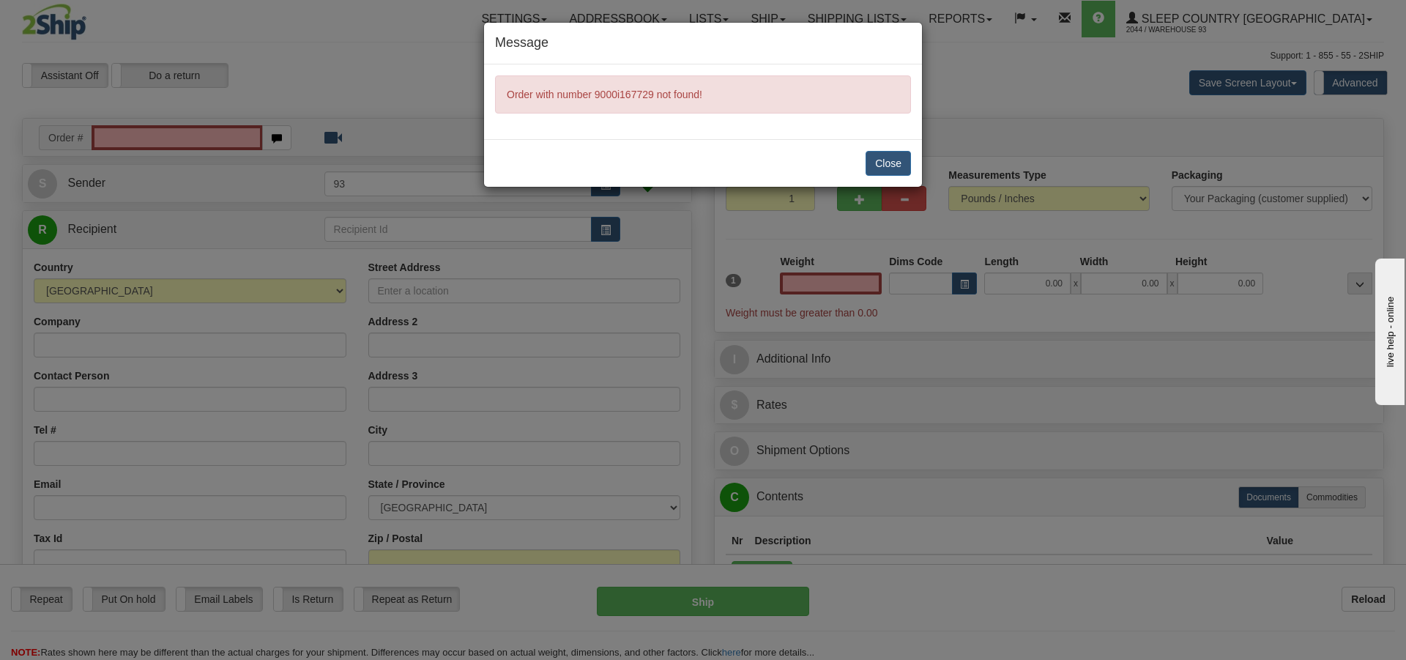
type input "0.00"
click at [892, 160] on button "Close" at bounding box center [888, 163] width 45 height 25
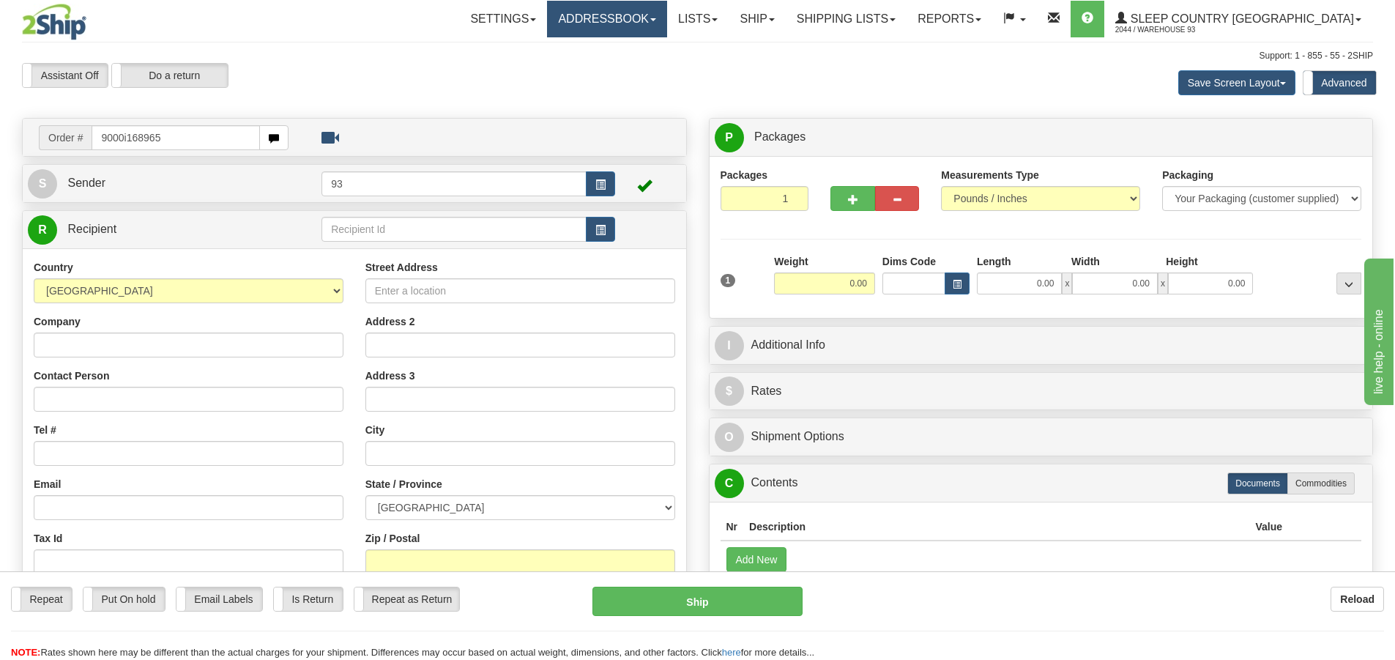
type input "9000i168965"
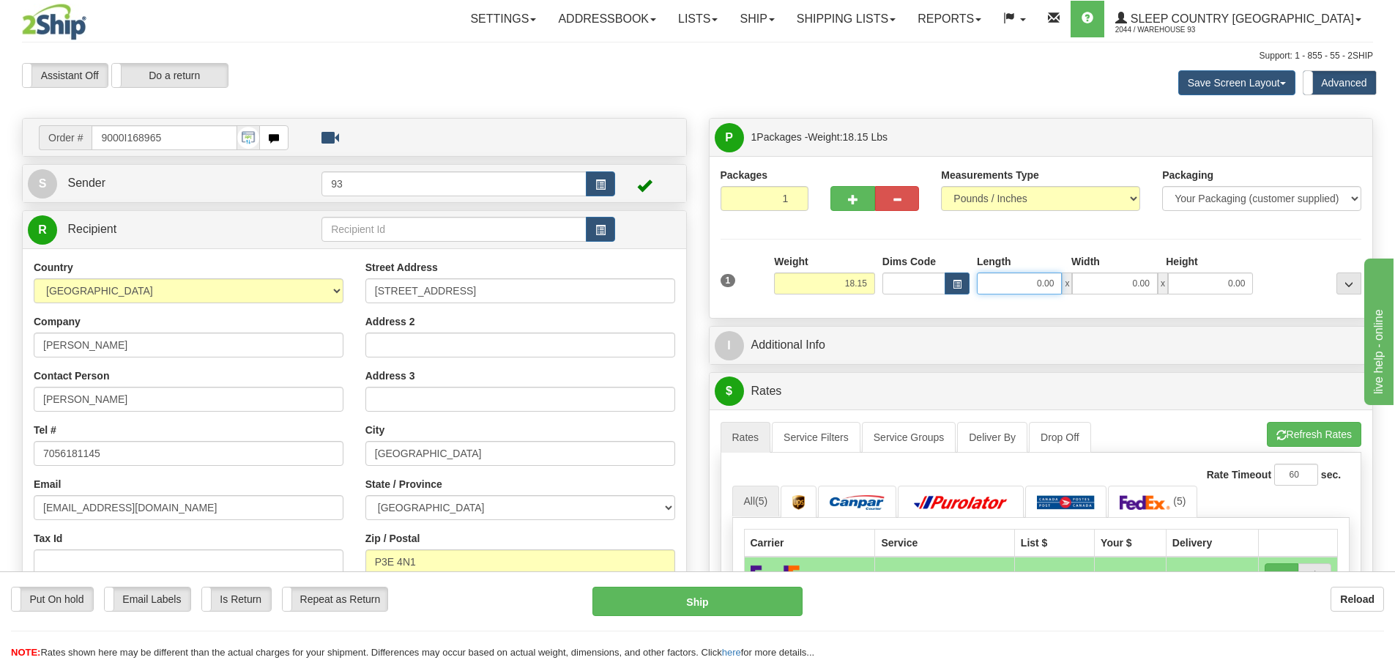
click at [1004, 282] on input "0.00" at bounding box center [1019, 283] width 85 height 22
type input "21.00"
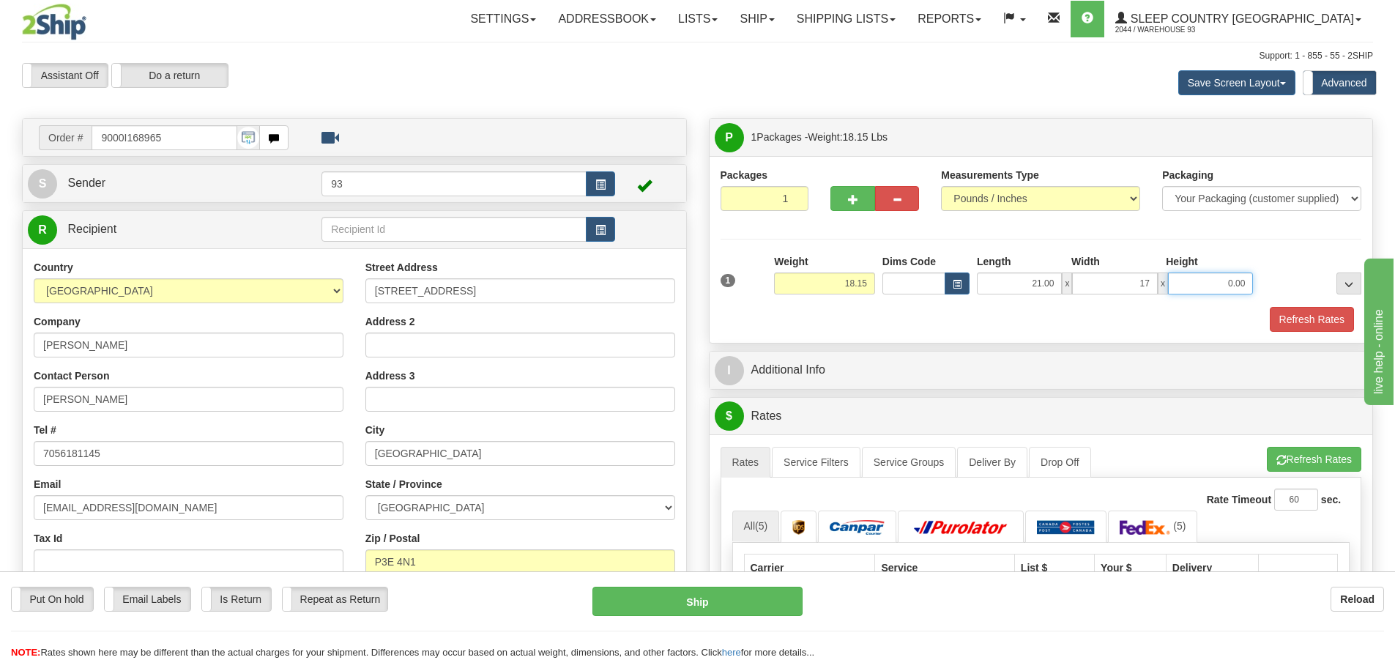
type input "17.00"
type input "4.00"
click at [1316, 318] on button "Refresh Rates" at bounding box center [1312, 319] width 84 height 25
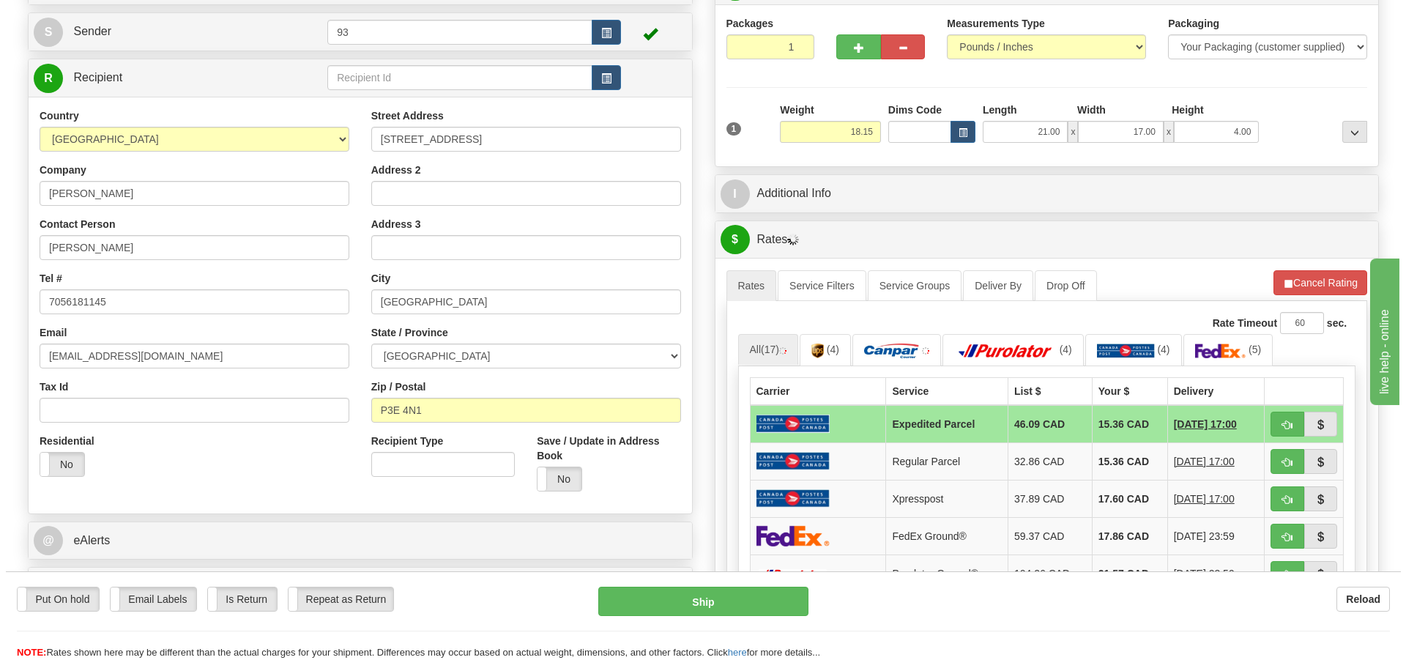
scroll to position [220, 0]
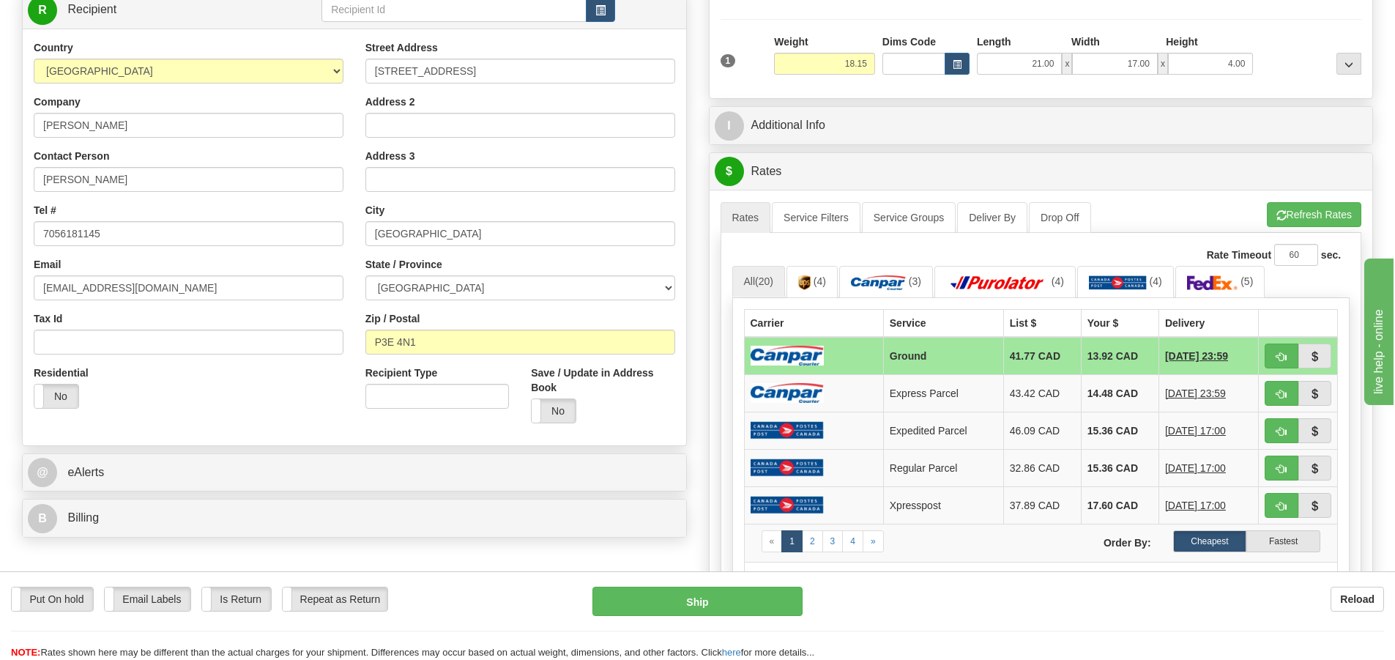
click at [819, 360] on img at bounding box center [787, 356] width 73 height 20
click at [694, 592] on button "Ship" at bounding box center [698, 601] width 210 height 29
type input "1"
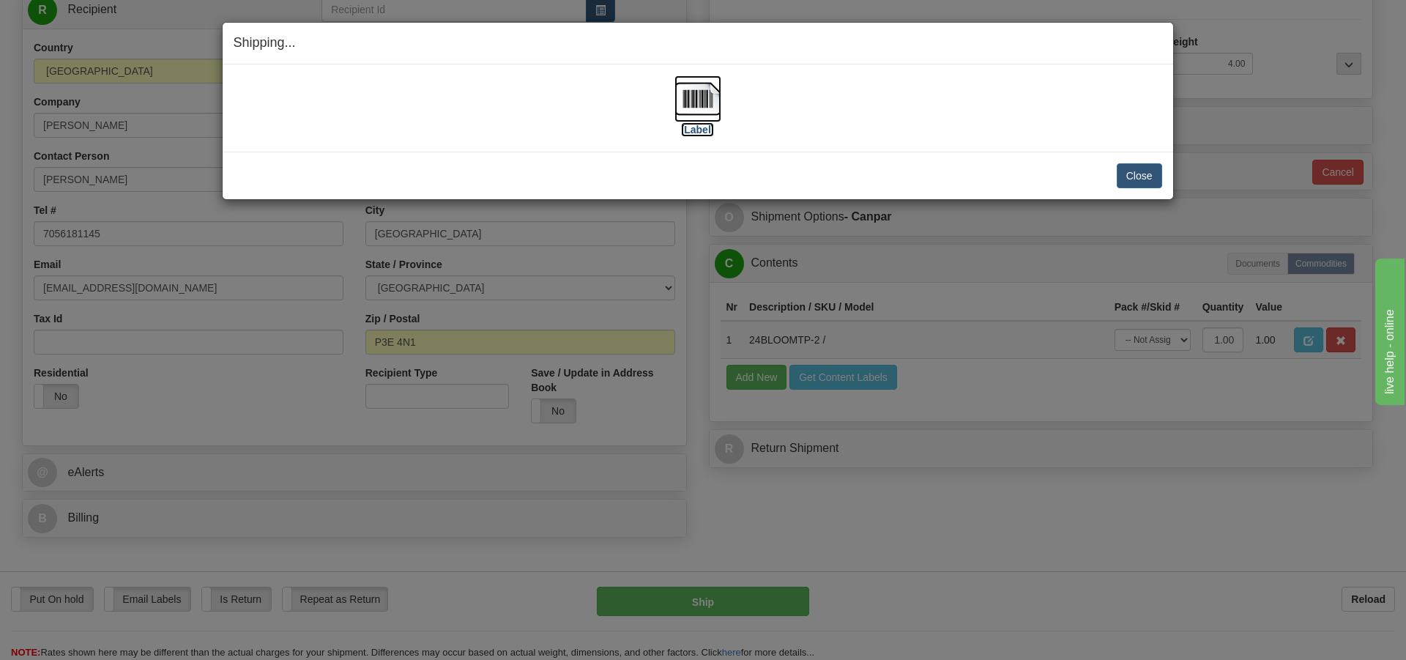
click at [693, 103] on img at bounding box center [698, 98] width 47 height 47
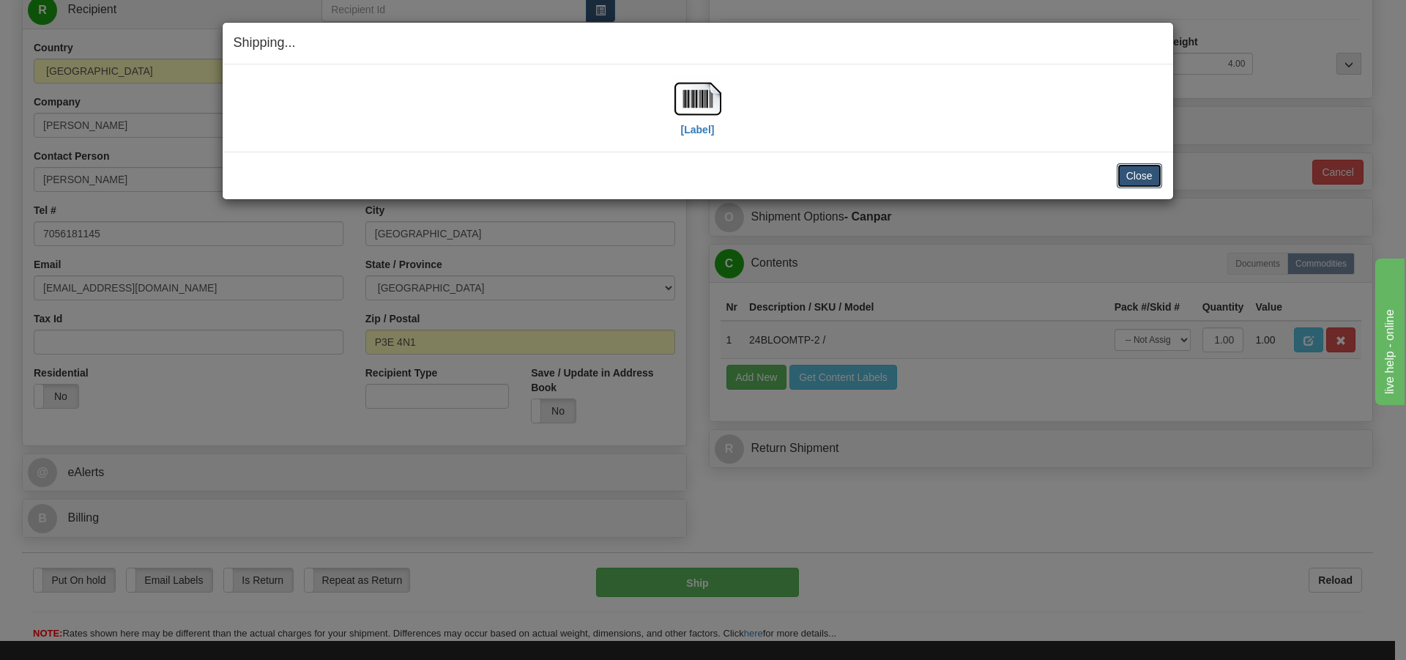
click at [1142, 171] on button "Close" at bounding box center [1139, 175] width 45 height 25
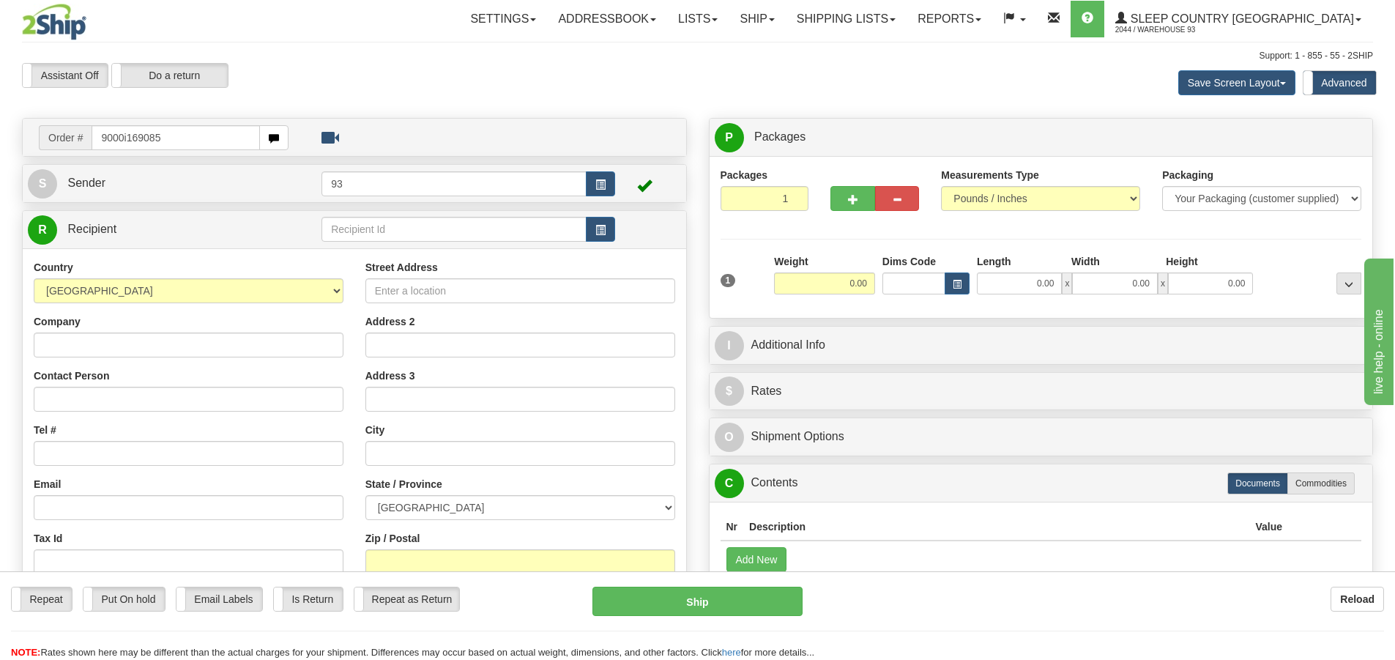
type input "9000i169085"
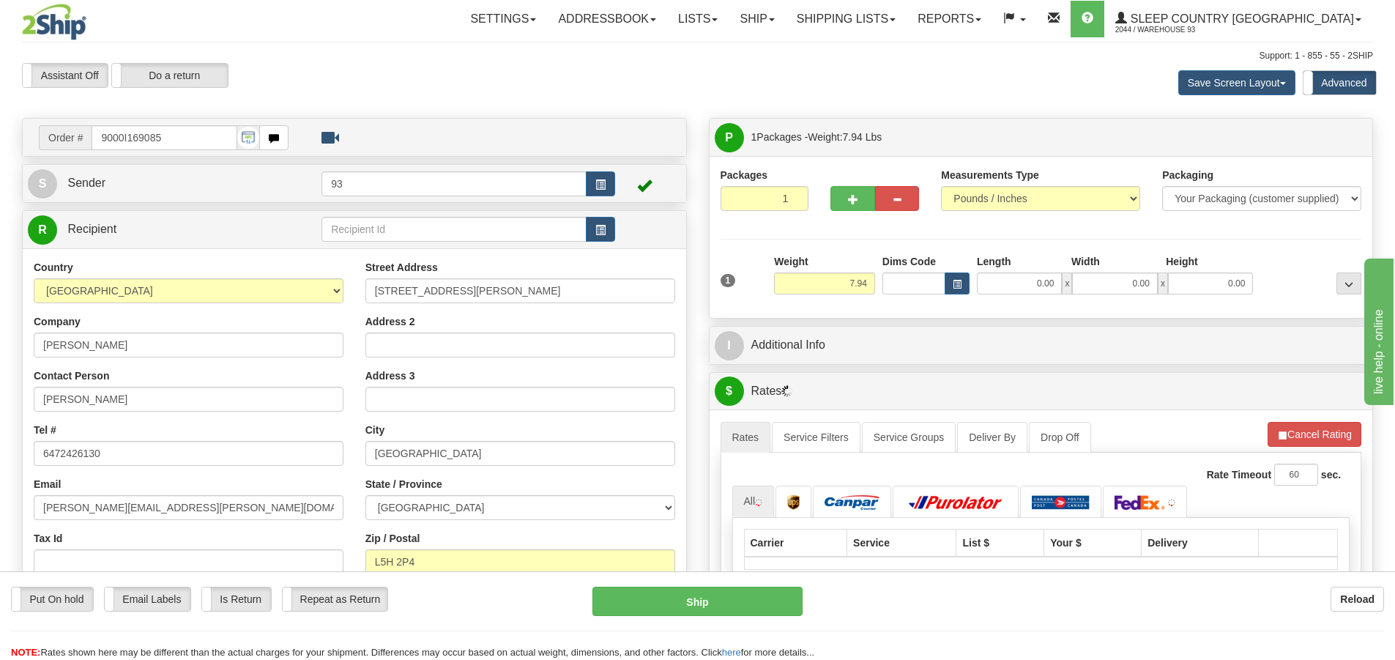
click at [1011, 271] on div "Length" at bounding box center [1020, 263] width 94 height 18
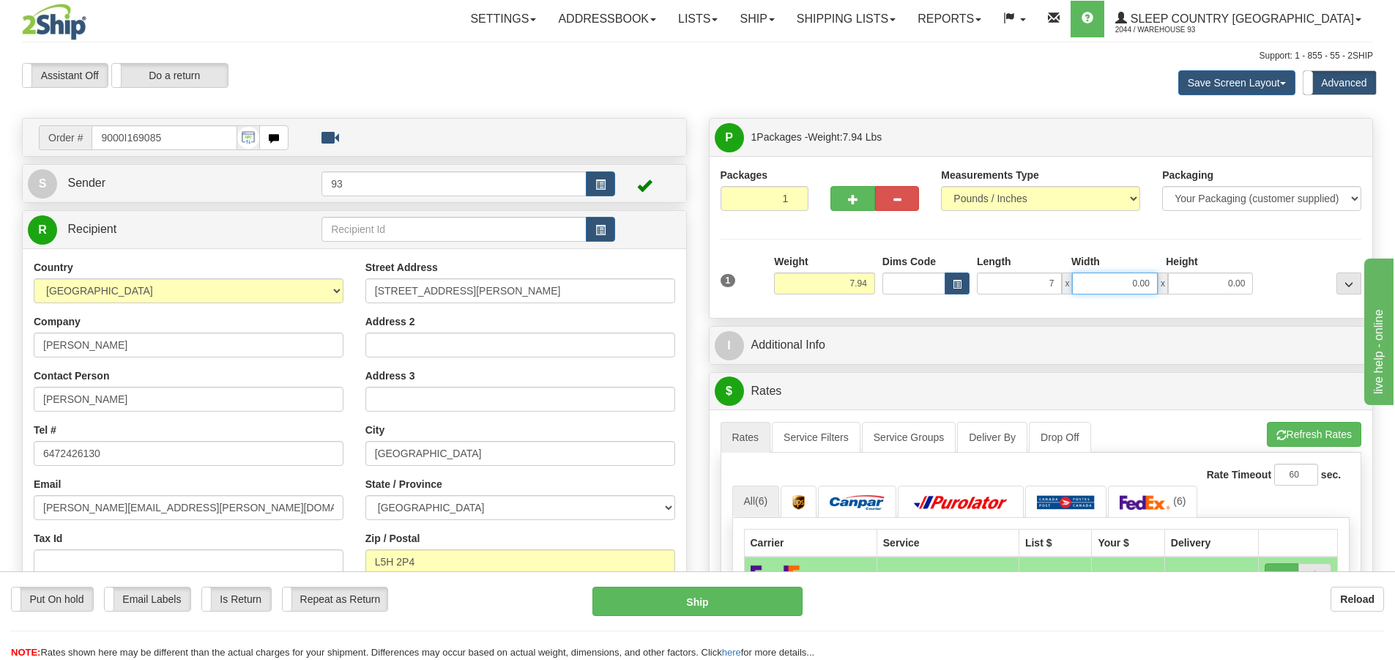
type input "7.00"
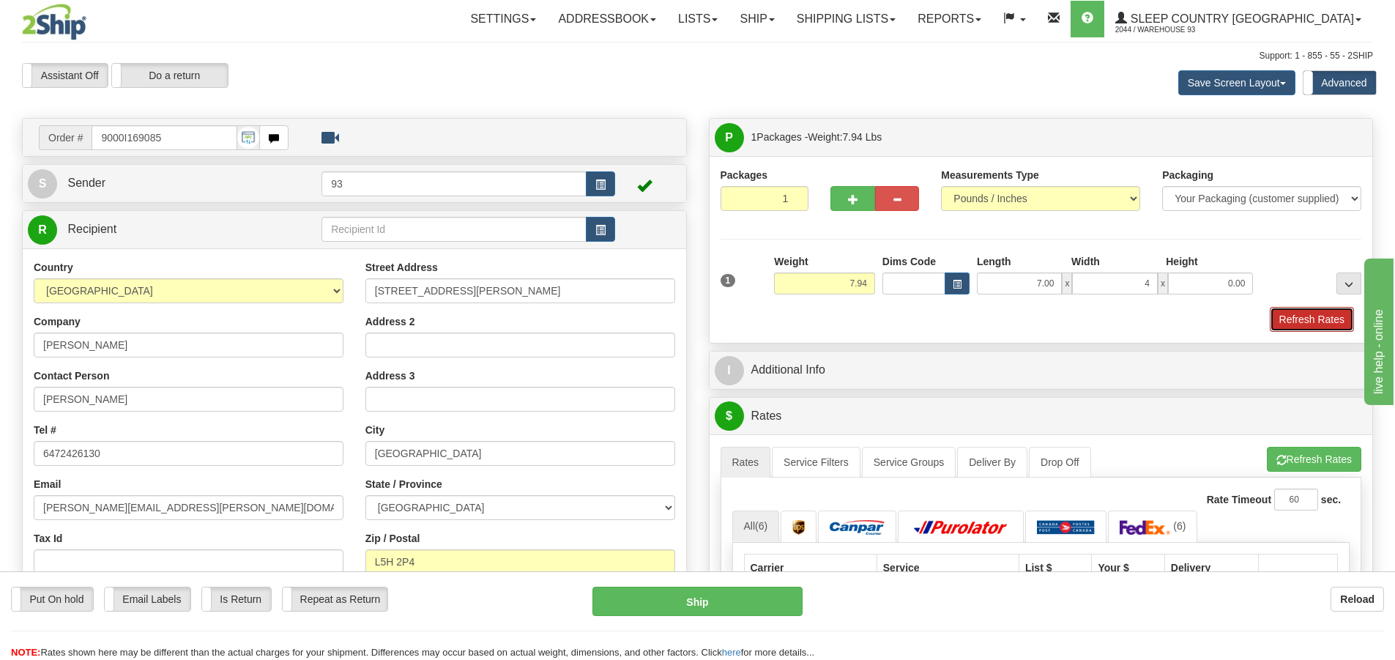
type input "4.00"
click at [1302, 314] on button "Refresh Rates" at bounding box center [1312, 319] width 84 height 25
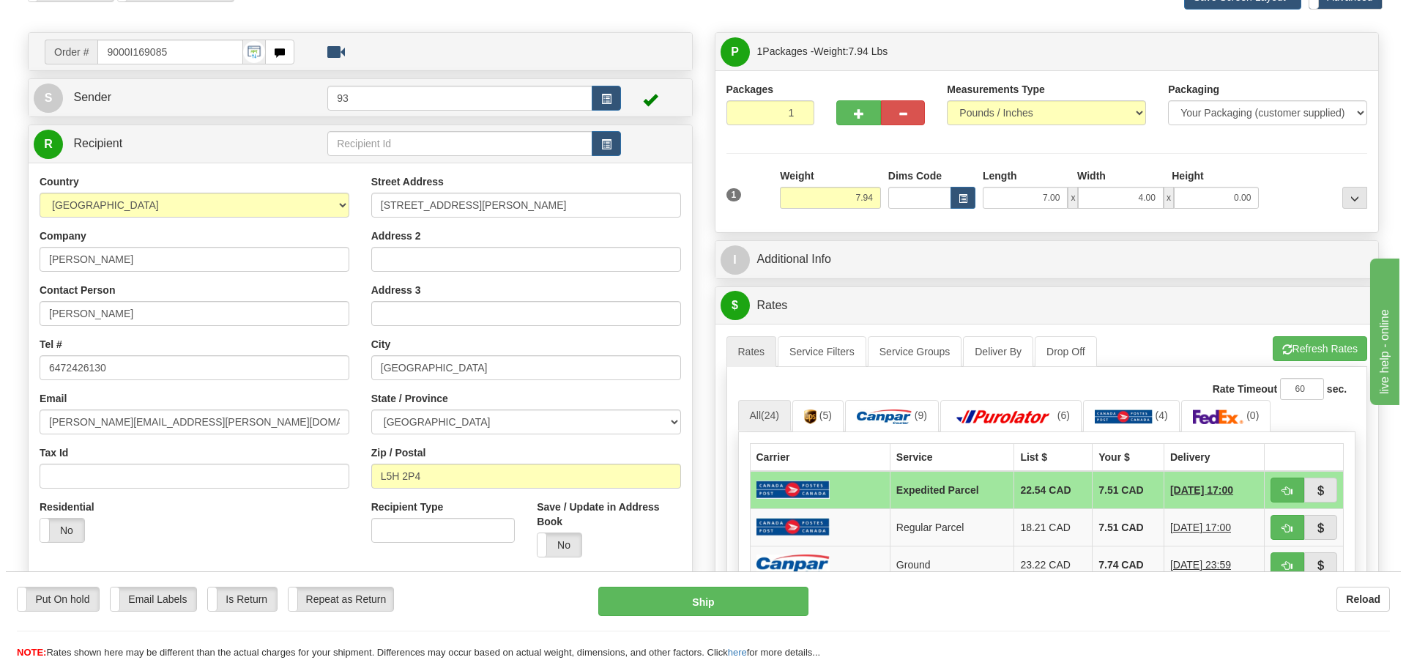
scroll to position [220, 0]
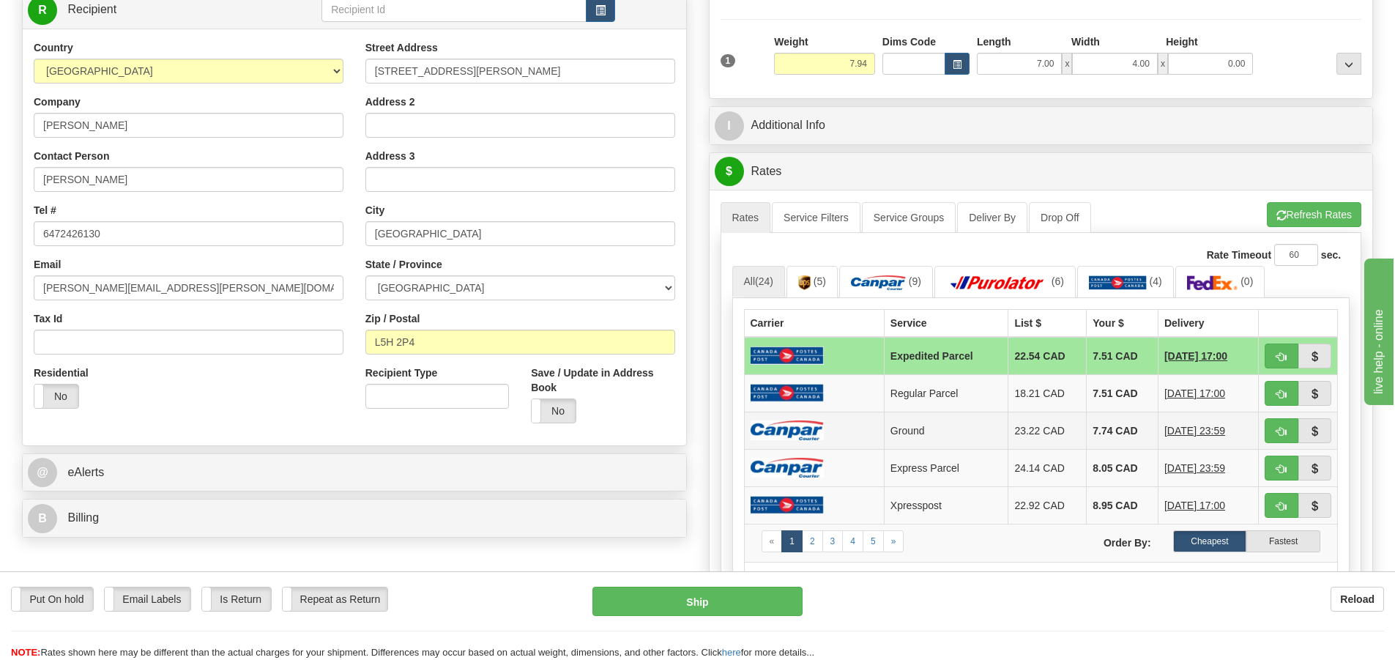
click at [810, 437] on img at bounding box center [787, 430] width 73 height 20
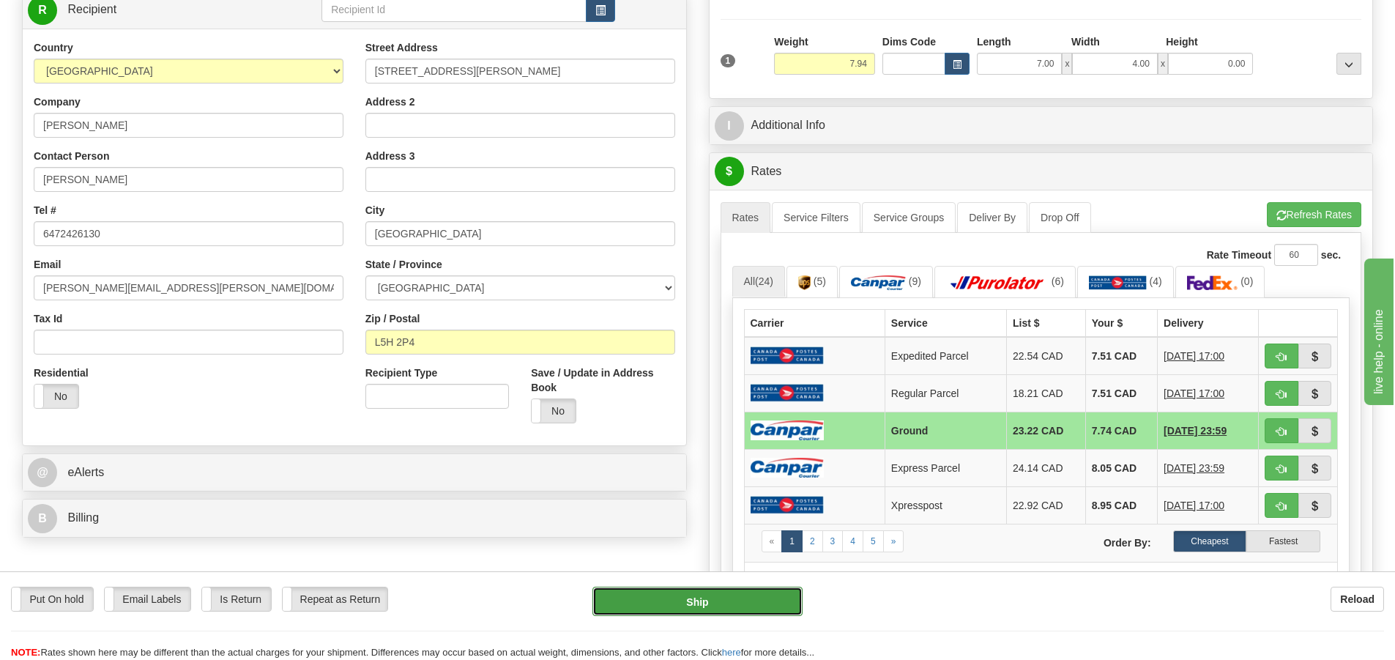
click at [713, 598] on button "Ship" at bounding box center [698, 601] width 210 height 29
type input "1"
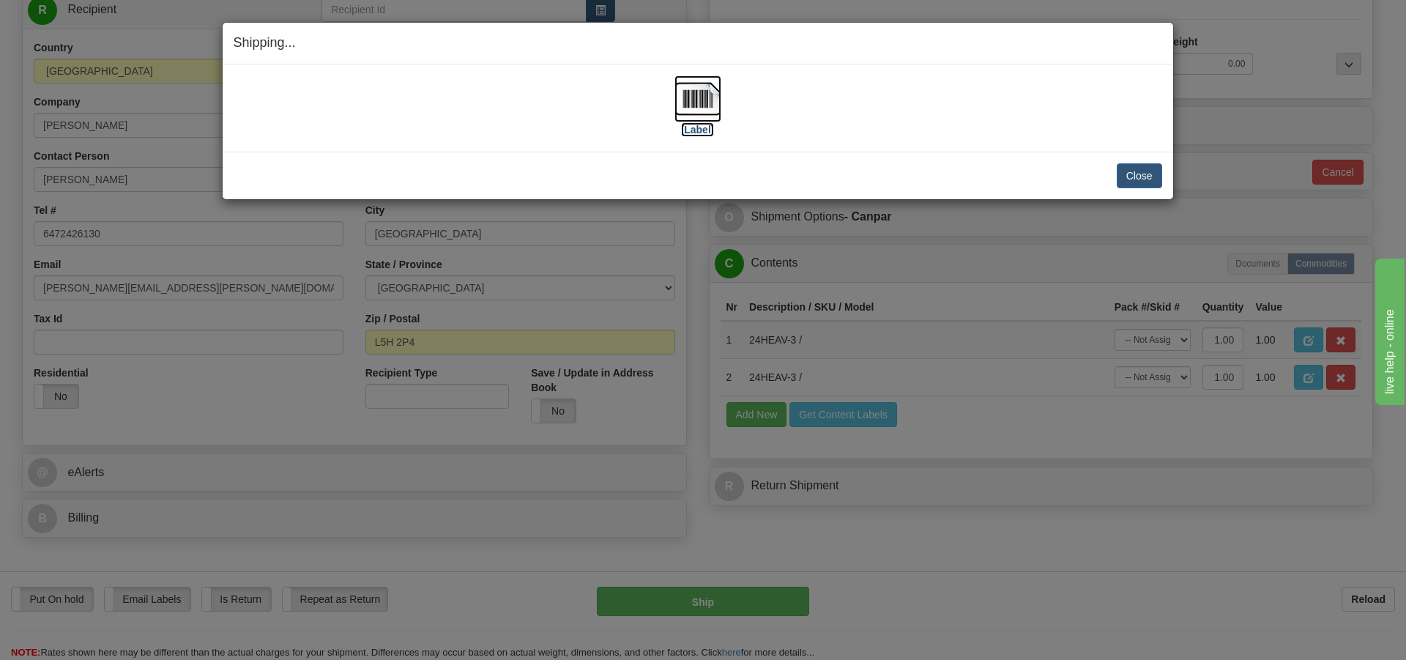
click at [696, 95] on img at bounding box center [698, 98] width 47 height 47
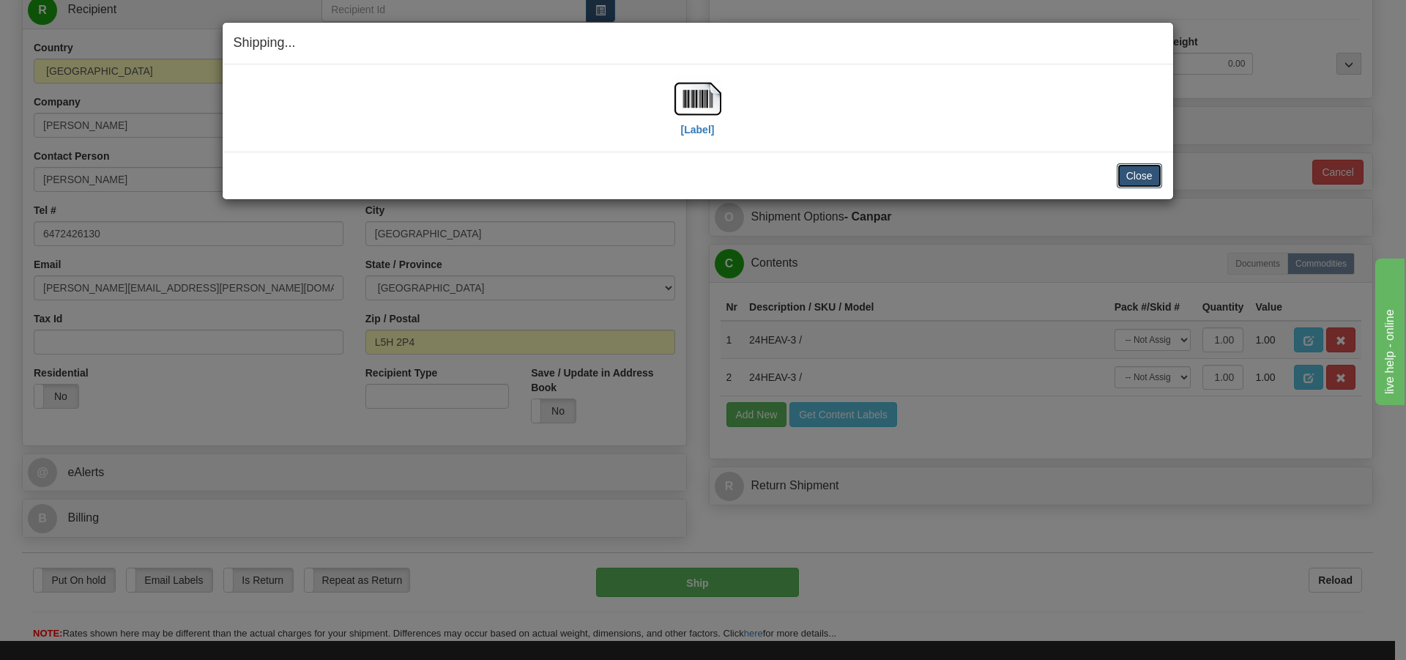
click at [1143, 171] on button "Close" at bounding box center [1139, 175] width 45 height 25
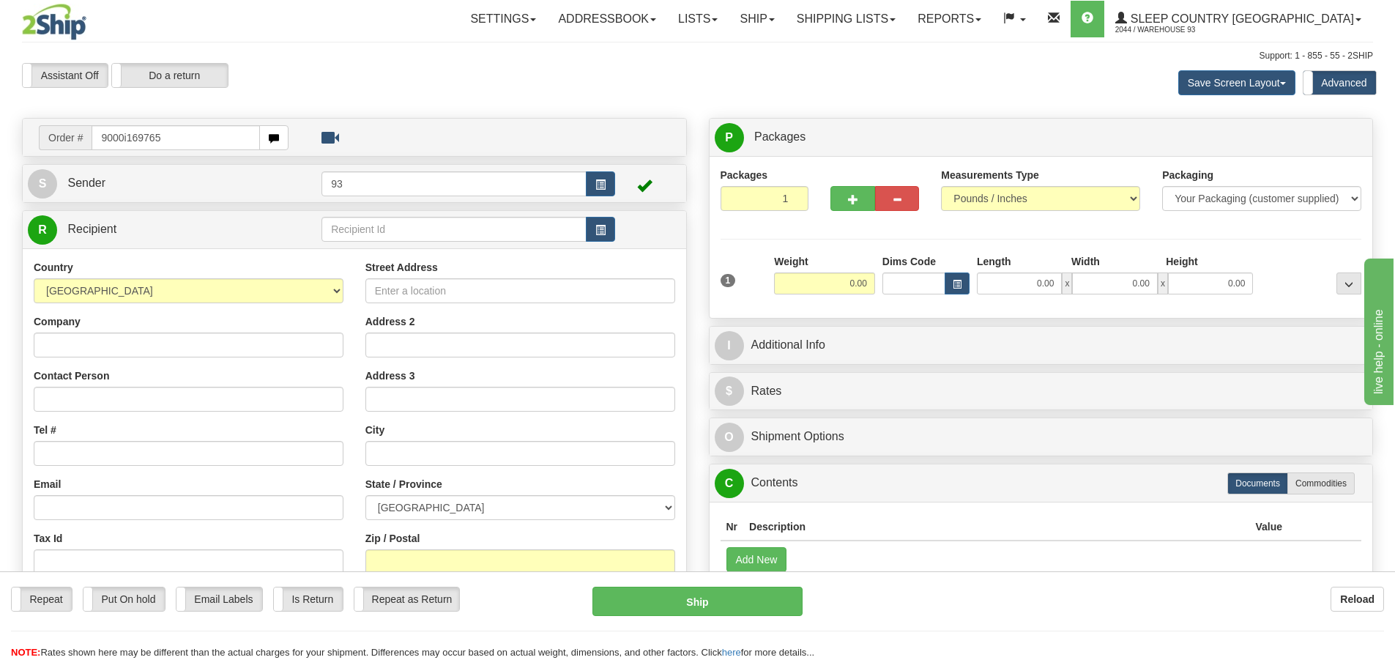
type input "9000i169765"
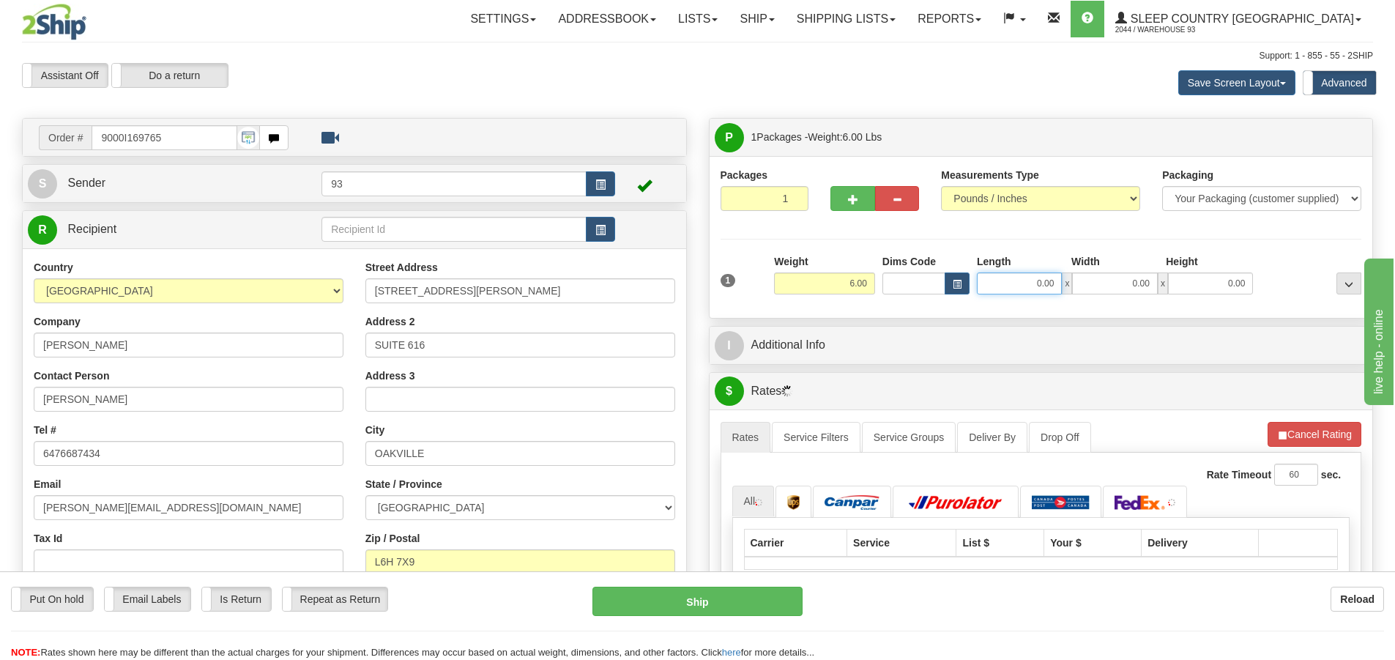
click at [1020, 280] on input "0.00" at bounding box center [1019, 283] width 85 height 22
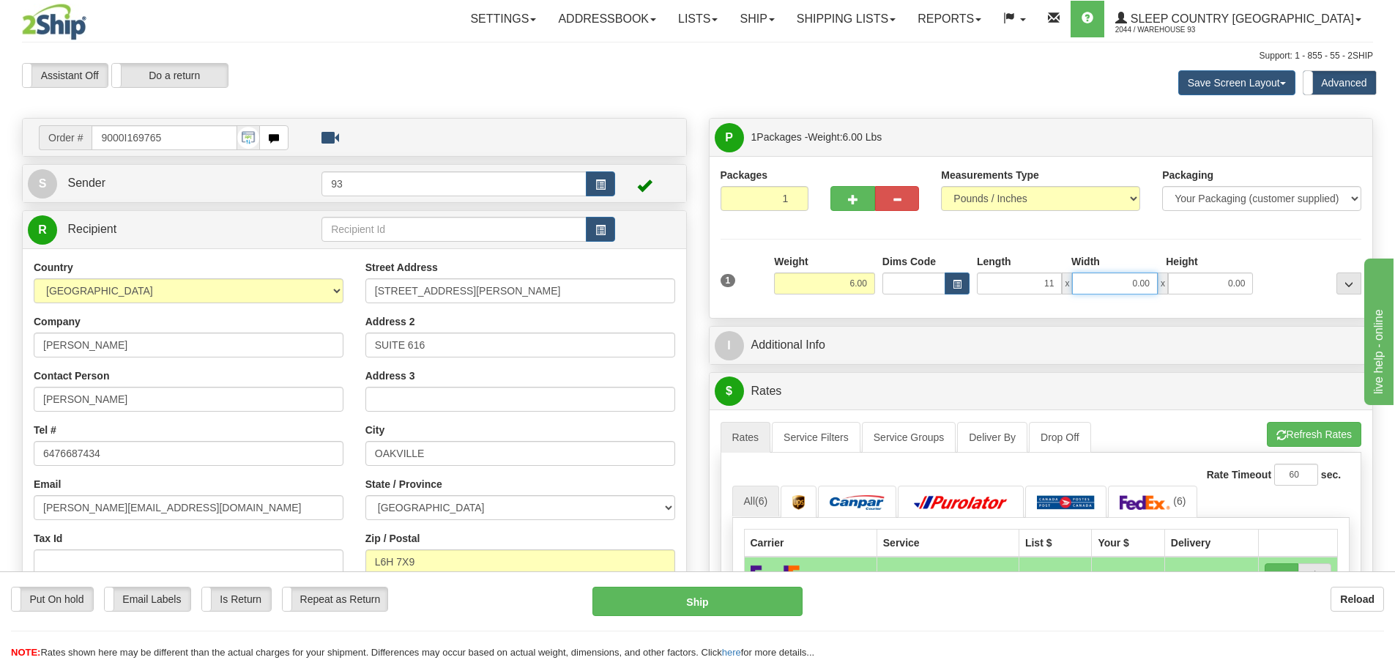
type input "11.00"
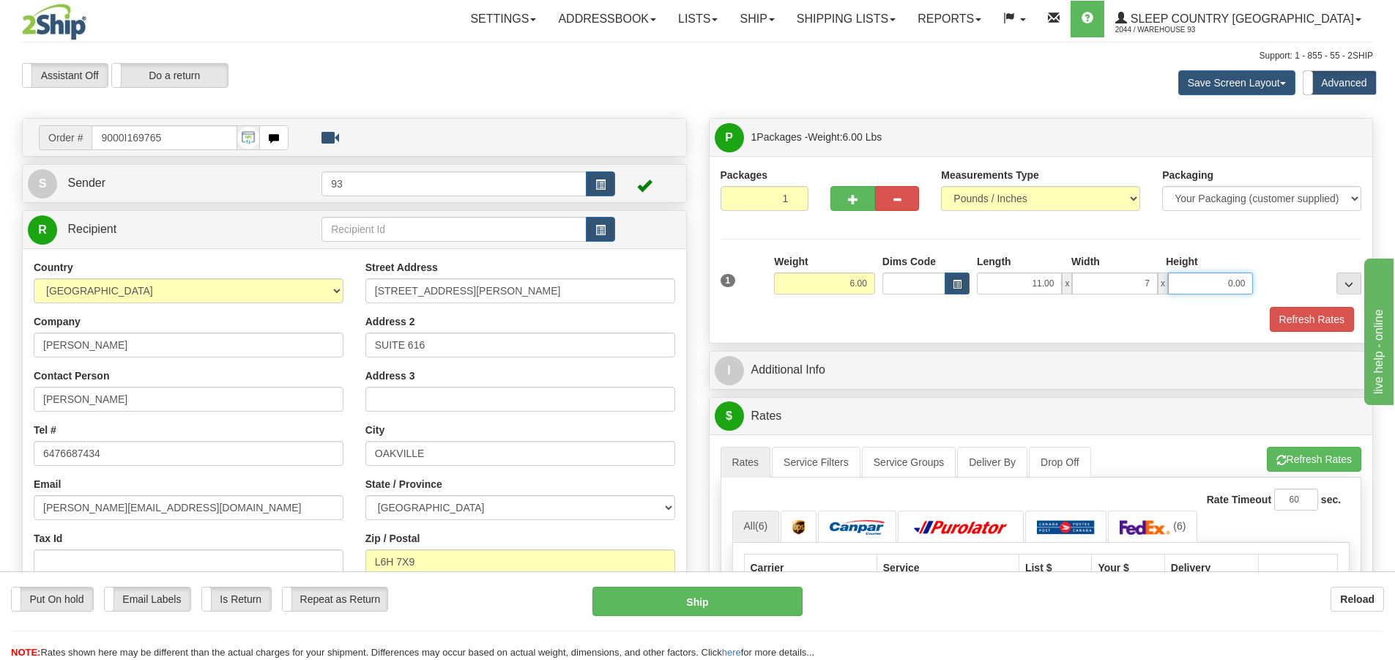
type input "7.00"
type input "4.00"
click at [1314, 318] on button "Refresh Rates" at bounding box center [1312, 319] width 84 height 25
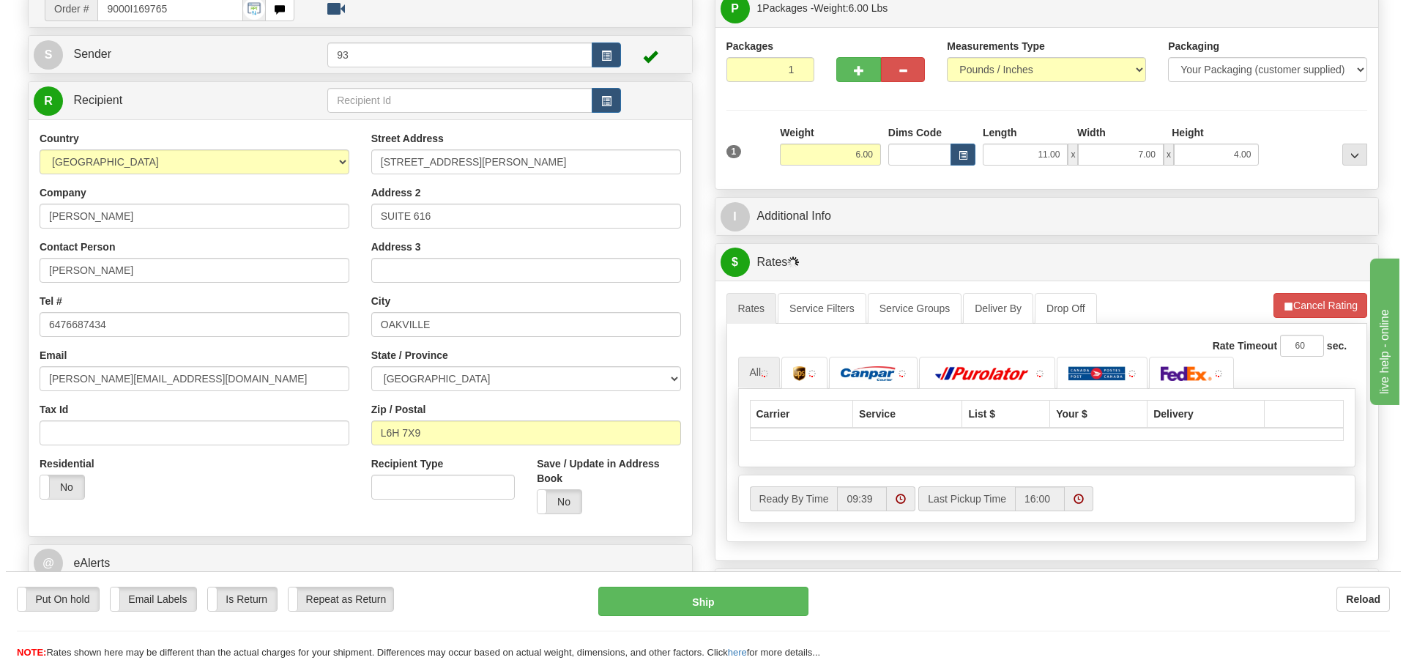
scroll to position [293, 0]
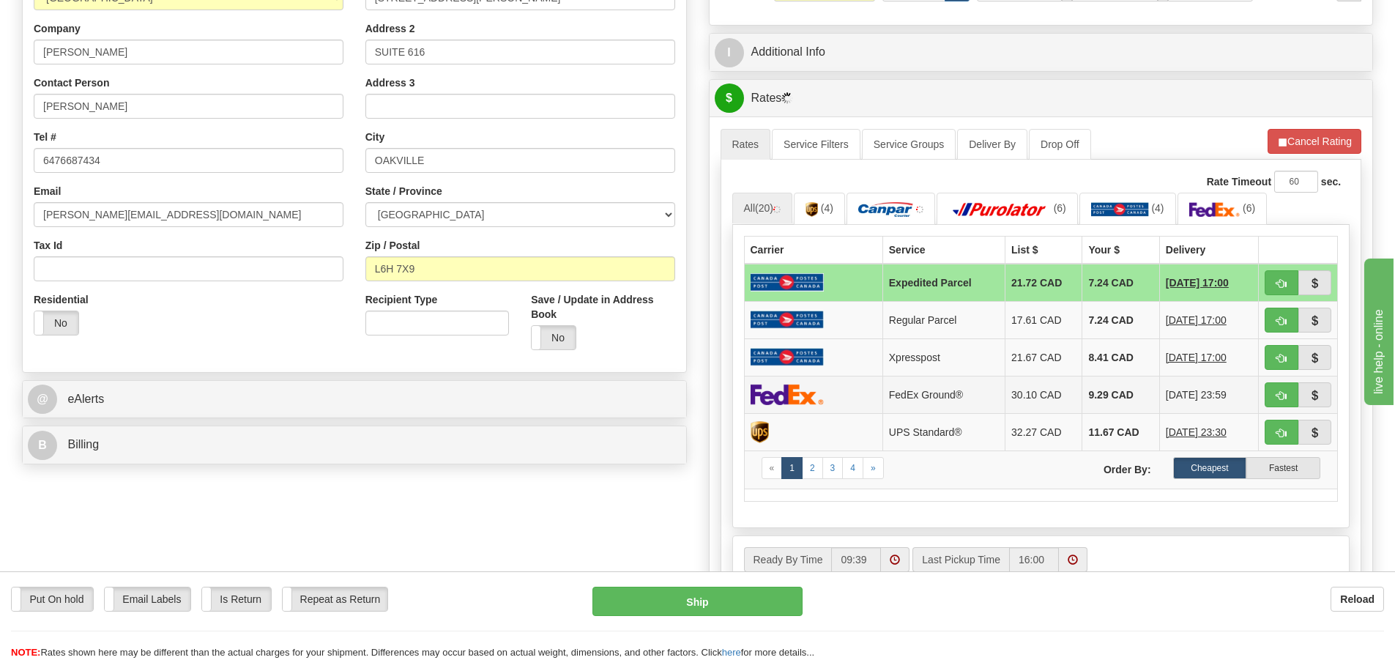
click at [787, 387] on img at bounding box center [787, 394] width 73 height 21
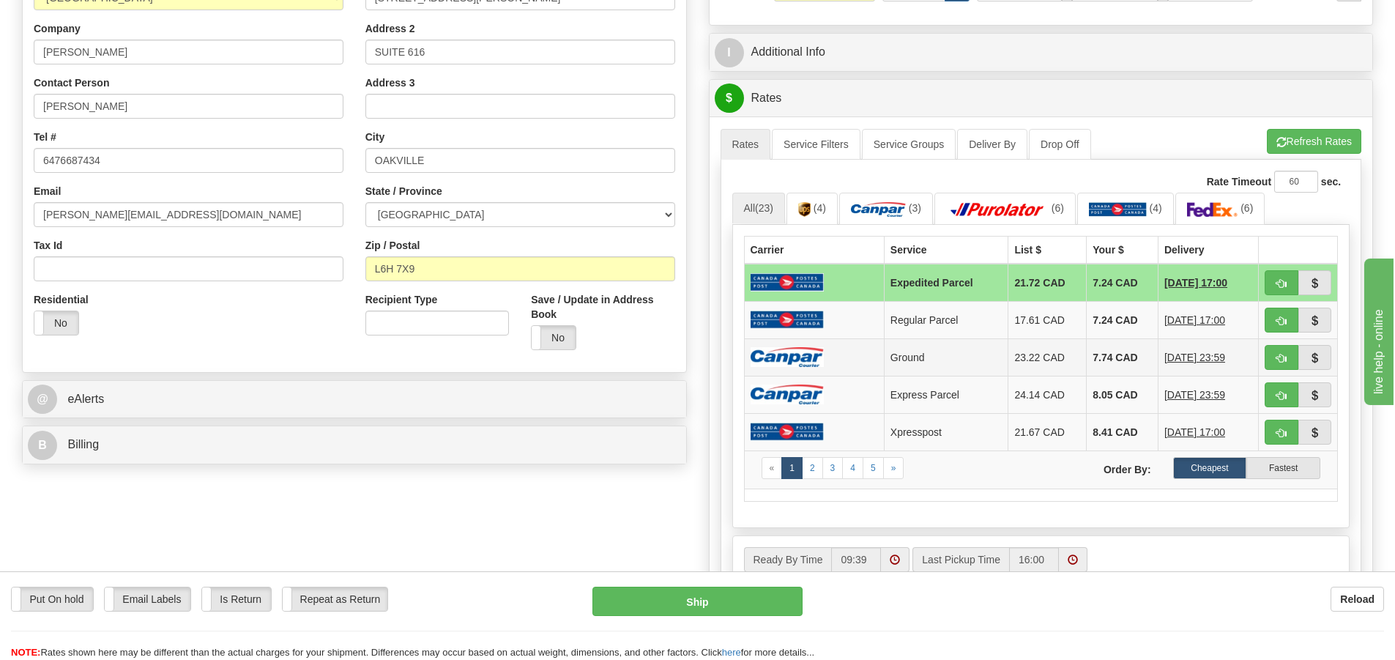
click at [807, 347] on img at bounding box center [787, 357] width 73 height 20
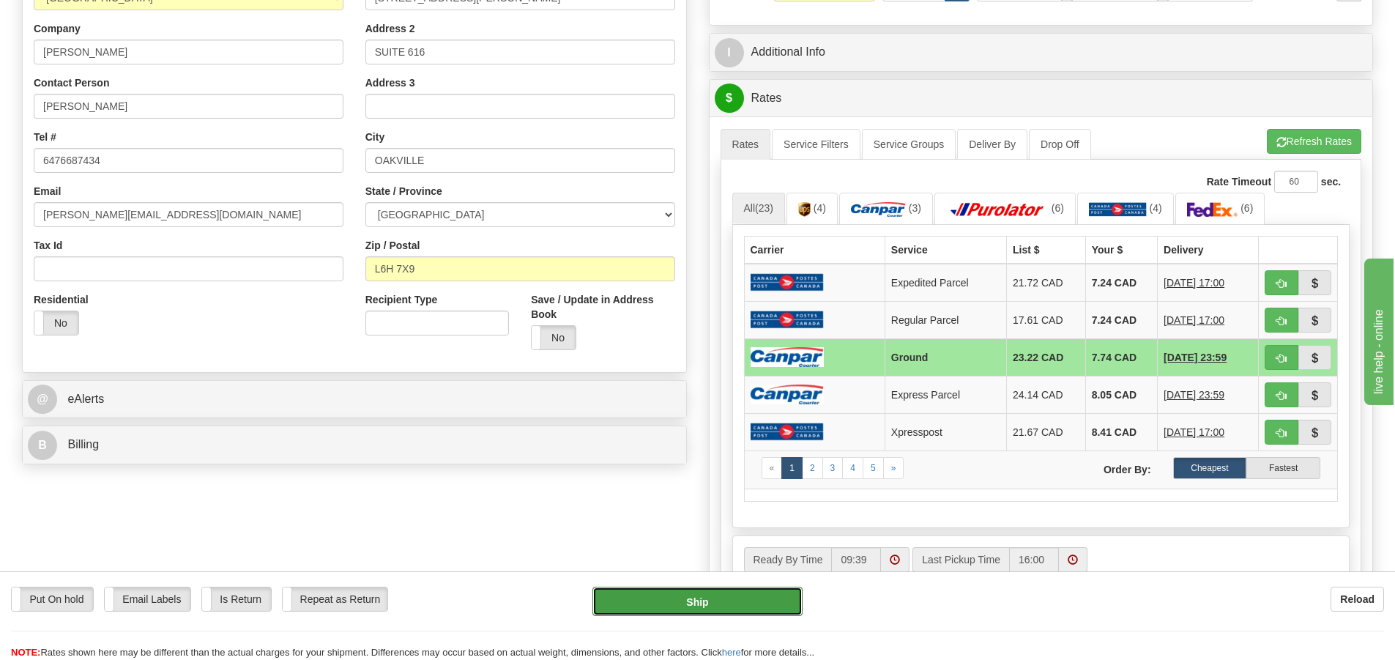
click at [695, 599] on button "Ship" at bounding box center [698, 601] width 210 height 29
type input "1"
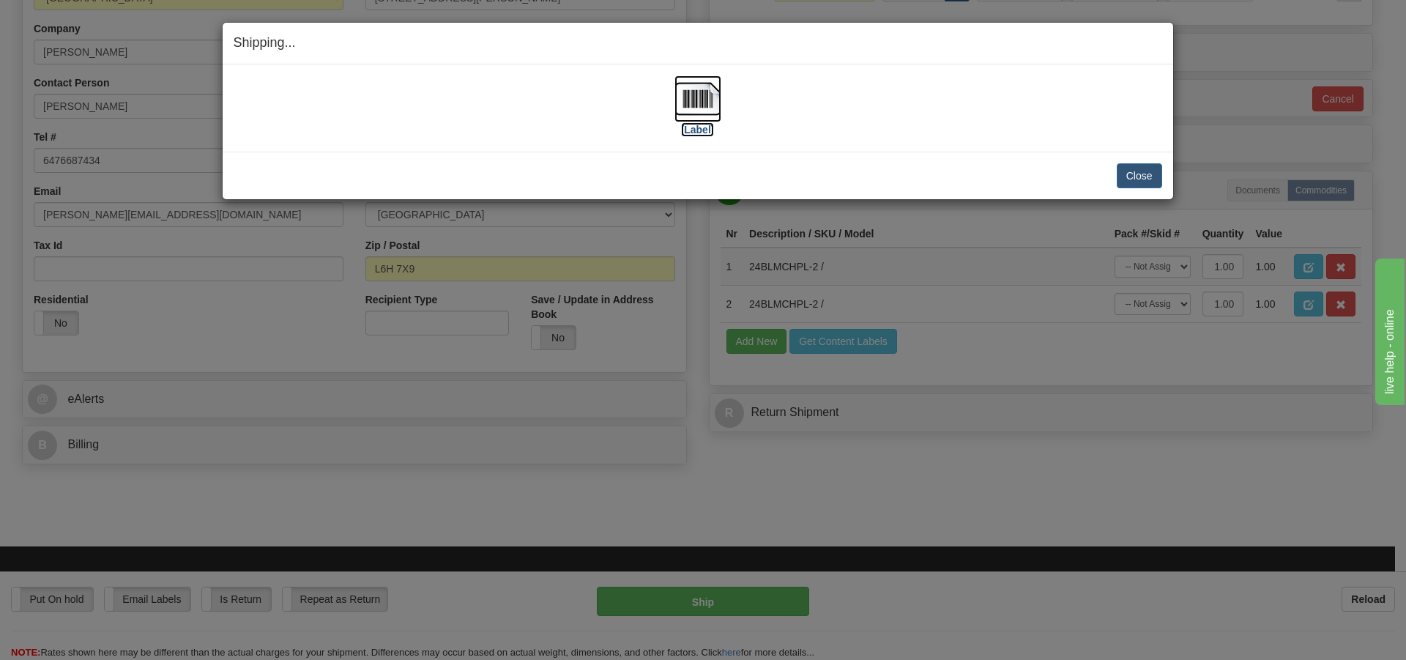
click at [708, 100] on img at bounding box center [698, 98] width 47 height 47
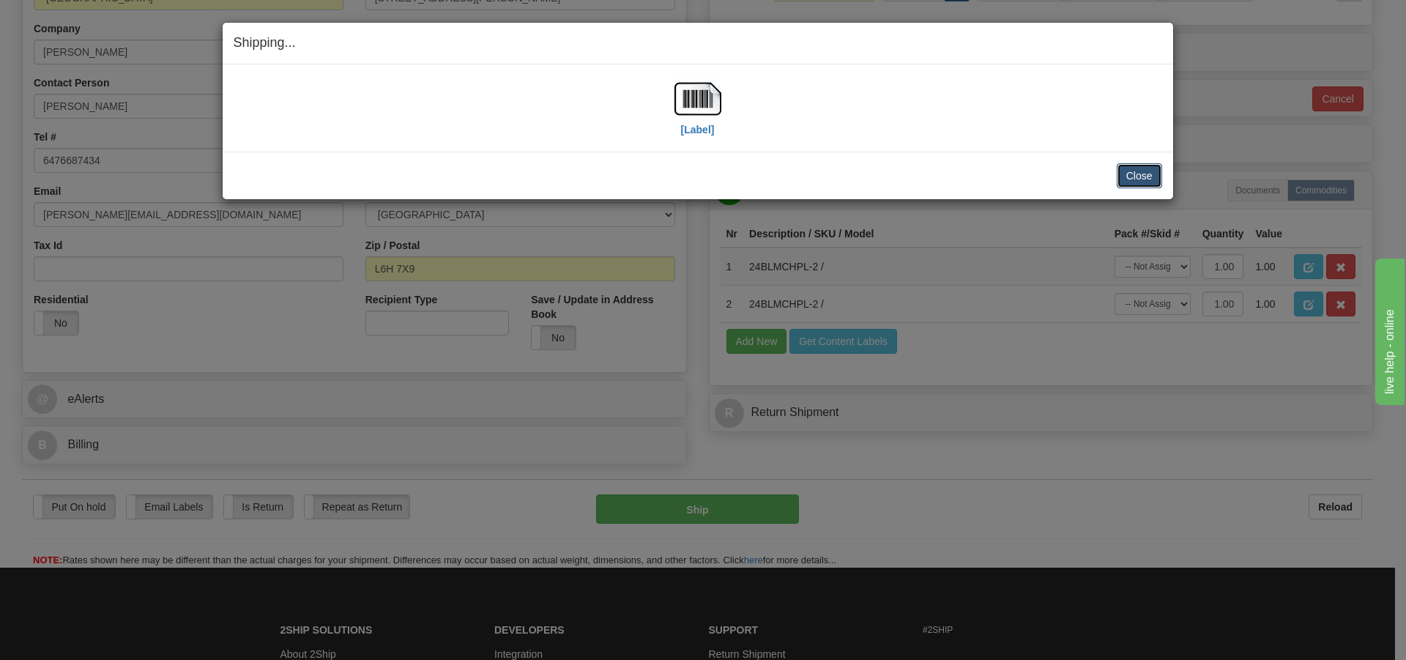
click at [1143, 174] on button "Close" at bounding box center [1139, 175] width 45 height 25
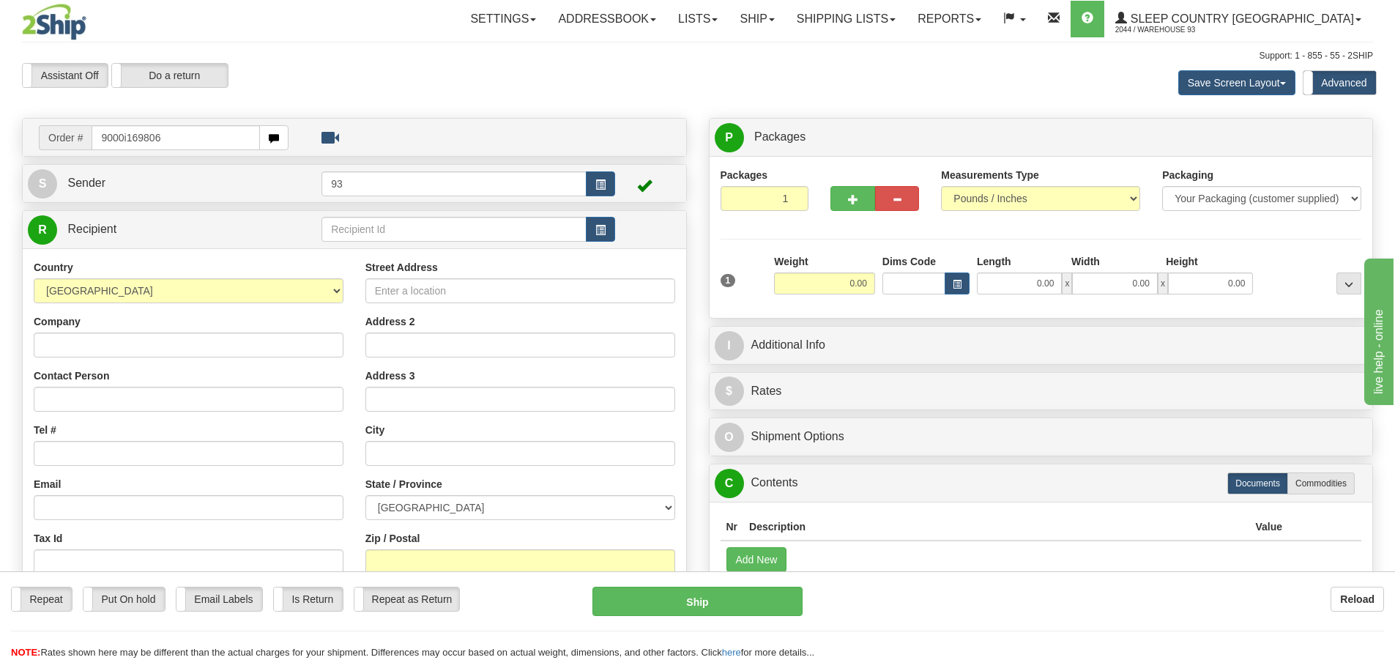
type input "9000i169806"
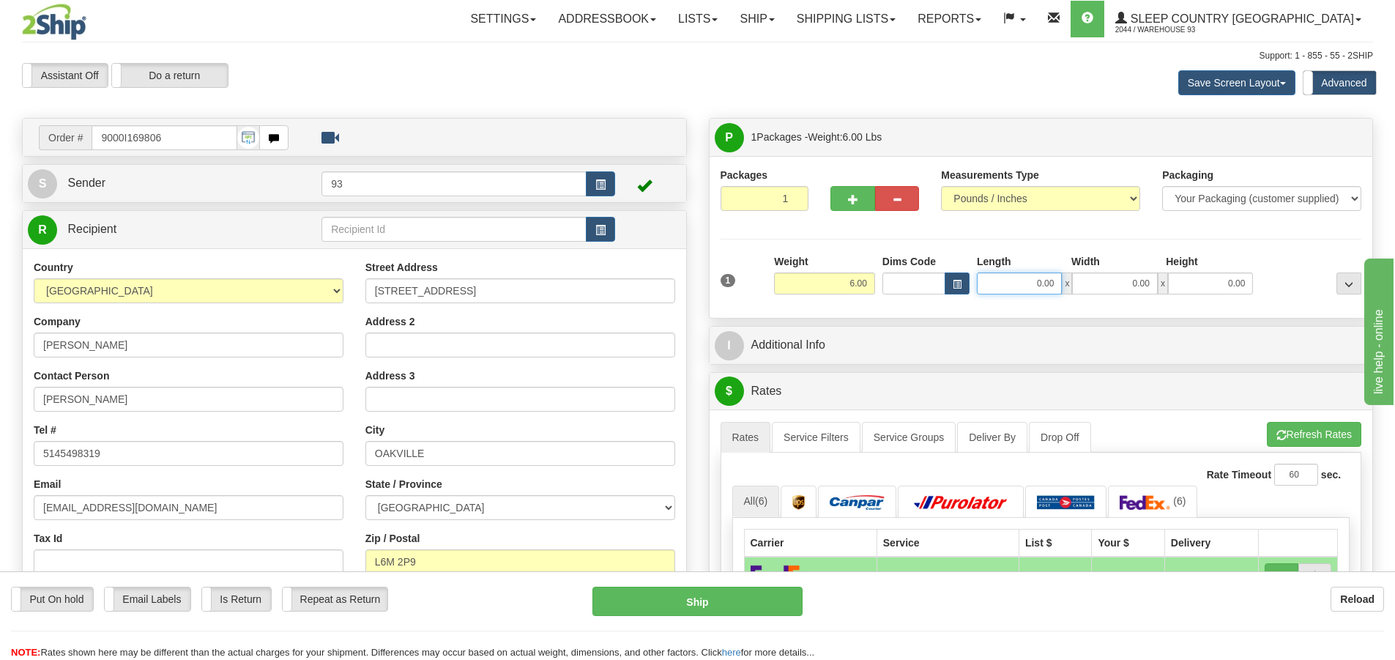
click at [1008, 286] on input "0.00" at bounding box center [1019, 283] width 85 height 22
type input "11.00"
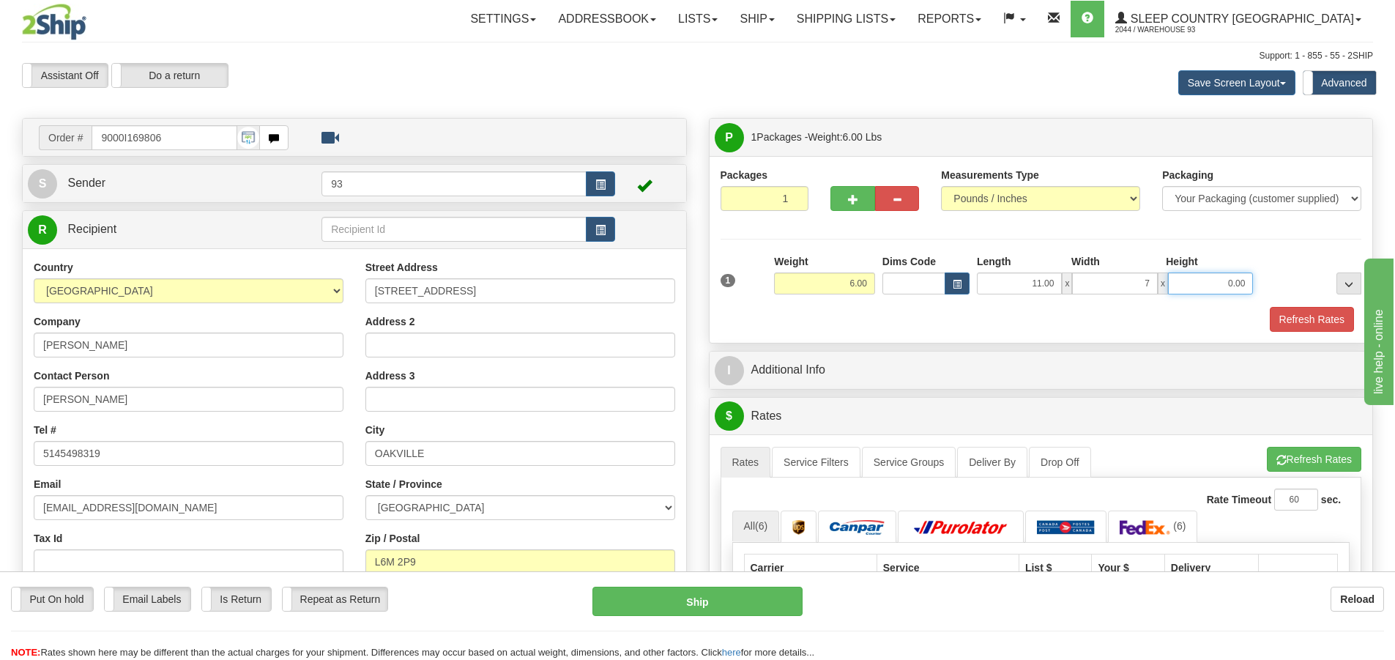
type input "7.00"
type input "4.00"
click at [1313, 319] on button "Refresh Rates" at bounding box center [1312, 319] width 84 height 25
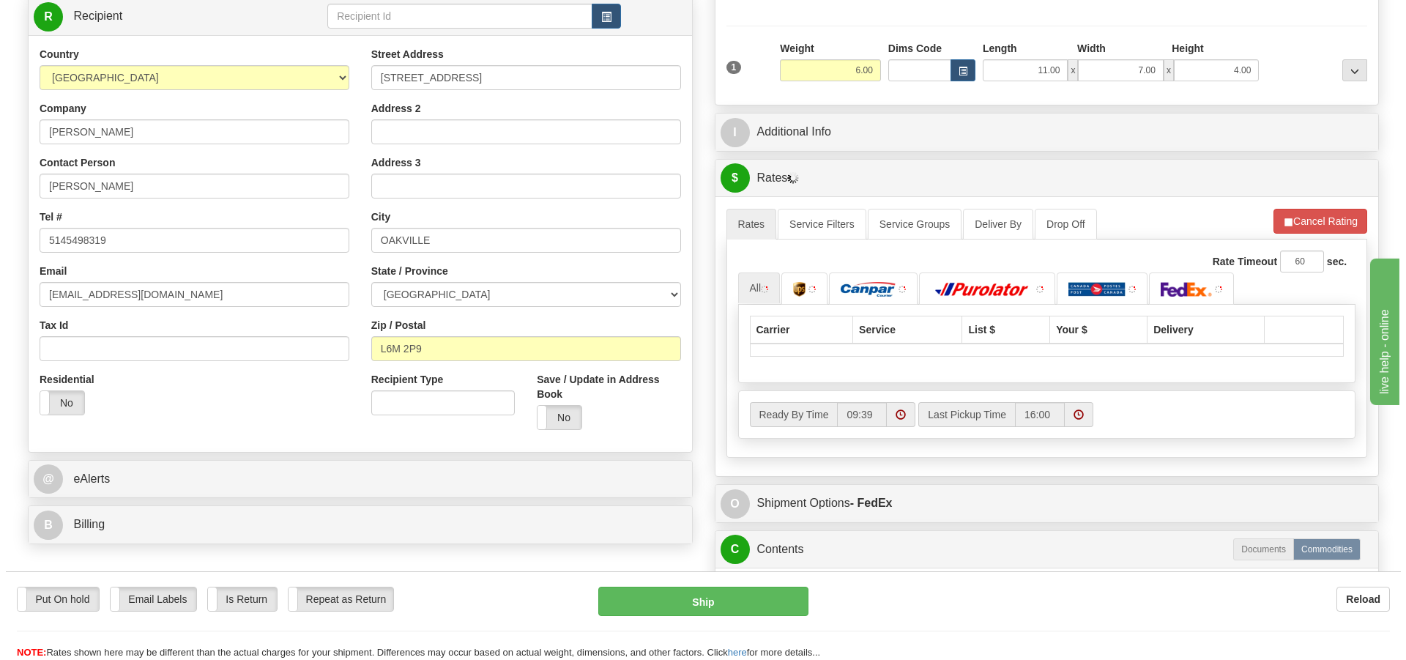
scroll to position [220, 0]
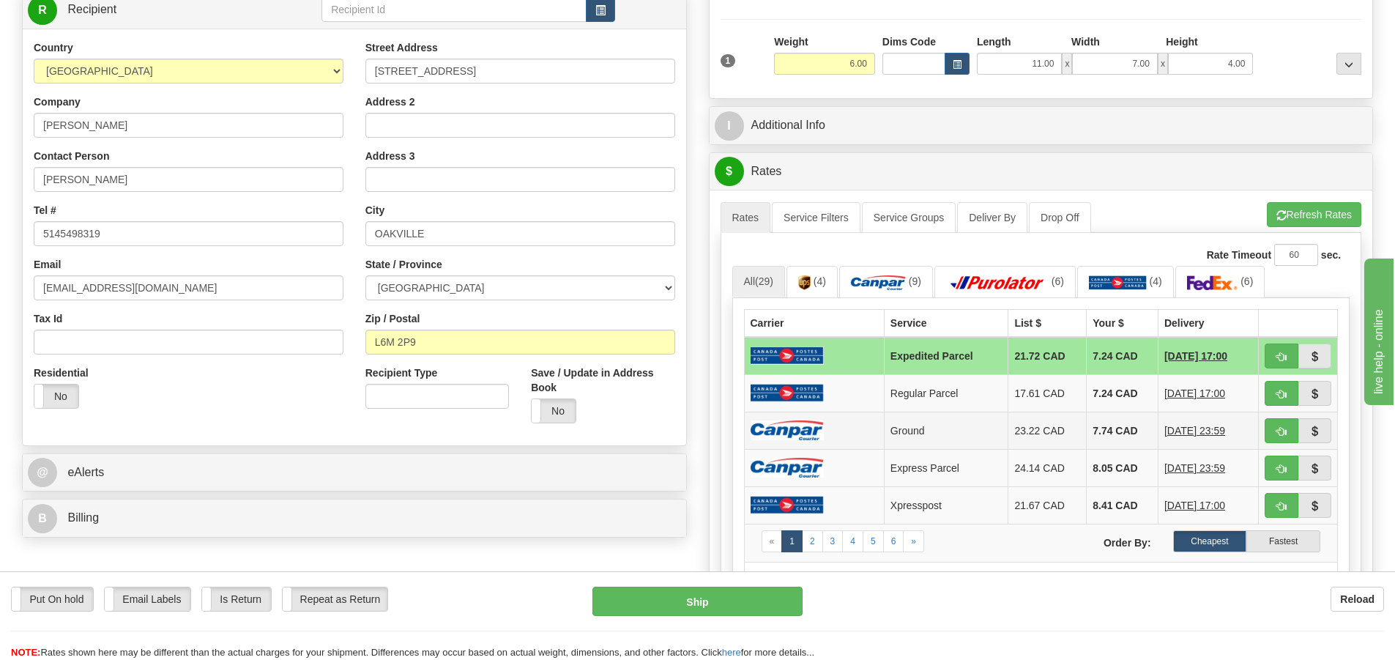
click at [829, 439] on td at bounding box center [814, 430] width 140 height 37
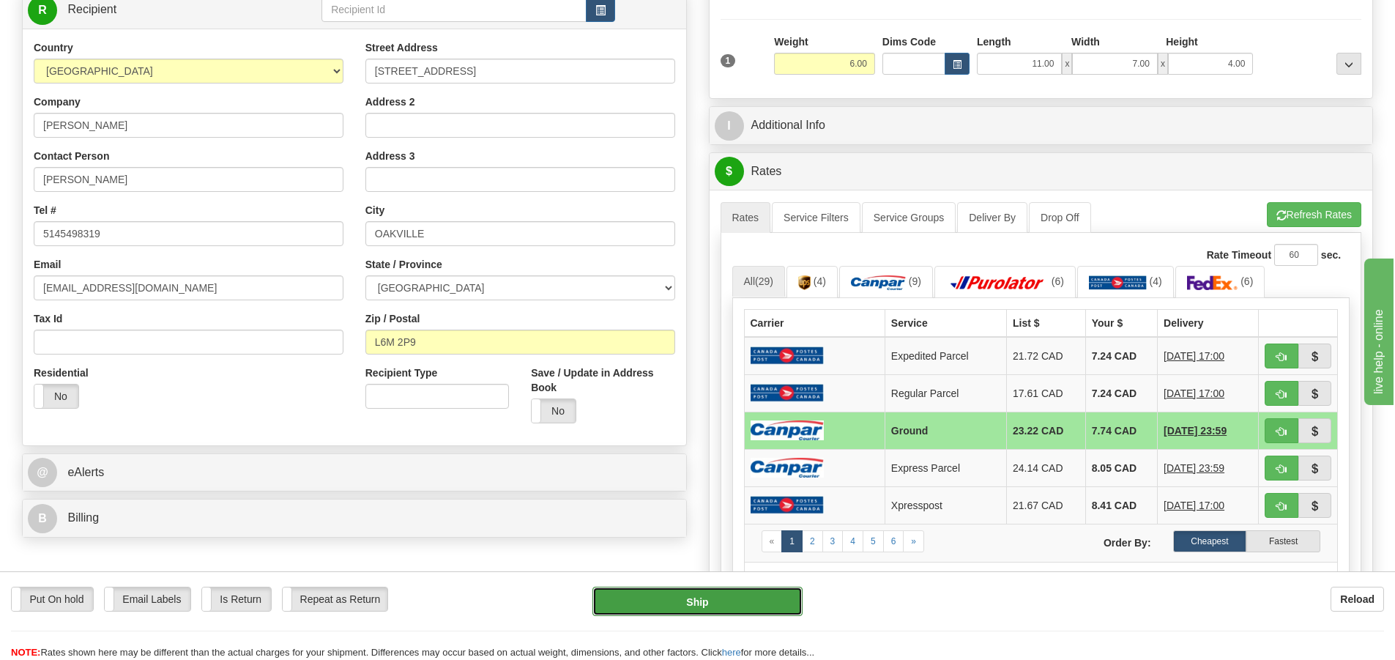
click at [736, 604] on button "Ship" at bounding box center [698, 601] width 210 height 29
type input "1"
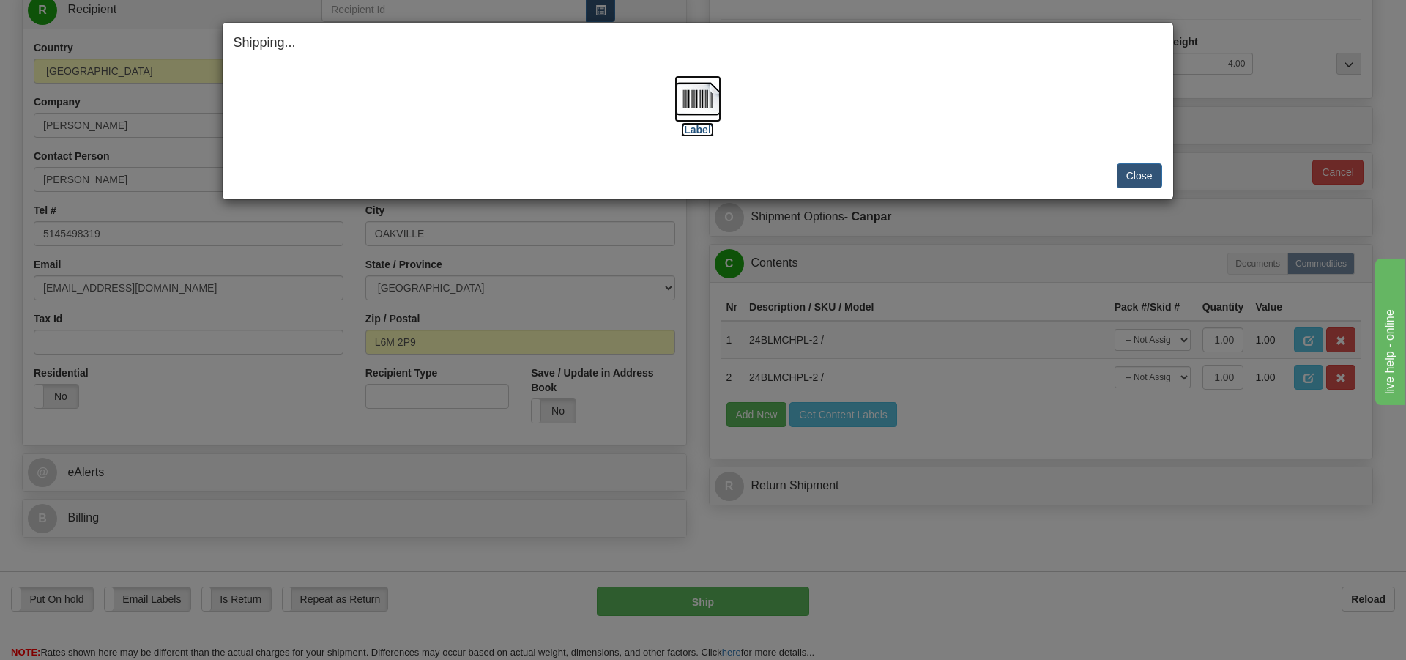
click at [702, 97] on img at bounding box center [698, 98] width 47 height 47
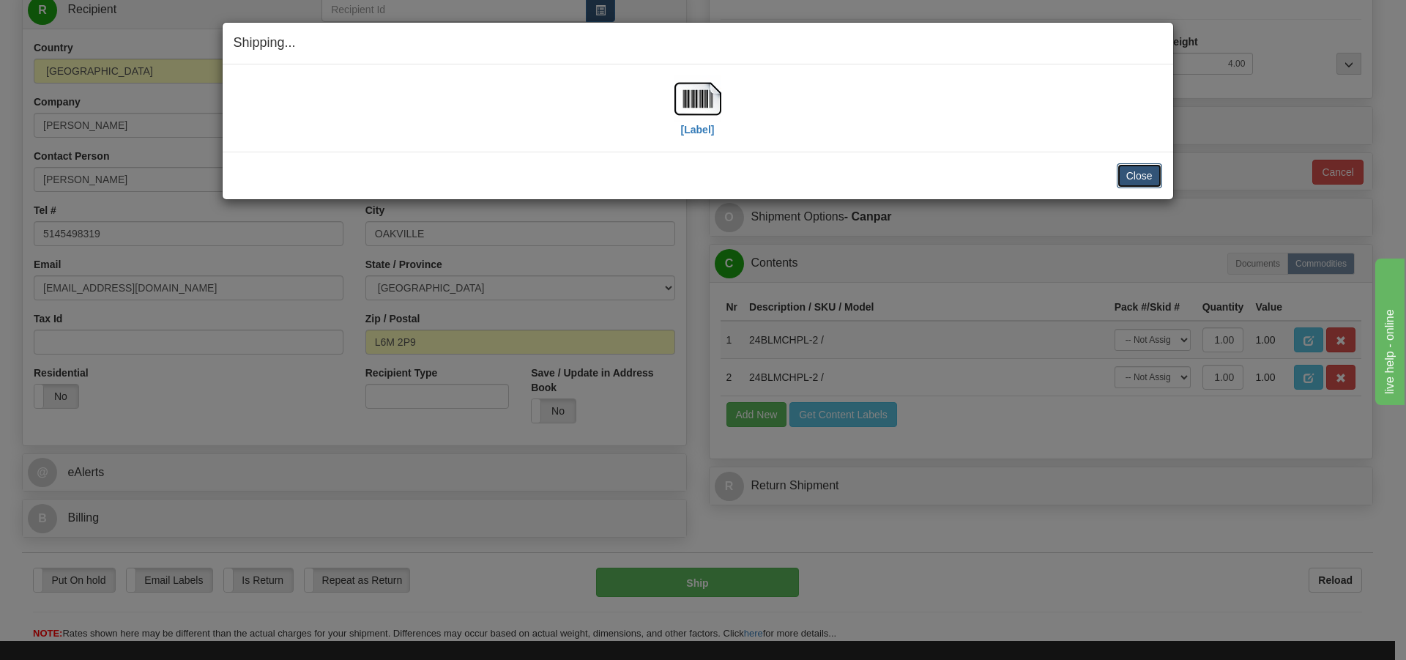
click at [1146, 175] on button "Close" at bounding box center [1139, 175] width 45 height 25
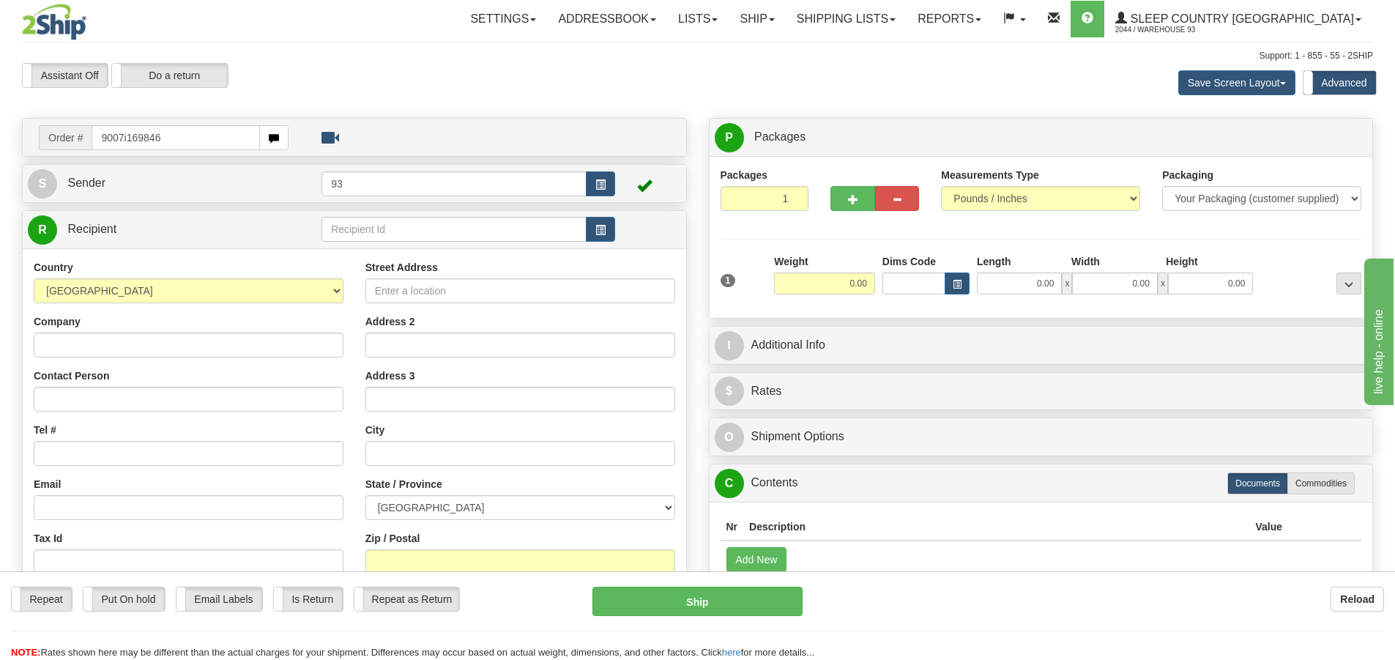
type input "9007i169846"
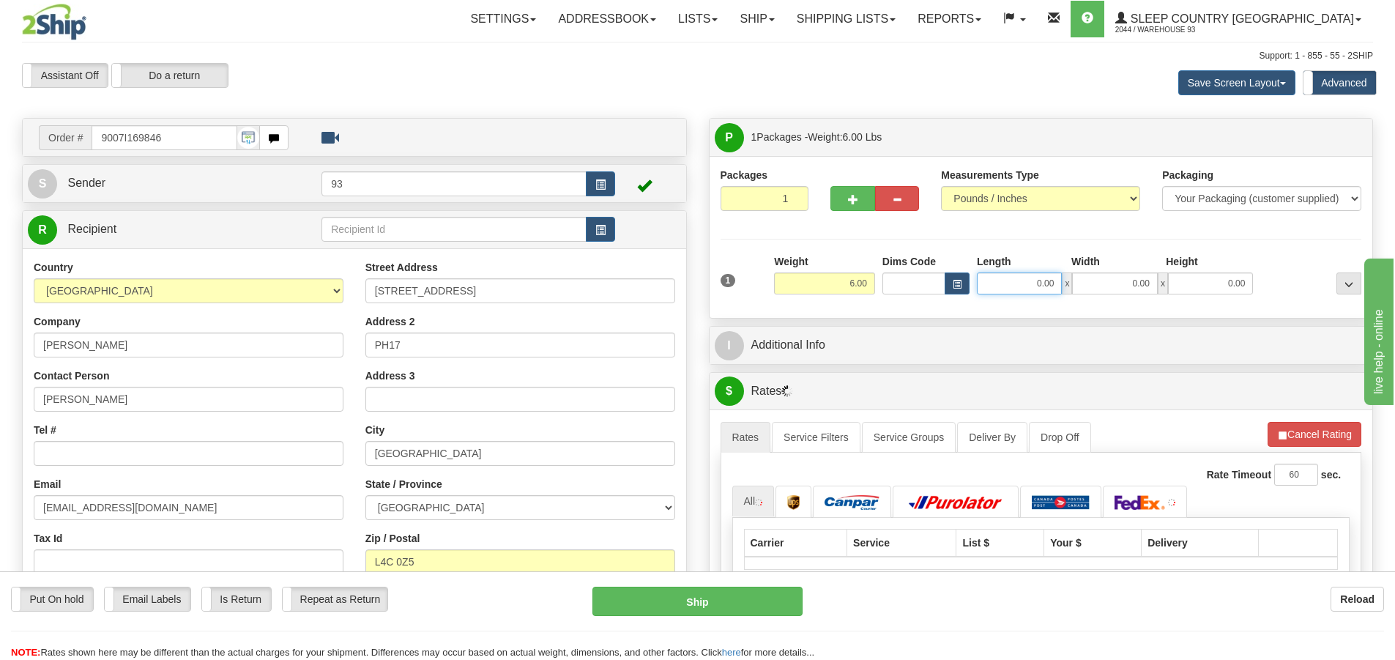
drag, startPoint x: 1016, startPoint y: 283, endPoint x: 1021, endPoint y: 294, distance: 12.1
click at [1016, 284] on input "0.00" at bounding box center [1019, 283] width 85 height 22
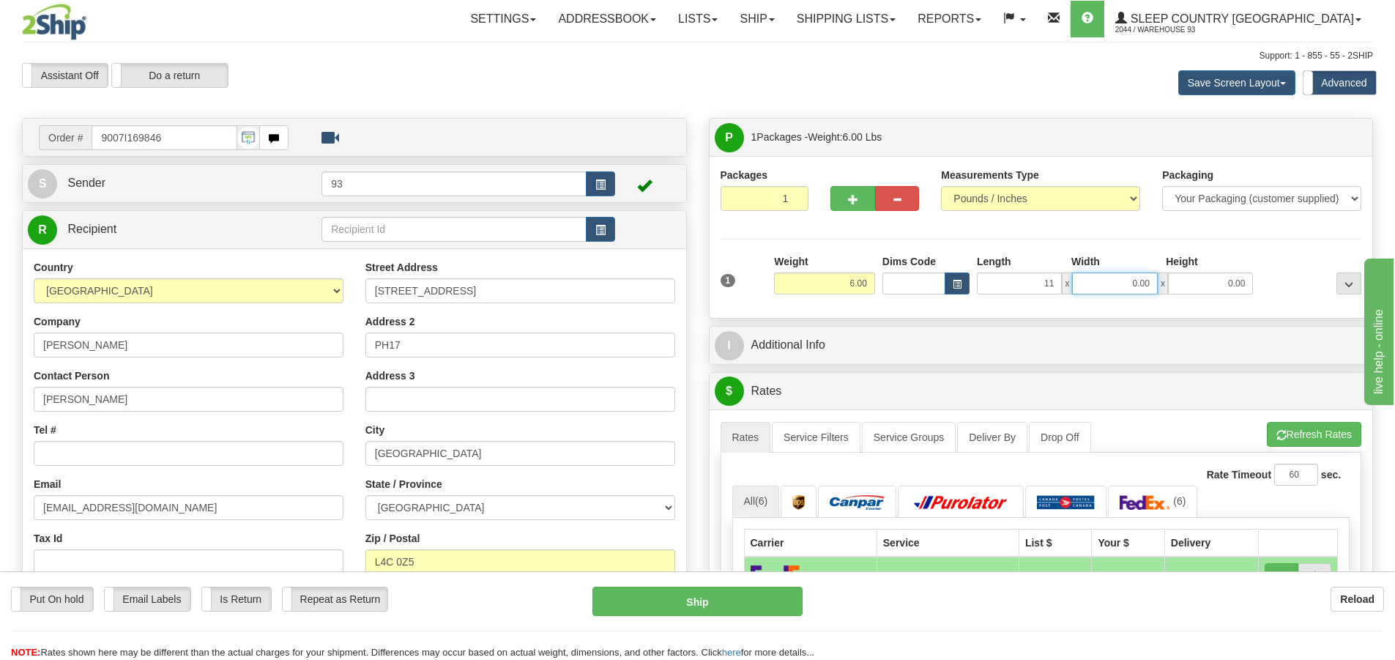
type input "11.00"
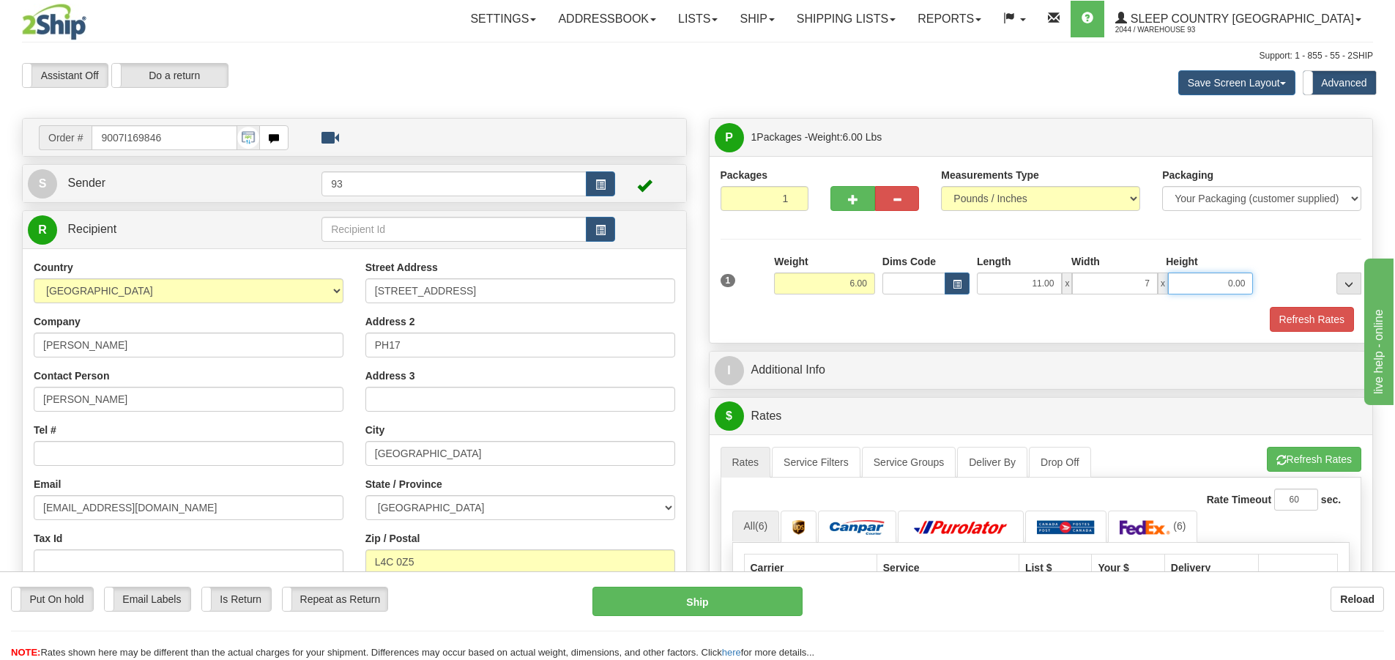
type input "7.00"
type input "4.00"
click at [1292, 316] on button "Refresh Rates" at bounding box center [1312, 319] width 84 height 25
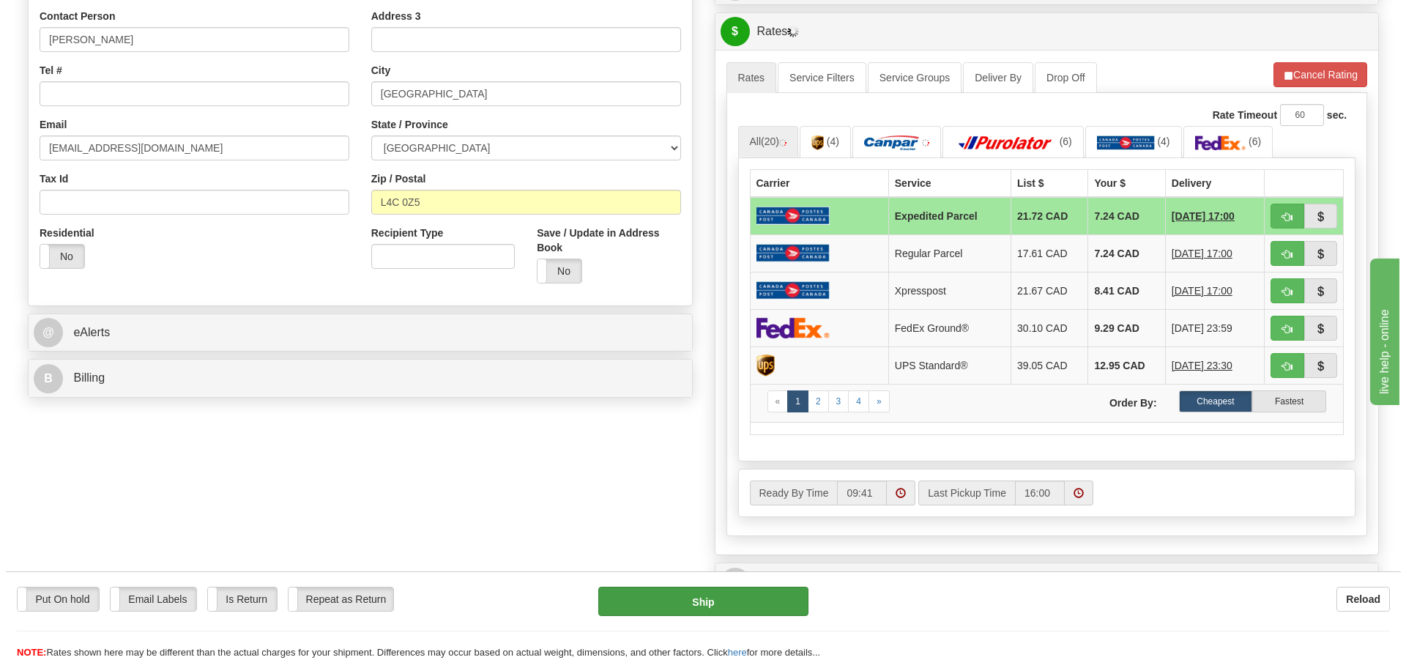
scroll to position [366, 0]
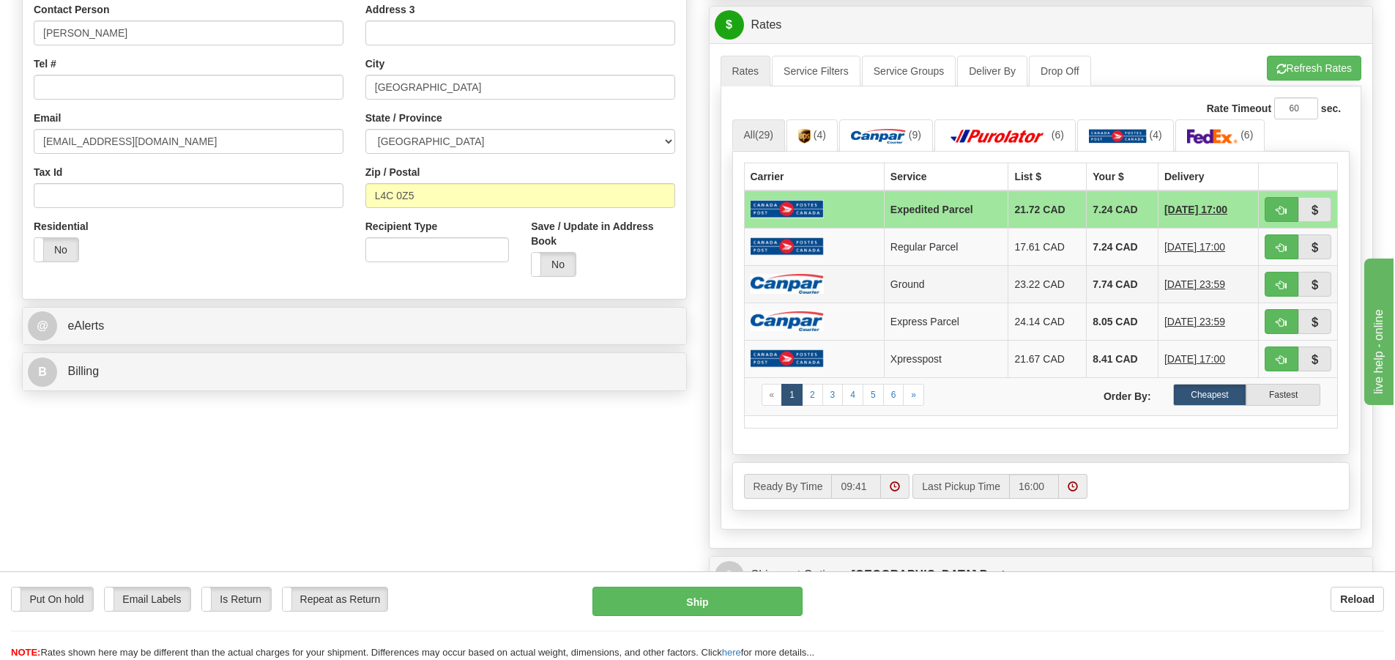
click at [817, 286] on img at bounding box center [787, 284] width 73 height 20
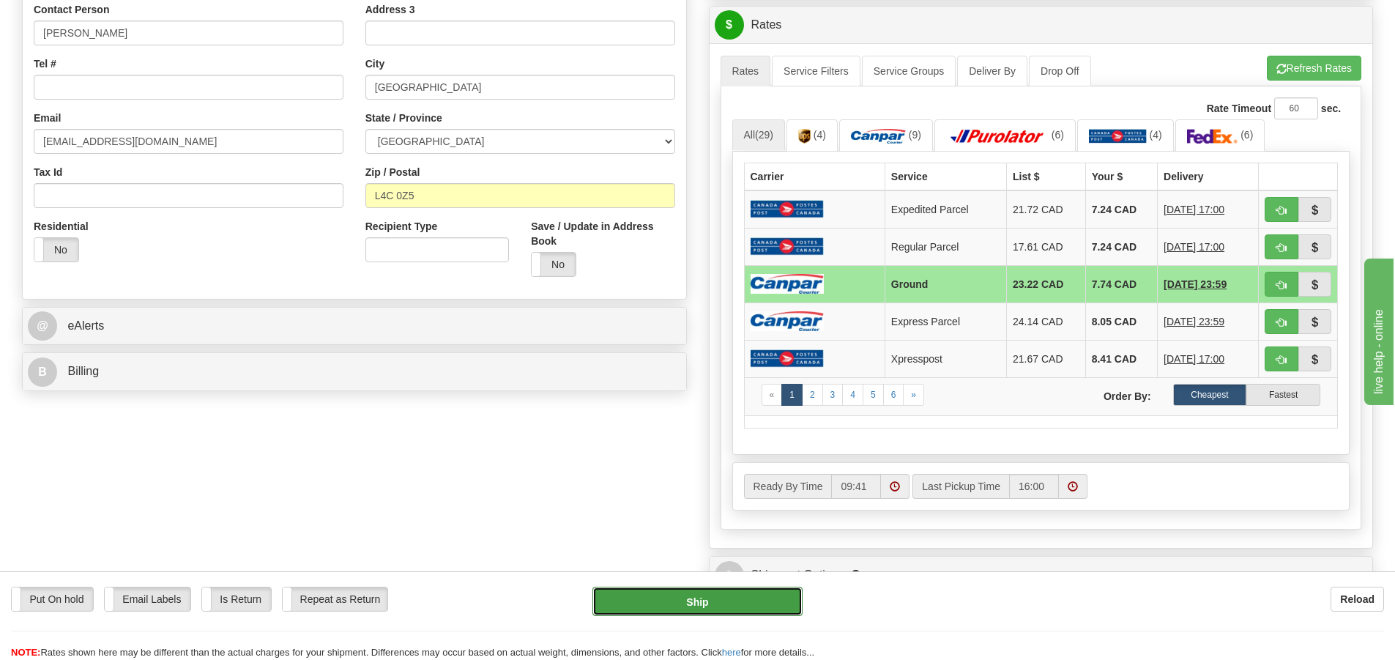
click at [701, 603] on button "Ship" at bounding box center [698, 601] width 210 height 29
type input "1"
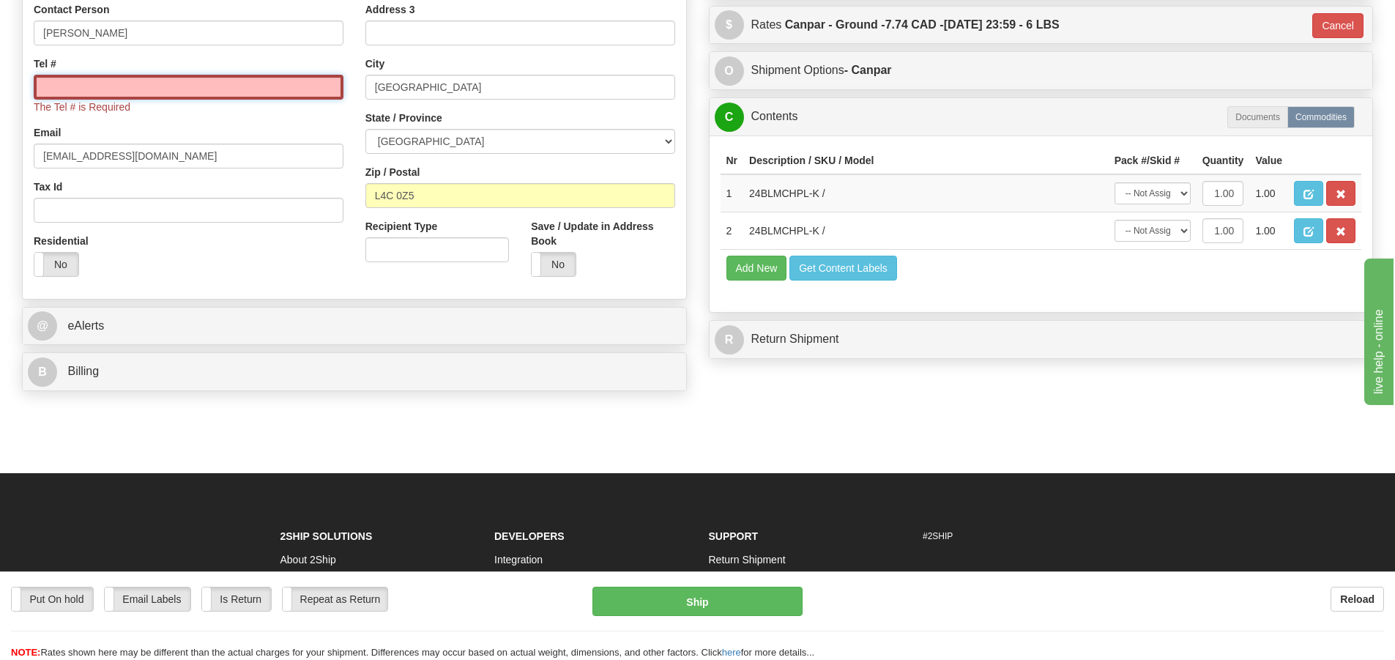
click at [91, 81] on input "Tel #" at bounding box center [189, 87] width 310 height 25
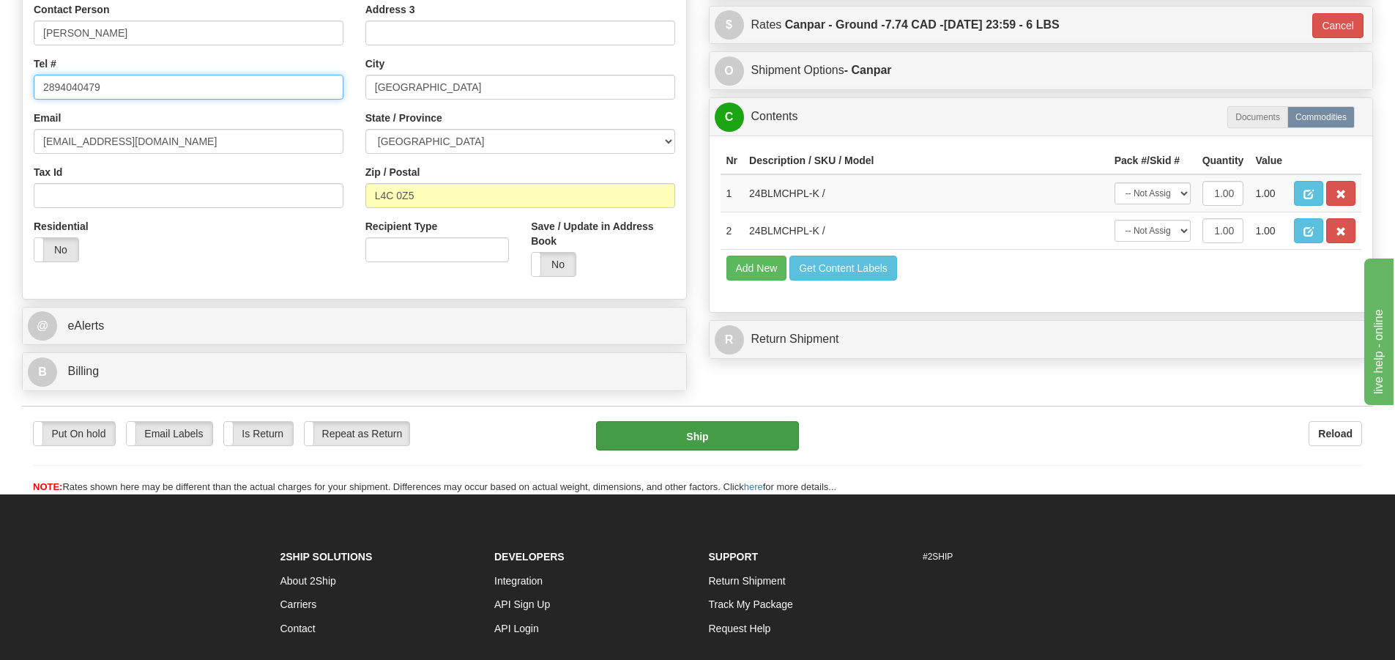
type input "2894040479"
click at [702, 437] on button "Ship" at bounding box center [697, 435] width 203 height 29
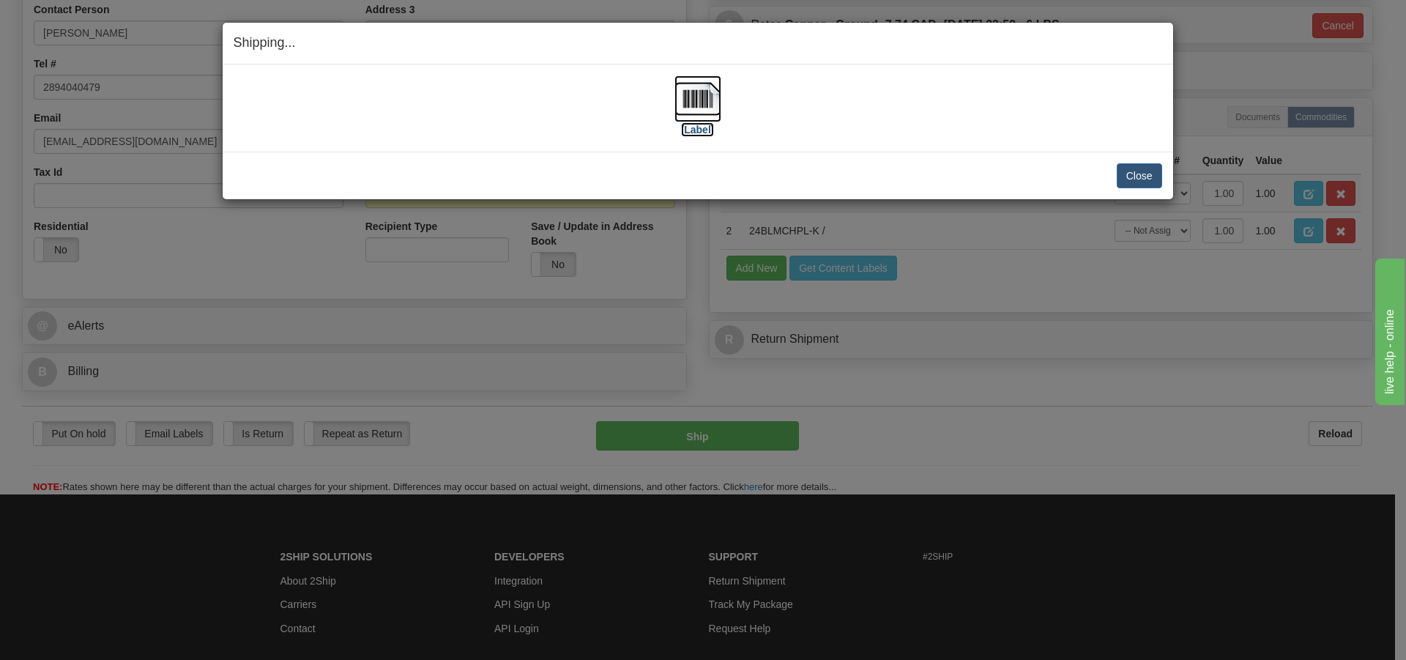
click at [705, 99] on img at bounding box center [698, 98] width 47 height 47
click at [1137, 176] on button "Close" at bounding box center [1139, 175] width 45 height 25
